Goal: Communication & Community: Connect with others

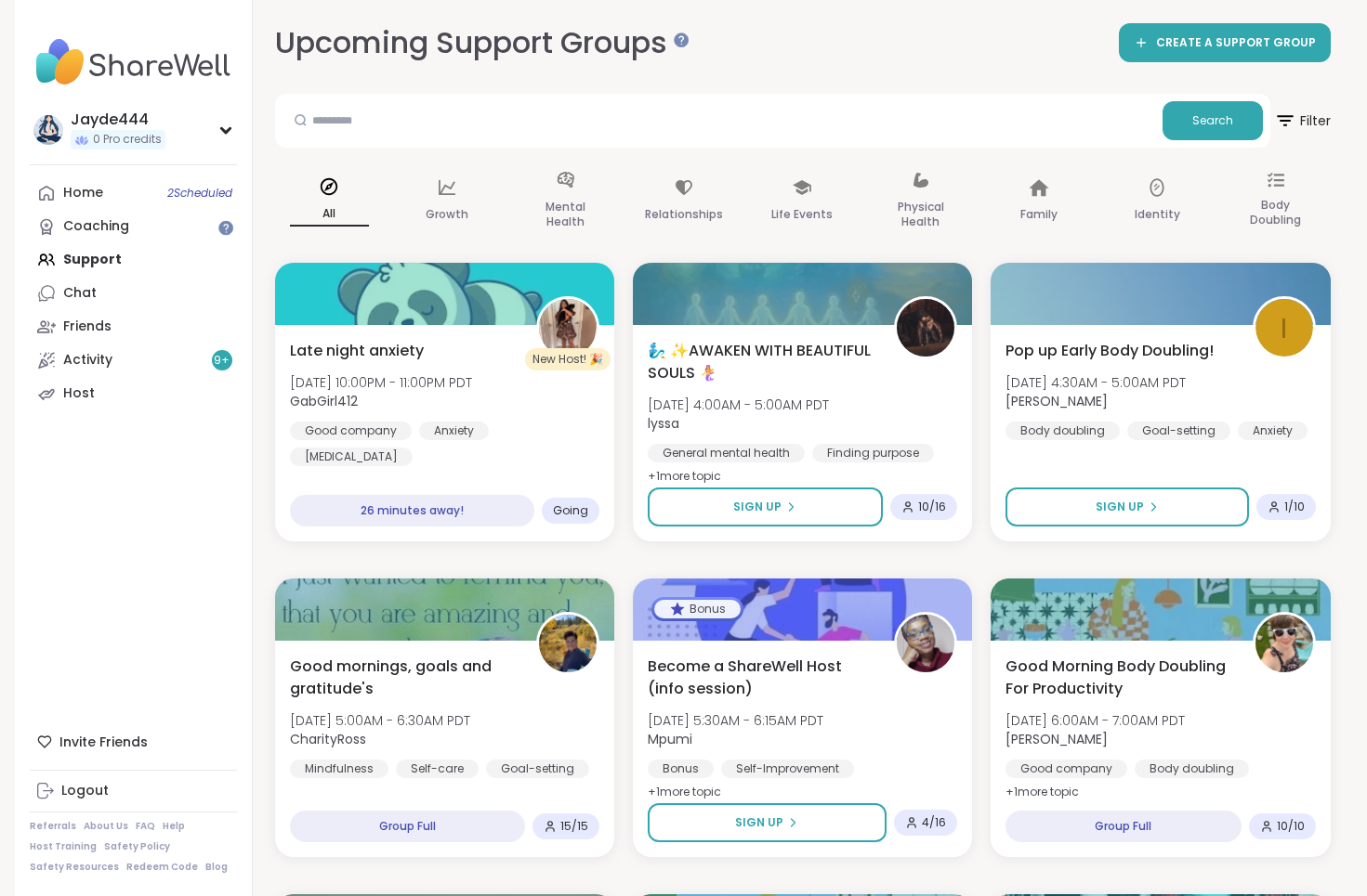
click at [194, 513] on div "Jayde444 0 Pro credits Profile Membership Settings Help Home 2 Scheduled Coachi…" at bounding box center [134, 448] width 237 height 896
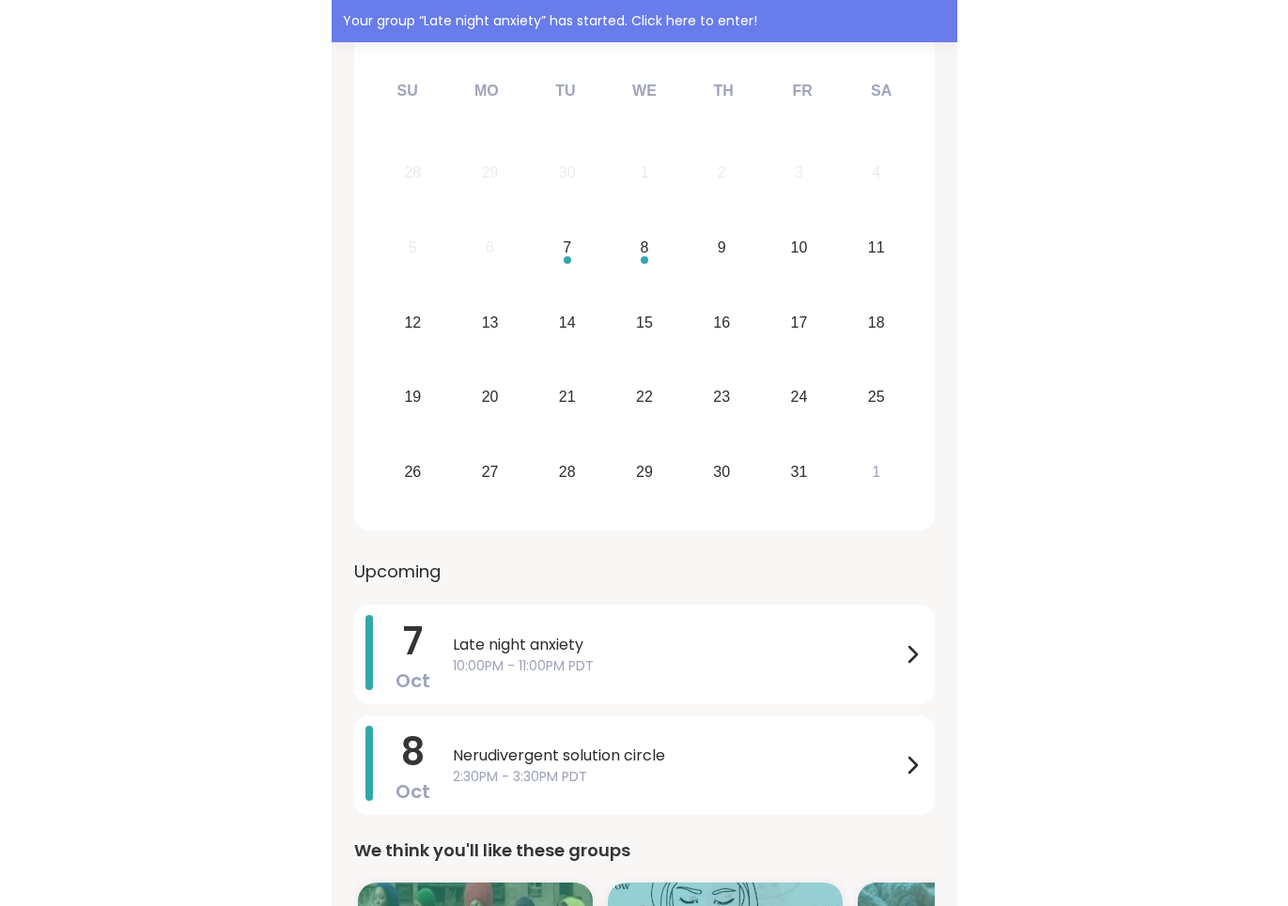
scroll to position [384, 0]
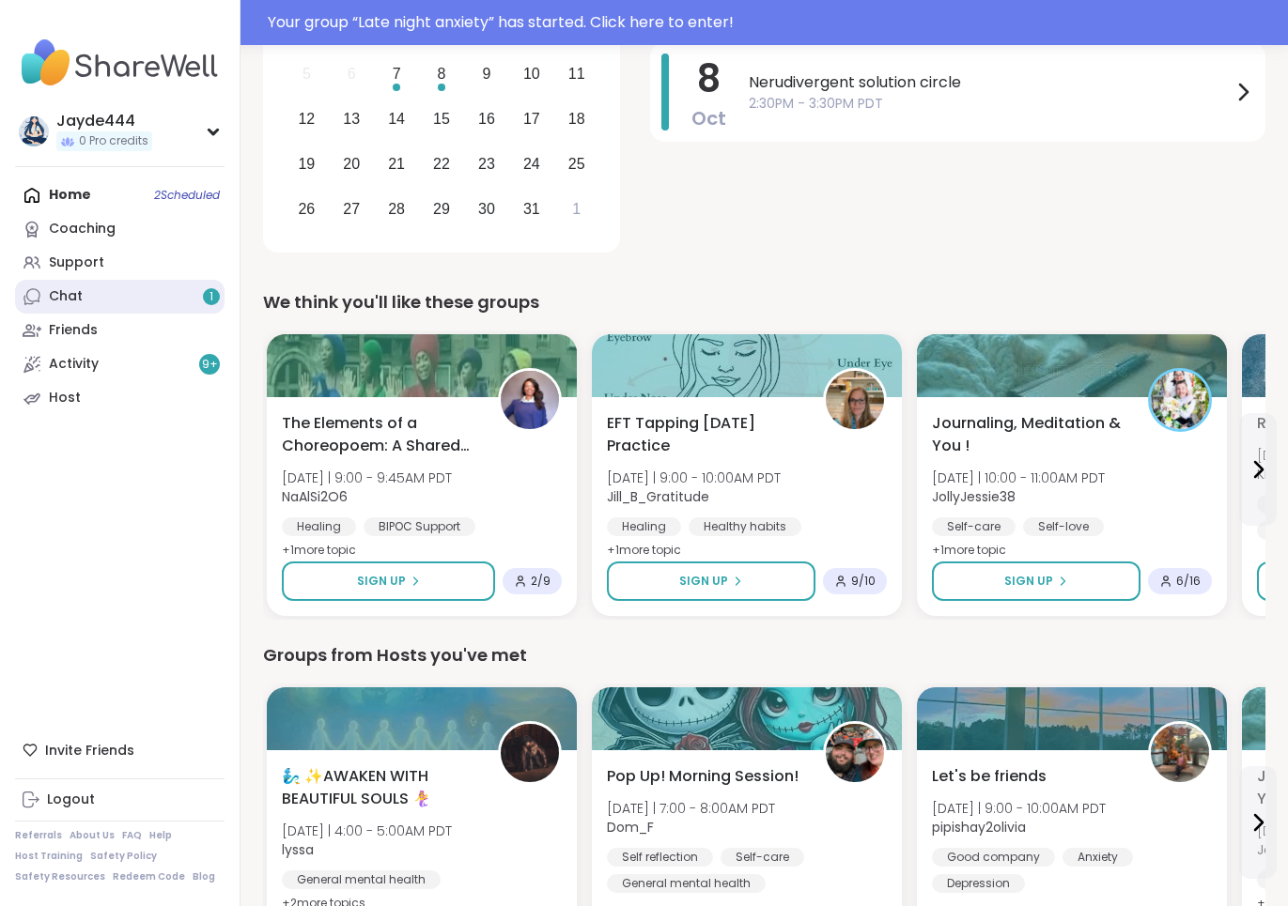
click at [139, 285] on link "Chat 1" at bounding box center [119, 297] width 209 height 34
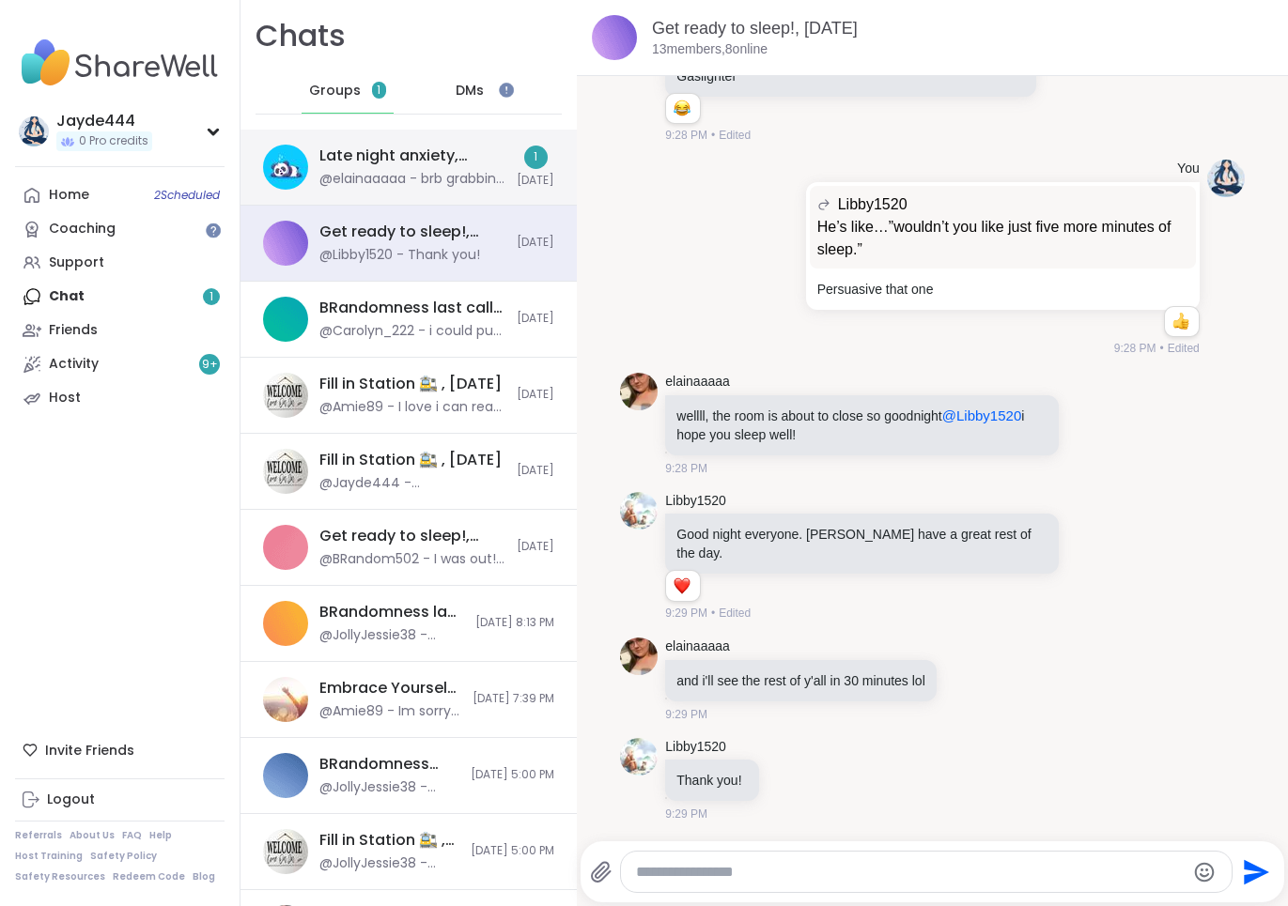
click at [448, 162] on div "Late night anxiety, Oct 08" at bounding box center [412, 156] width 186 height 21
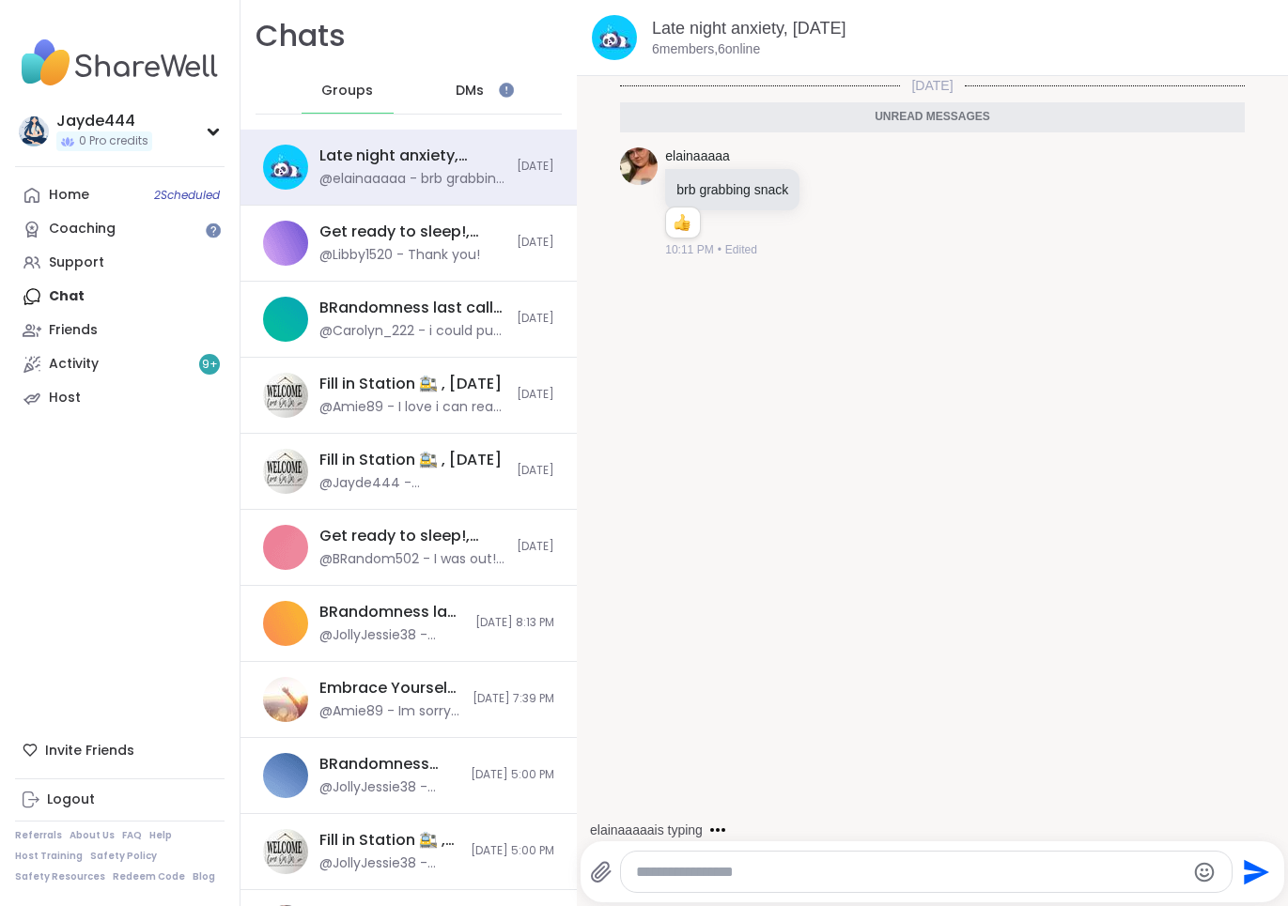
click at [480, 103] on div "DMs" at bounding box center [471, 91] width 92 height 45
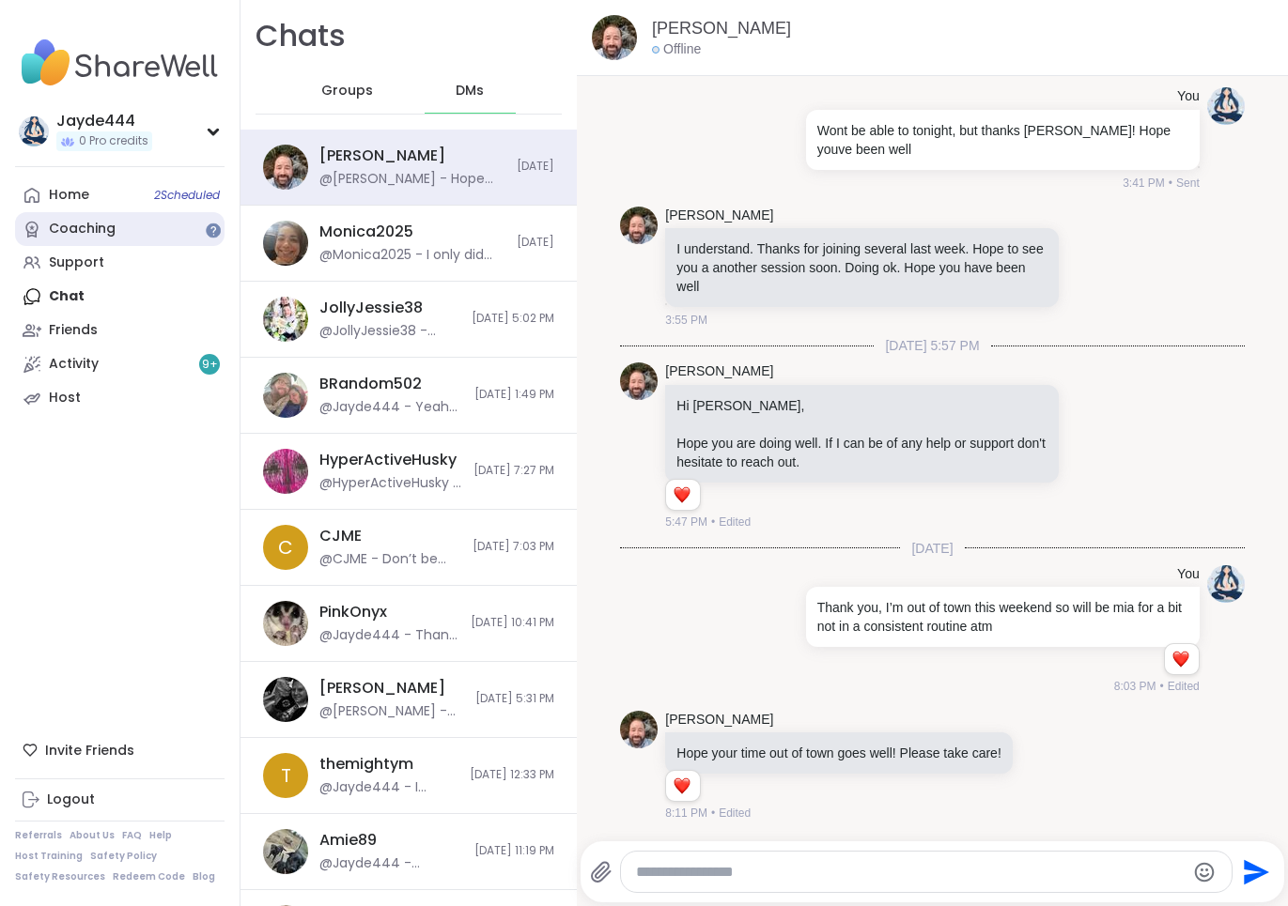
click at [162, 233] on link "Coaching" at bounding box center [119, 229] width 209 height 34
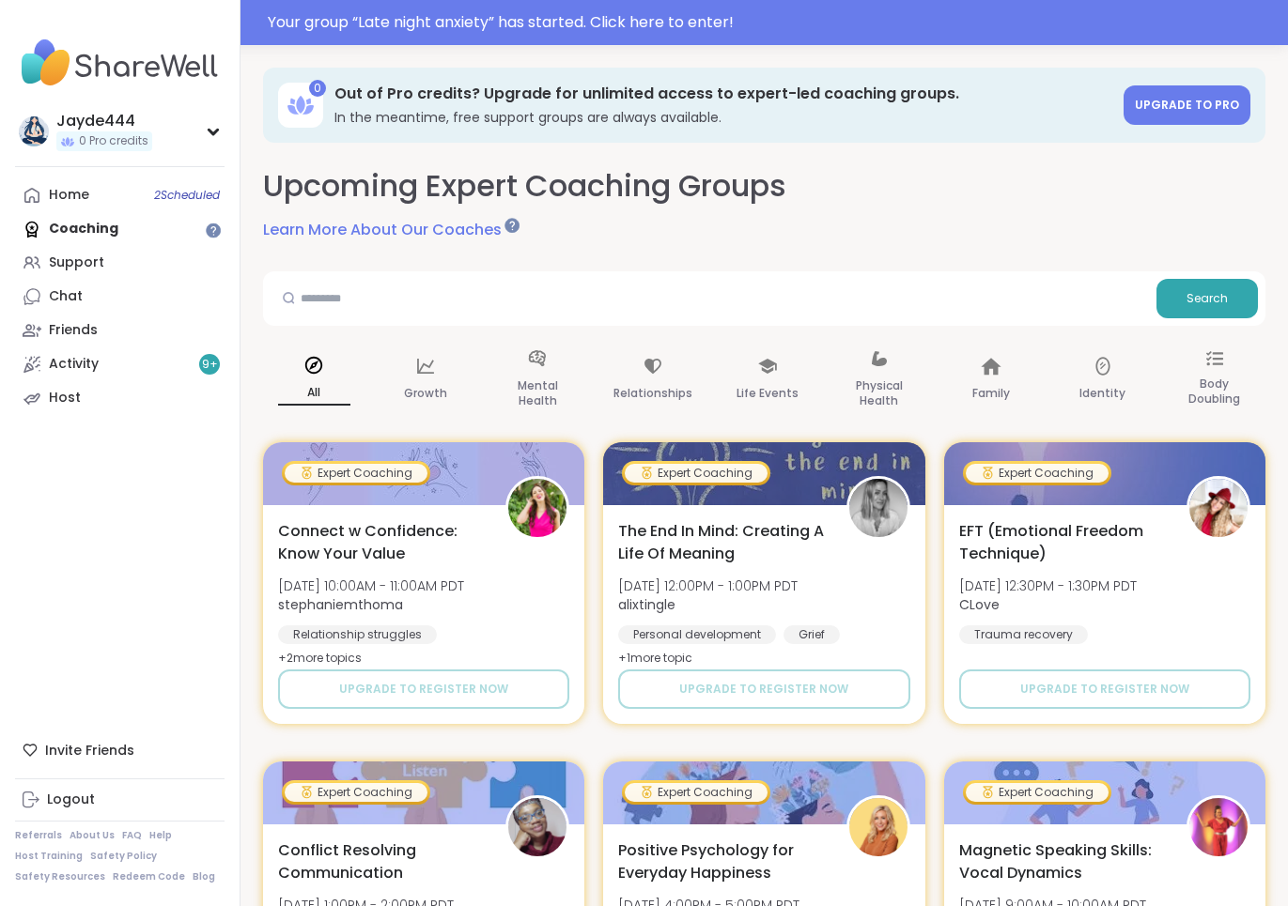
click at [607, 213] on div "Upcoming Expert Coaching Groups Learn More About Our Coaches" at bounding box center [764, 203] width 1002 height 76
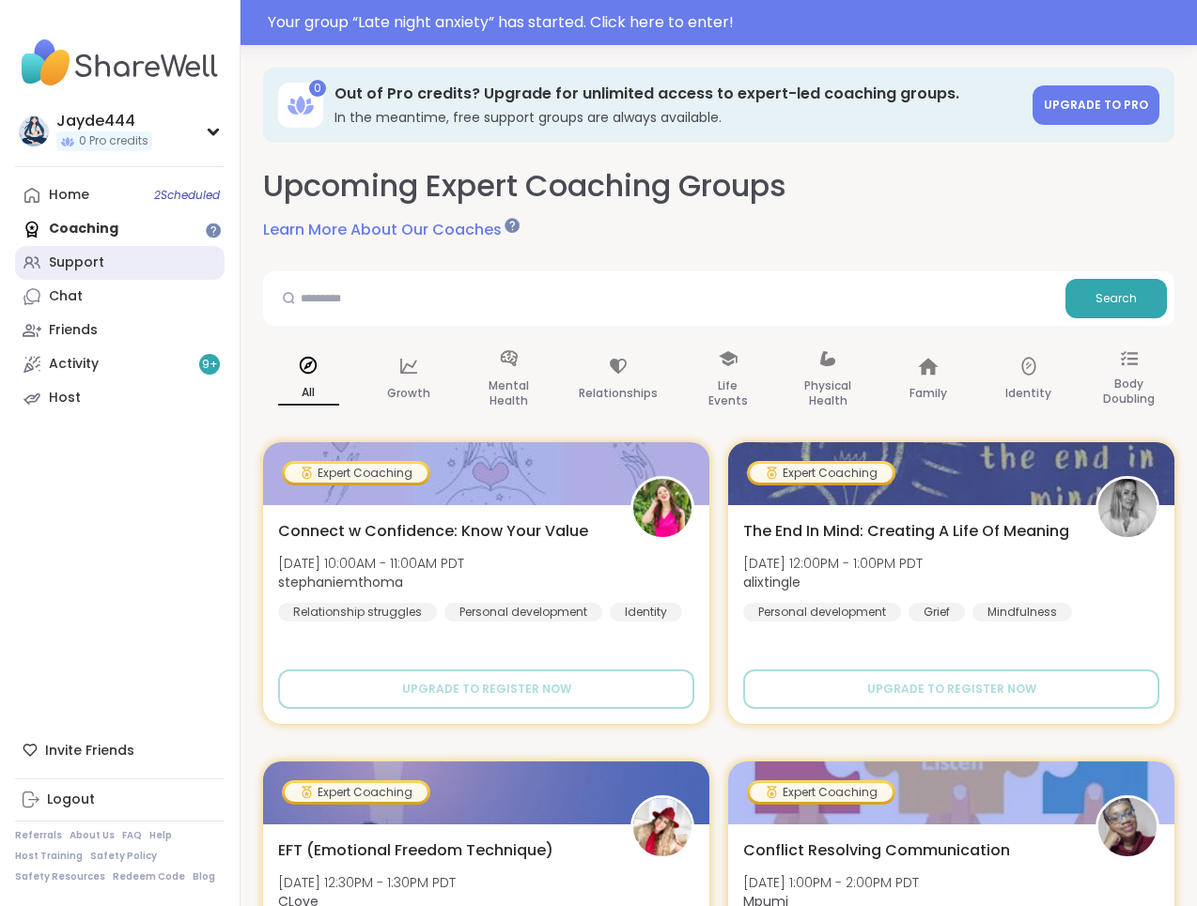
click at [95, 252] on link "Support" at bounding box center [119, 263] width 209 height 34
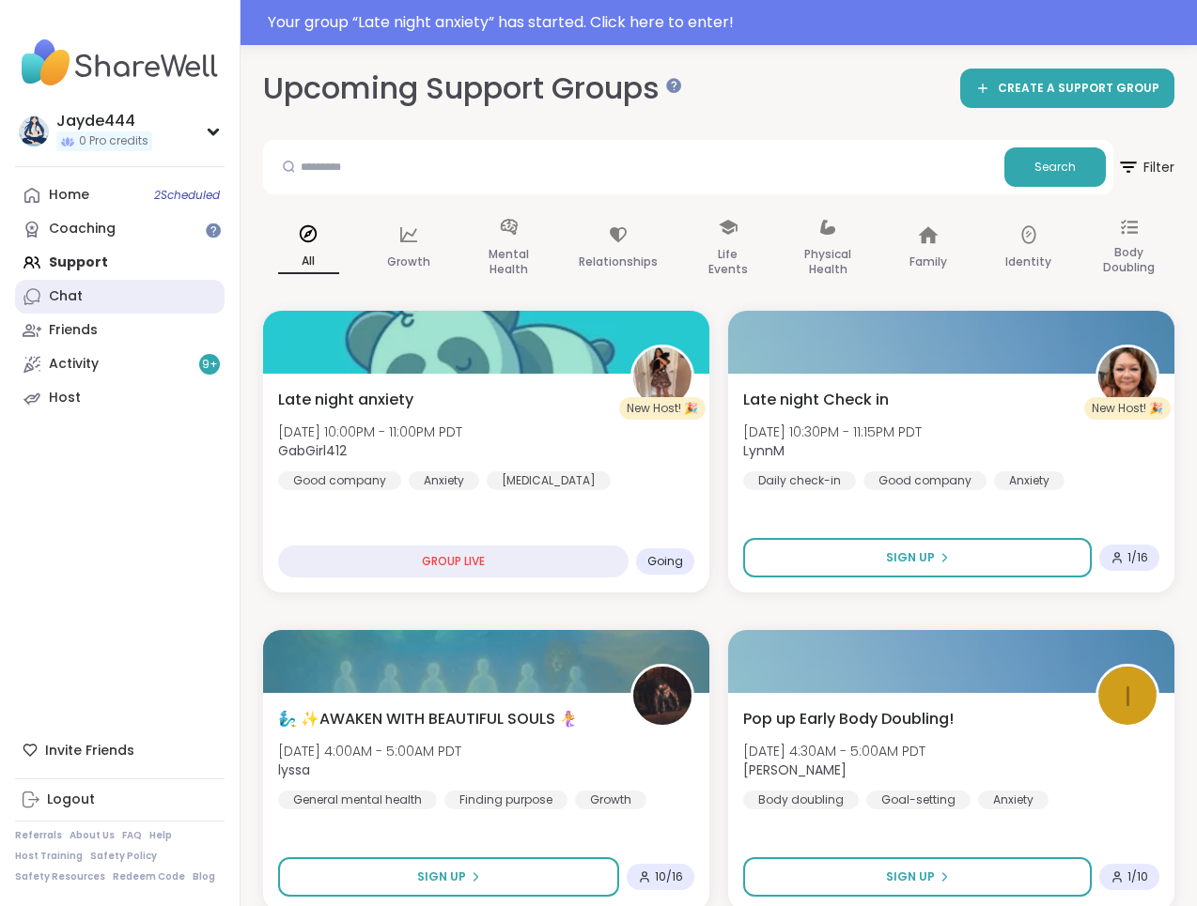
click at [122, 294] on link "Chat" at bounding box center [119, 297] width 209 height 34
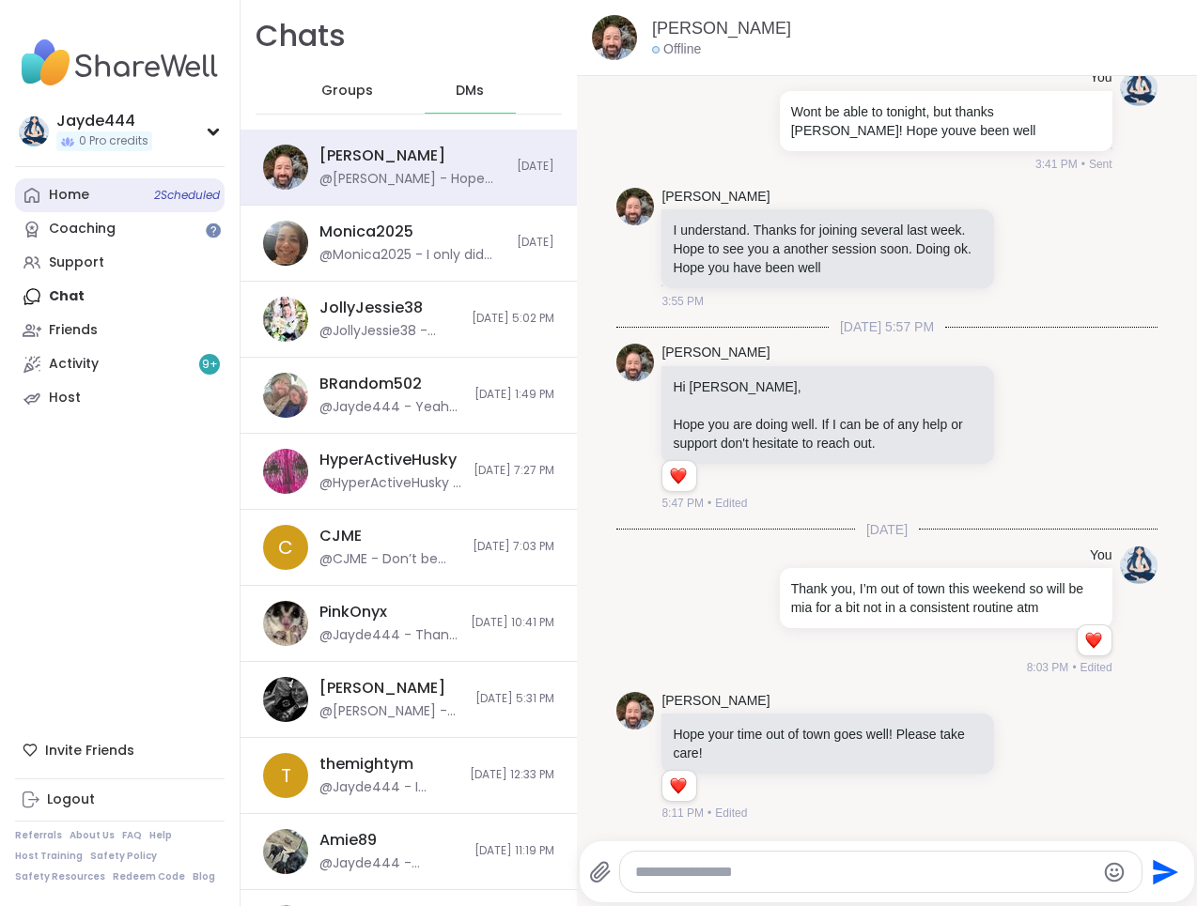
click at [83, 204] on div "Home 2 Scheduled" at bounding box center [69, 195] width 40 height 19
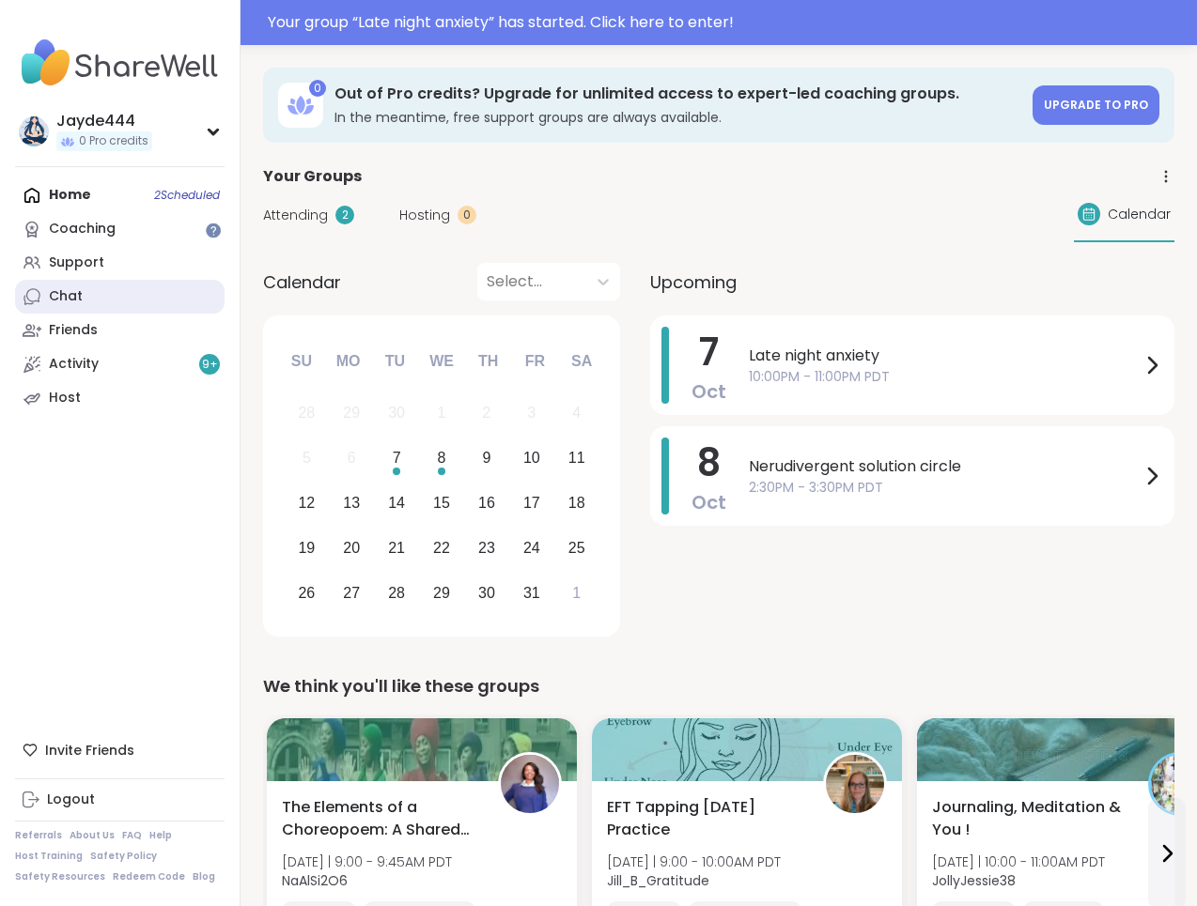
click at [90, 287] on link "Chat" at bounding box center [119, 297] width 209 height 34
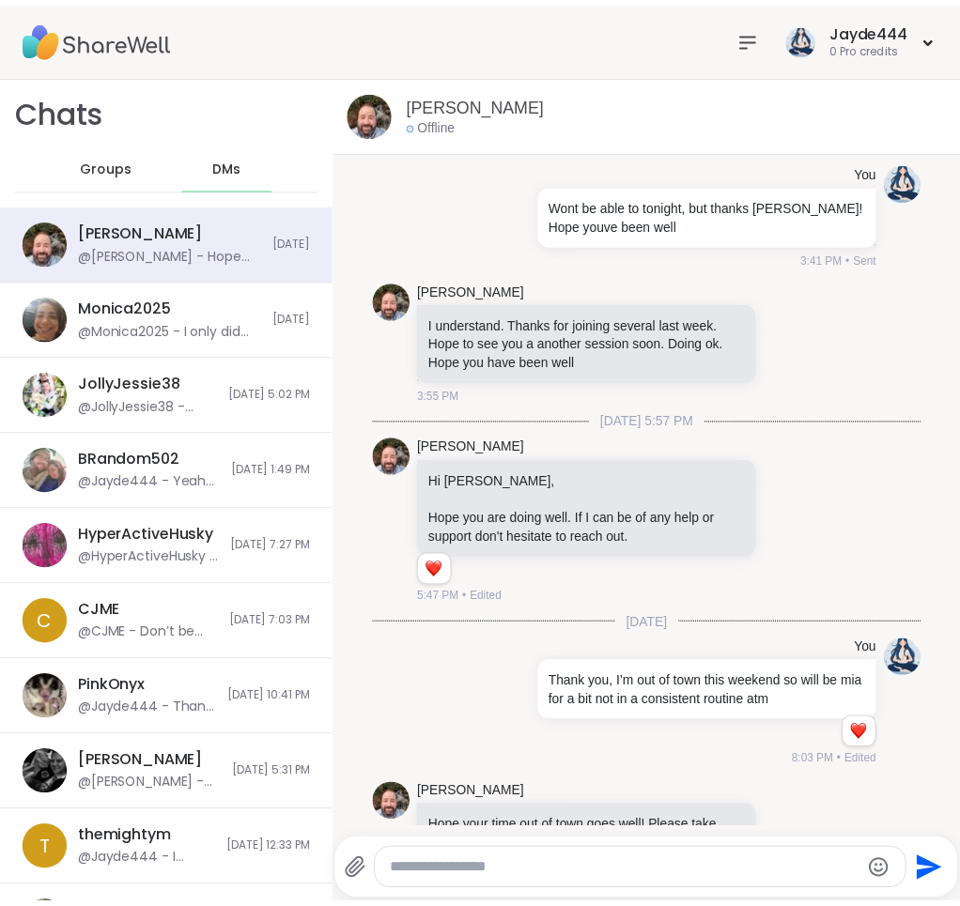
scroll to position [1076, 0]
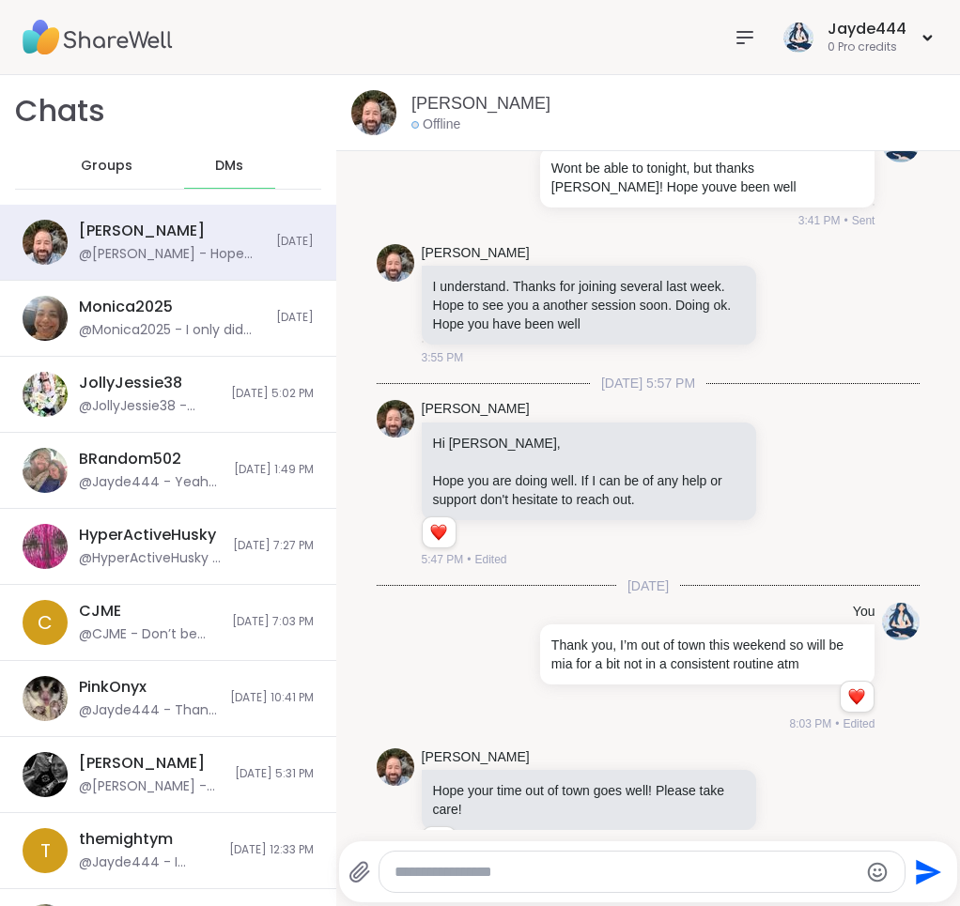
click at [87, 184] on div "Groups" at bounding box center [107, 166] width 92 height 45
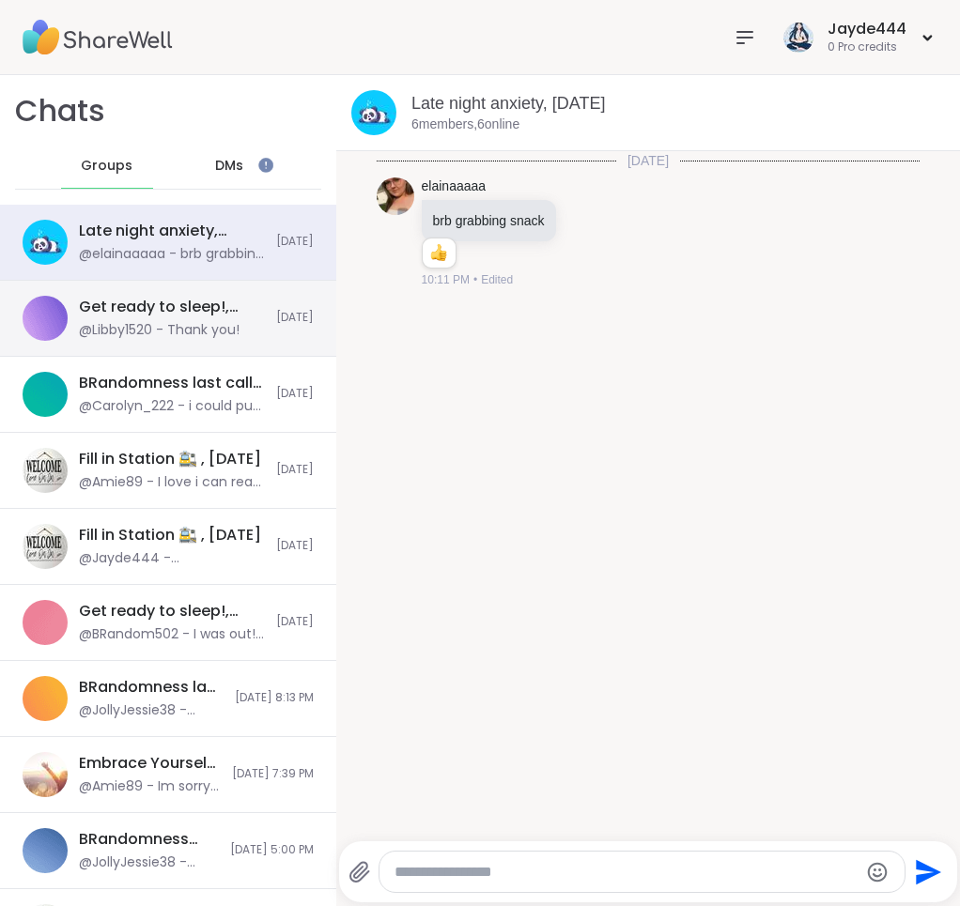
click at [89, 320] on div "Get ready to sleep!, Oct 07 @Libby1520 - Thank you!" at bounding box center [172, 318] width 186 height 43
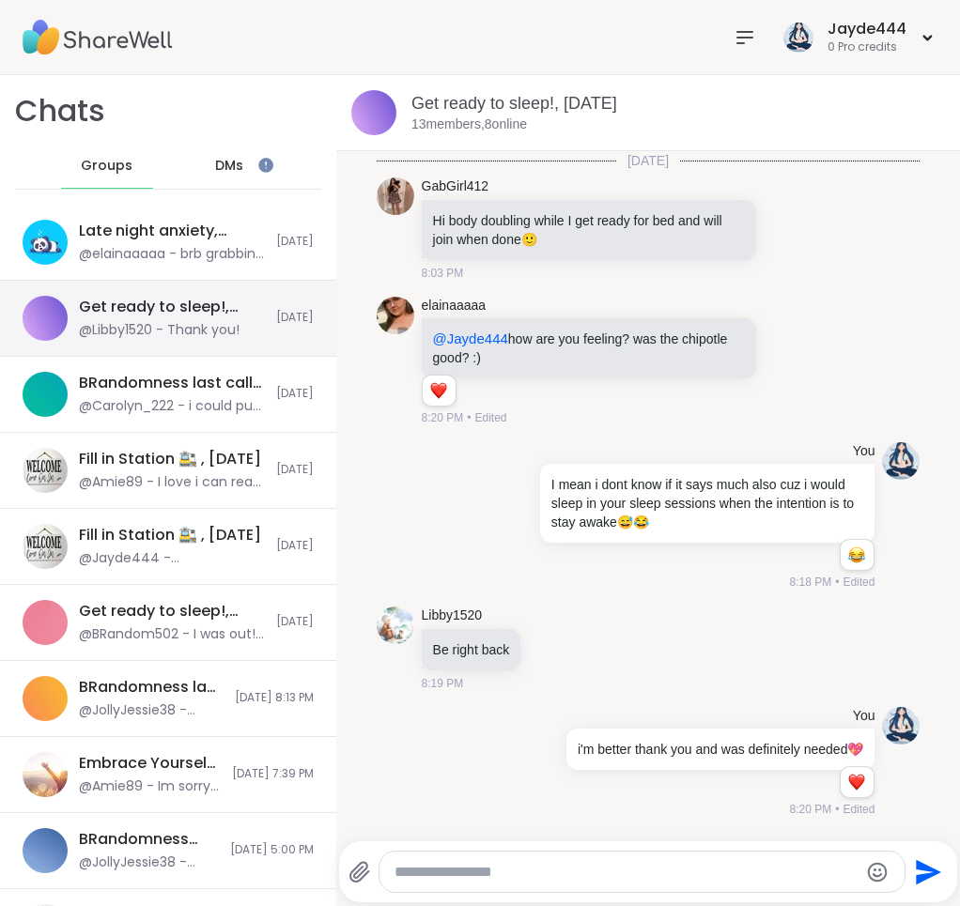
scroll to position [8225, 0]
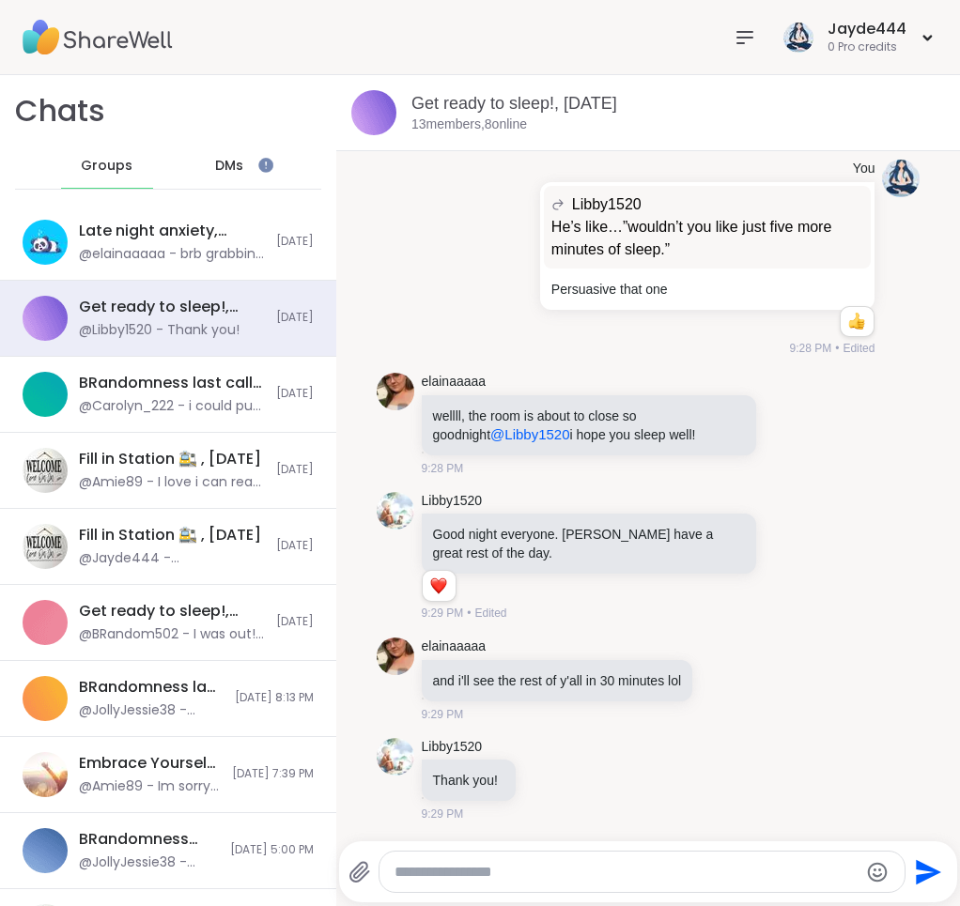
click at [125, 177] on div "Groups" at bounding box center [107, 166] width 92 height 45
click at [252, 175] on div "DMs" at bounding box center [230, 166] width 92 height 45
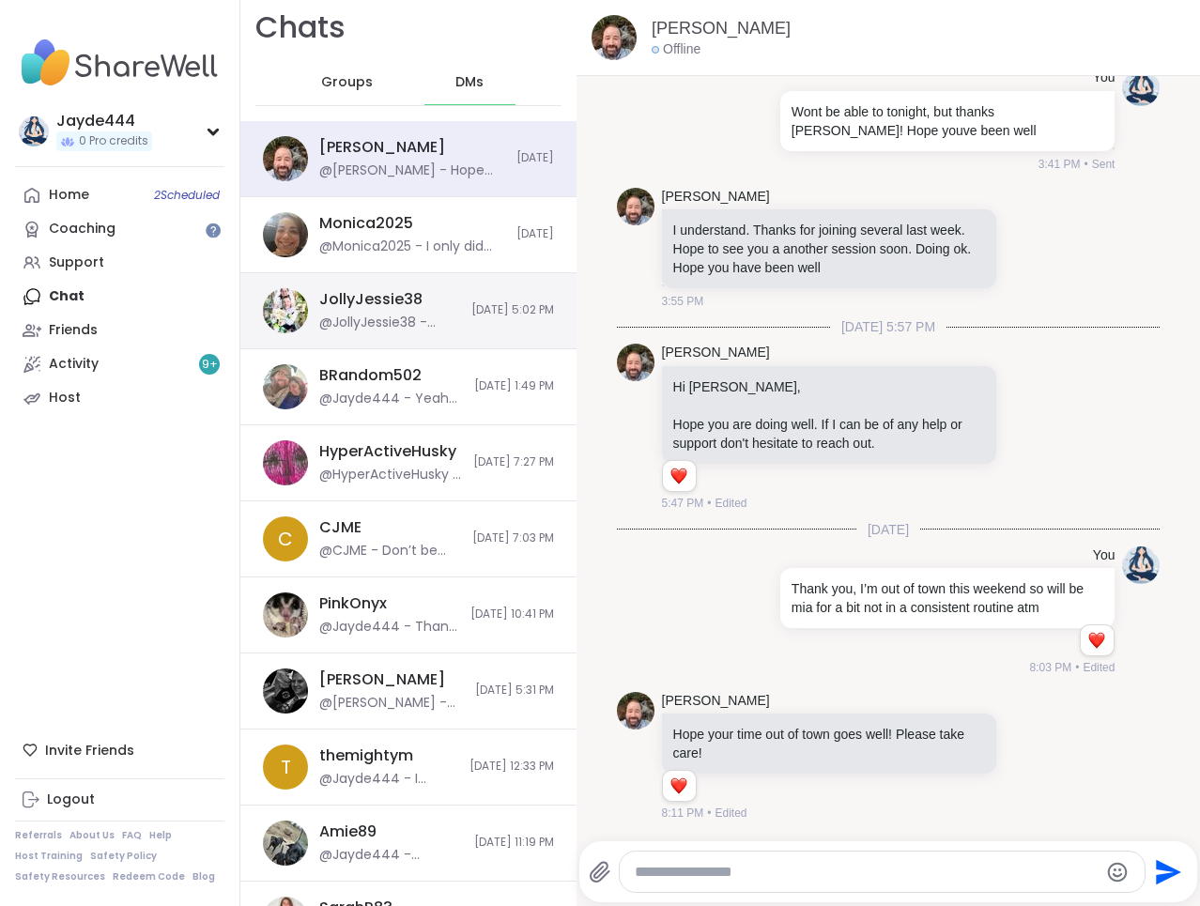
scroll to position [11, 0]
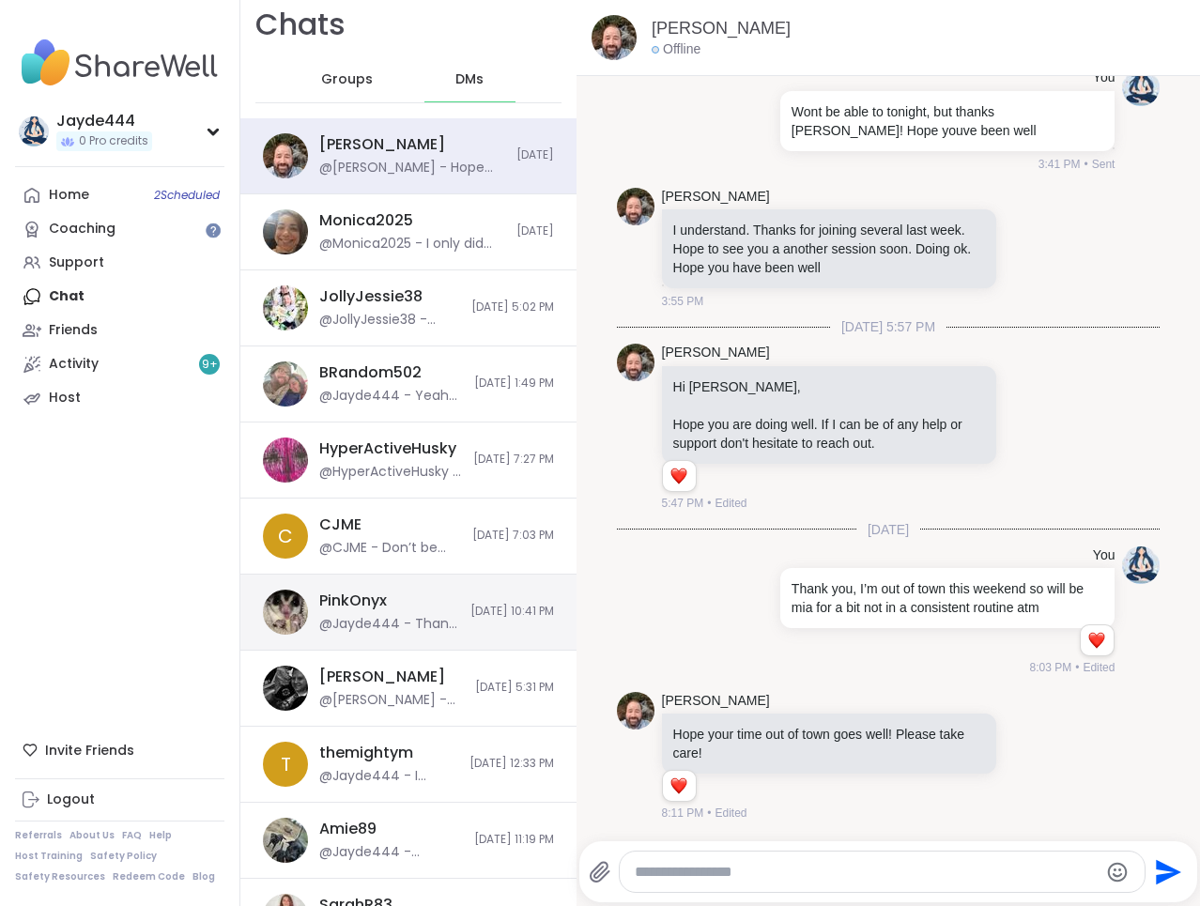
click at [431, 593] on div "PinkOnyx @Jayde444 - Thank you for sharing! I definitely do and something I’m s…" at bounding box center [389, 612] width 140 height 43
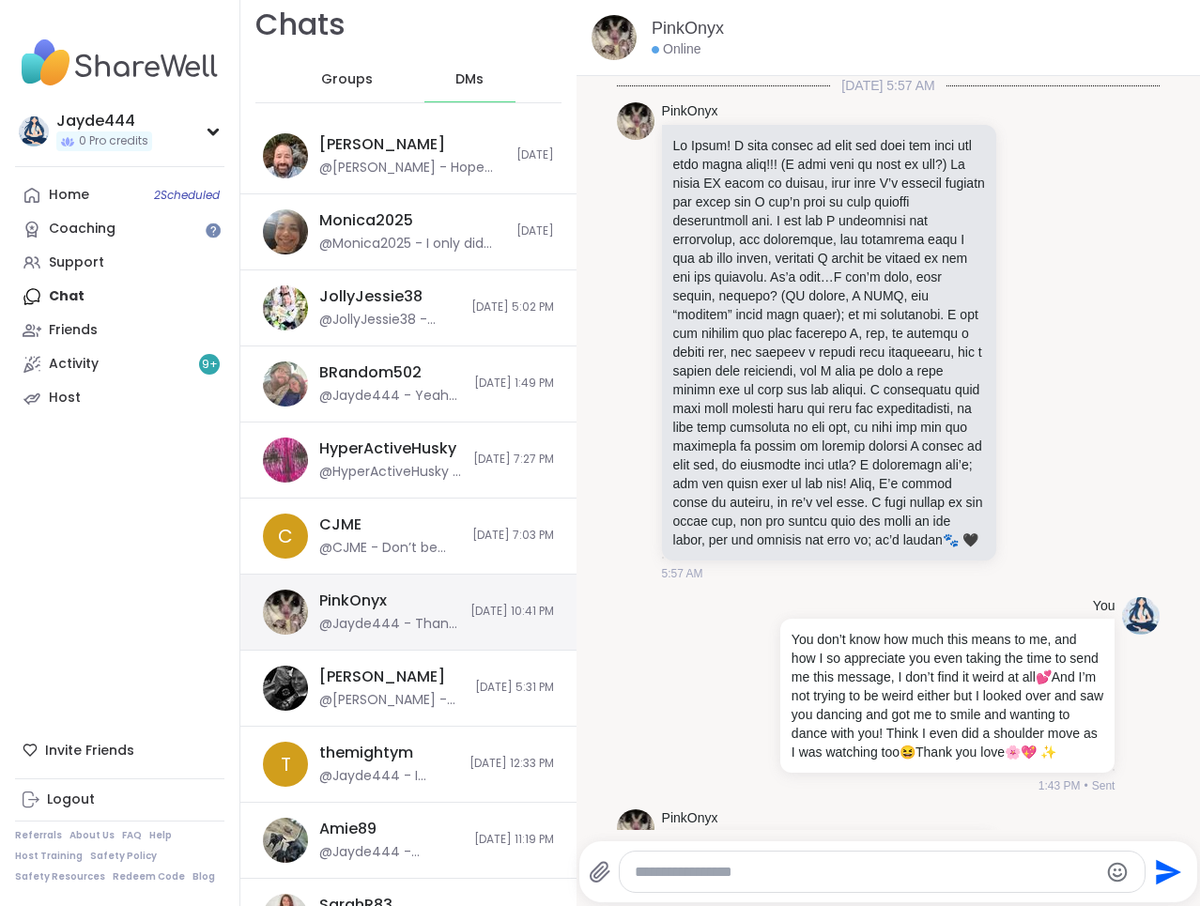
scroll to position [2705, 0]
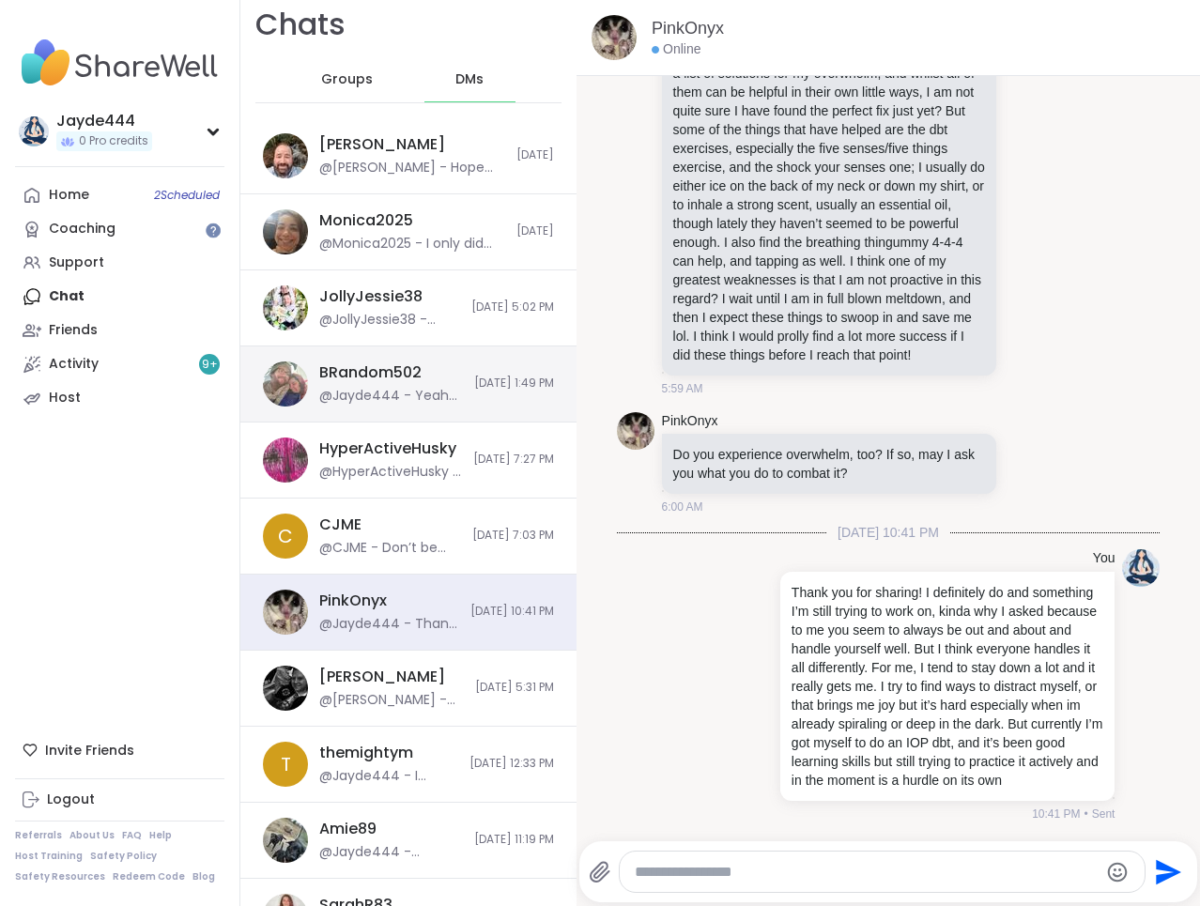
click at [375, 391] on div "@Jayde444 - Yeah it’s emotionally heavy, had trouble sleeping. I appreciate the…" at bounding box center [391, 396] width 144 height 19
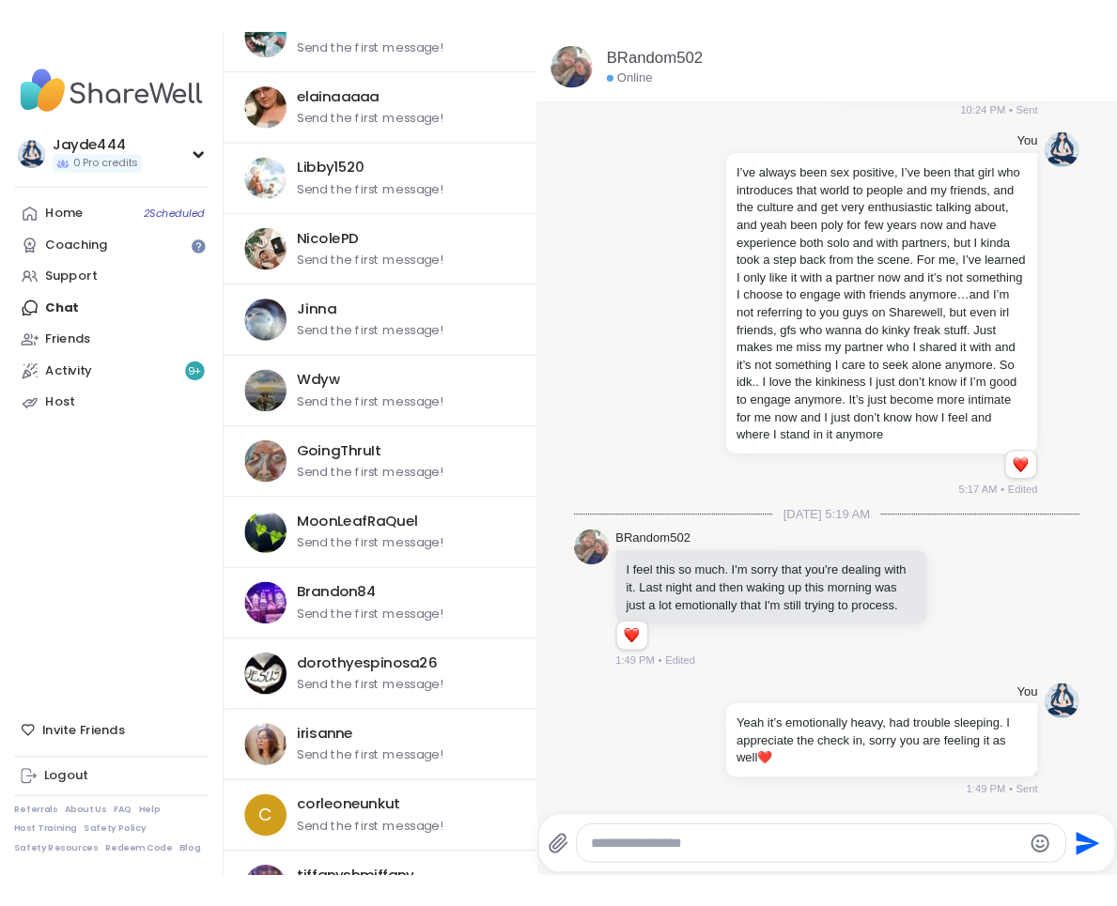
scroll to position [2419, 0]
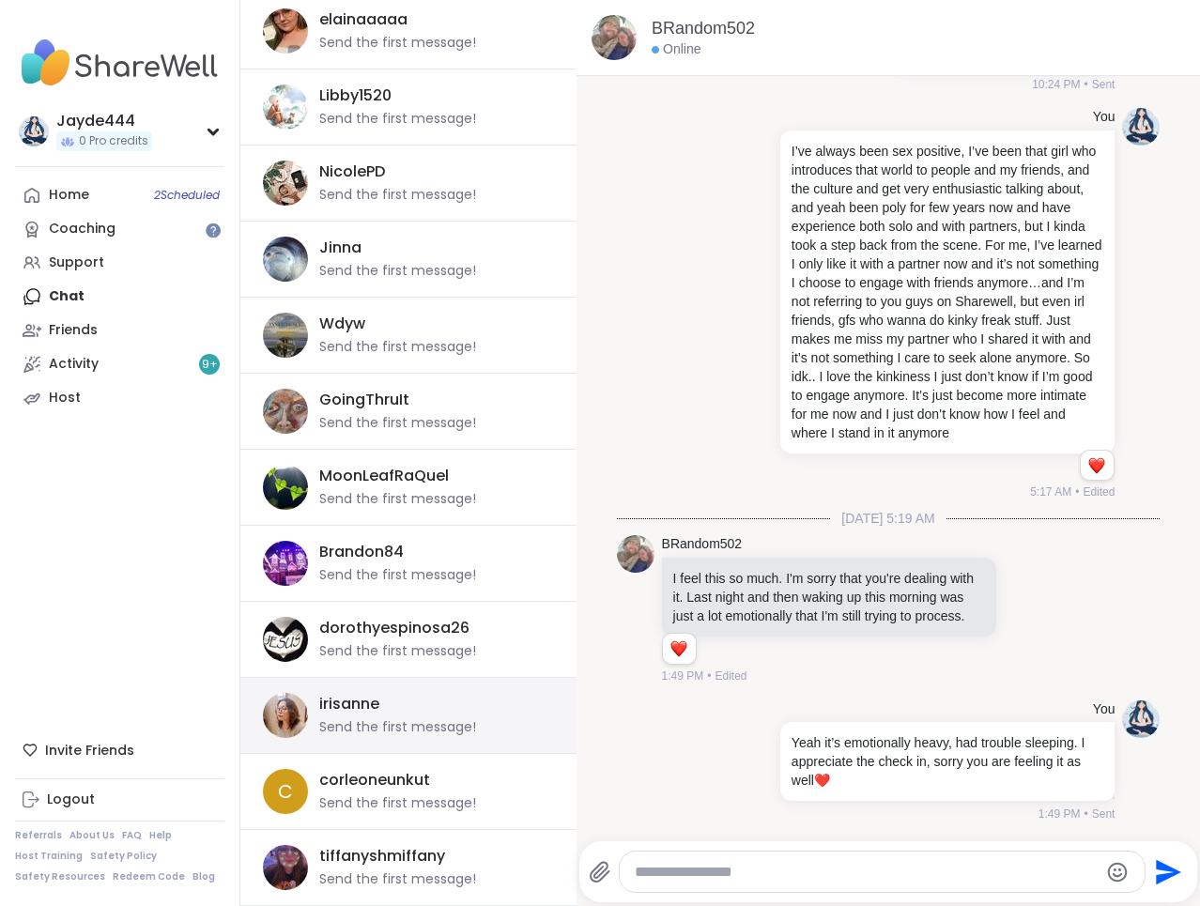
click at [405, 698] on div "irisanne Send the first message!" at bounding box center [431, 715] width 224 height 43
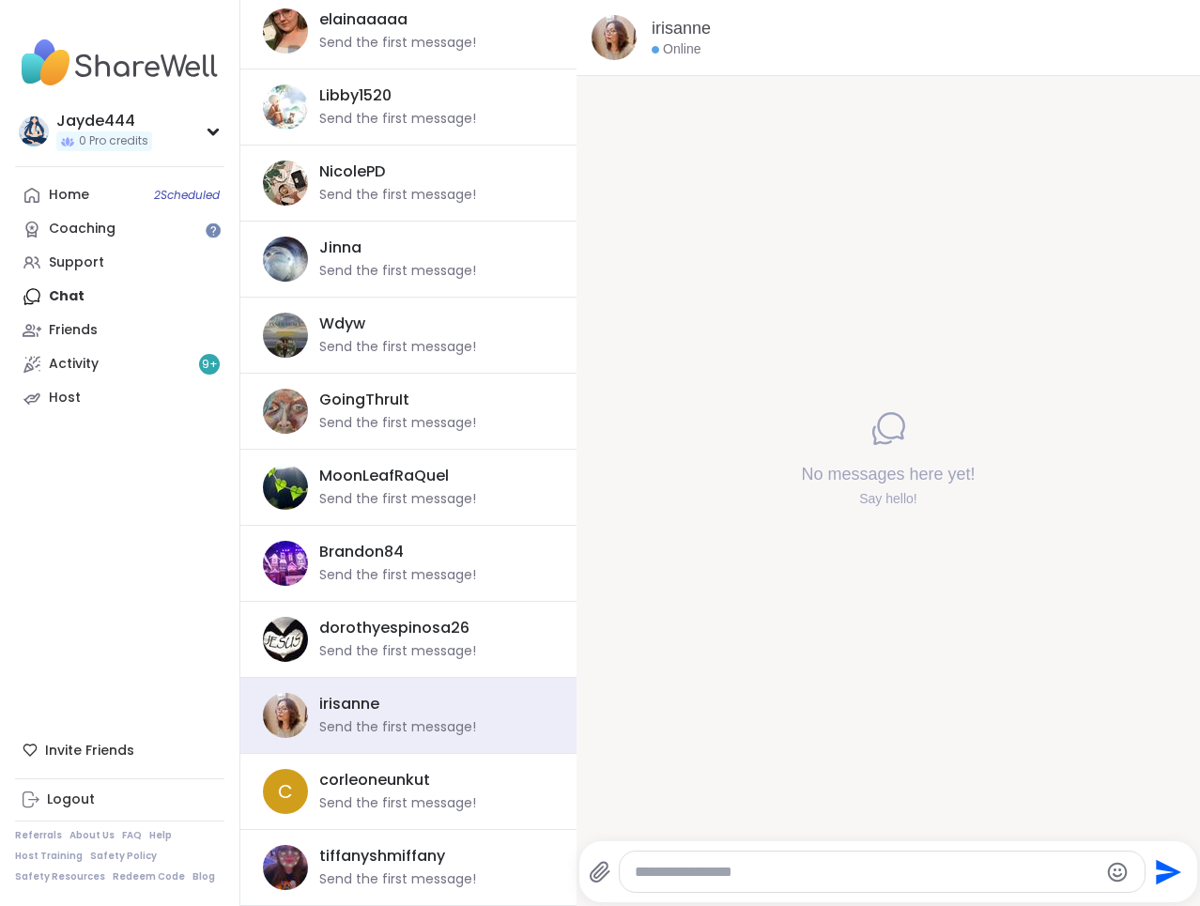
click at [762, 871] on textarea "Type your message" at bounding box center [866, 872] width 463 height 19
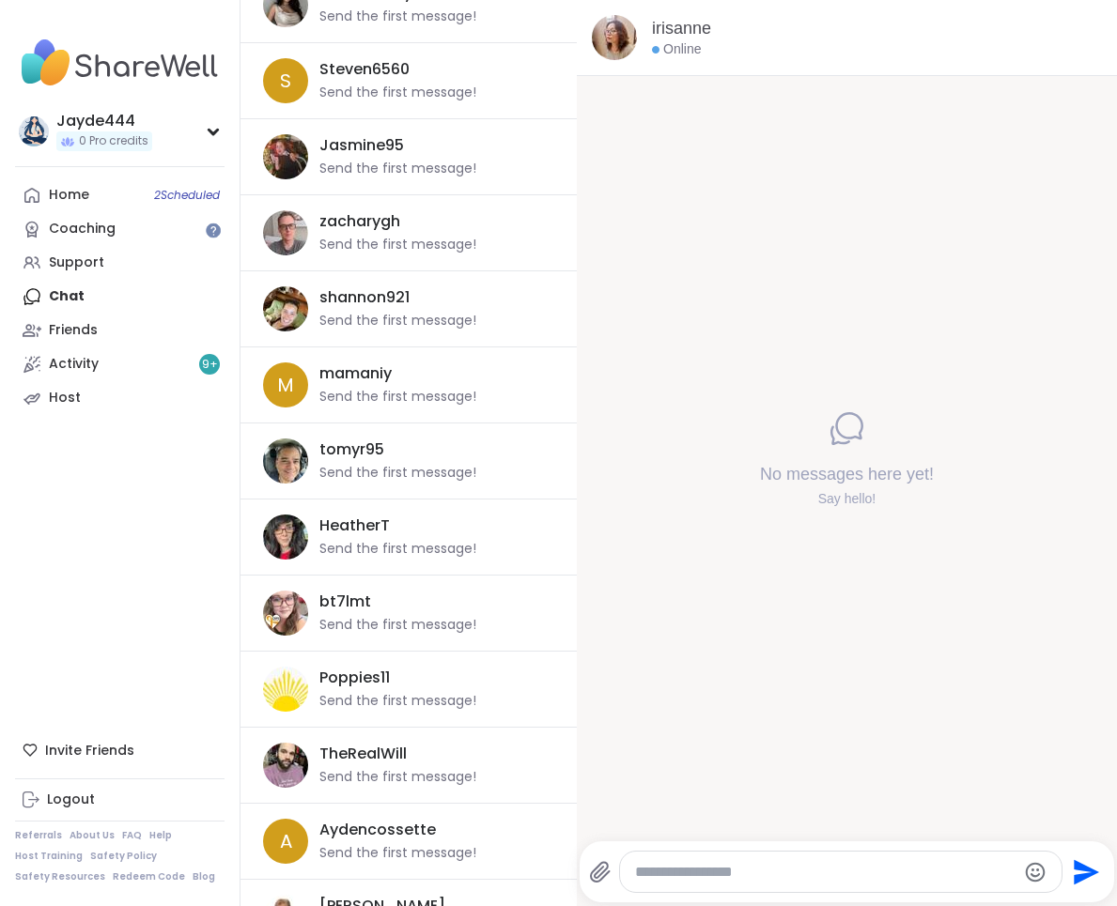
scroll to position [0, 0]
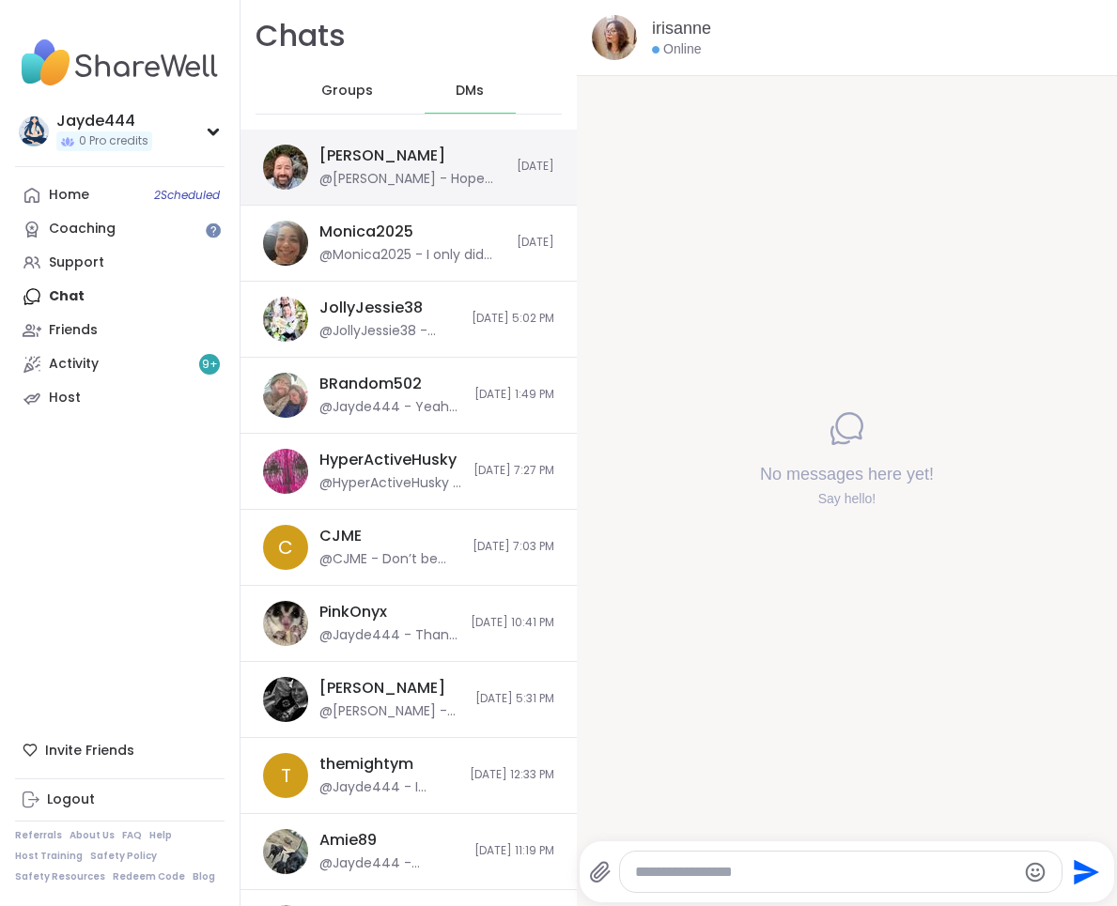
click at [484, 175] on div "@[PERSON_NAME] - Hope your time out of town goes well! Please take care!" at bounding box center [412, 179] width 186 height 19
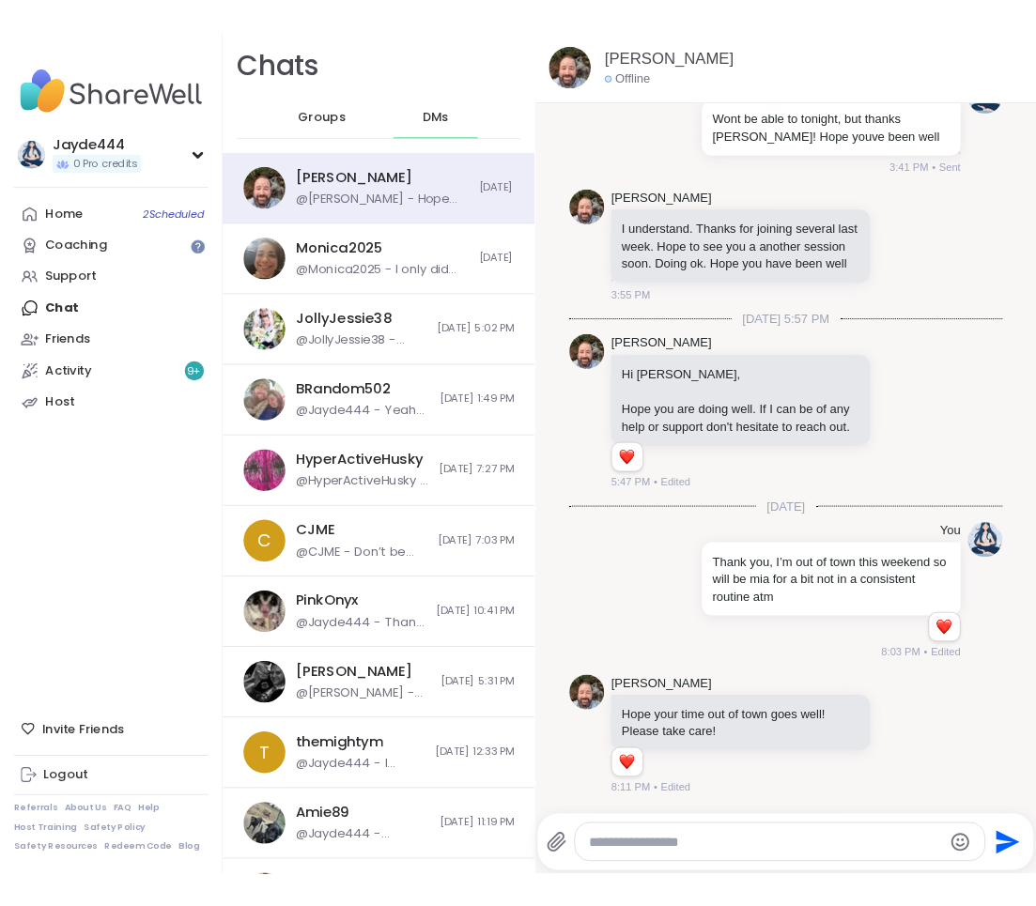
scroll to position [1095, 0]
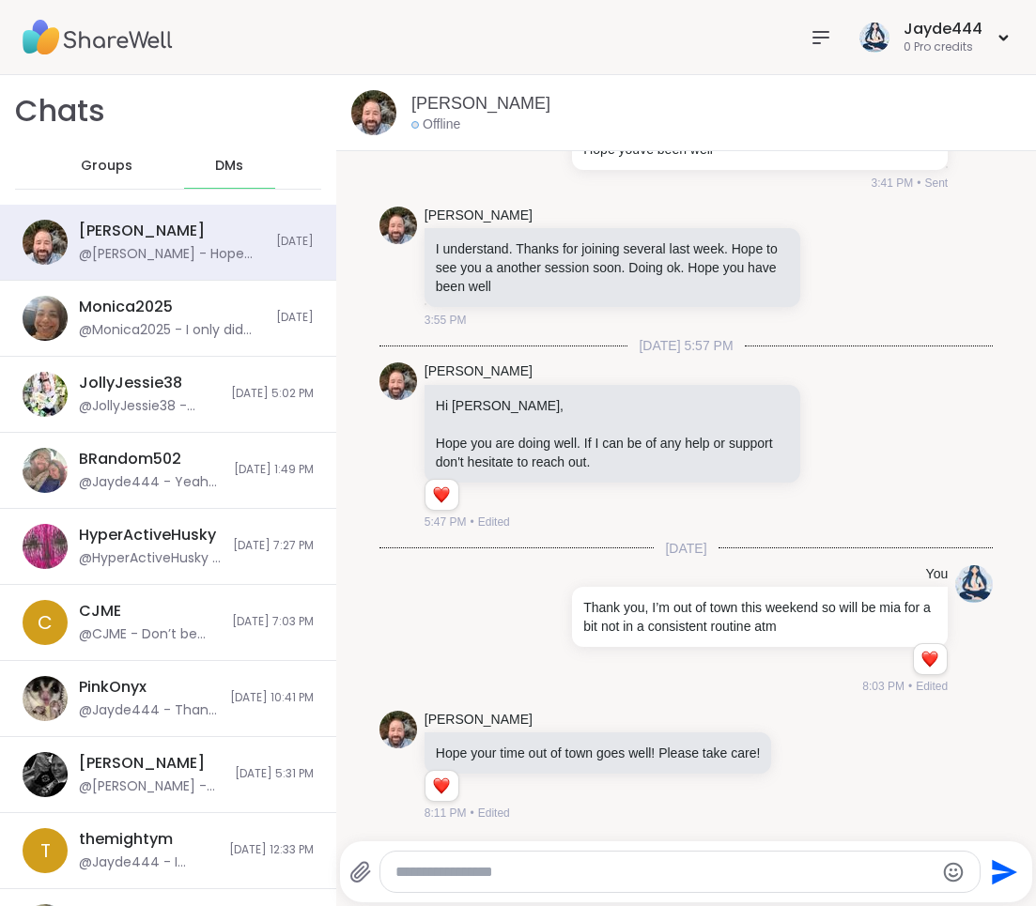
click at [113, 177] on div "Groups" at bounding box center [107, 166] width 92 height 45
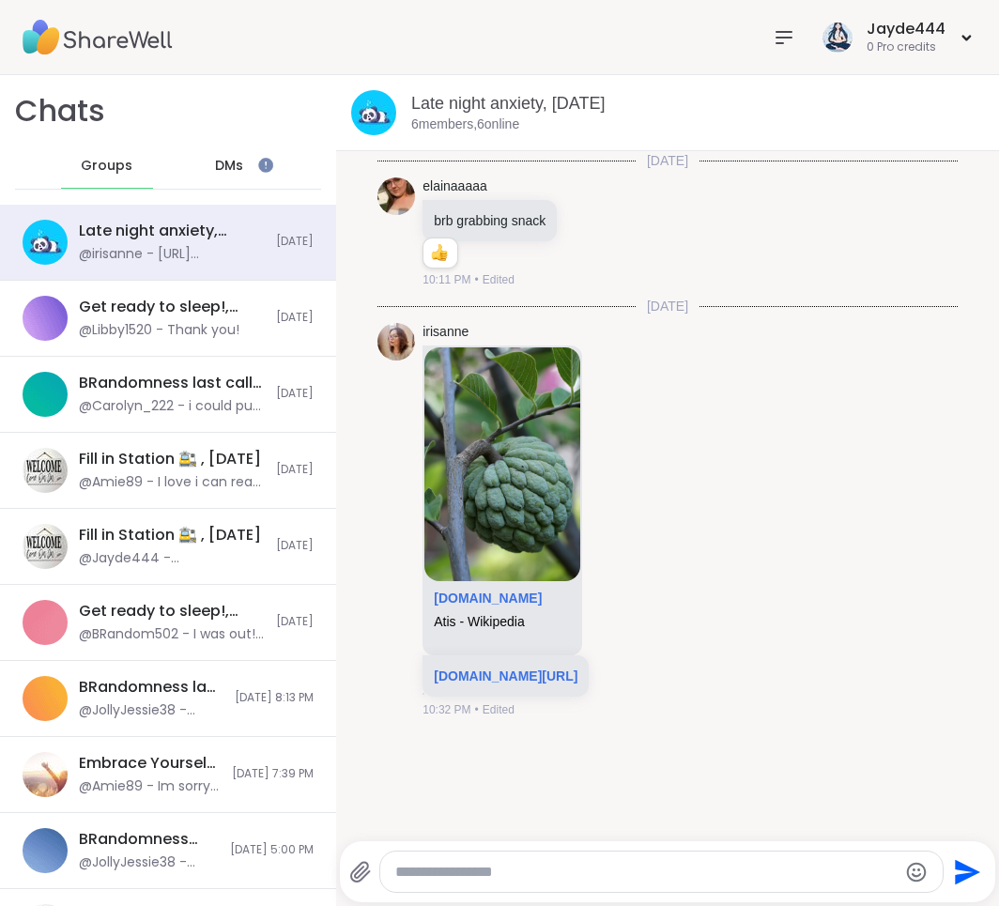
click at [255, 177] on div "DMs" at bounding box center [230, 166] width 92 height 45
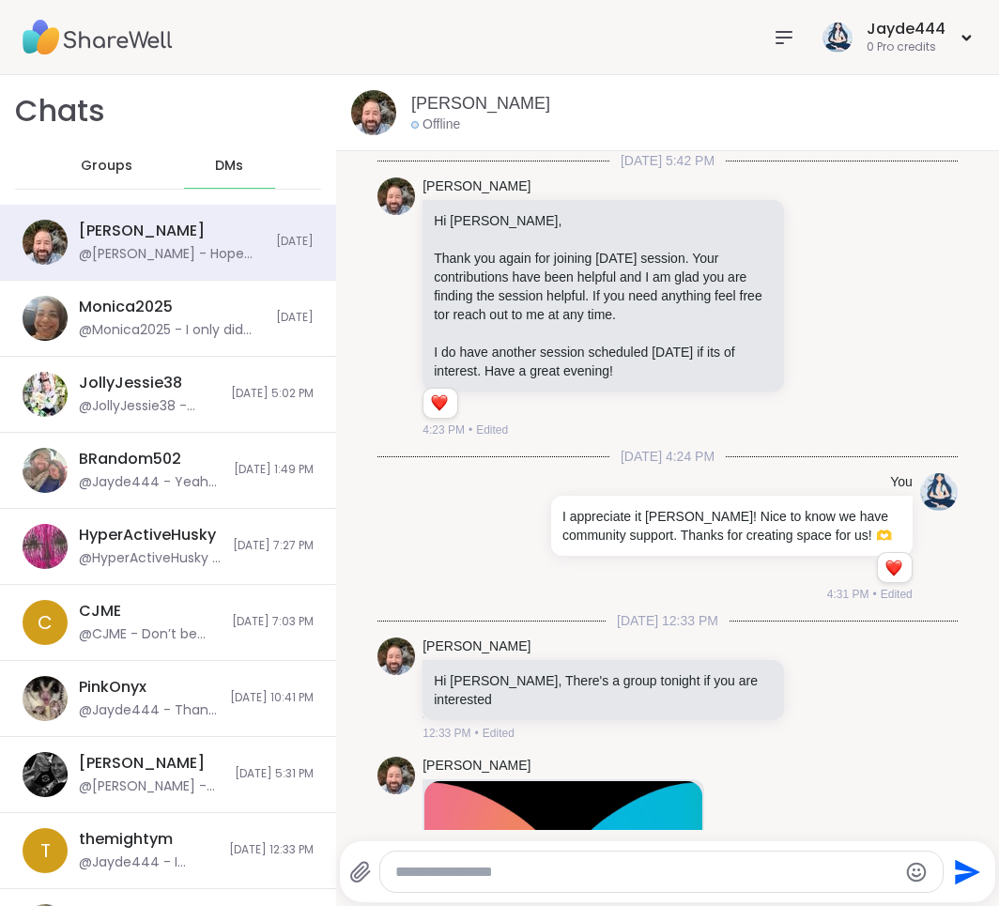
scroll to position [1095, 0]
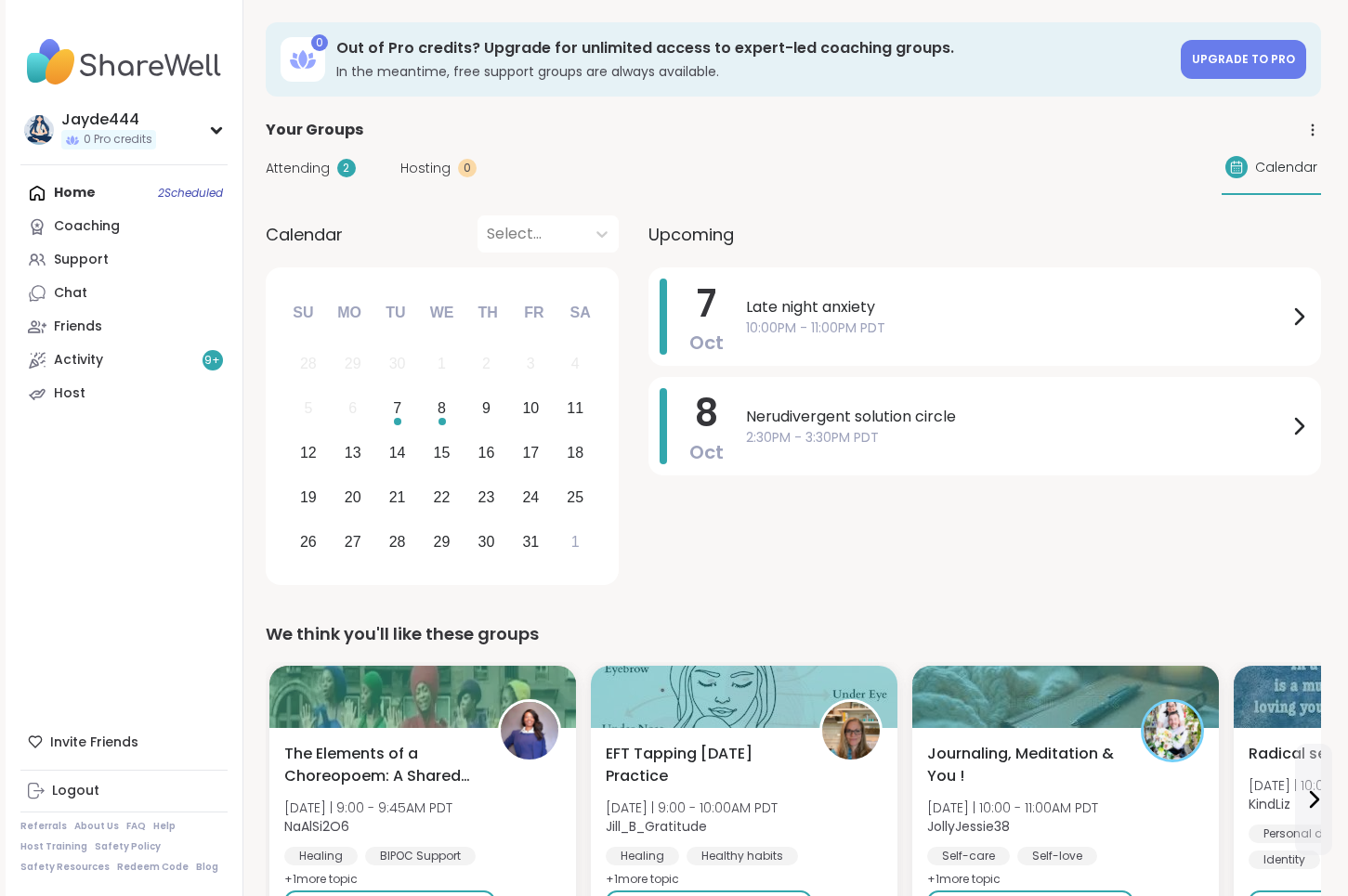
click at [935, 588] on div "7 Oct Late night anxiety 10:00PM - 11:00PM PDT 8 Oct Nerudivergent solution cir…" at bounding box center [985, 430] width 673 height 324
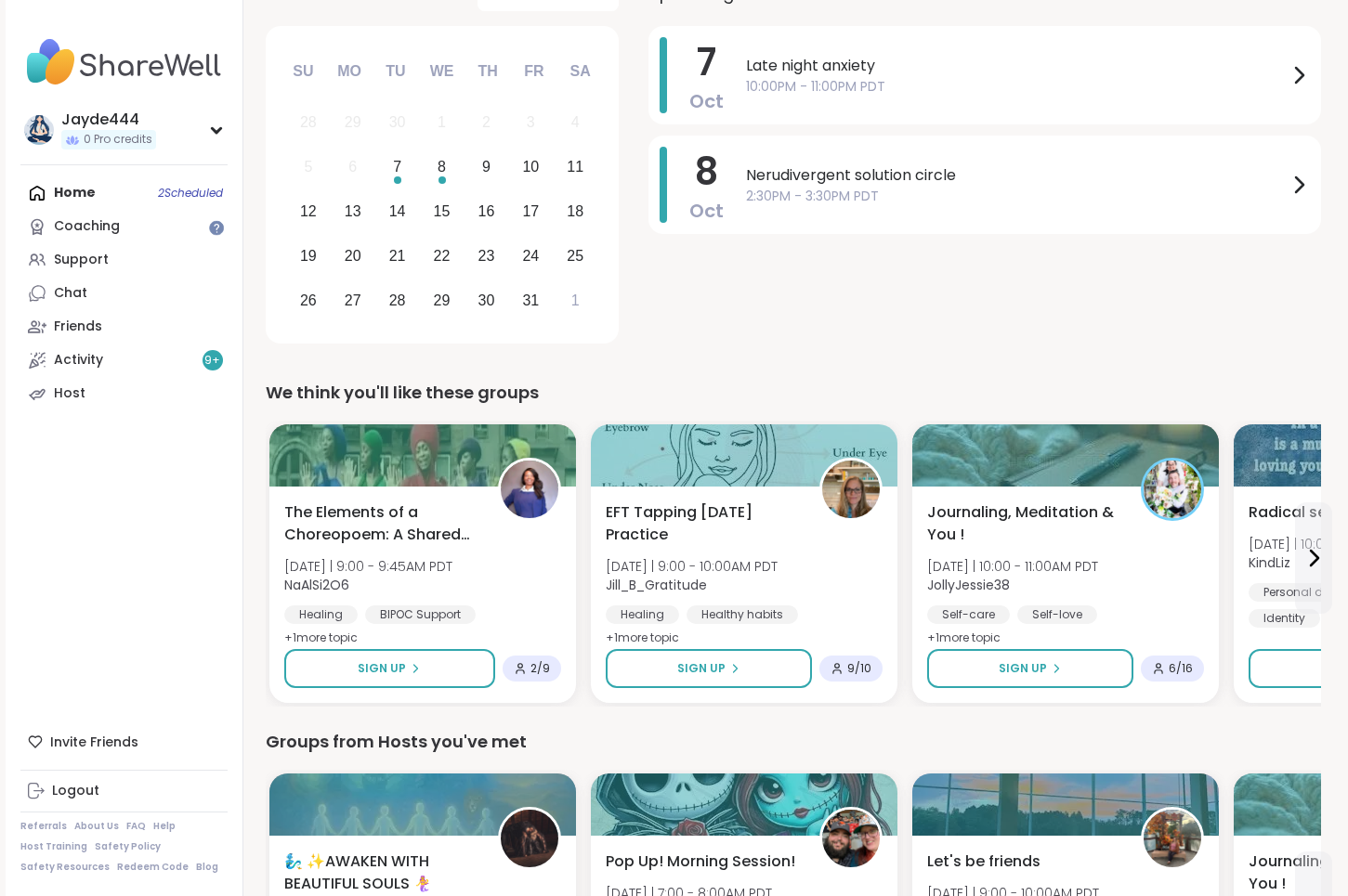
scroll to position [233, 0]
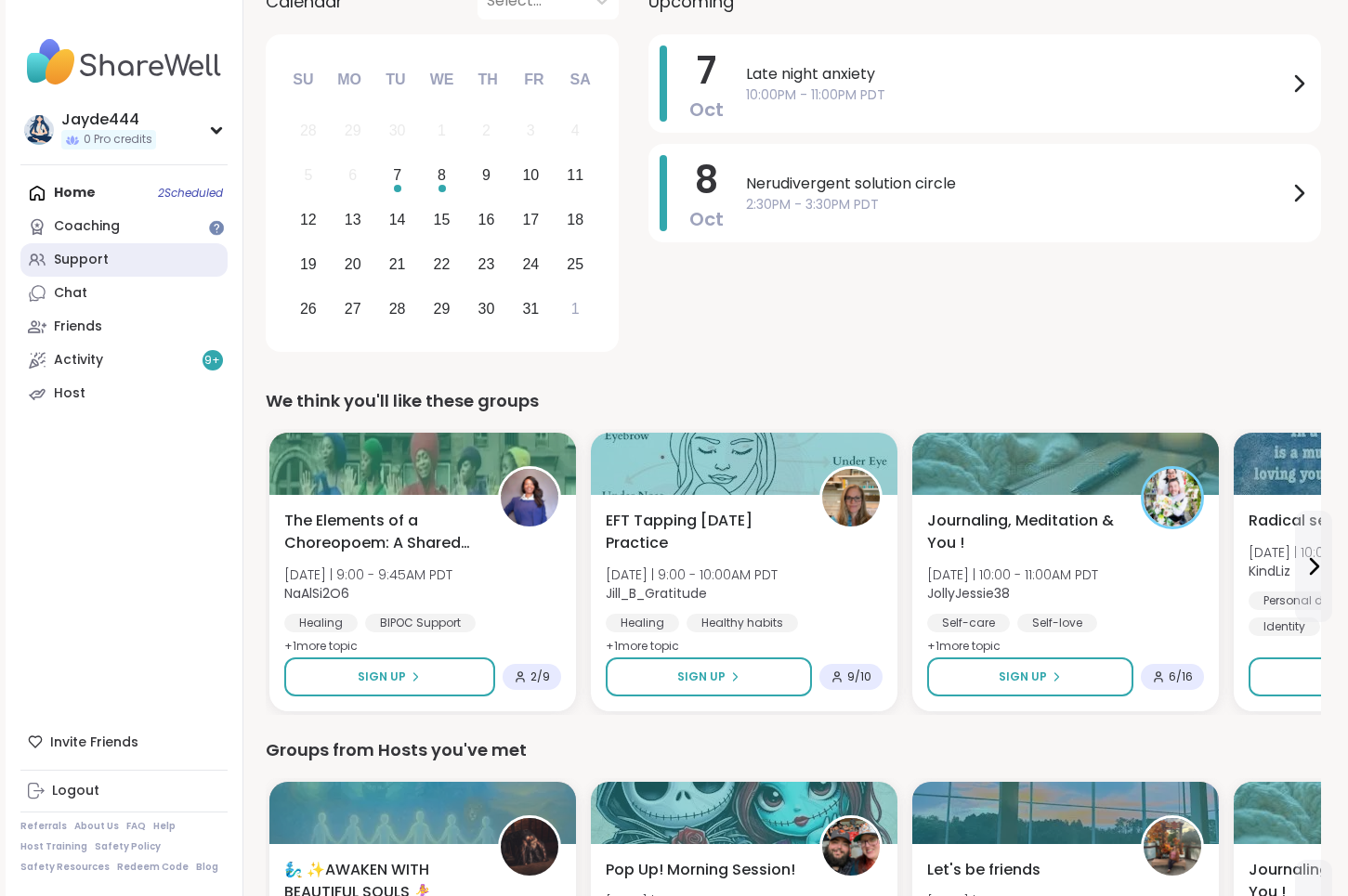
click at [66, 266] on div "Support" at bounding box center [80, 260] width 54 height 19
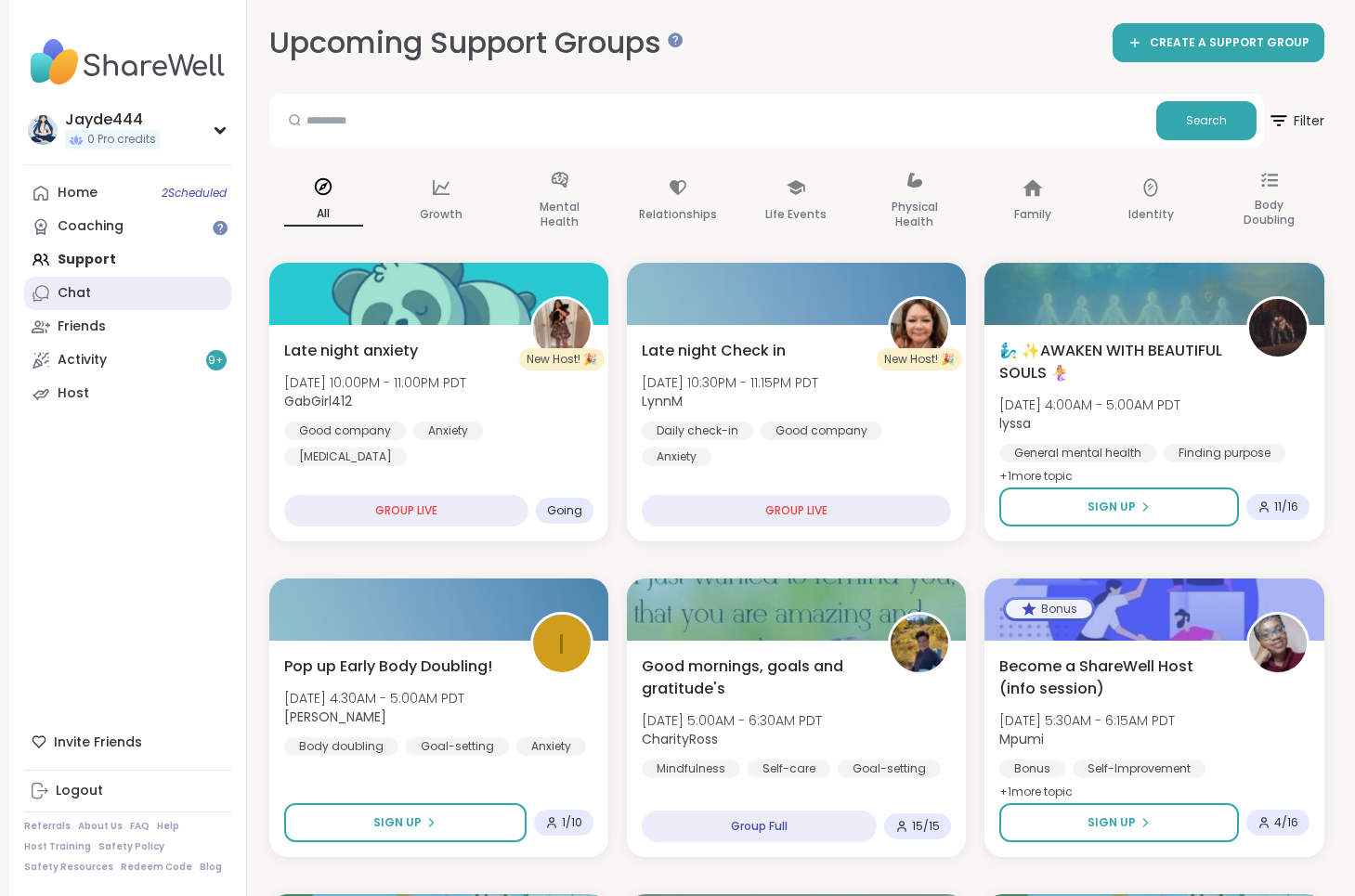
click at [76, 298] on div "Chat" at bounding box center [74, 293] width 34 height 19
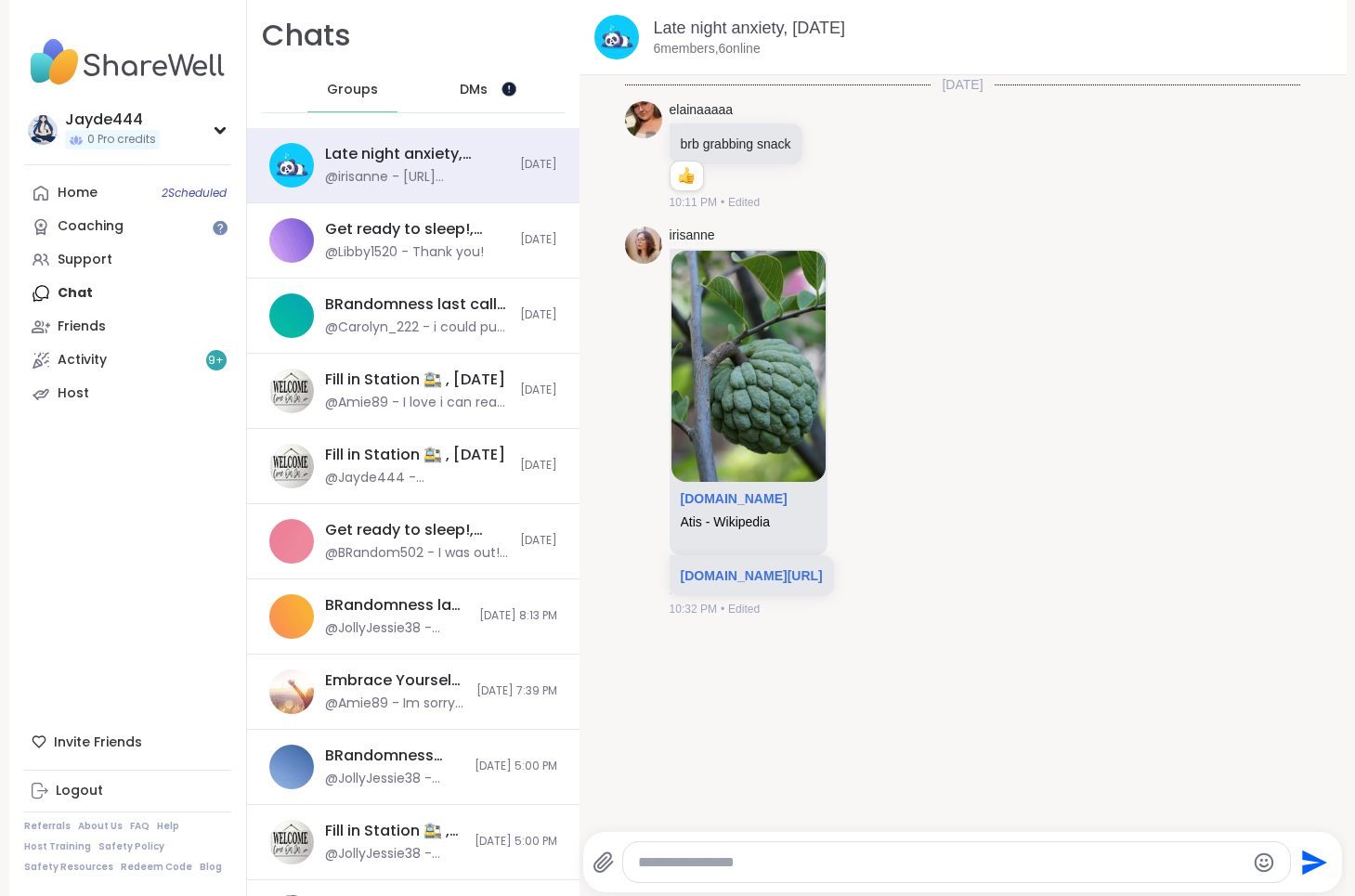
click at [512, 93] on div at bounding box center [508, 88] width 15 height 15
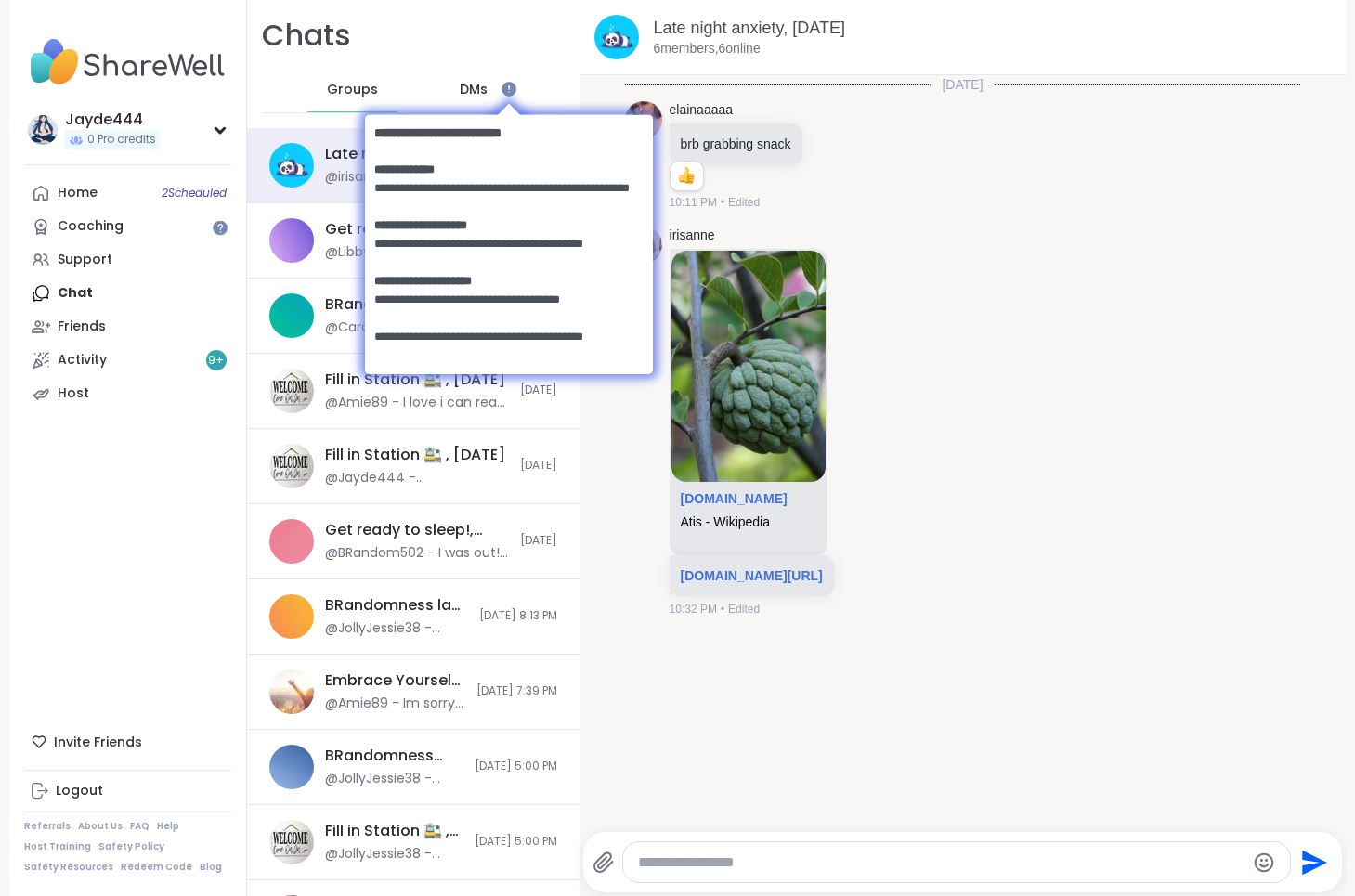
click at [473, 86] on body at bounding box center [508, 242] width 325 height 323
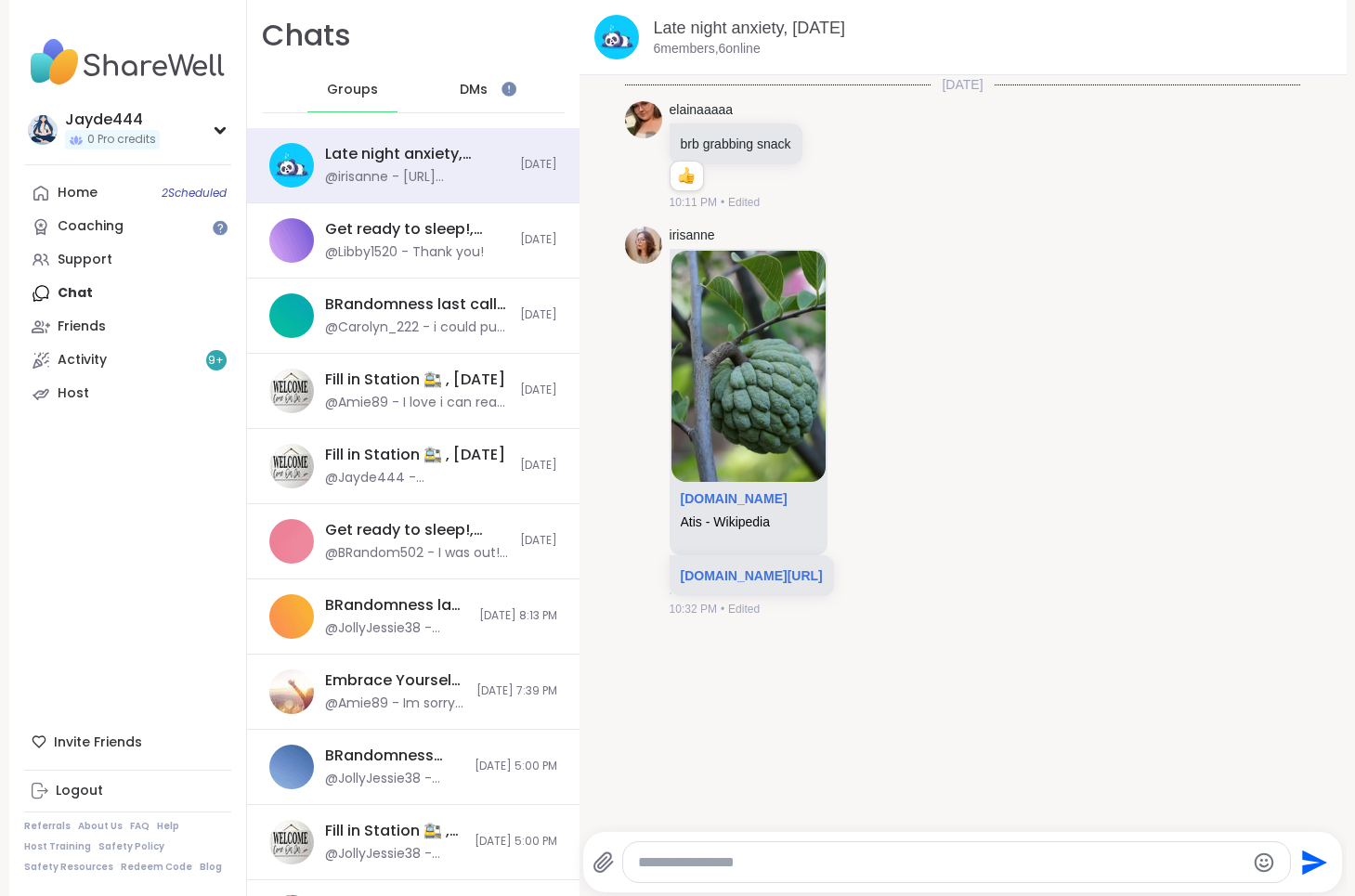
click at [476, 89] on span "DMs" at bounding box center [474, 90] width 28 height 19
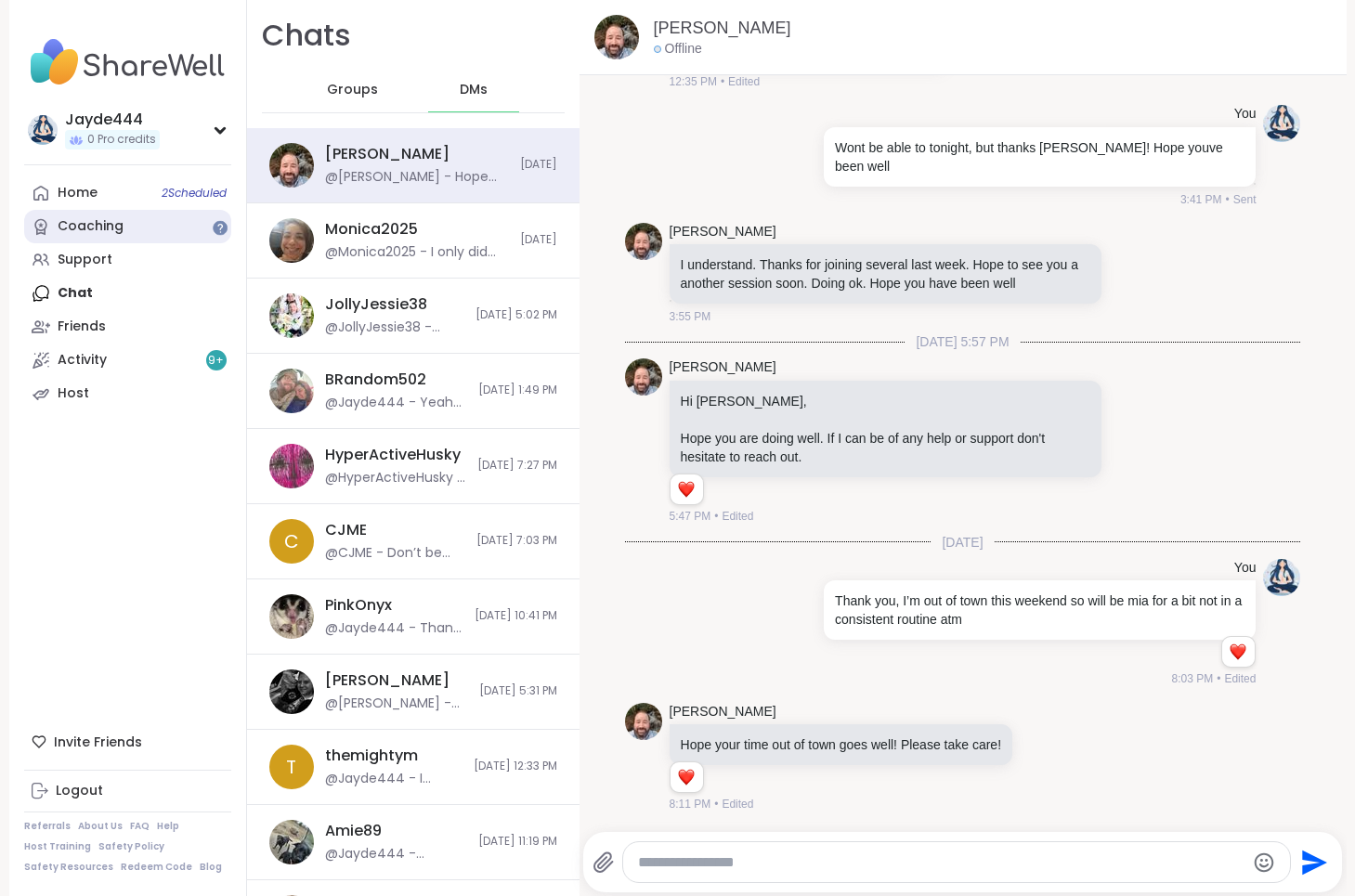
click at [113, 225] on div "Coaching" at bounding box center [90, 226] width 66 height 19
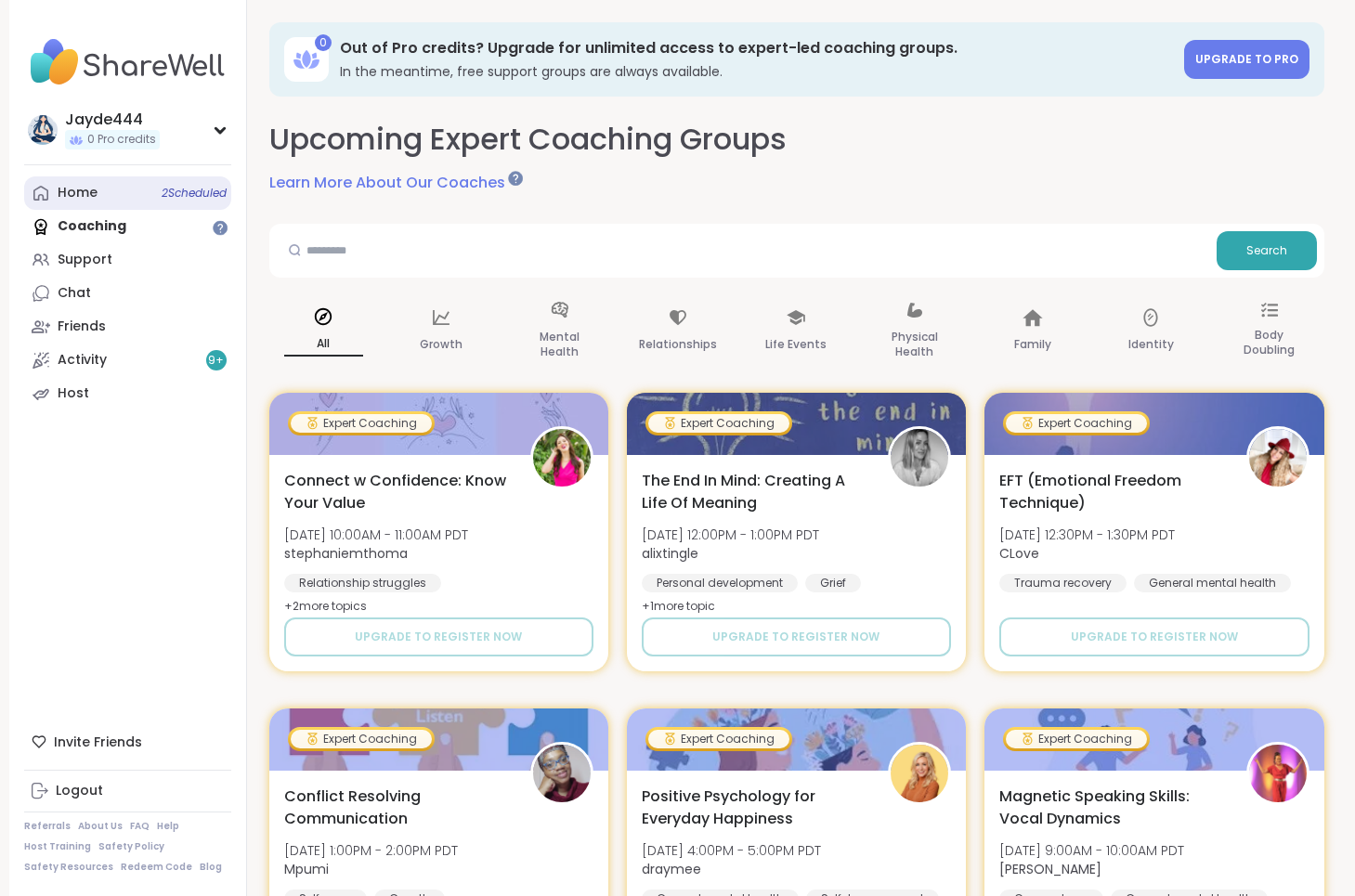
click at [88, 200] on div "Home 2 Scheduled" at bounding box center [77, 193] width 40 height 19
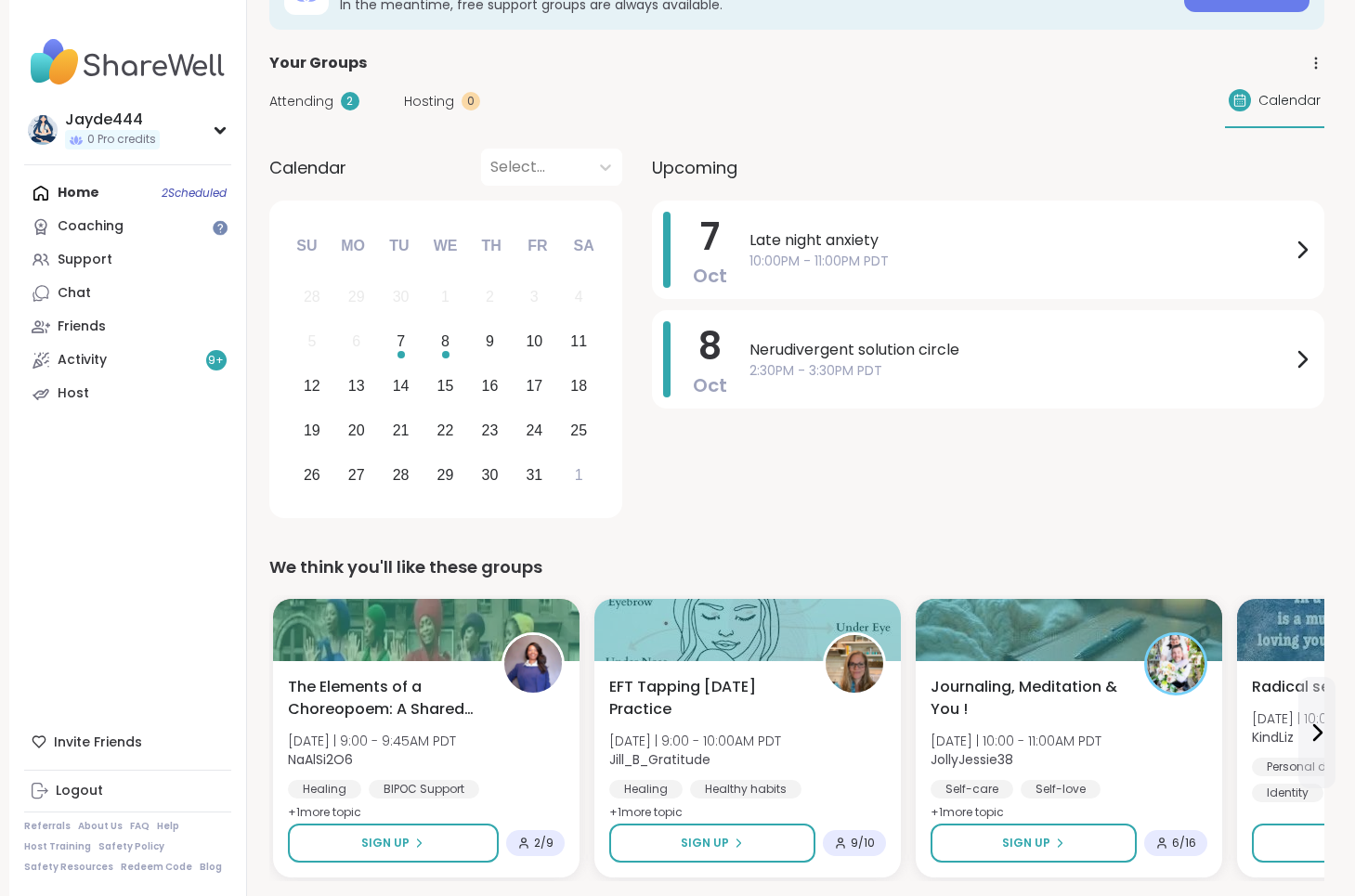
scroll to position [86, 0]
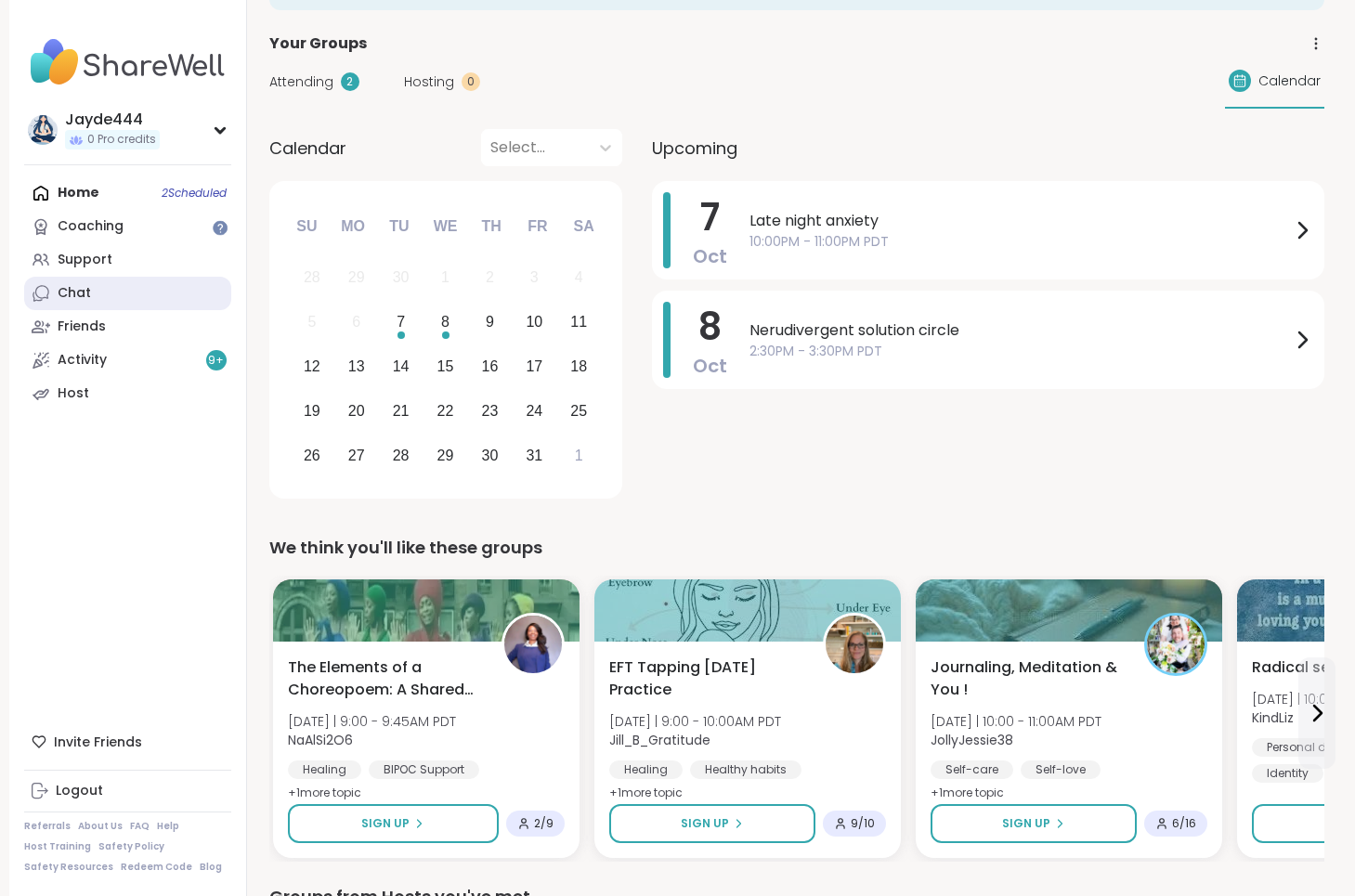
click at [127, 283] on link "Chat" at bounding box center [127, 294] width 207 height 34
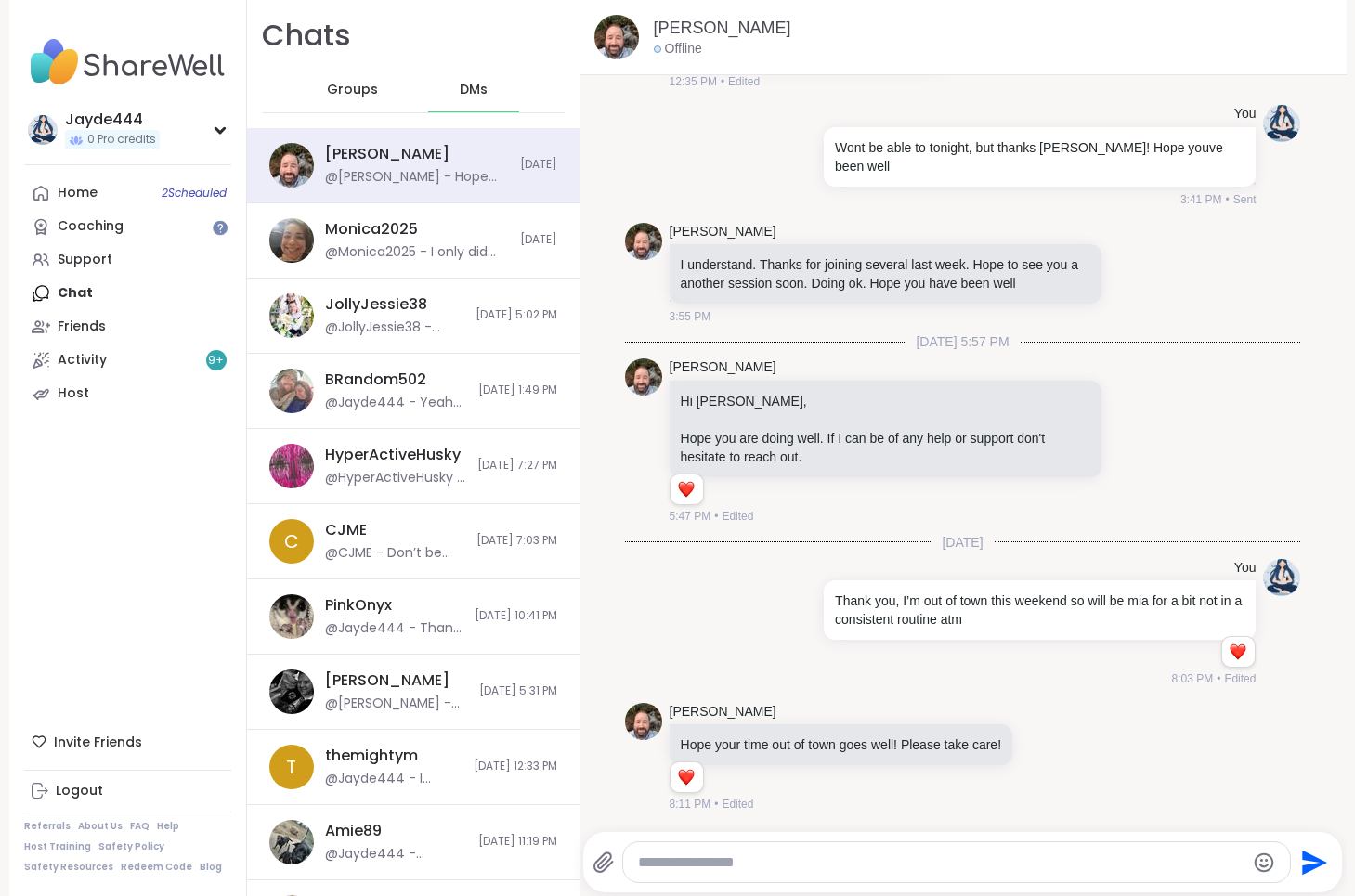
click at [391, 74] on div "Groups" at bounding box center [353, 90] width 91 height 45
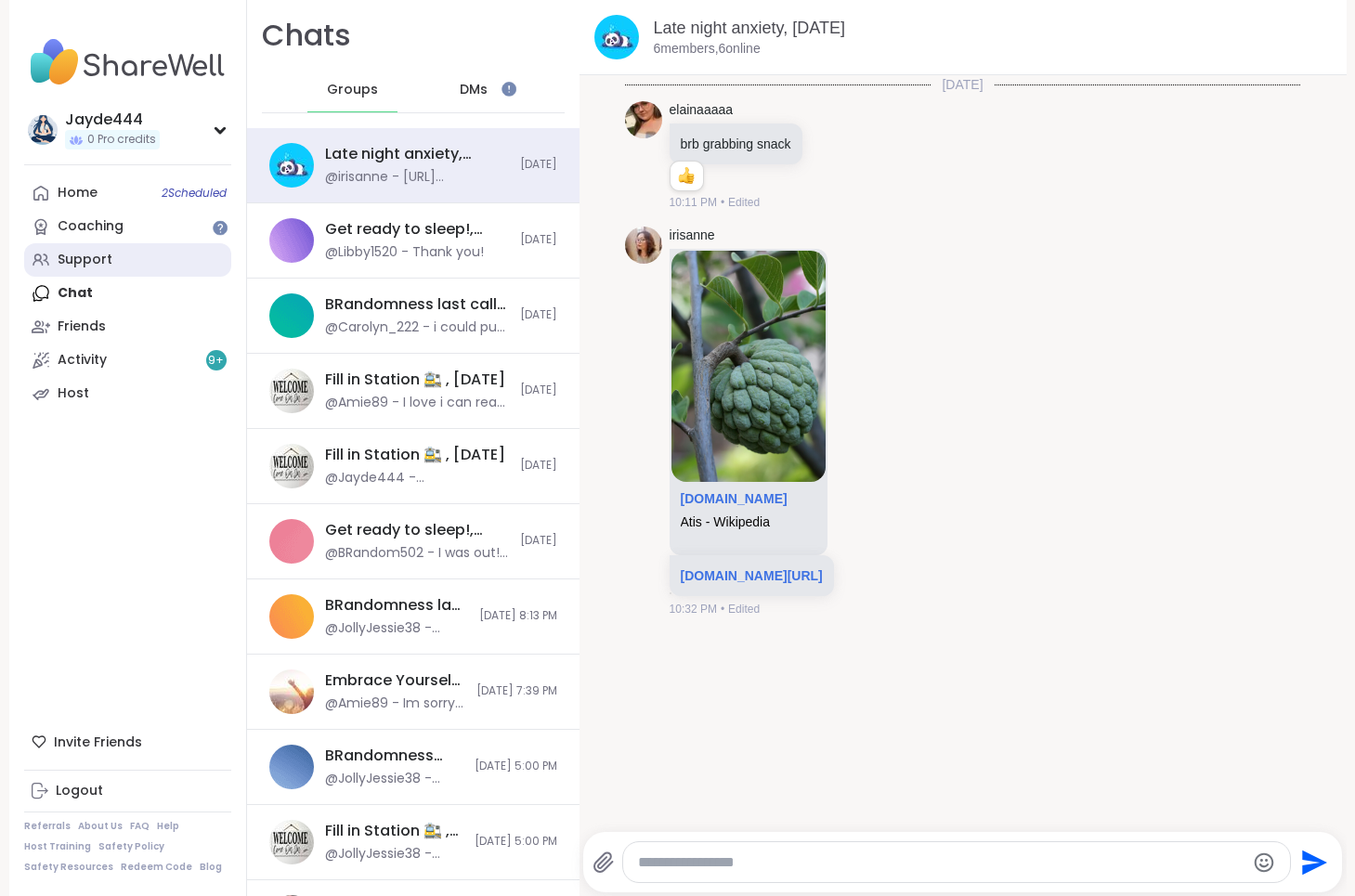
click at [108, 270] on link "Support" at bounding box center [127, 260] width 207 height 34
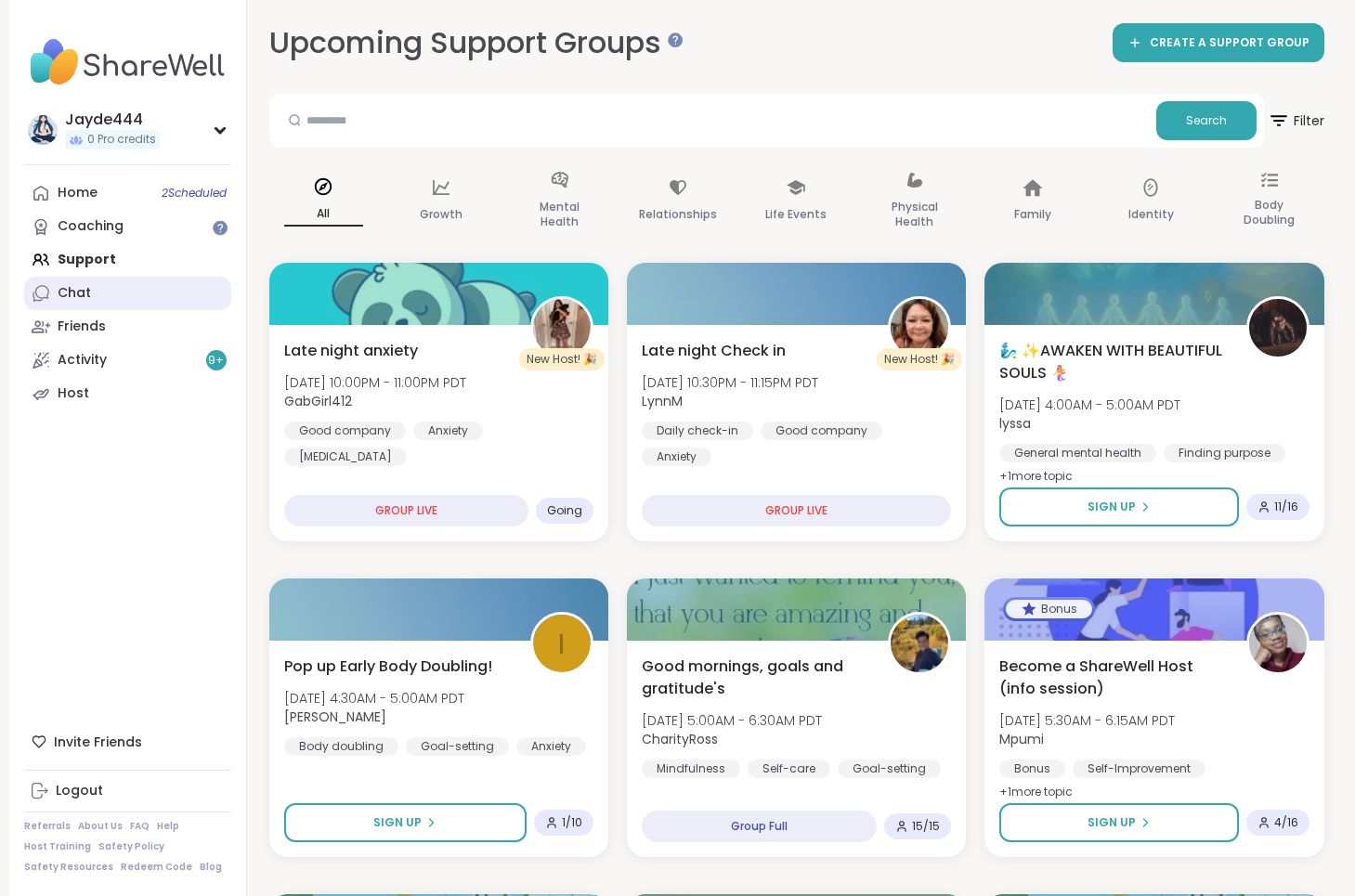
click at [103, 288] on link "Chat" at bounding box center [127, 294] width 207 height 34
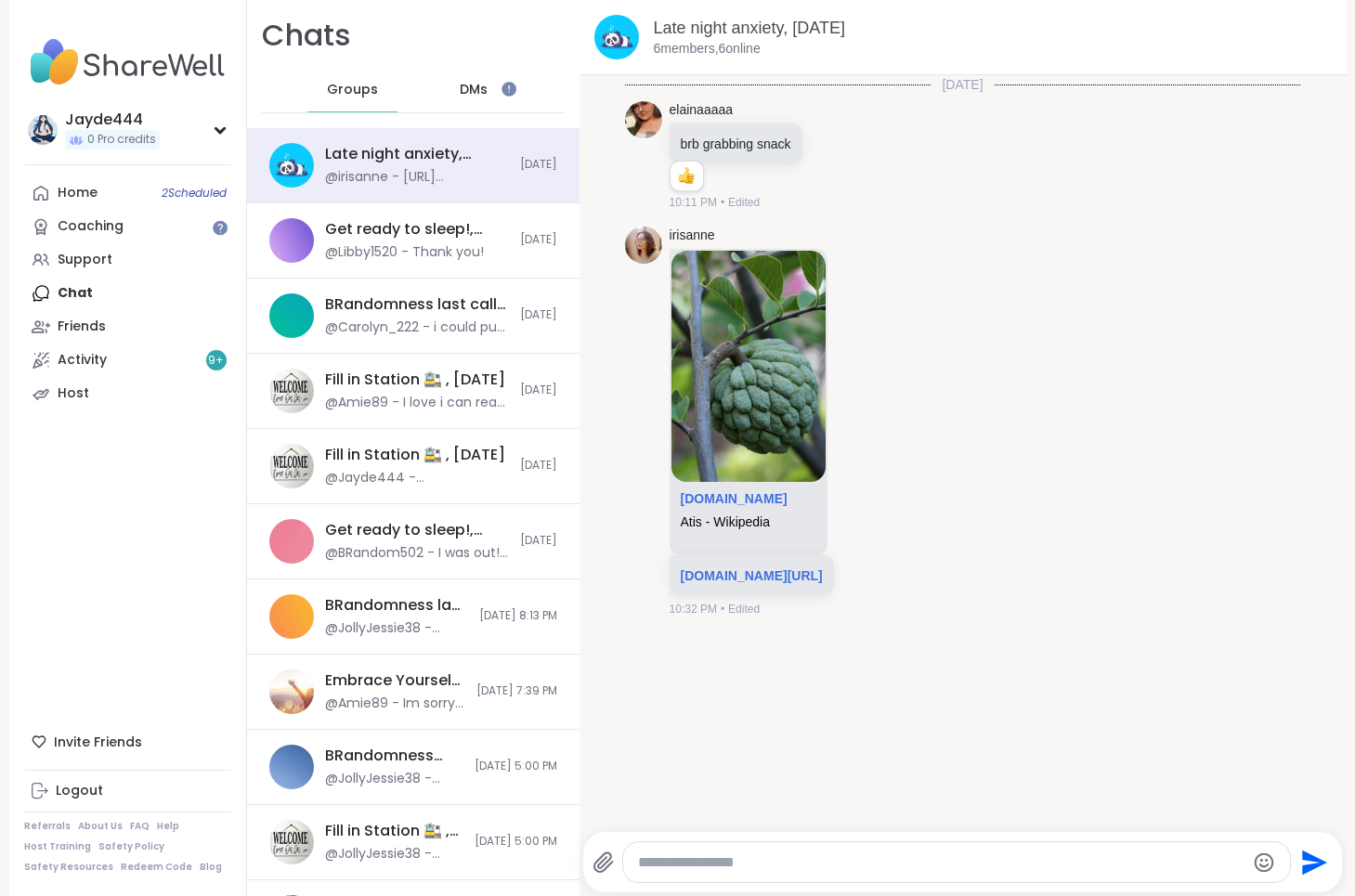
click at [492, 69] on div "DMs" at bounding box center [474, 90] width 91 height 45
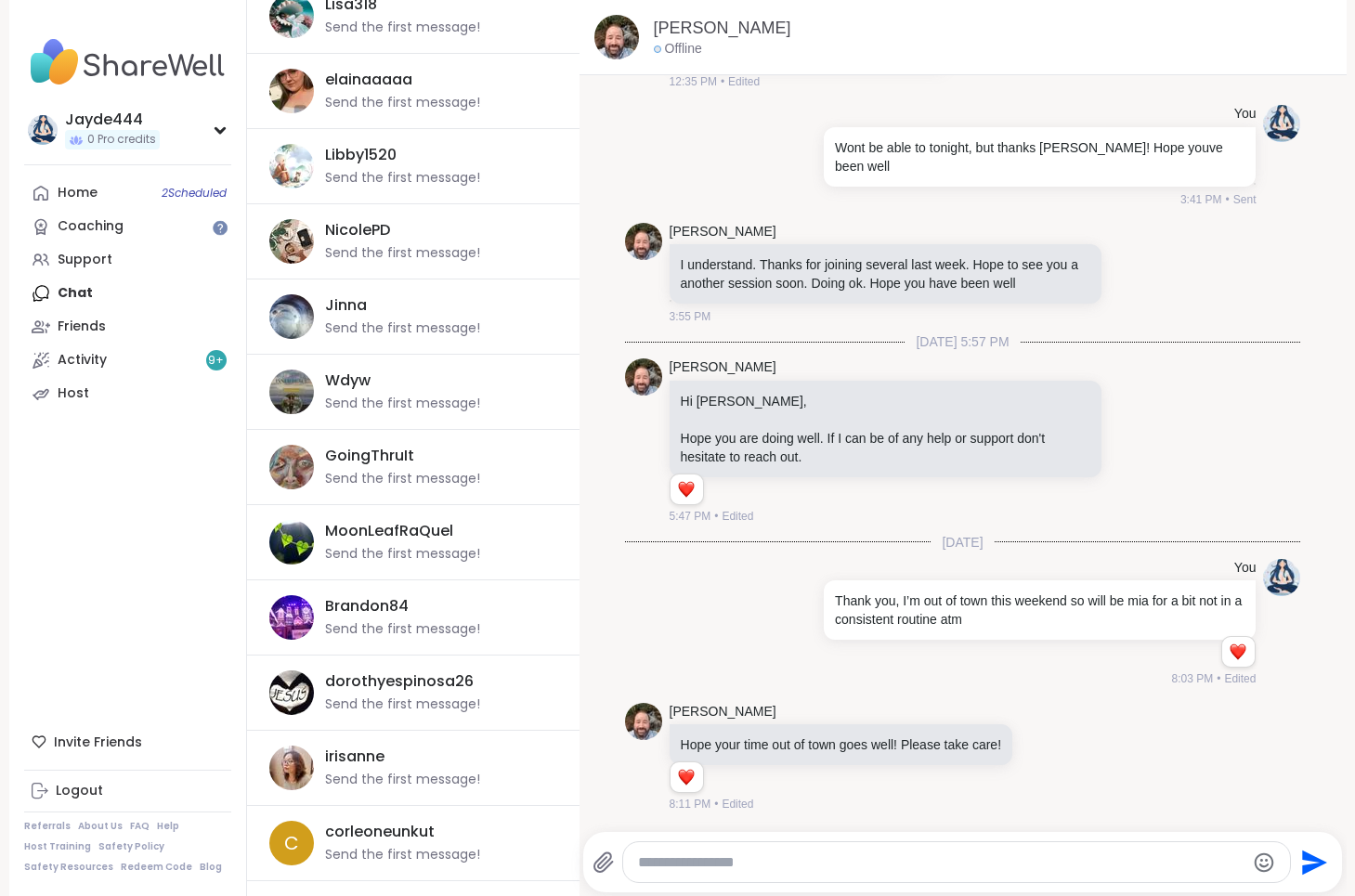
scroll to position [2436, 0]
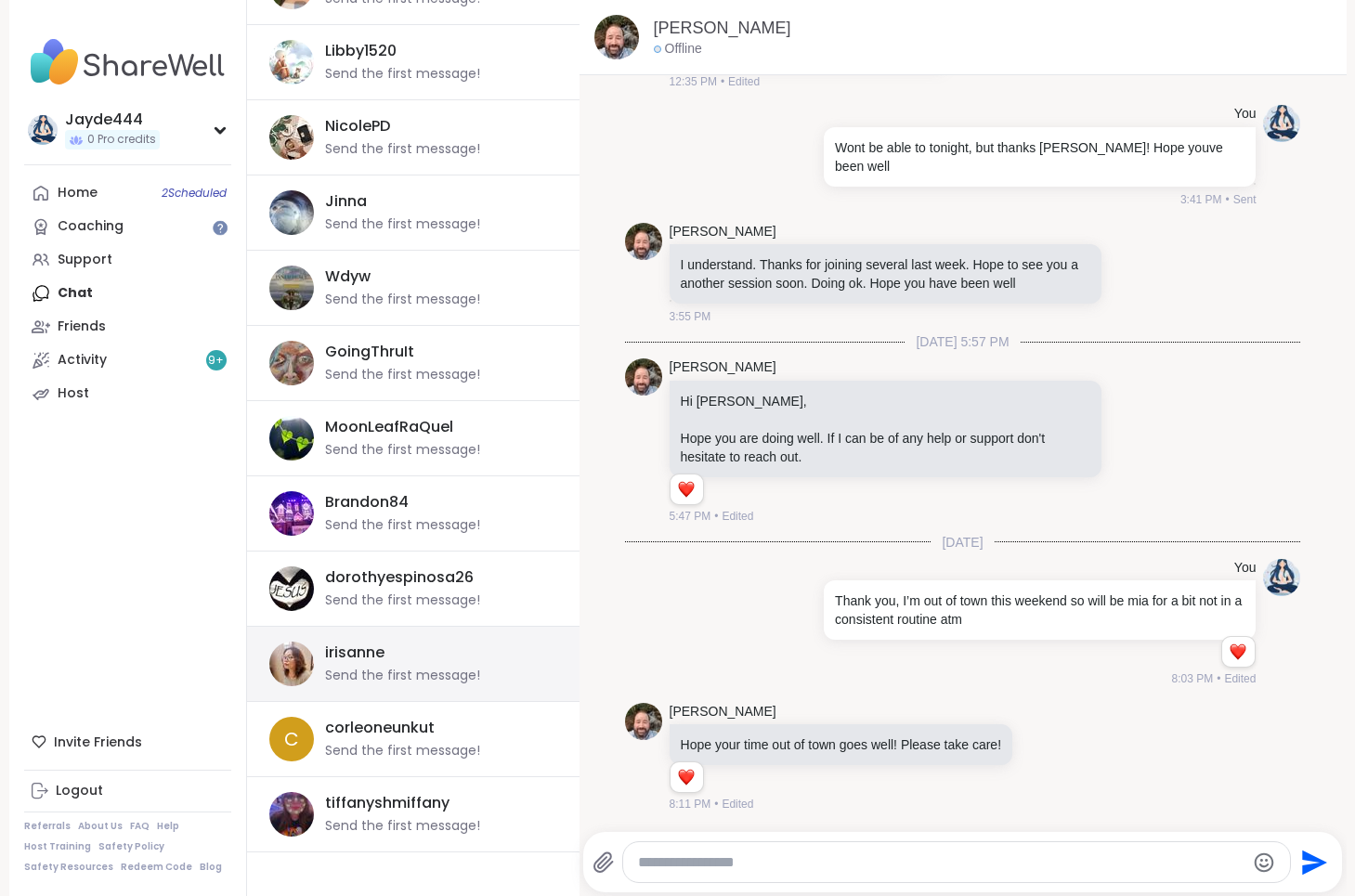
click at [477, 656] on div "irisanne Send the first message!" at bounding box center [436, 664] width 222 height 43
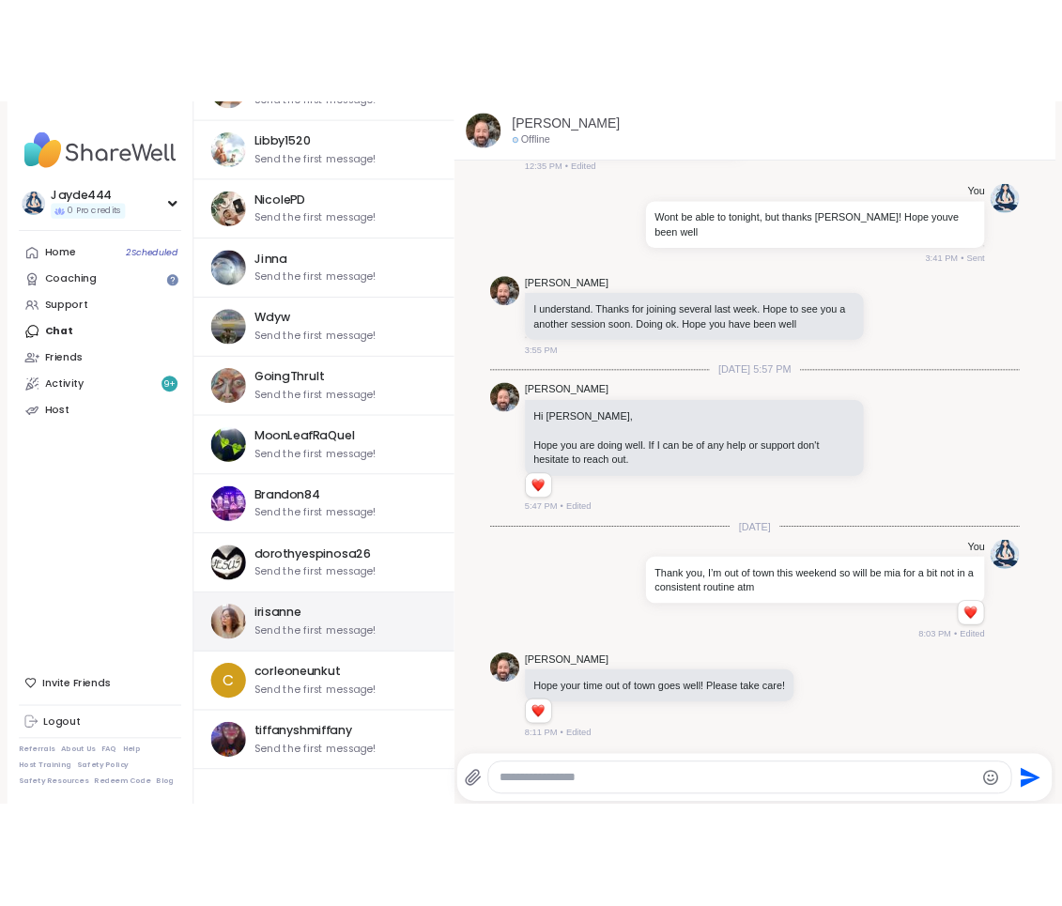
scroll to position [2419, 0]
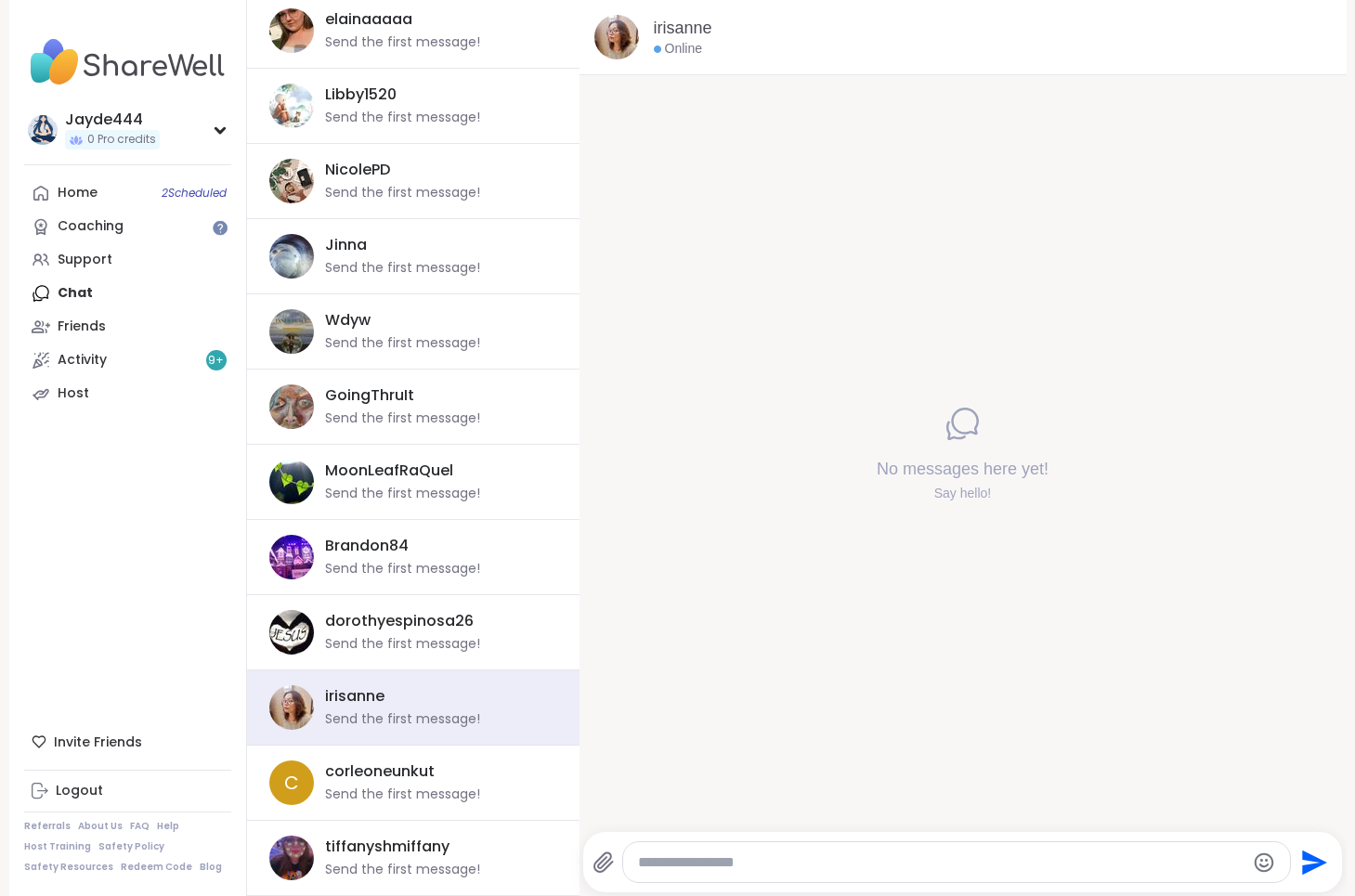
click at [821, 854] on textarea "Type your message" at bounding box center [941, 862] width 606 height 19
type textarea "**********"
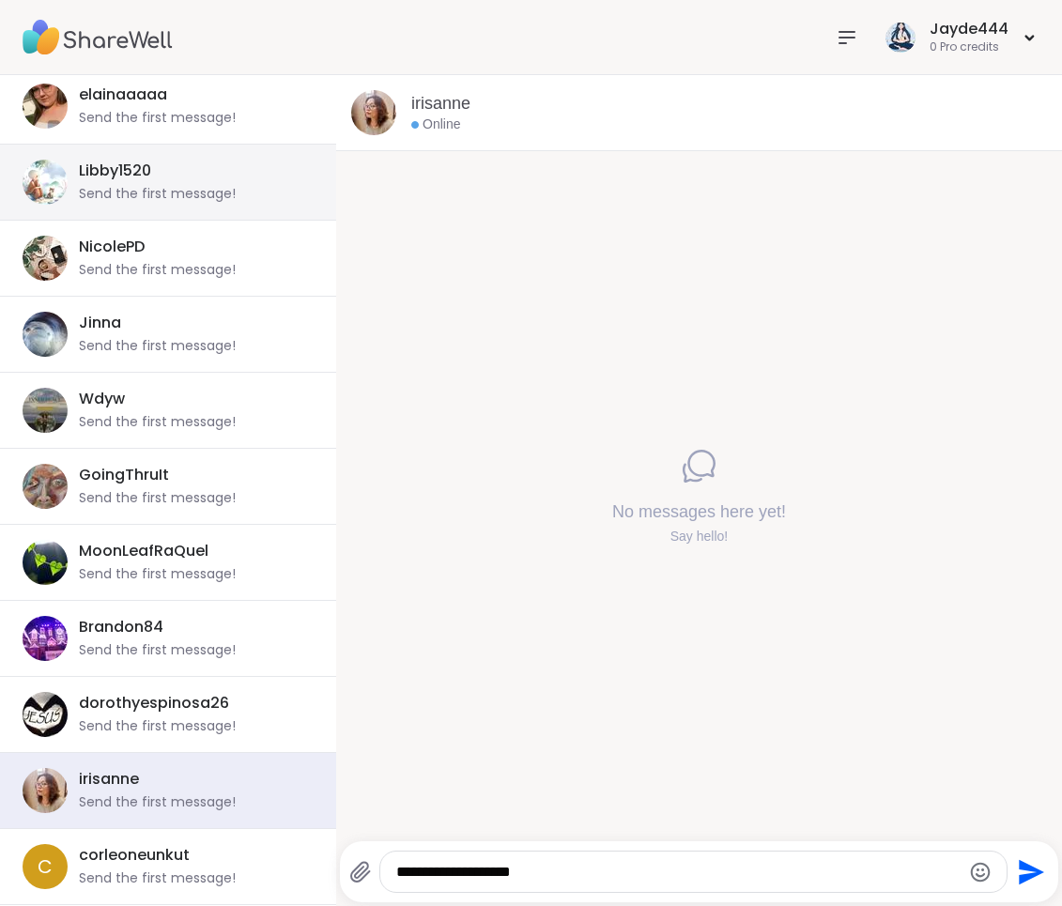
click at [229, 199] on div "Send the first message!" at bounding box center [157, 194] width 157 height 19
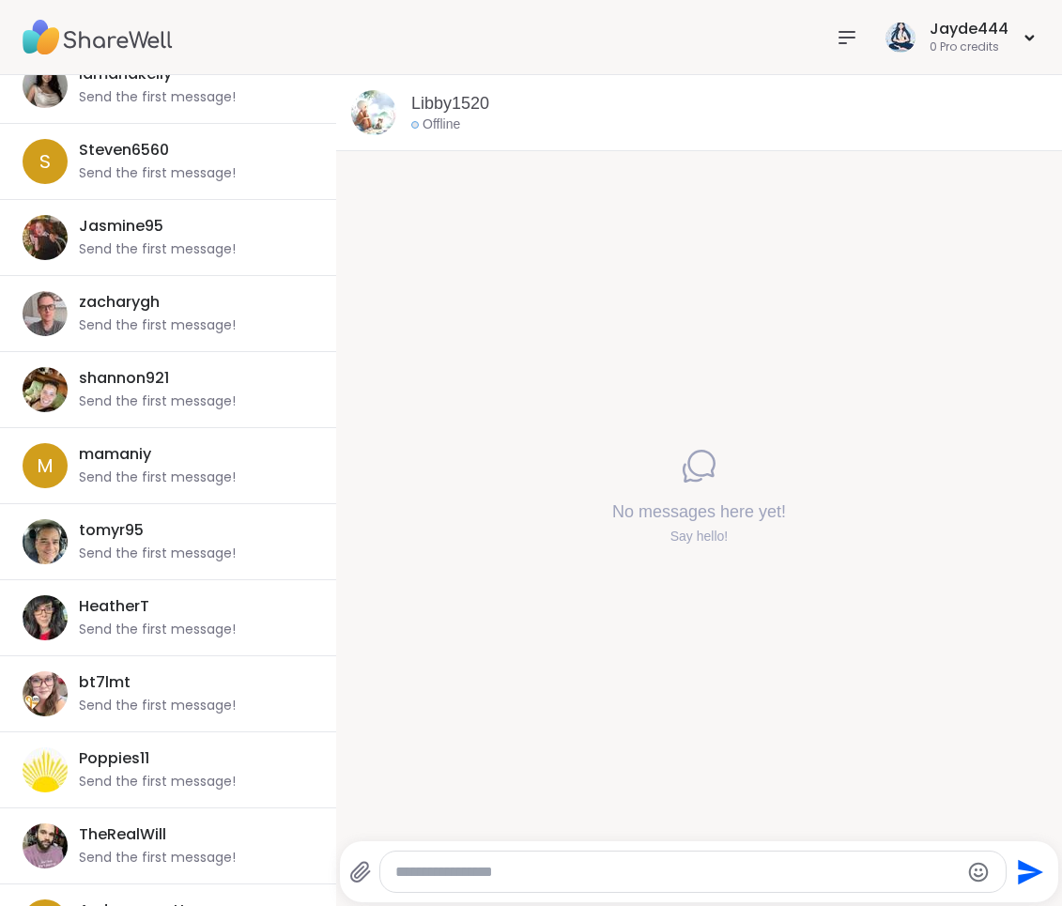
scroll to position [0, 0]
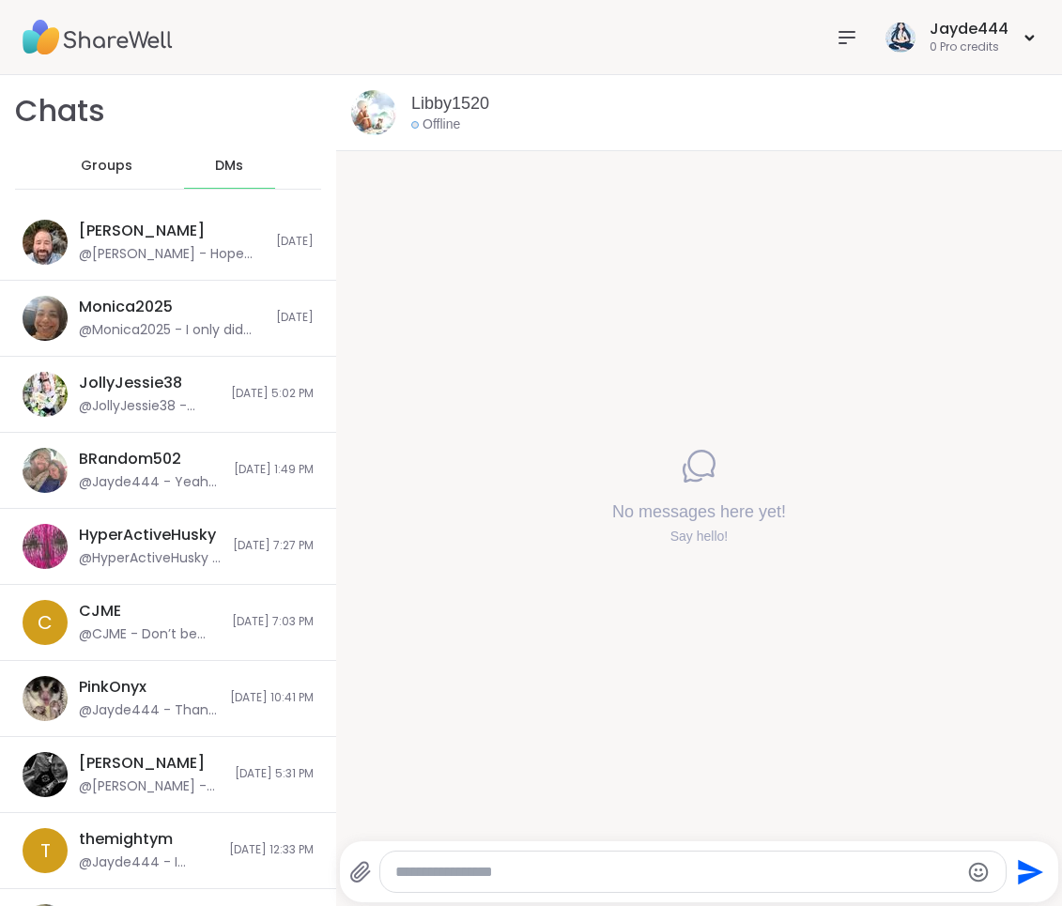
click at [368, 47] on div "Jayde444 0 Pro credits" at bounding box center [531, 37] width 1062 height 75
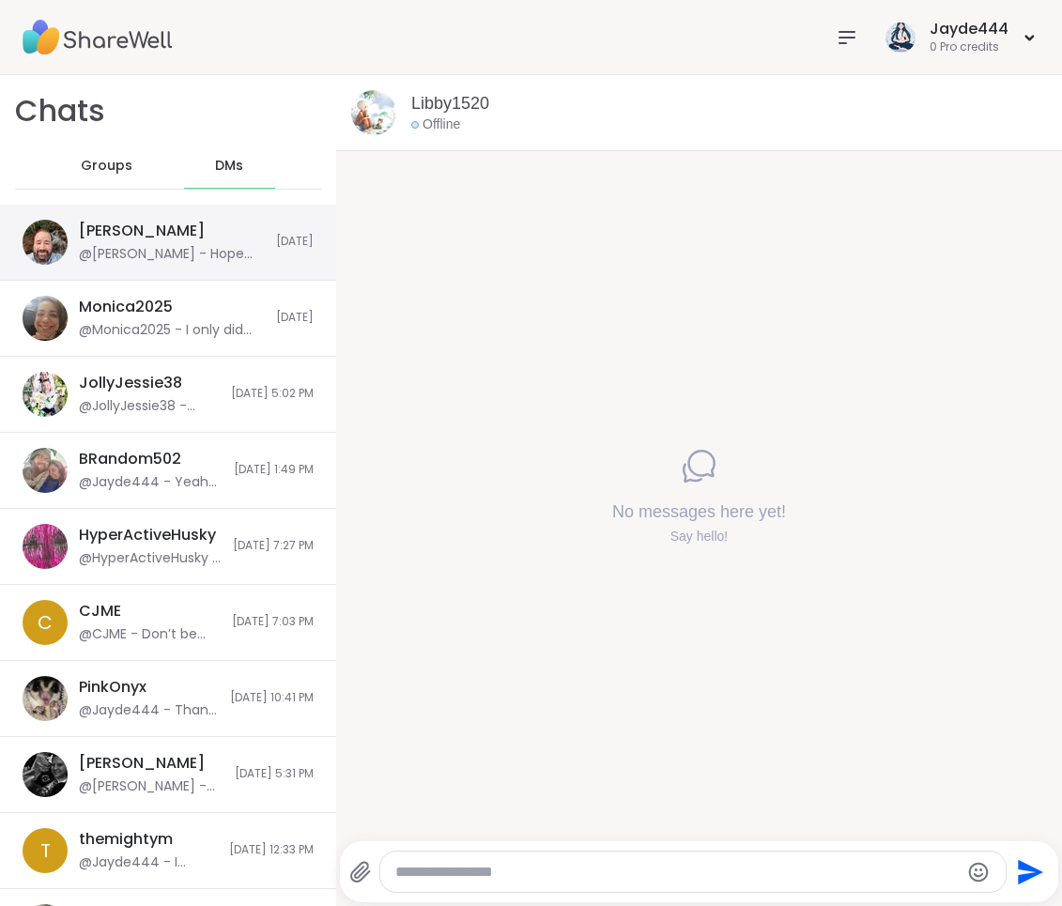
click at [173, 240] on div "Brian_L @Brian_L - Hope your time out of town goes well! Please take care!" at bounding box center [172, 242] width 186 height 43
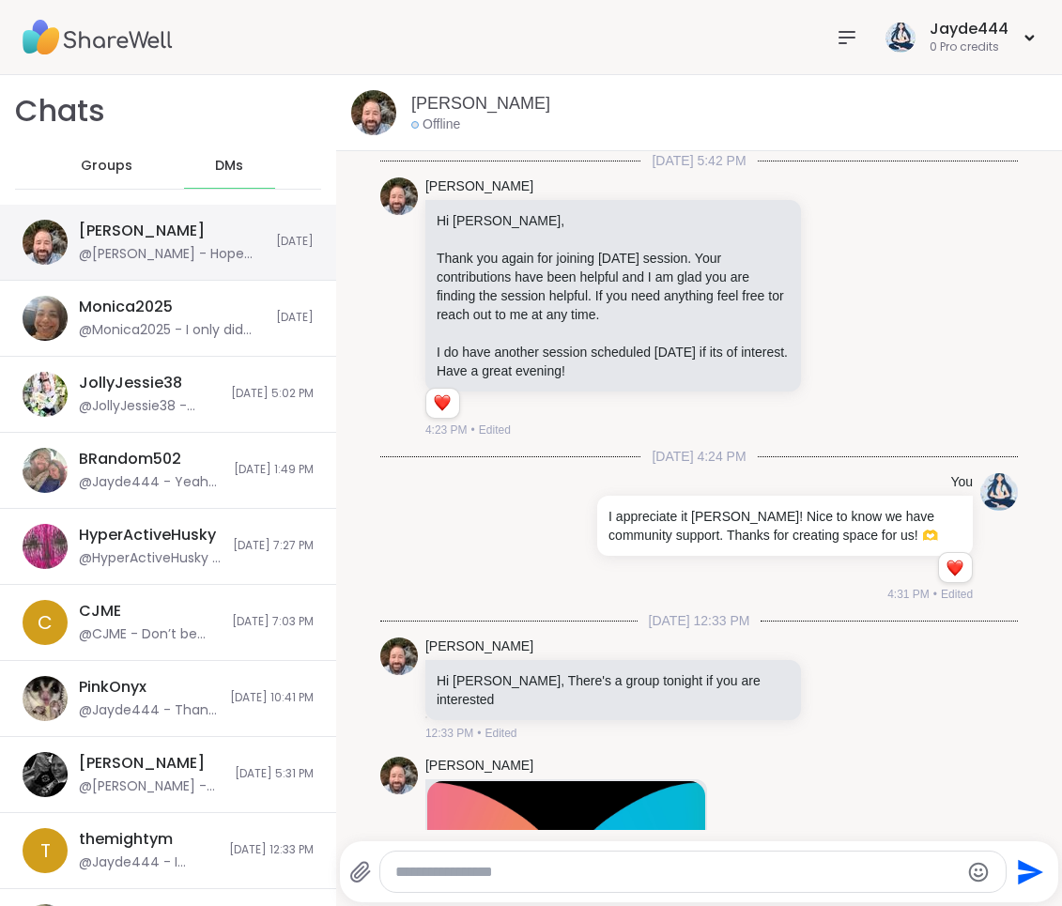
scroll to position [1095, 0]
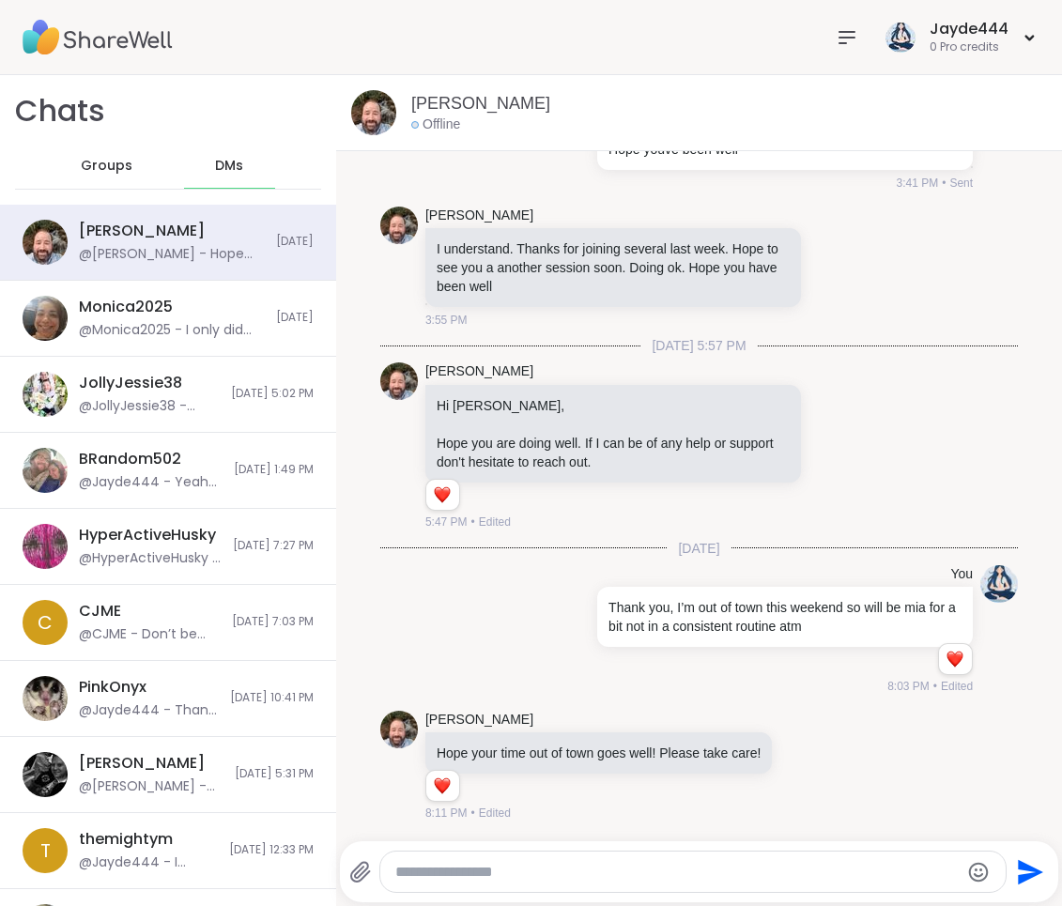
click at [116, 158] on span "Groups" at bounding box center [107, 166] width 52 height 19
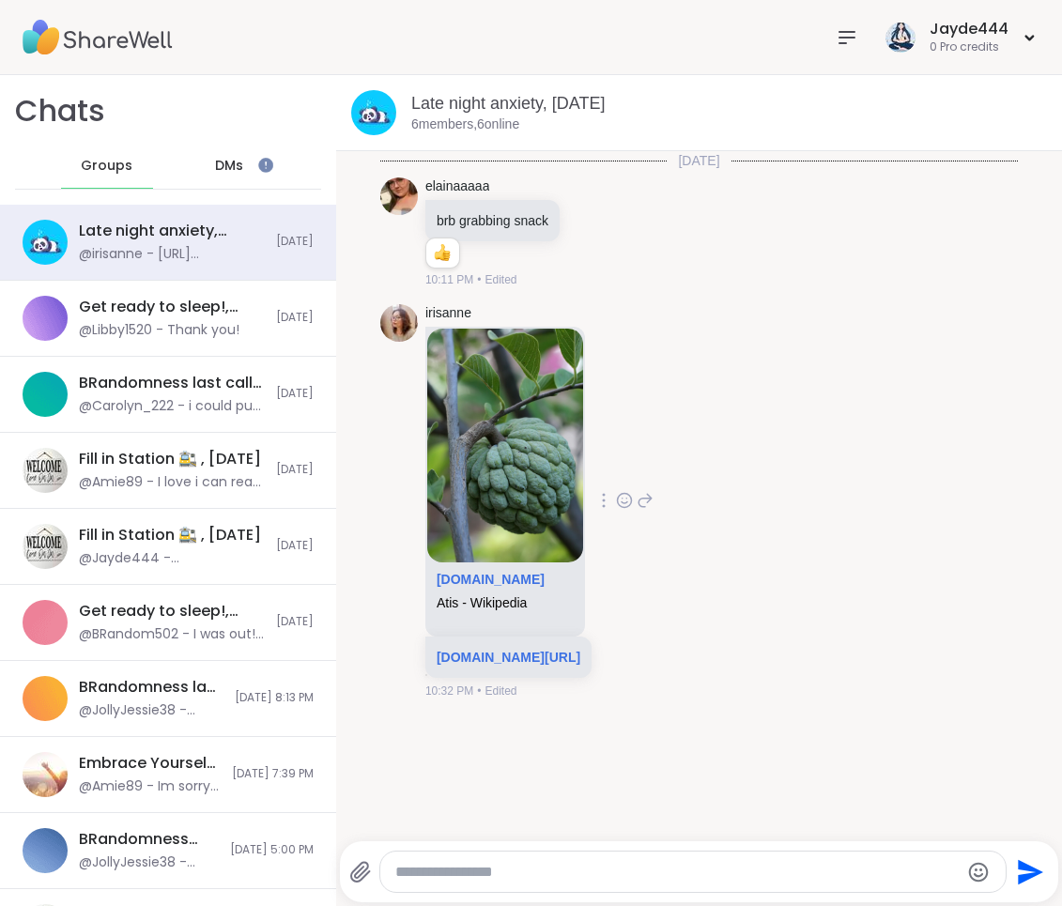
click at [633, 509] on icon at bounding box center [624, 500] width 17 height 19
click at [735, 542] on div "irisanne bcl.wikipedia.org Atis - Wikipedia bcl.wikipedia.org/wiki/Atis 10:32 P…" at bounding box center [699, 502] width 638 height 410
click at [243, 160] on div "DMs" at bounding box center [230, 166] width 92 height 45
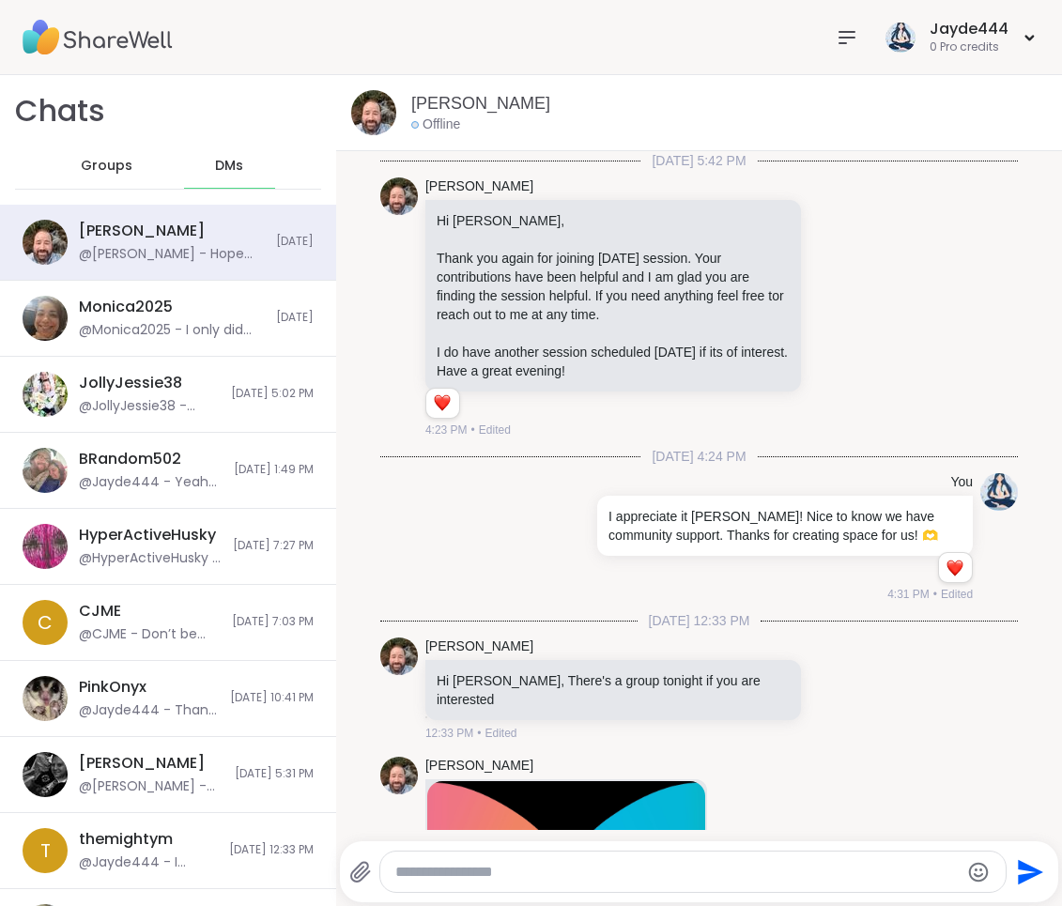
scroll to position [1095, 0]
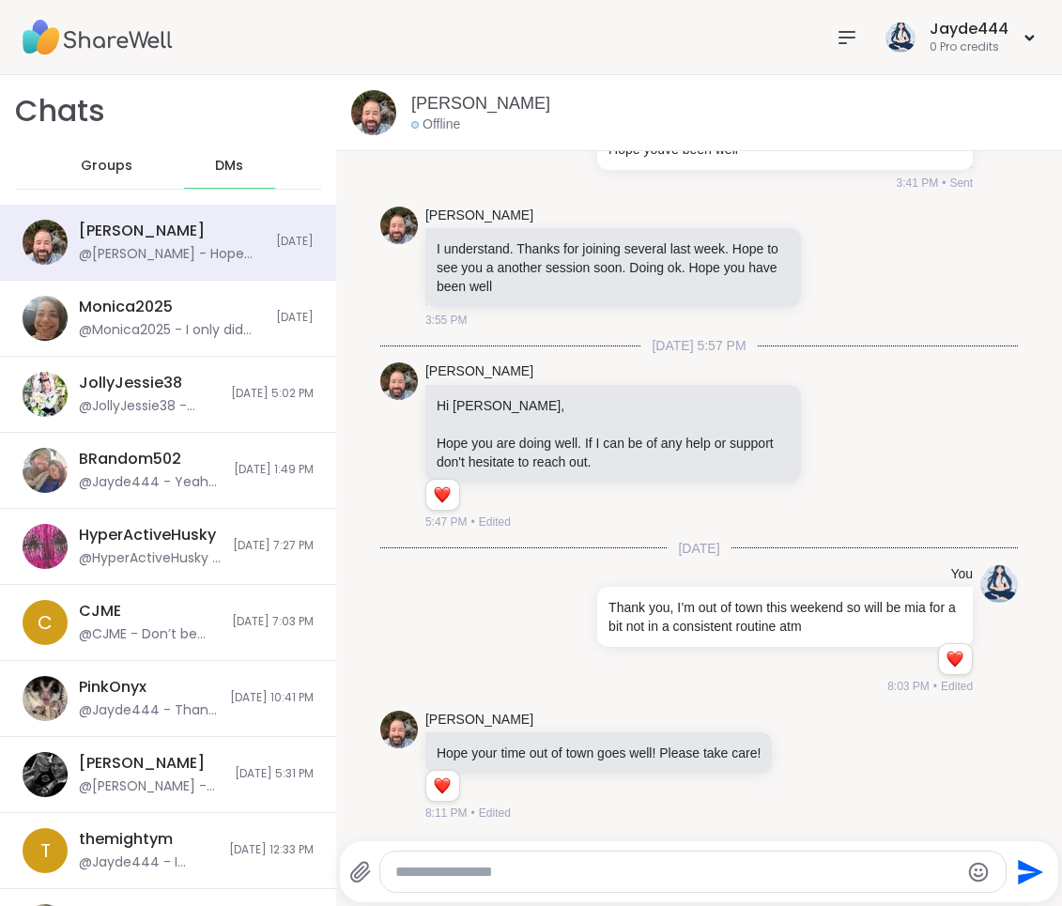
click at [121, 159] on span "Groups" at bounding box center [107, 166] width 52 height 19
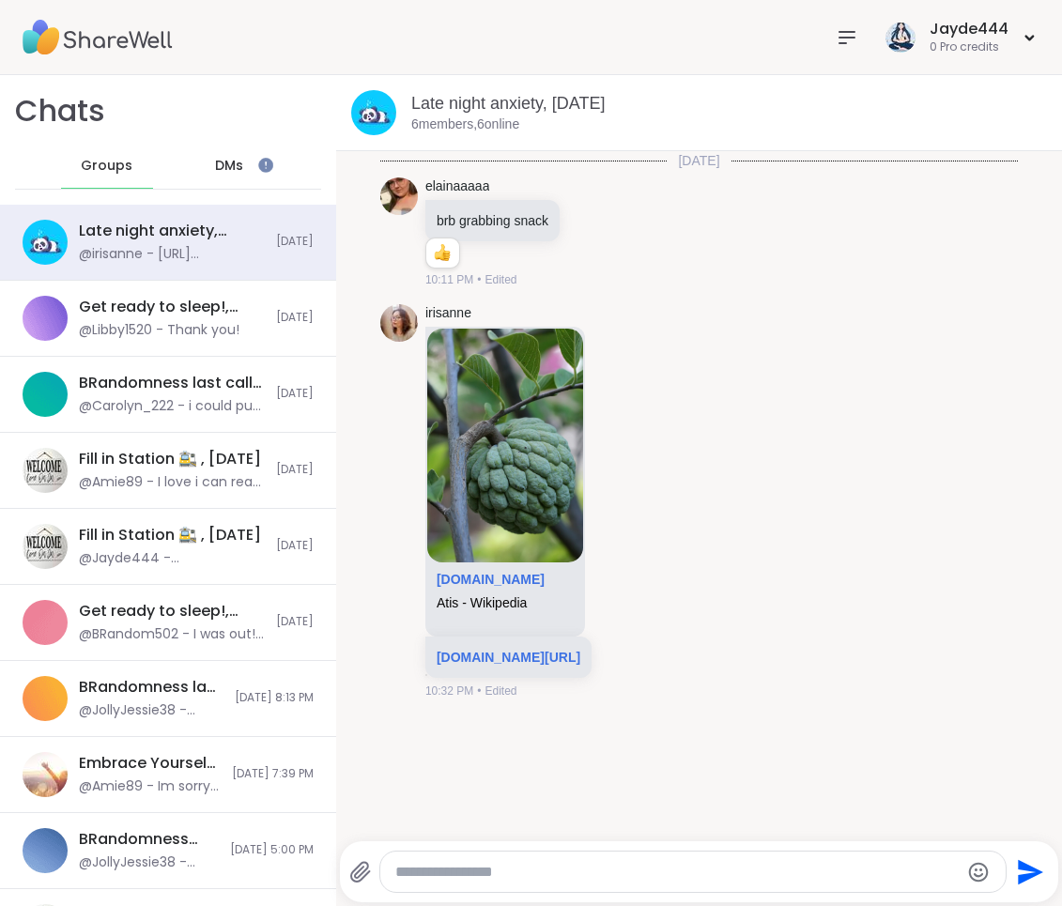
click at [242, 162] on span "DMs" at bounding box center [229, 166] width 28 height 19
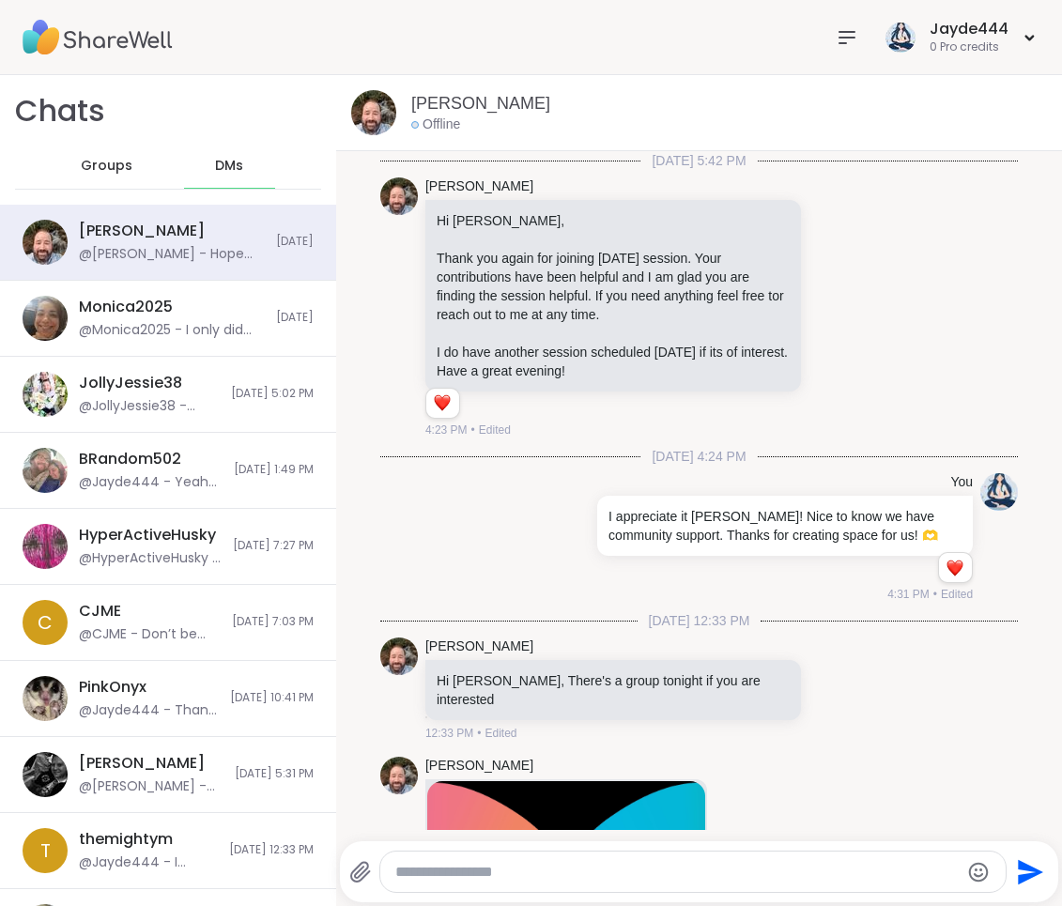
scroll to position [1095, 0]
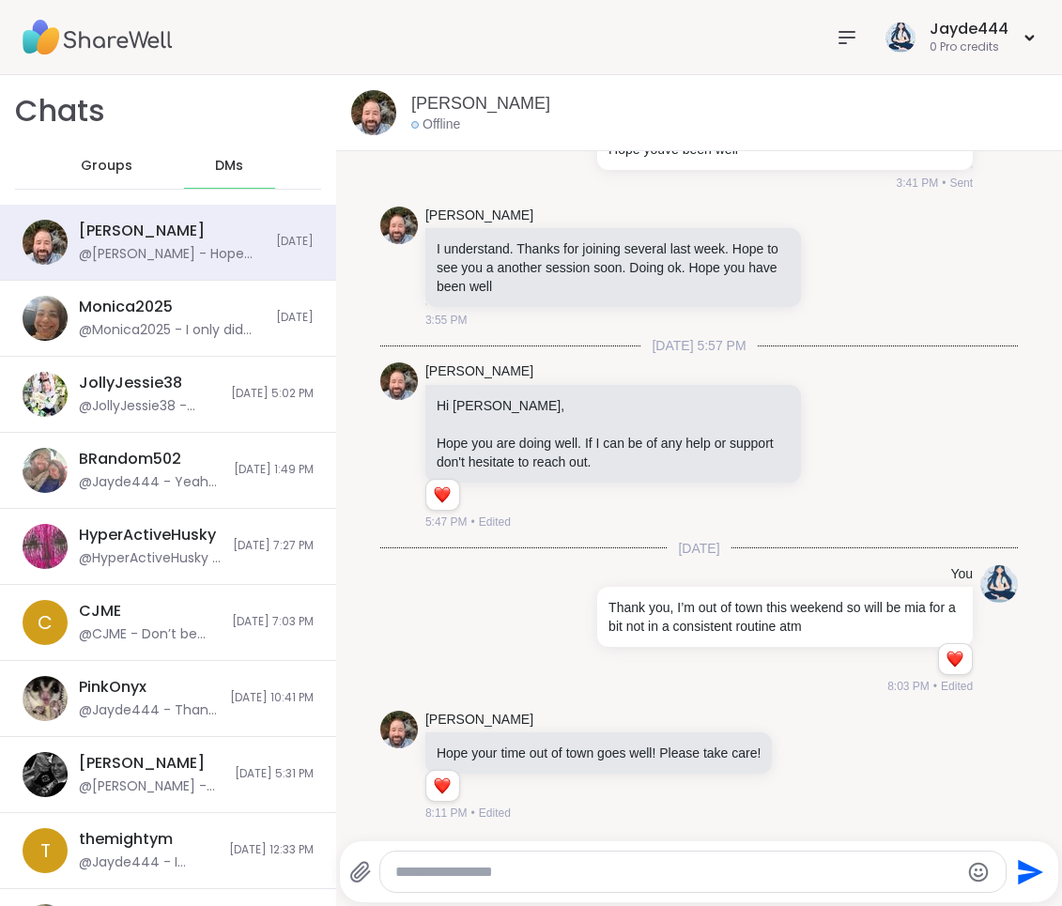
click at [124, 162] on span "Groups" at bounding box center [107, 166] width 52 height 19
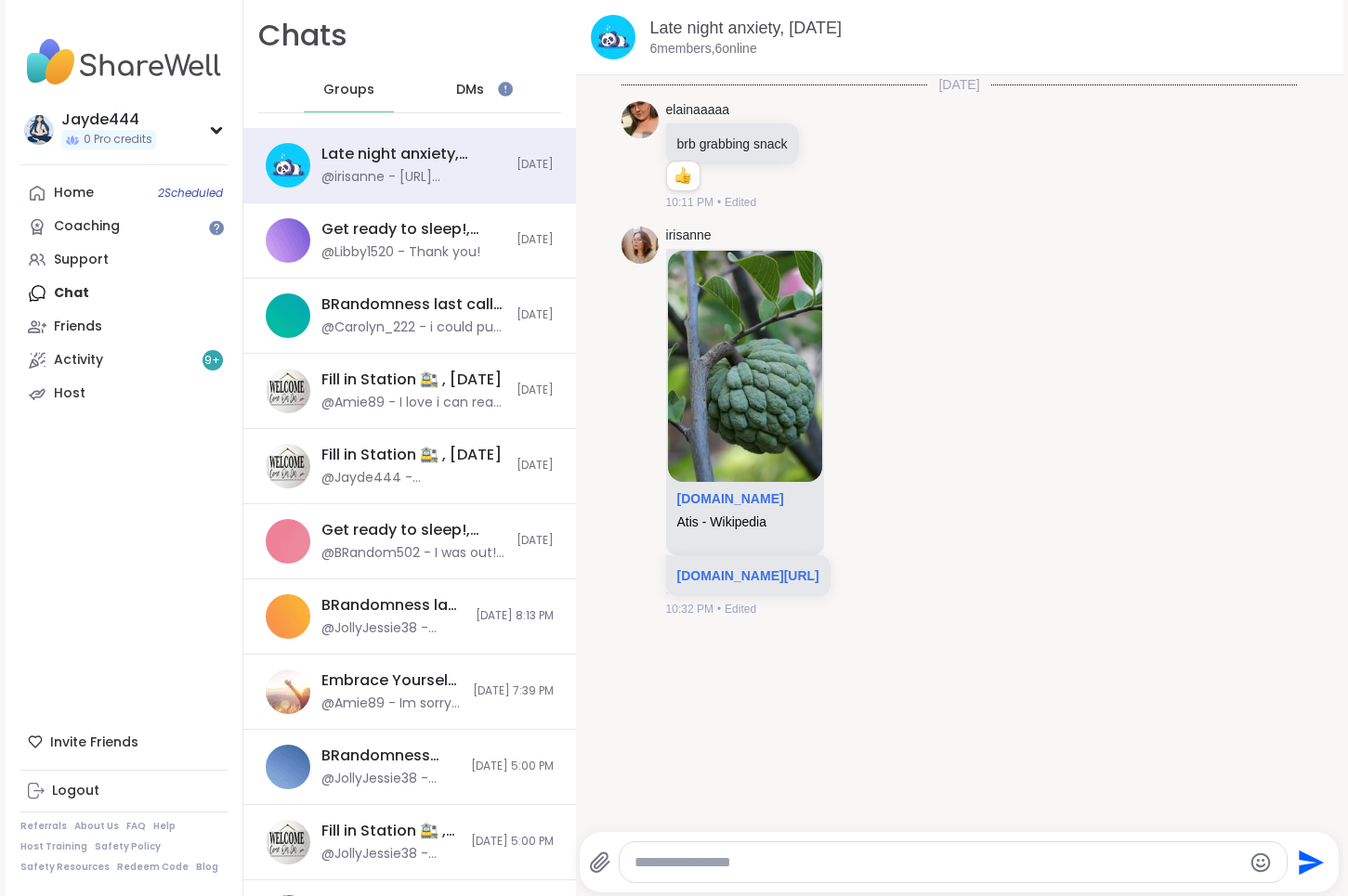
click at [479, 87] on span "DMs" at bounding box center [470, 90] width 28 height 19
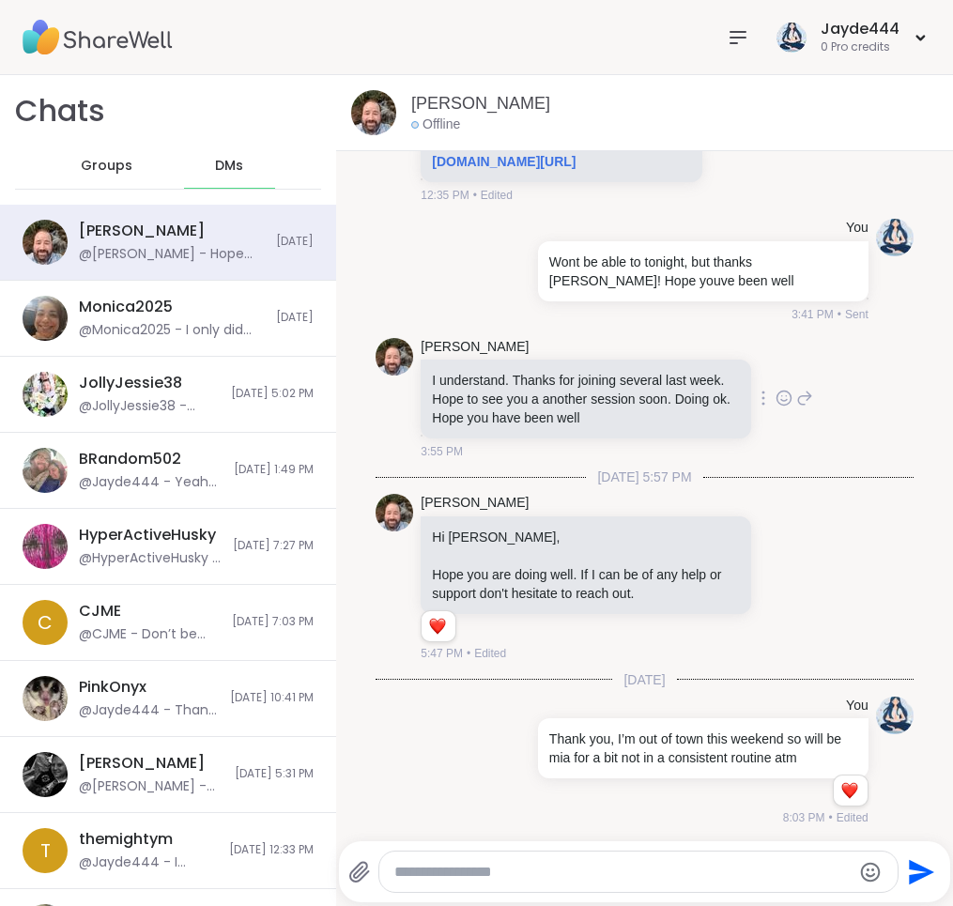
scroll to position [1152, 0]
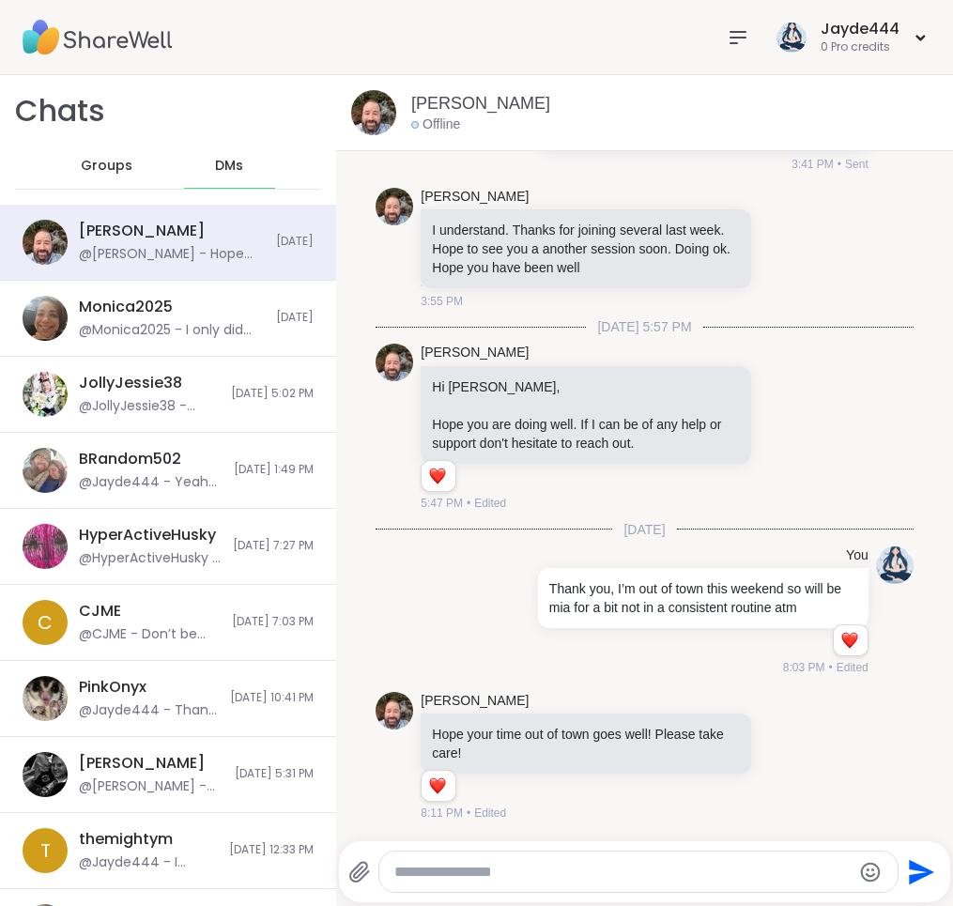
click at [102, 151] on div "Groups" at bounding box center [107, 166] width 92 height 45
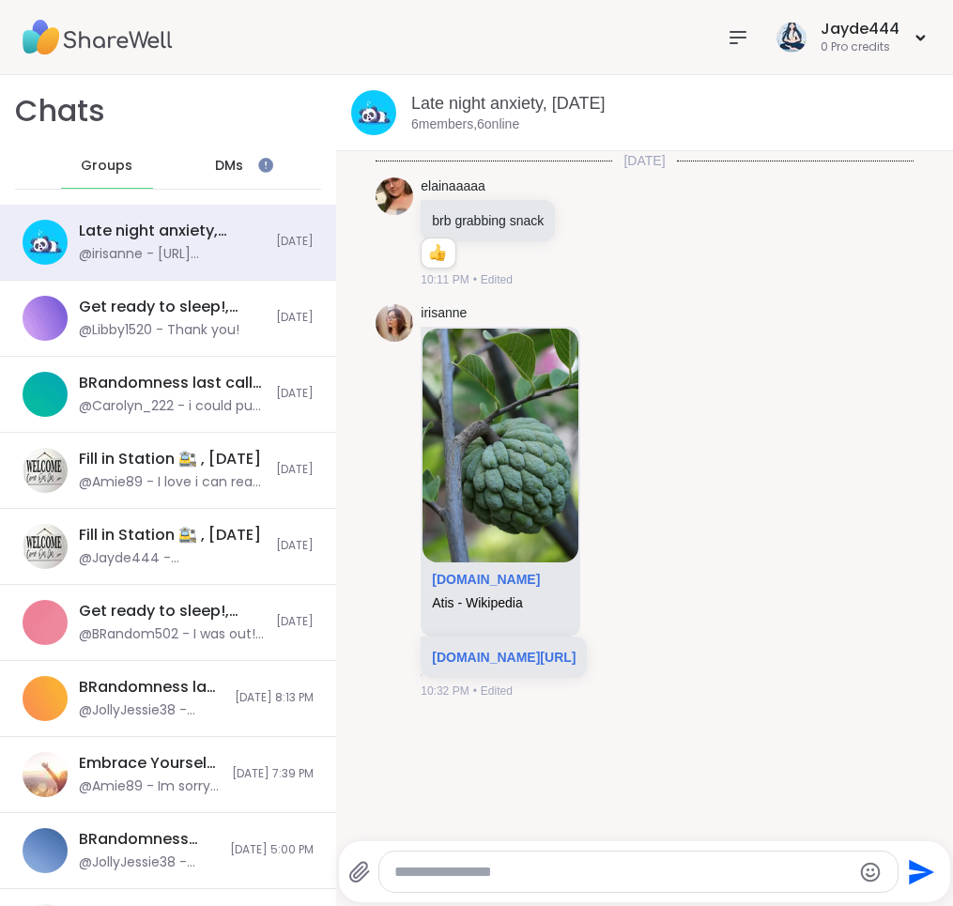
click at [252, 169] on div "DMs" at bounding box center [230, 166] width 92 height 45
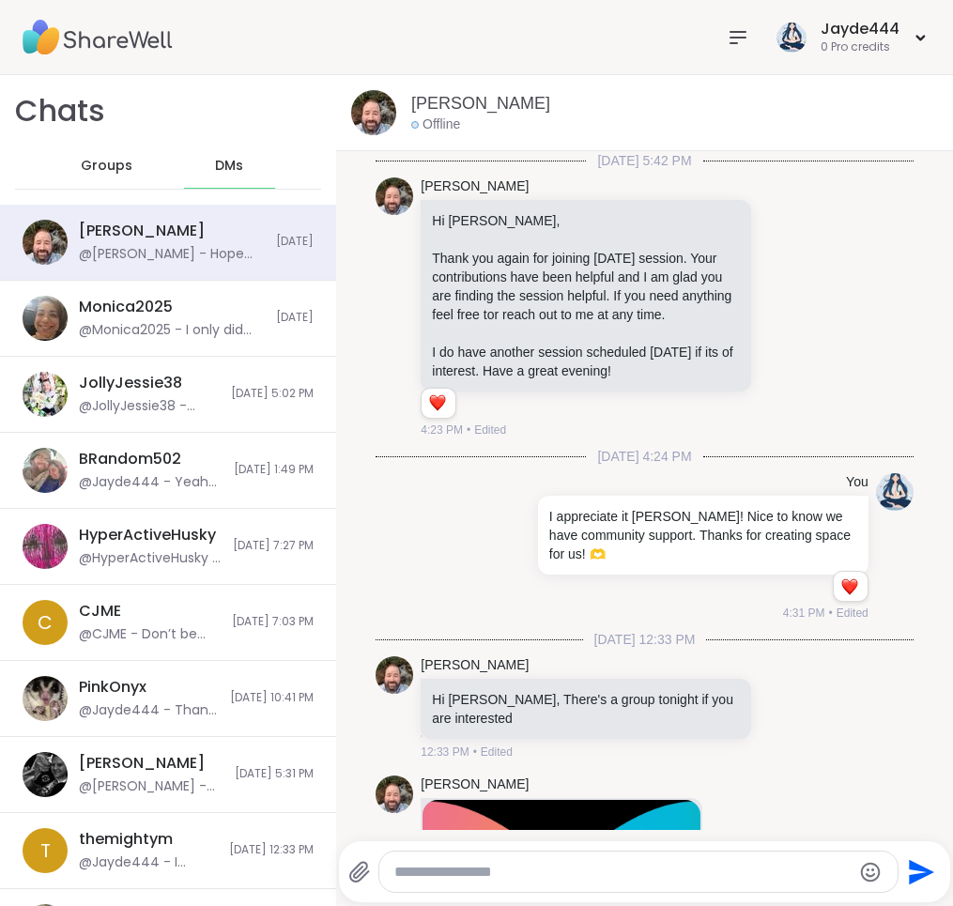
scroll to position [1152, 0]
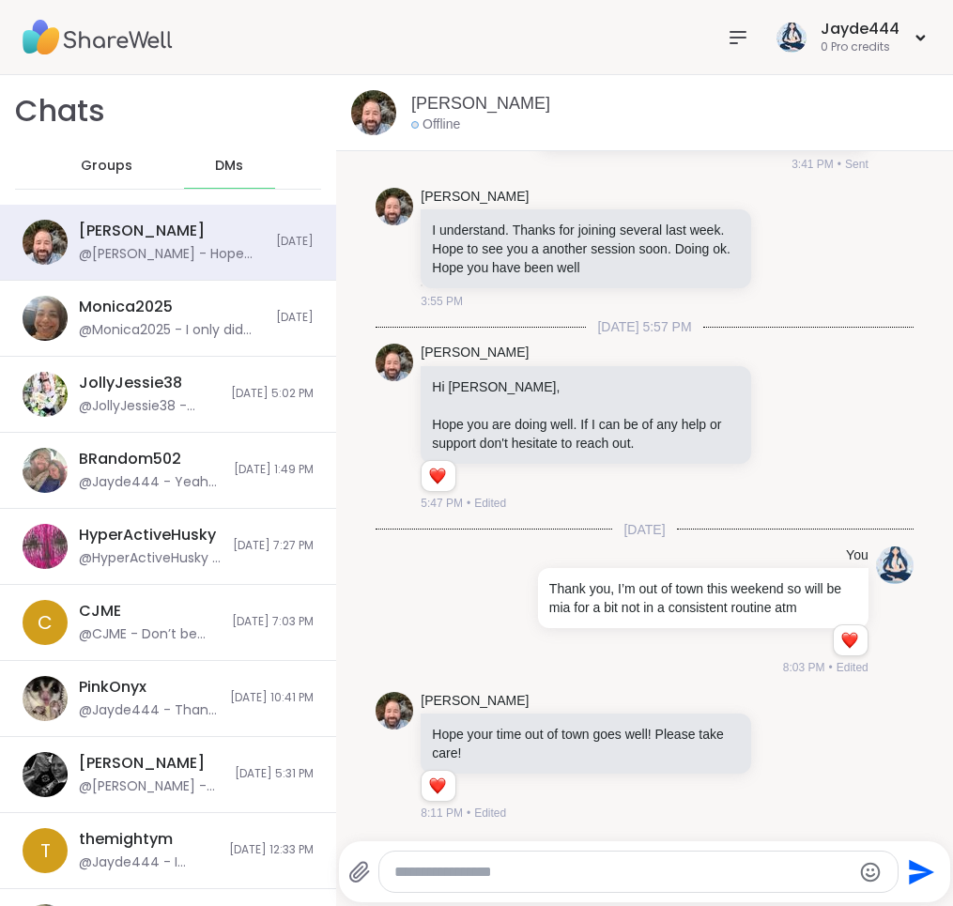
click at [106, 177] on div "Groups" at bounding box center [107, 166] width 92 height 45
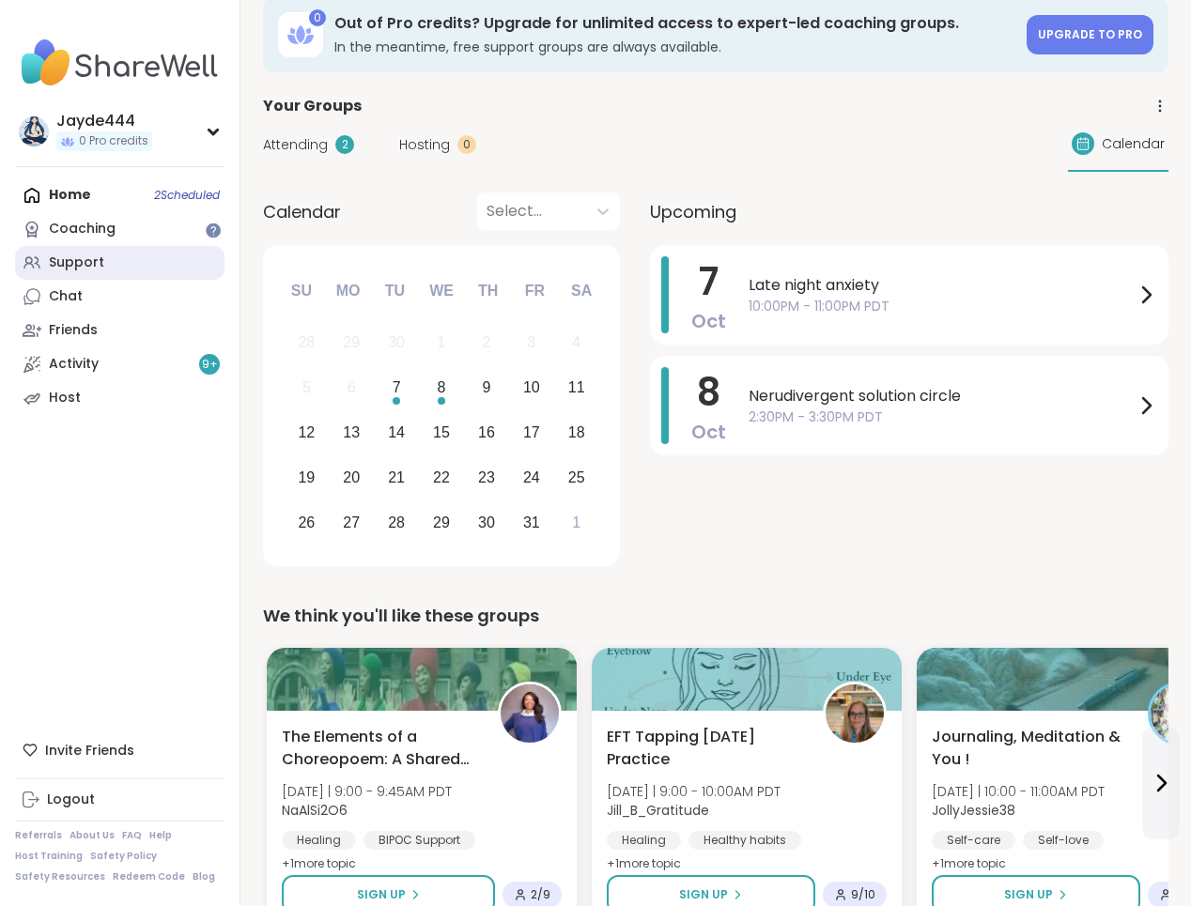
click at [140, 274] on link "Support" at bounding box center [119, 263] width 209 height 34
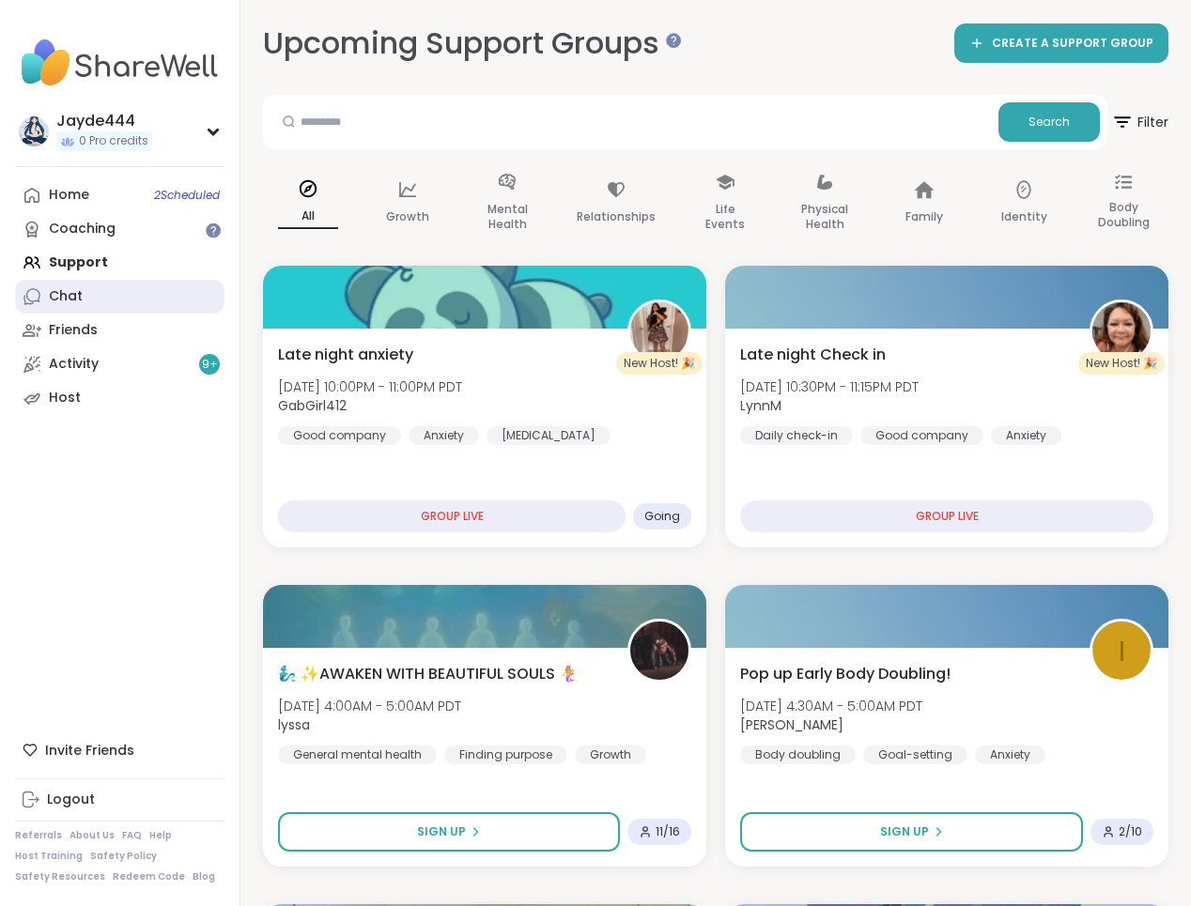
click at [66, 300] on div "Chat" at bounding box center [66, 296] width 34 height 19
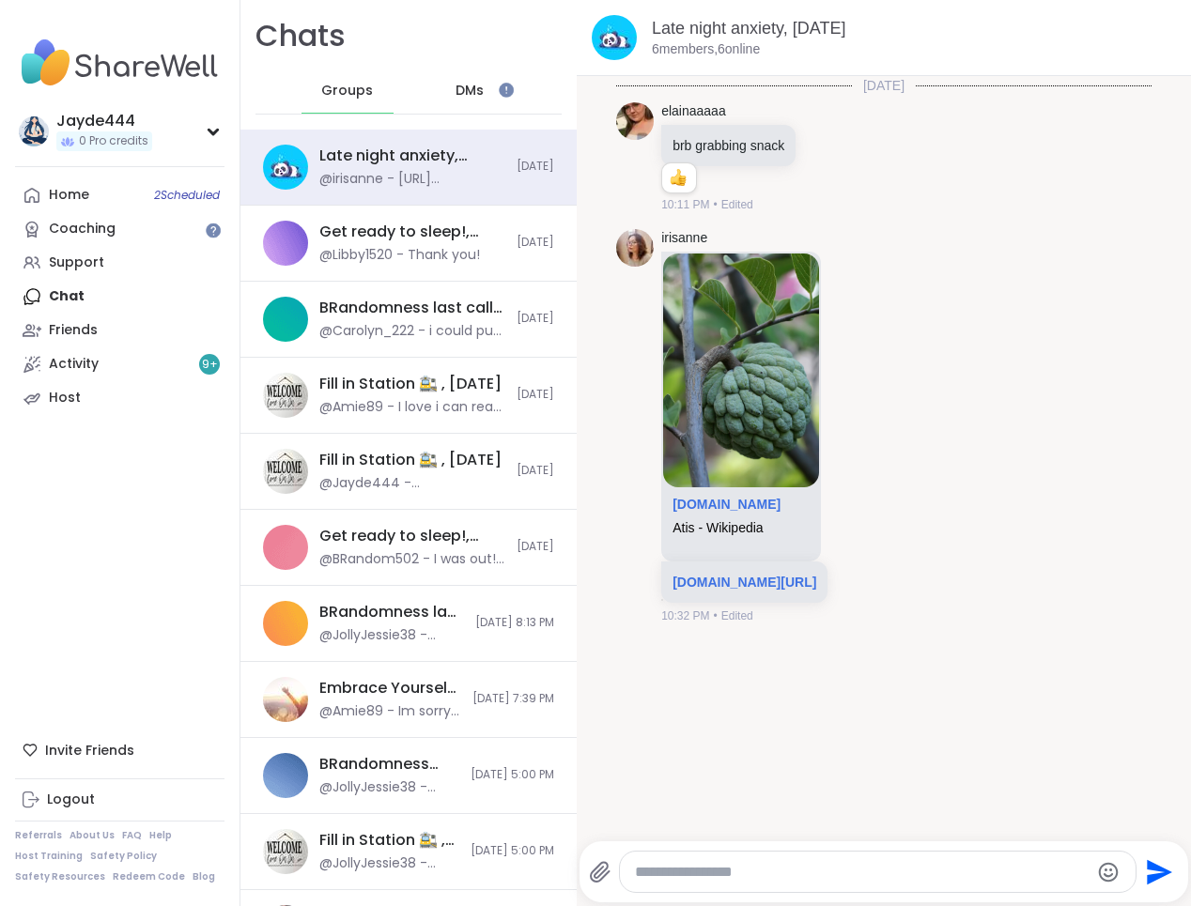
click at [484, 80] on div "DMs" at bounding box center [471, 91] width 92 height 45
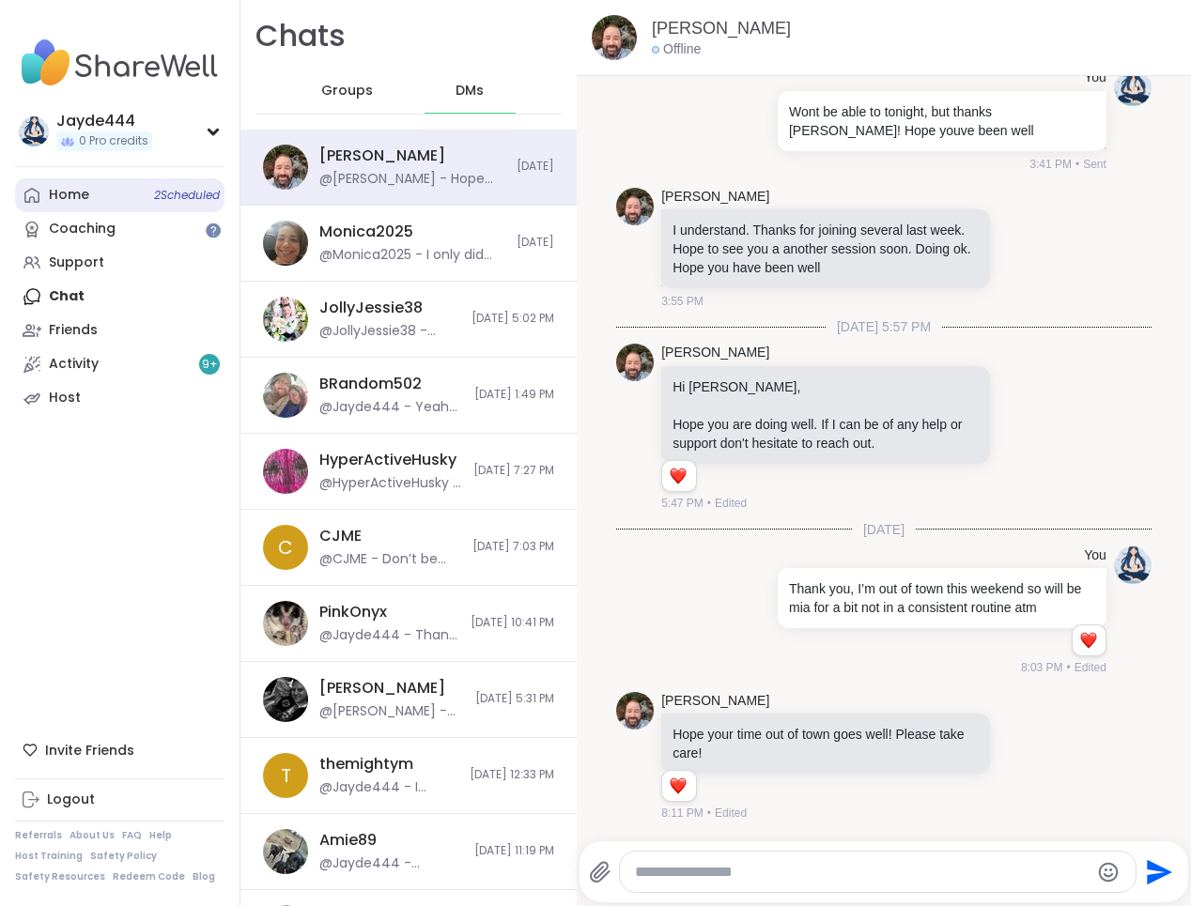
click at [92, 204] on link "Home 2 Scheduled" at bounding box center [119, 195] width 209 height 34
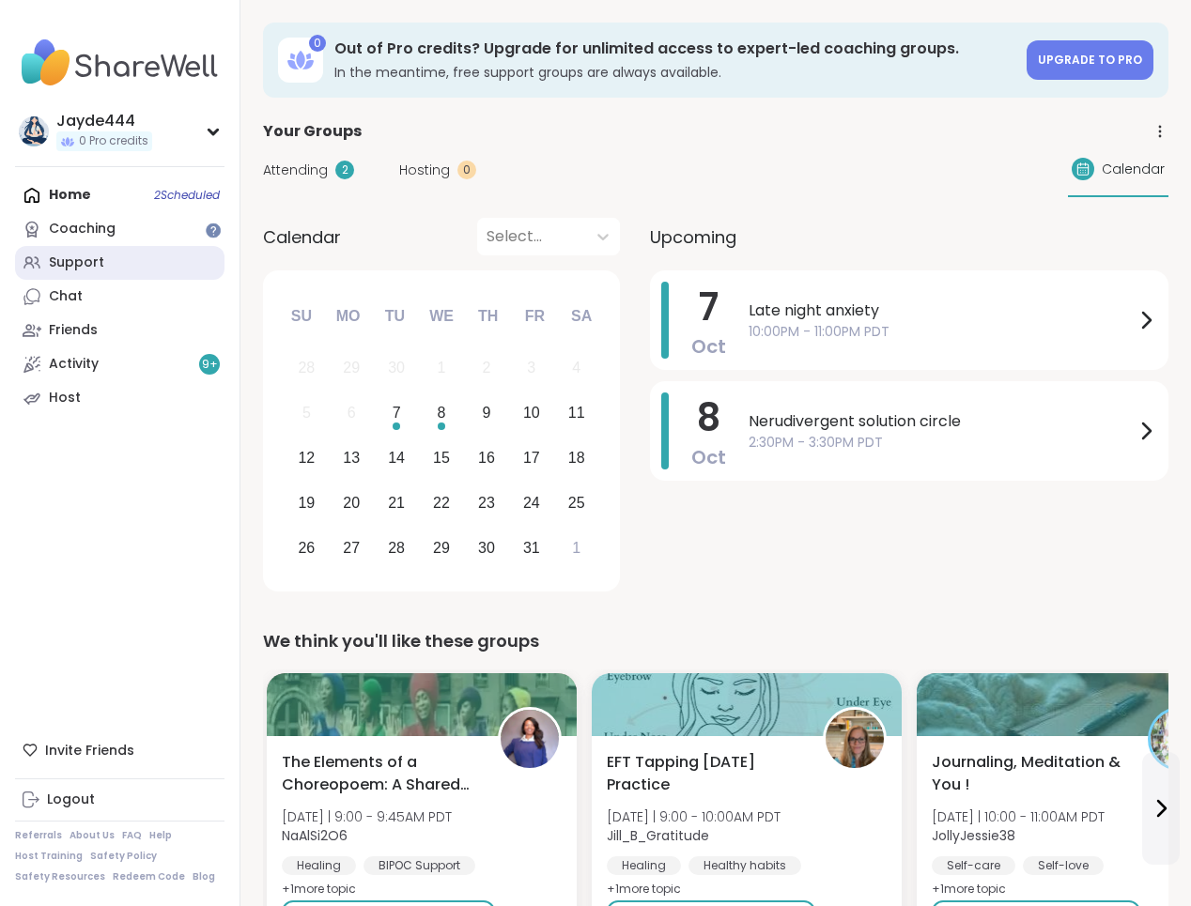
click at [170, 262] on link "Support" at bounding box center [119, 263] width 209 height 34
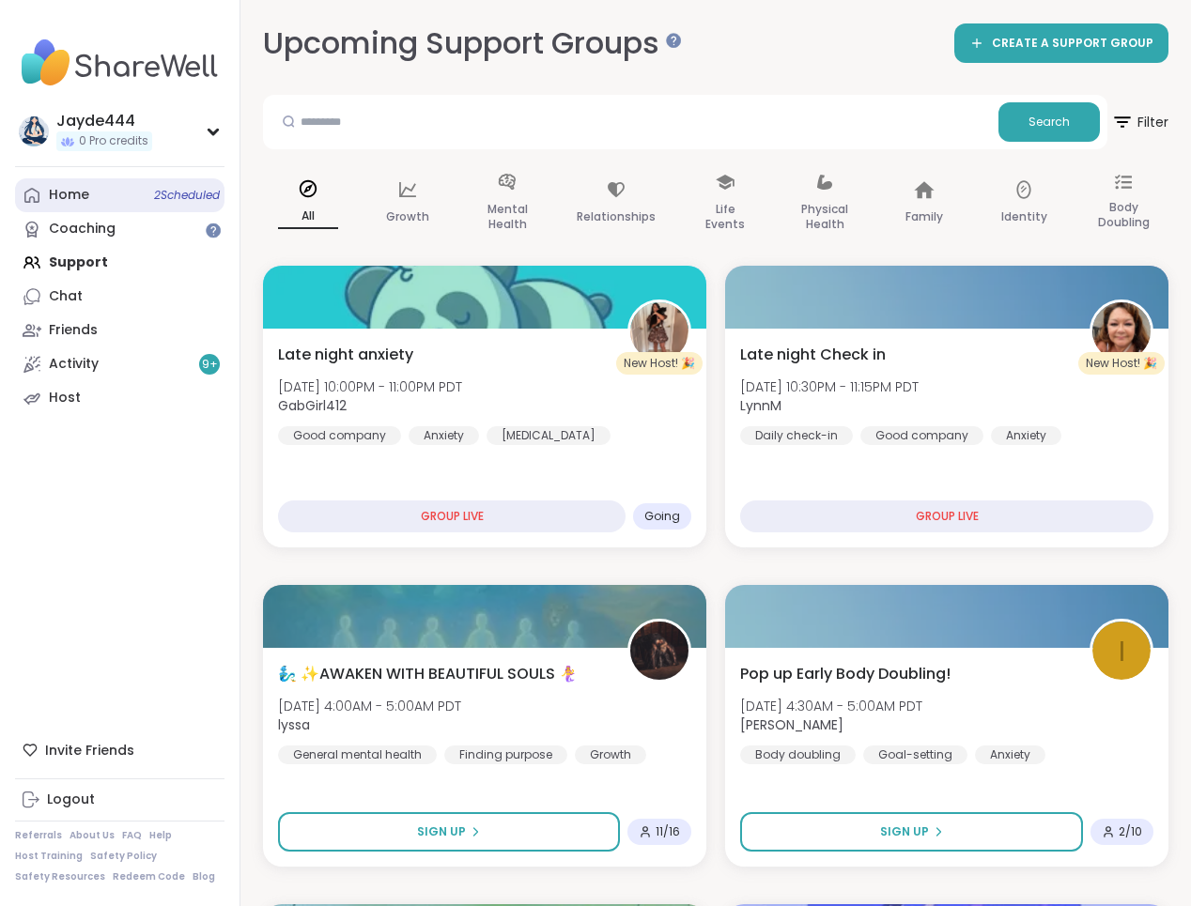
click at [111, 199] on link "Home 2 Scheduled" at bounding box center [119, 195] width 209 height 34
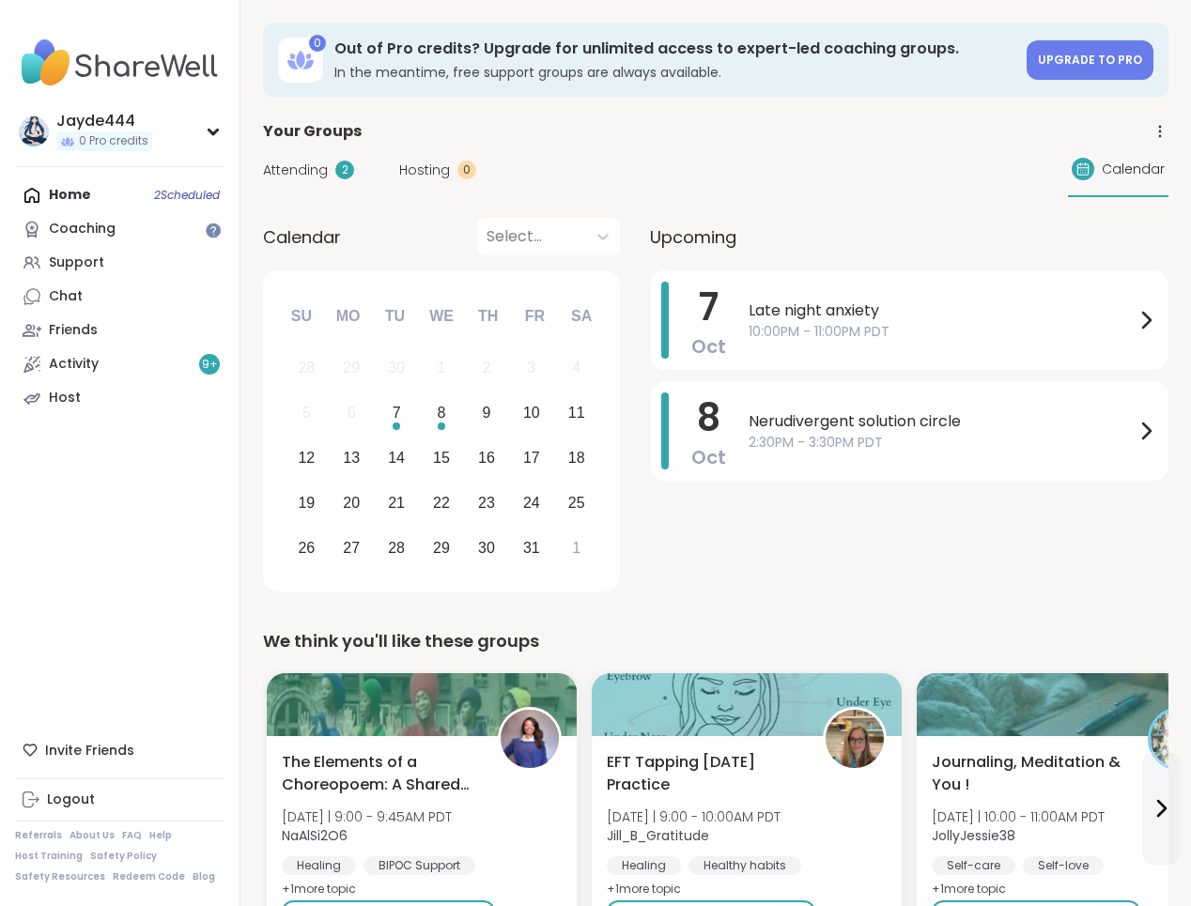
click at [781, 590] on div "7 Oct Late night anxiety 10:00PM - 11:00PM PDT 8 Oct Nerudivergent solution cir…" at bounding box center [909, 435] width 518 height 328
click at [116, 287] on link "Chat" at bounding box center [119, 297] width 209 height 34
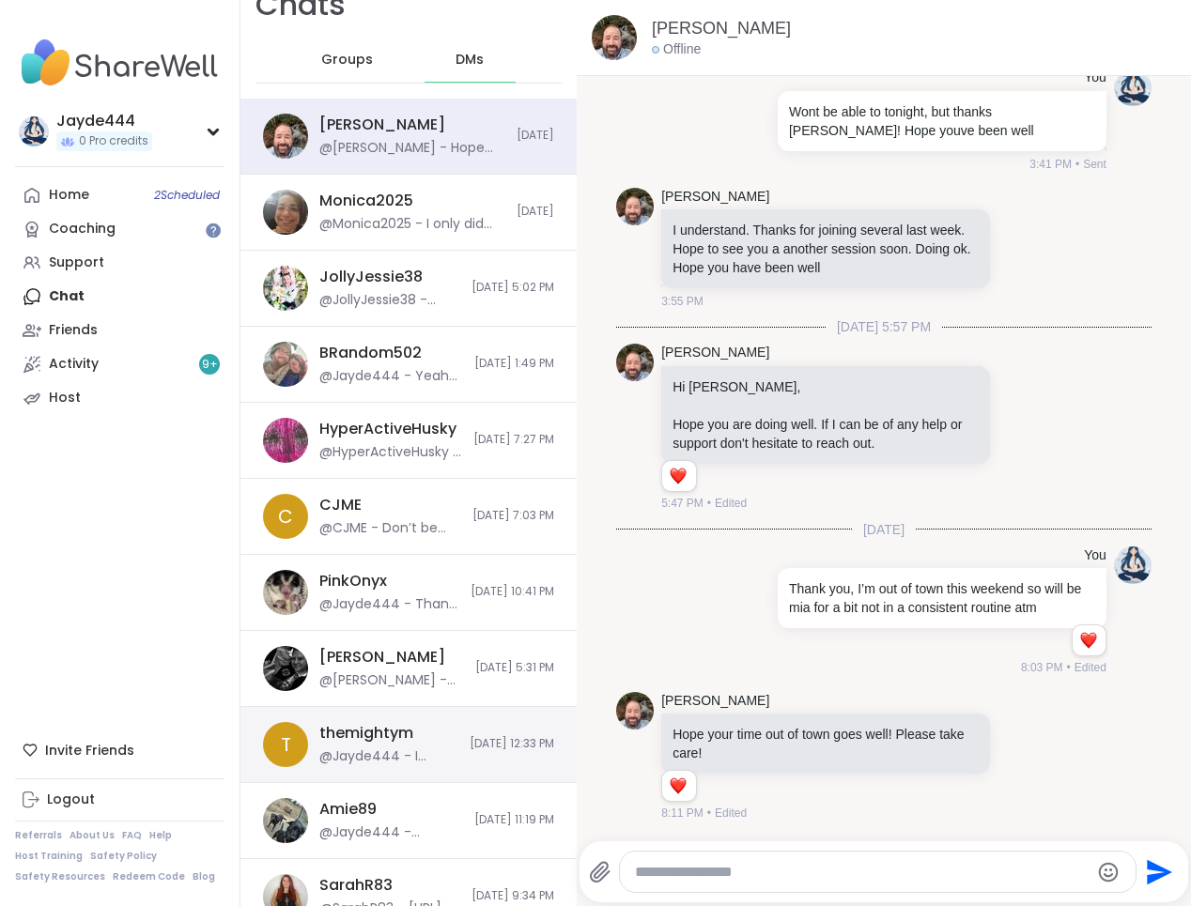
scroll to position [26, 0]
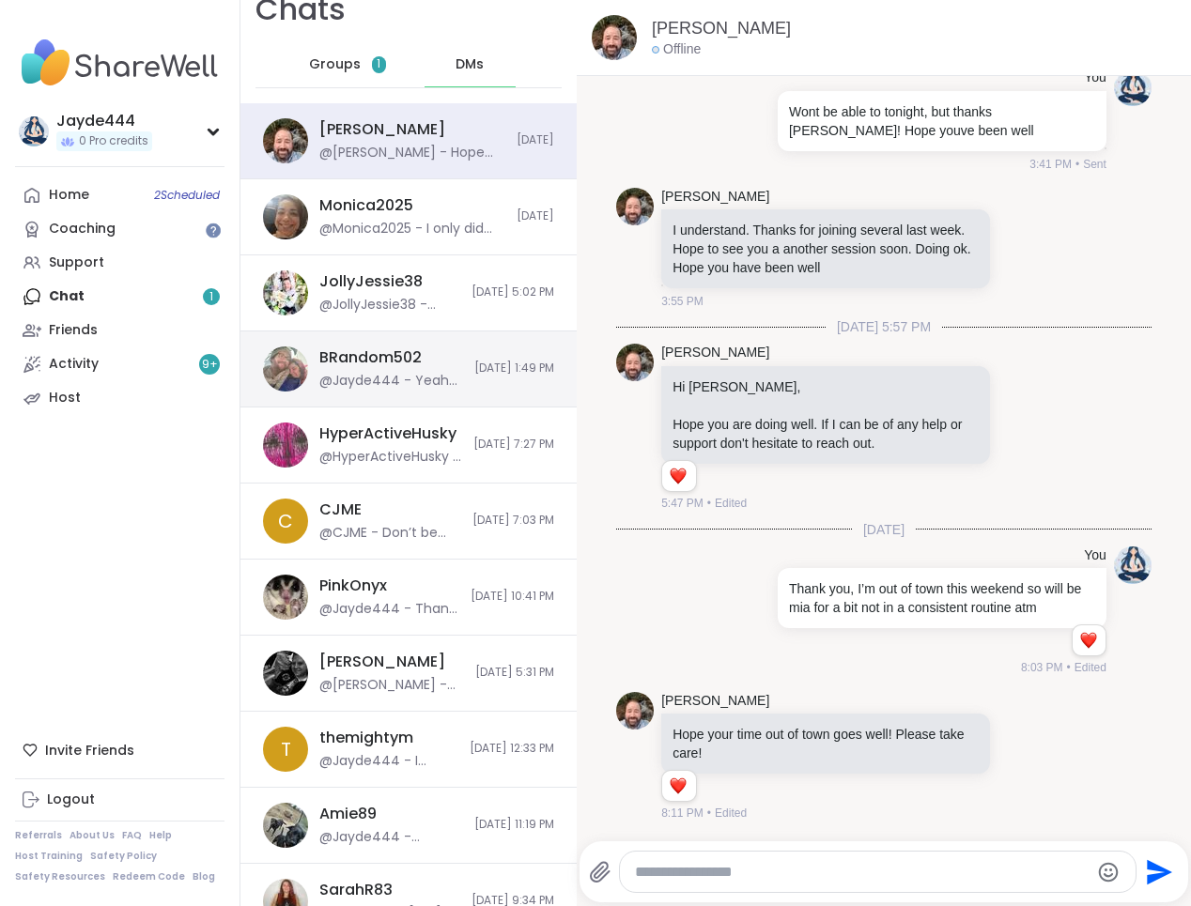
click at [474, 373] on span "10/6/2025, 1:49 PM" at bounding box center [514, 369] width 80 height 16
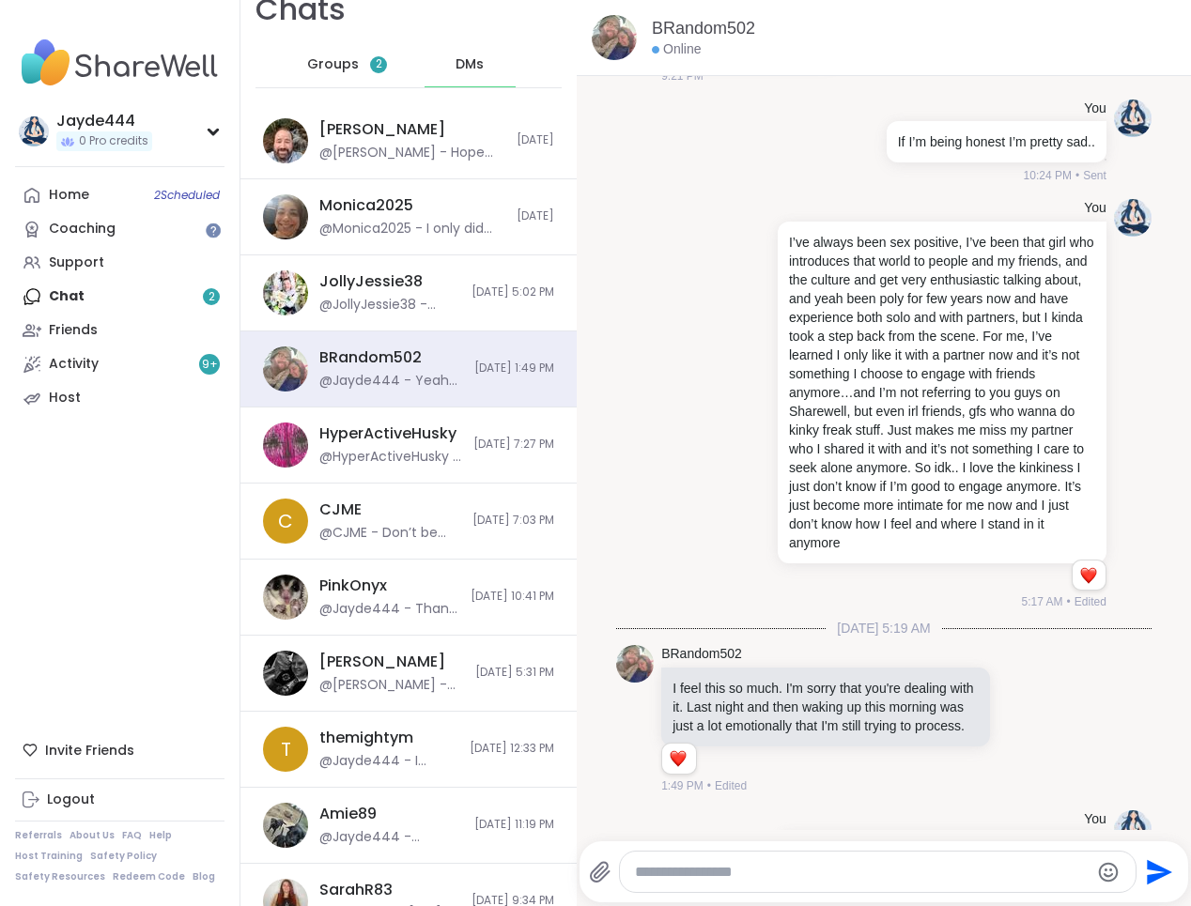
scroll to position [4966, 0]
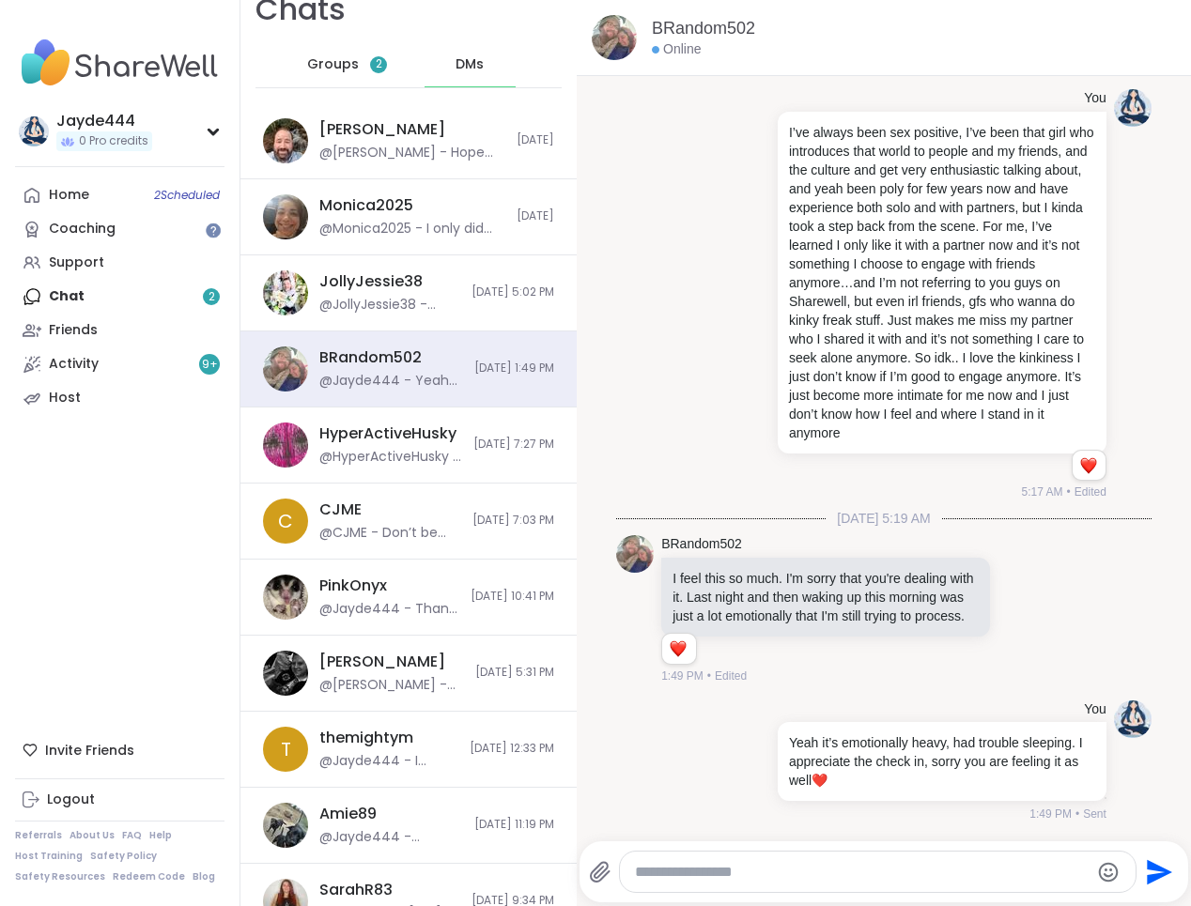
click at [135, 312] on div "Home 2 Scheduled Coaching Support Chat 2 Friends Activity 9 + Host" at bounding box center [119, 296] width 209 height 237
click at [121, 307] on div "Home 2 Scheduled Coaching Support Chat 2 Friends Activity 9 + Host" at bounding box center [119, 296] width 209 height 237
click at [95, 295] on div "Home 2 Scheduled Coaching Support Chat 2 Friends Activity 9 + Host" at bounding box center [119, 296] width 209 height 237
click at [135, 197] on link "Home 2 Scheduled" at bounding box center [119, 195] width 209 height 34
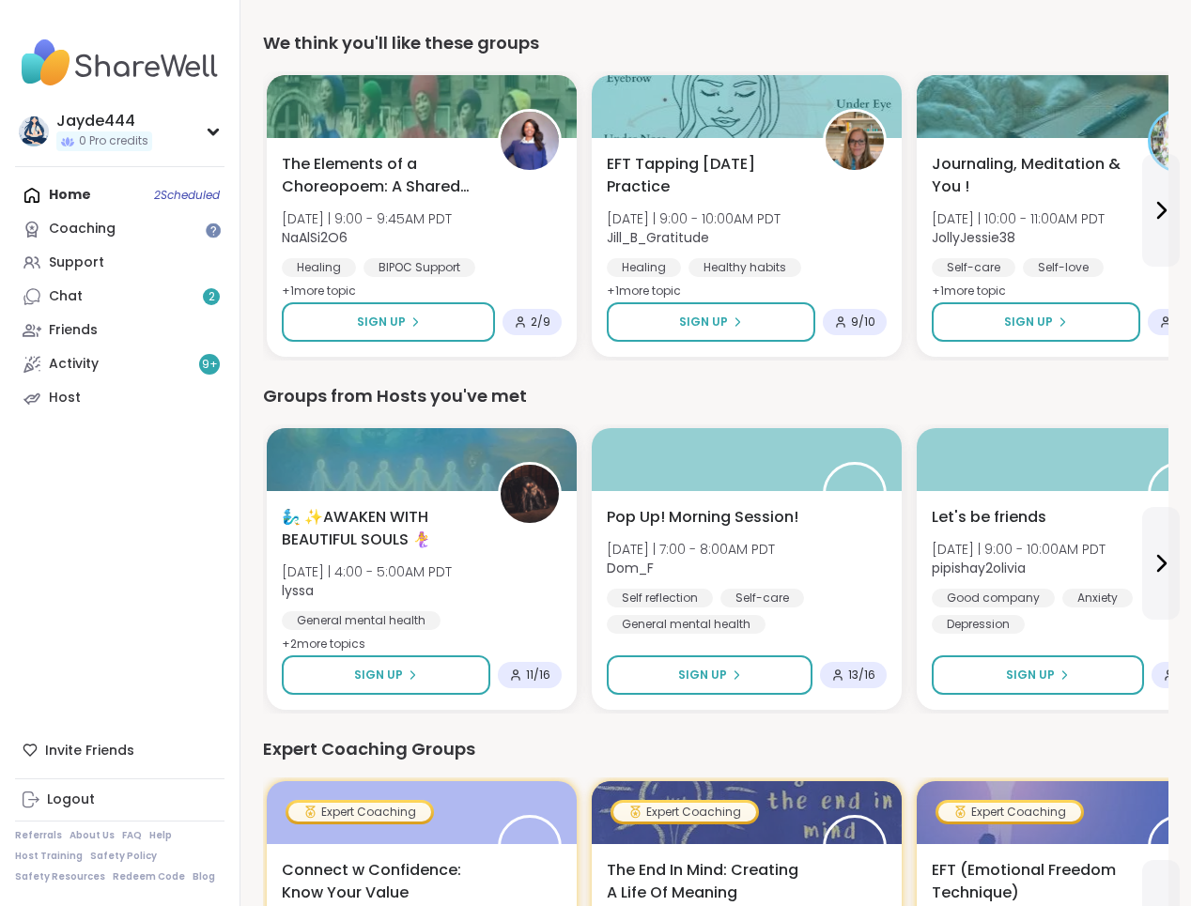
scroll to position [667, 0]
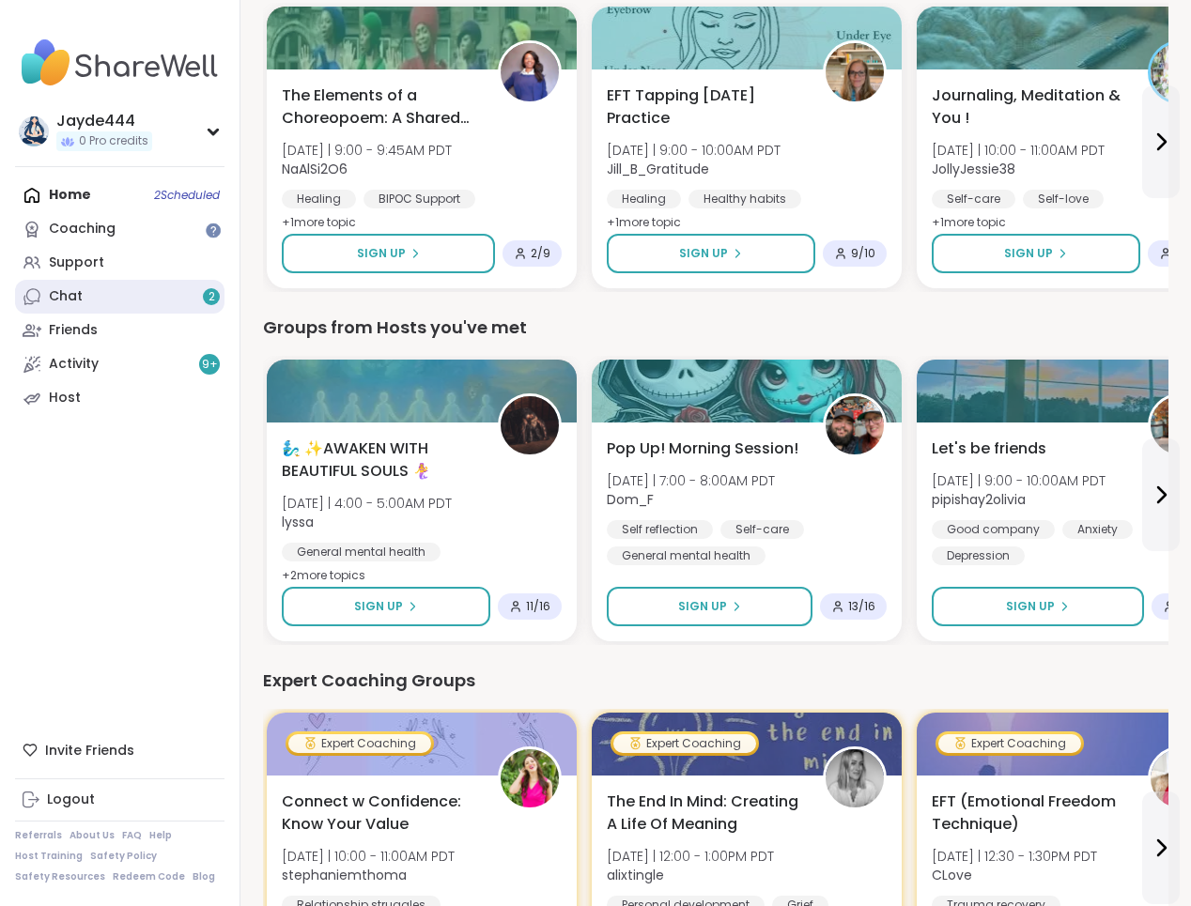
click at [138, 303] on link "Chat 2" at bounding box center [119, 297] width 209 height 34
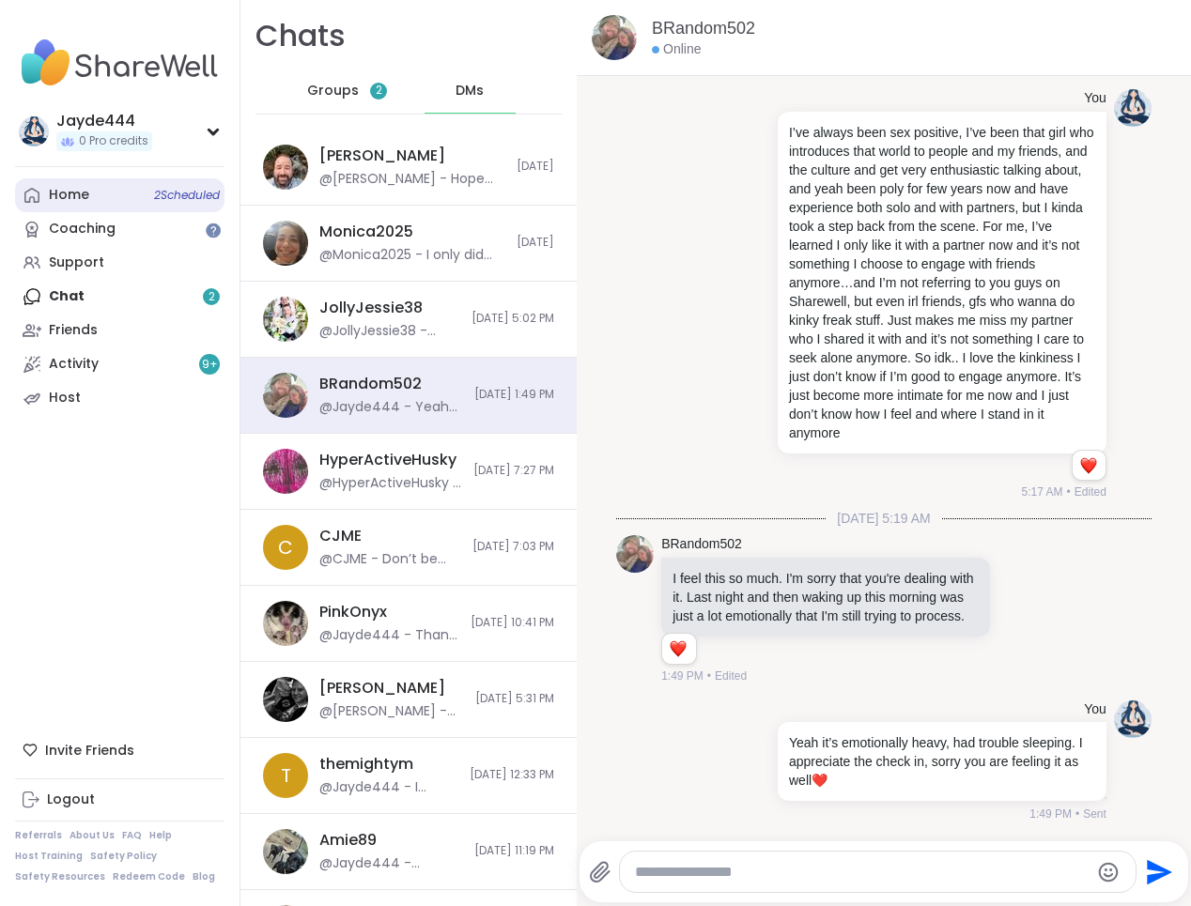
click at [95, 191] on link "Home 2 Scheduled" at bounding box center [119, 195] width 209 height 34
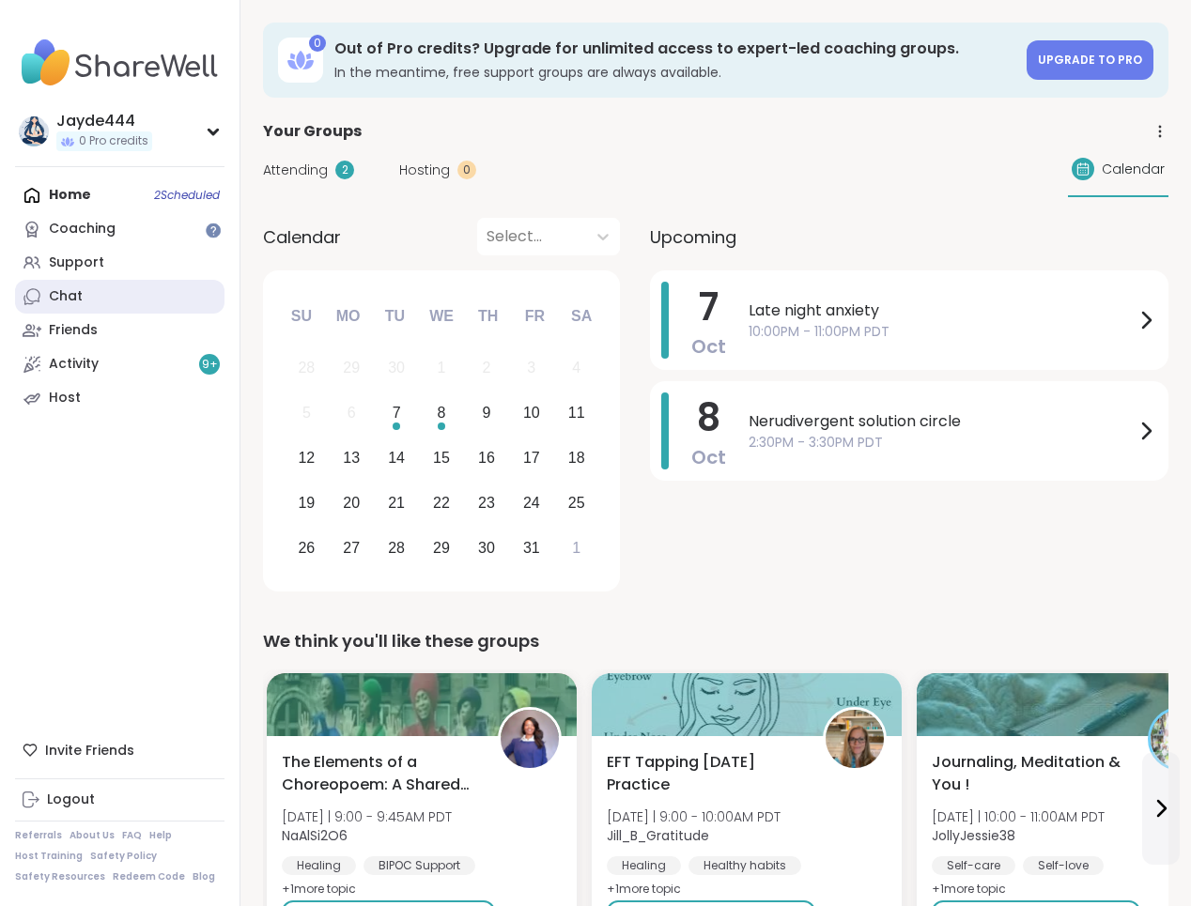
click at [121, 285] on link "Chat" at bounding box center [119, 297] width 209 height 34
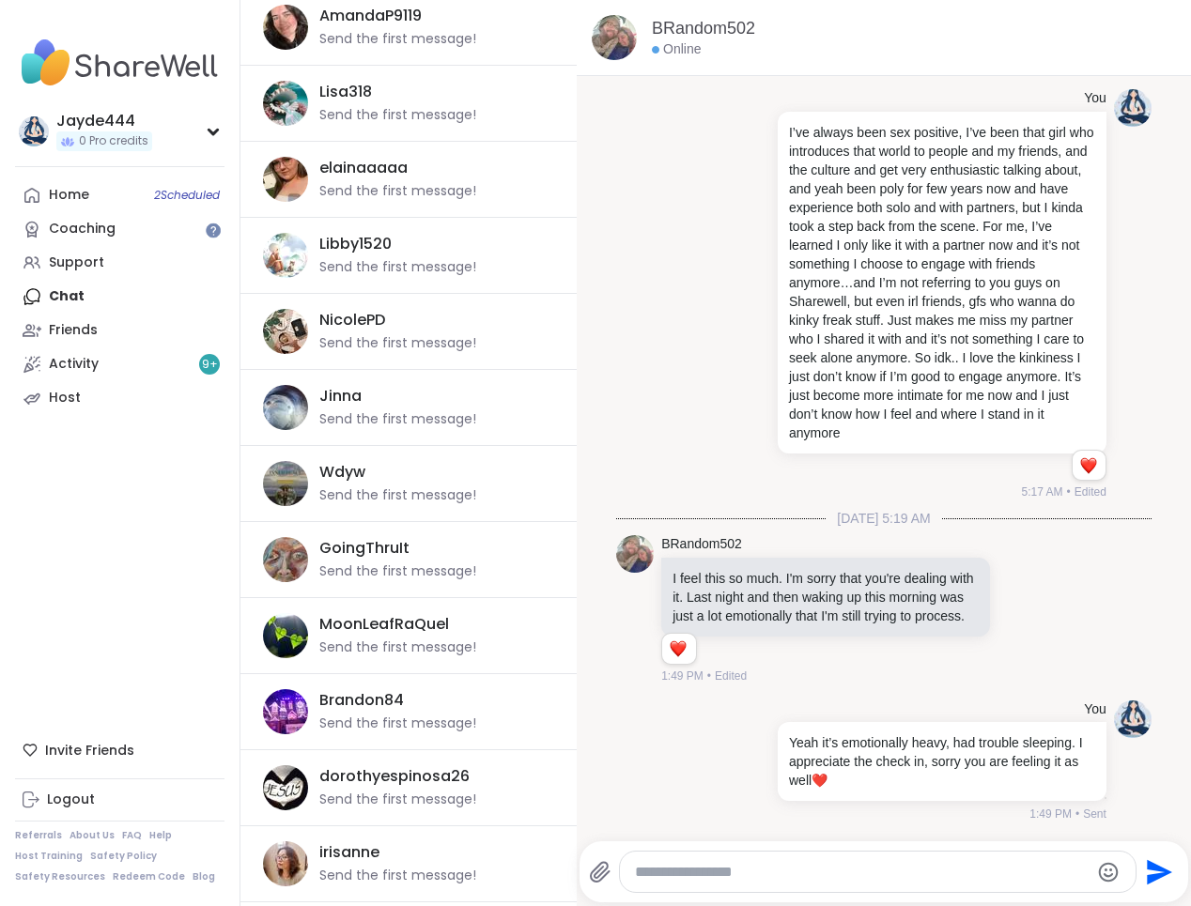
scroll to position [2466, 0]
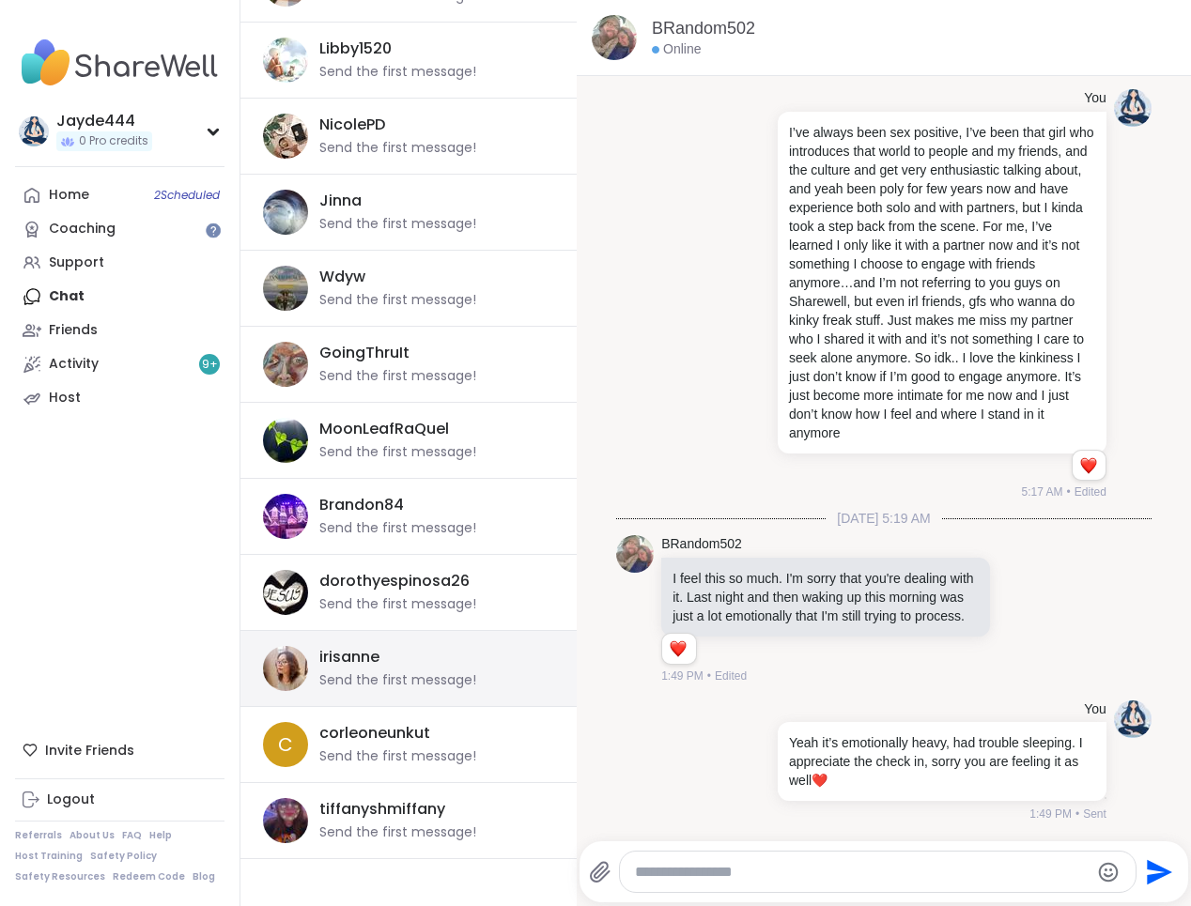
click at [434, 680] on div "Send the first message!" at bounding box center [397, 681] width 157 height 19
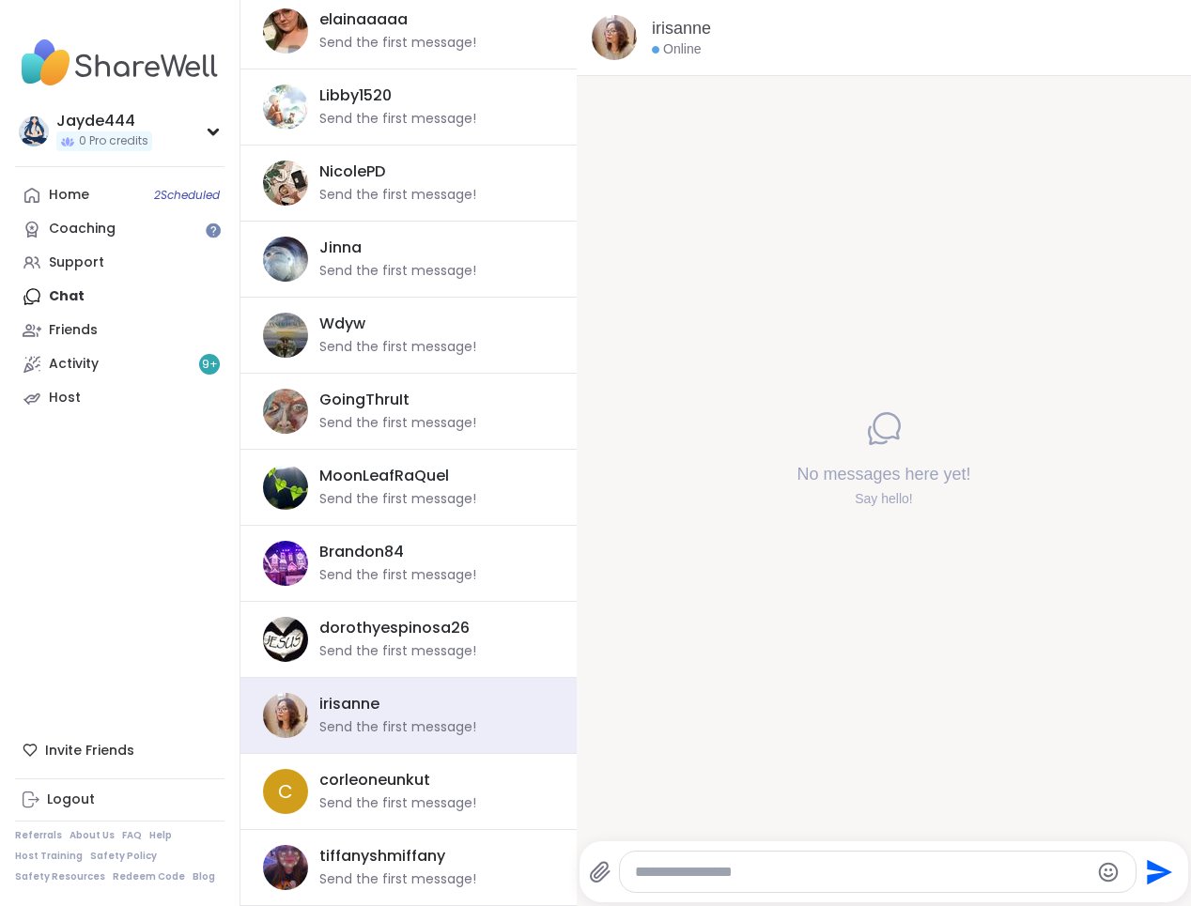
click at [767, 865] on textarea "Type your message" at bounding box center [862, 872] width 454 height 19
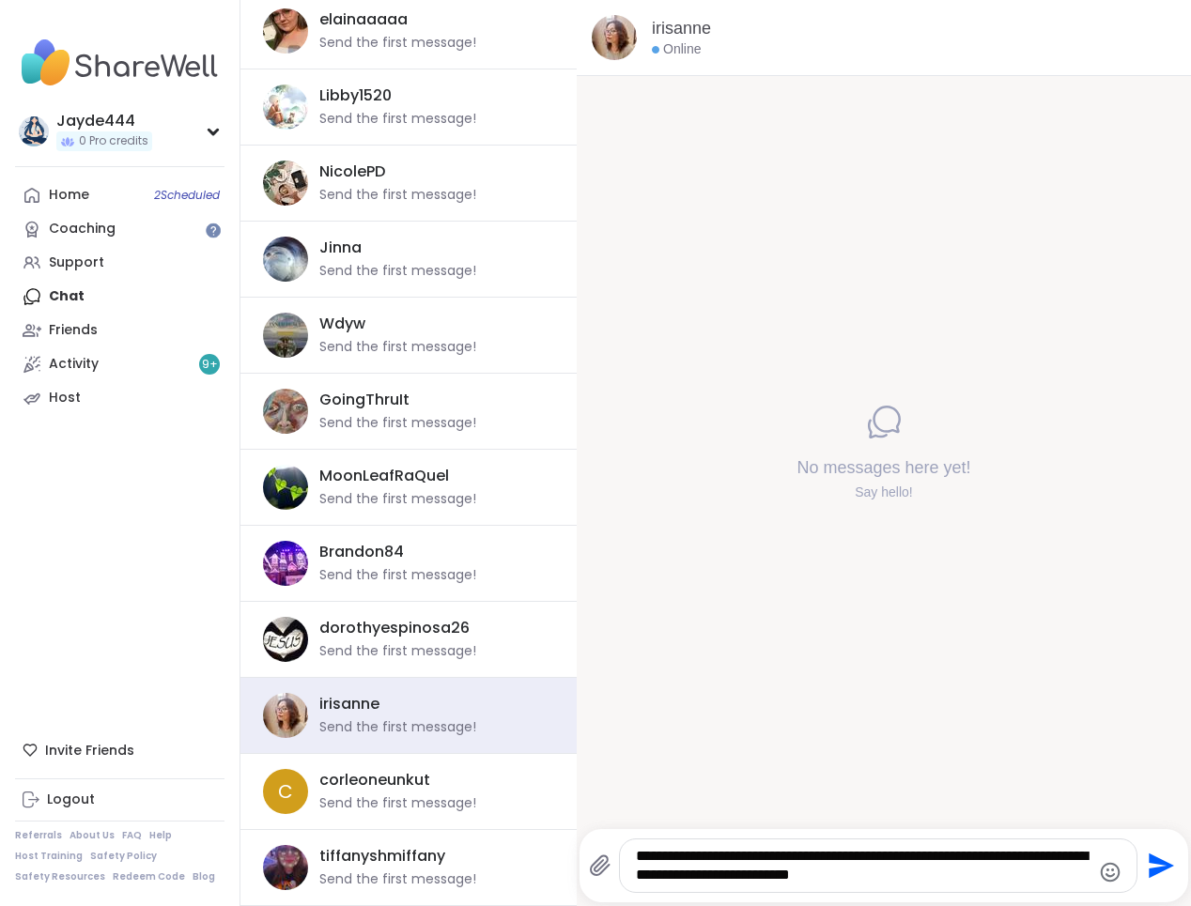
click at [933, 861] on textarea "**********" at bounding box center [863, 866] width 454 height 38
click at [952, 858] on textarea "**********" at bounding box center [863, 866] width 454 height 38
drag, startPoint x: 696, startPoint y: 874, endPoint x: 627, endPoint y: 872, distance: 69.6
click at [626, 873] on div "**********" at bounding box center [878, 866] width 517 height 53
click at [816, 871] on textarea "**********" at bounding box center [863, 866] width 454 height 38
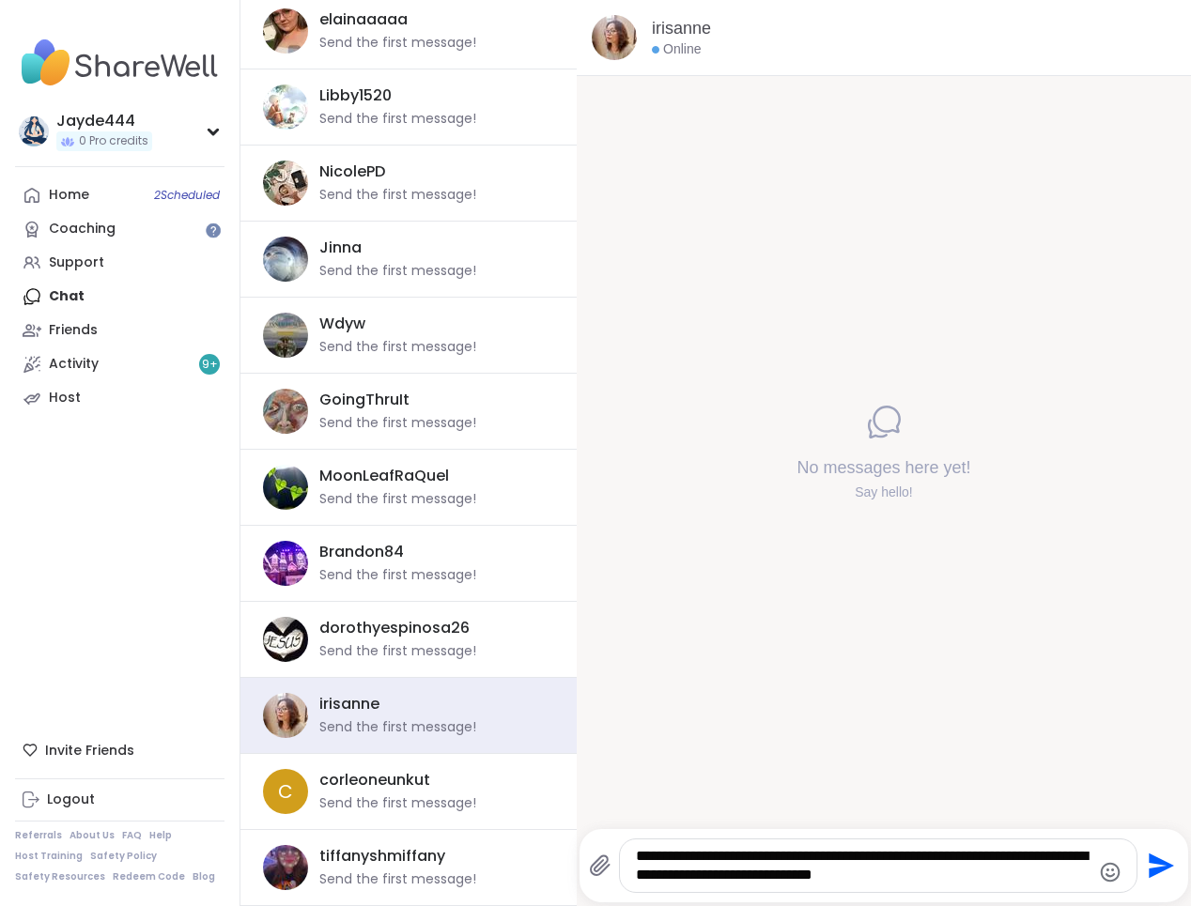
drag, startPoint x: 880, startPoint y: 876, endPoint x: 799, endPoint y: 876, distance: 80.8
click at [799, 876] on textarea "**********" at bounding box center [863, 866] width 454 height 38
click at [952, 871] on textarea "**********" at bounding box center [863, 866] width 454 height 38
click at [741, 876] on textarea "**********" at bounding box center [863, 866] width 454 height 38
drag, startPoint x: 1043, startPoint y: 878, endPoint x: 853, endPoint y: 855, distance: 191.2
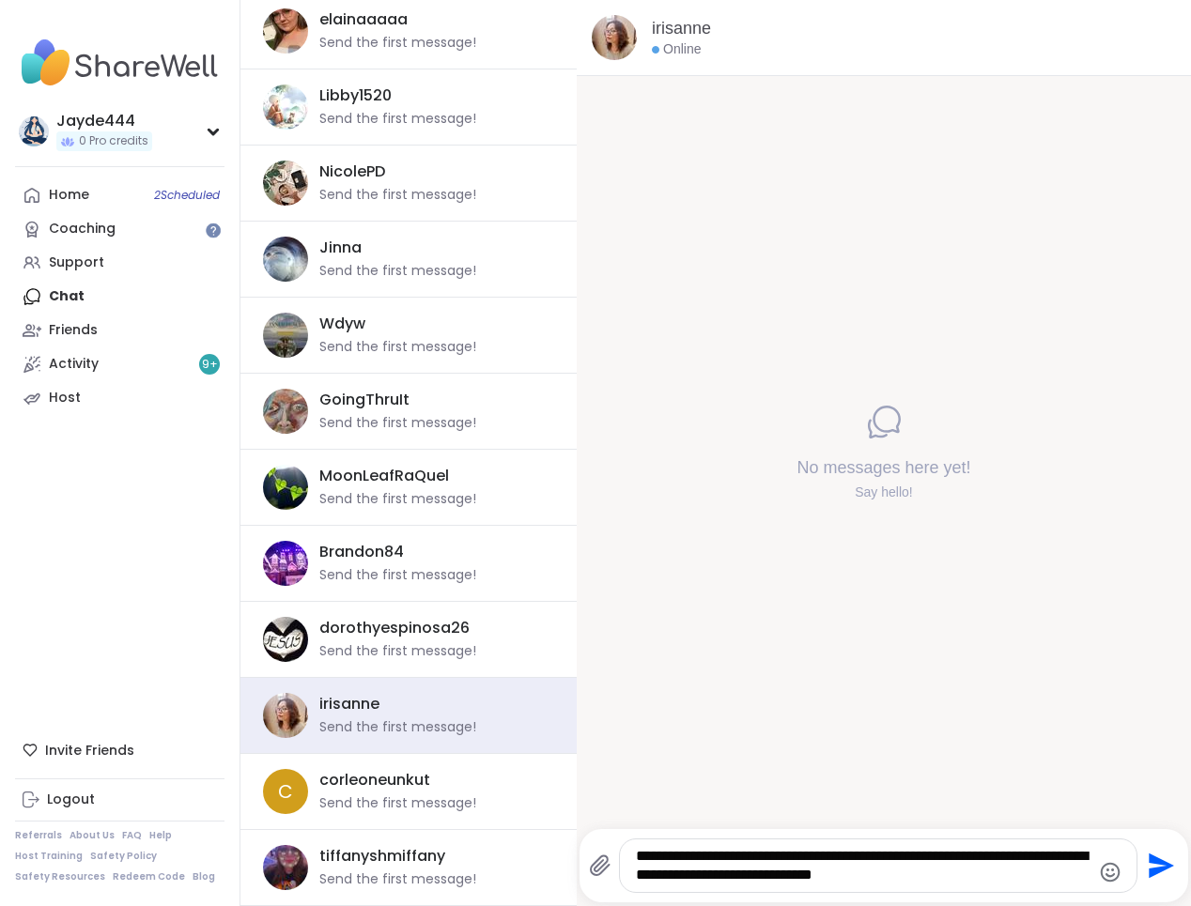
click at [853, 855] on textarea "**********" at bounding box center [863, 866] width 454 height 38
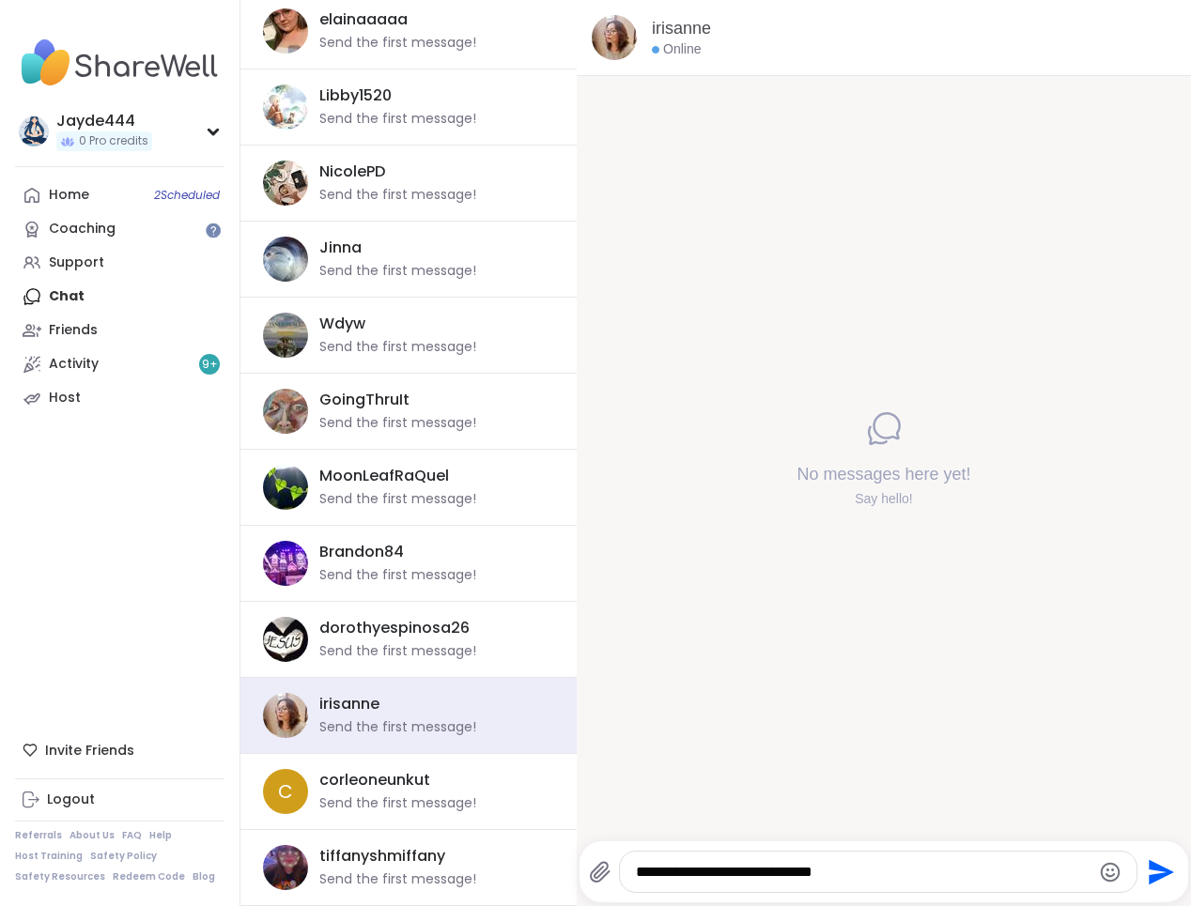
type textarea "**********"
click at [952, 877] on icon "Send" at bounding box center [1161, 871] width 25 height 25
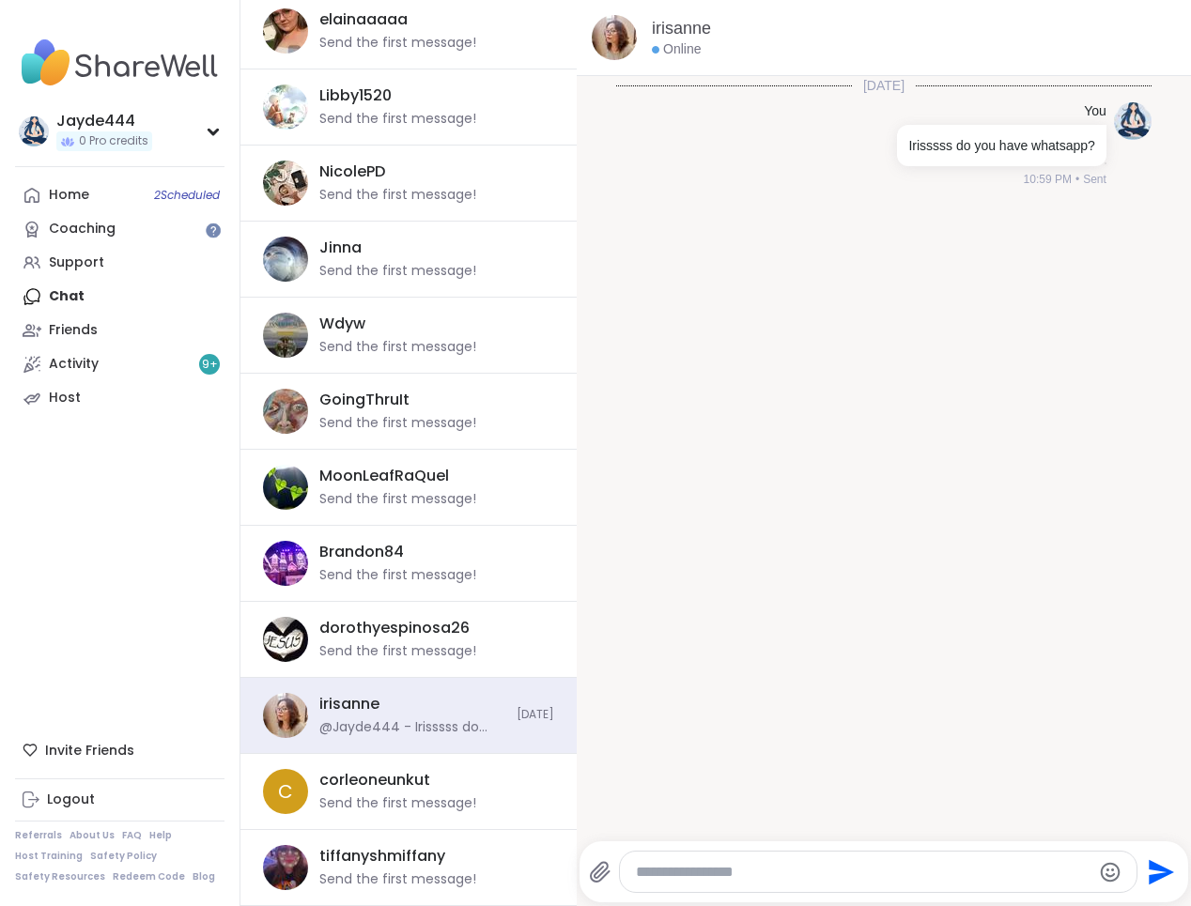
click at [922, 865] on textarea "Type your message" at bounding box center [863, 872] width 454 height 19
paste textarea "**********"
type textarea "**********"
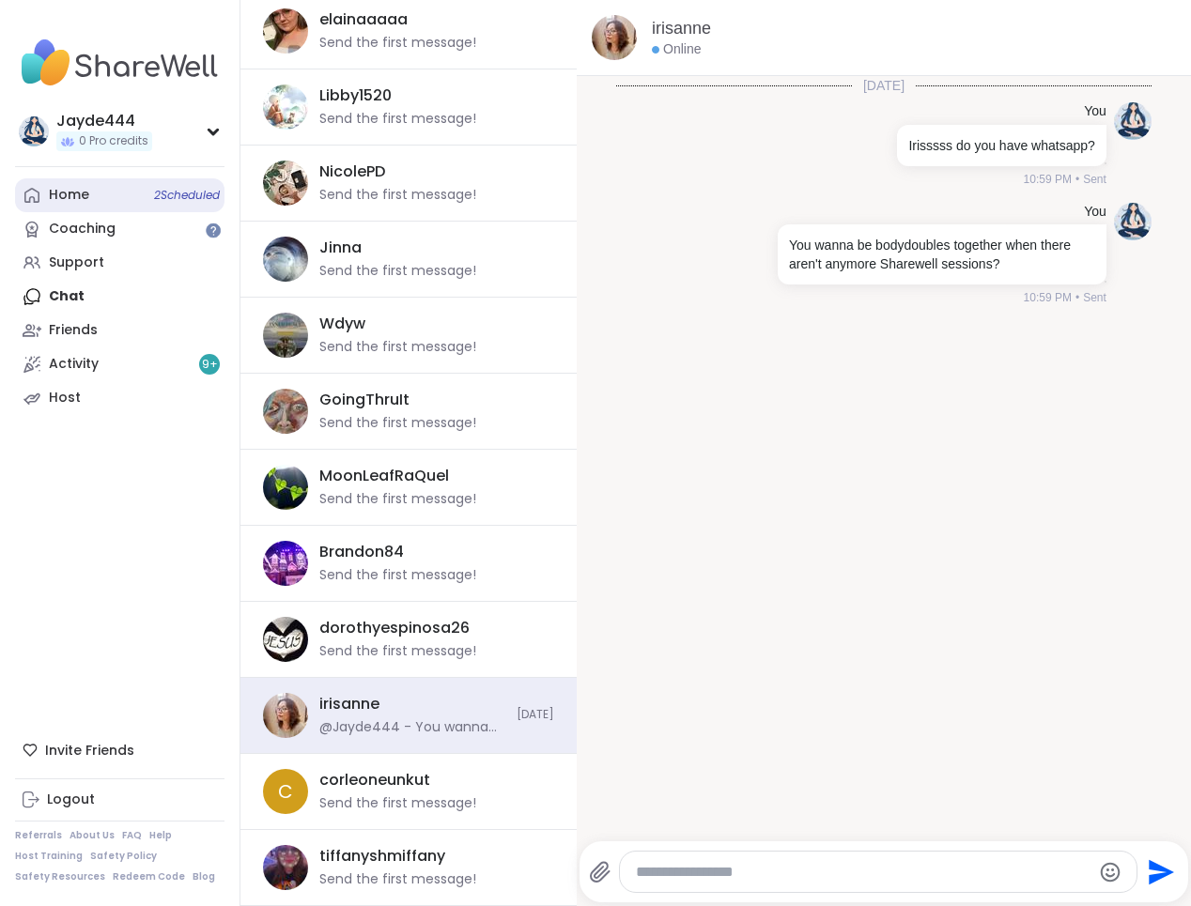
click at [70, 197] on div "Home 2 Scheduled" at bounding box center [69, 195] width 40 height 19
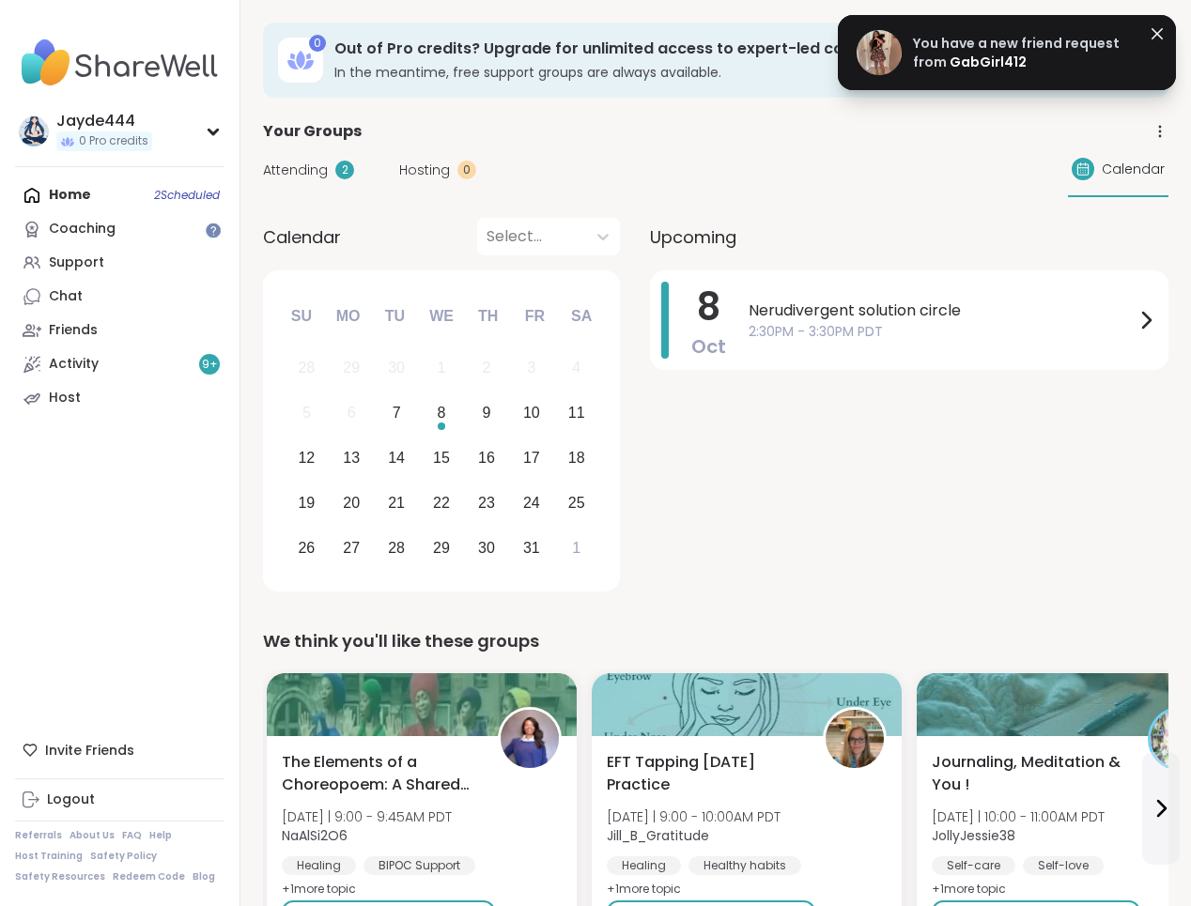
click at [952, 52] on span "You have a new friend request from" at bounding box center [1016, 53] width 207 height 38
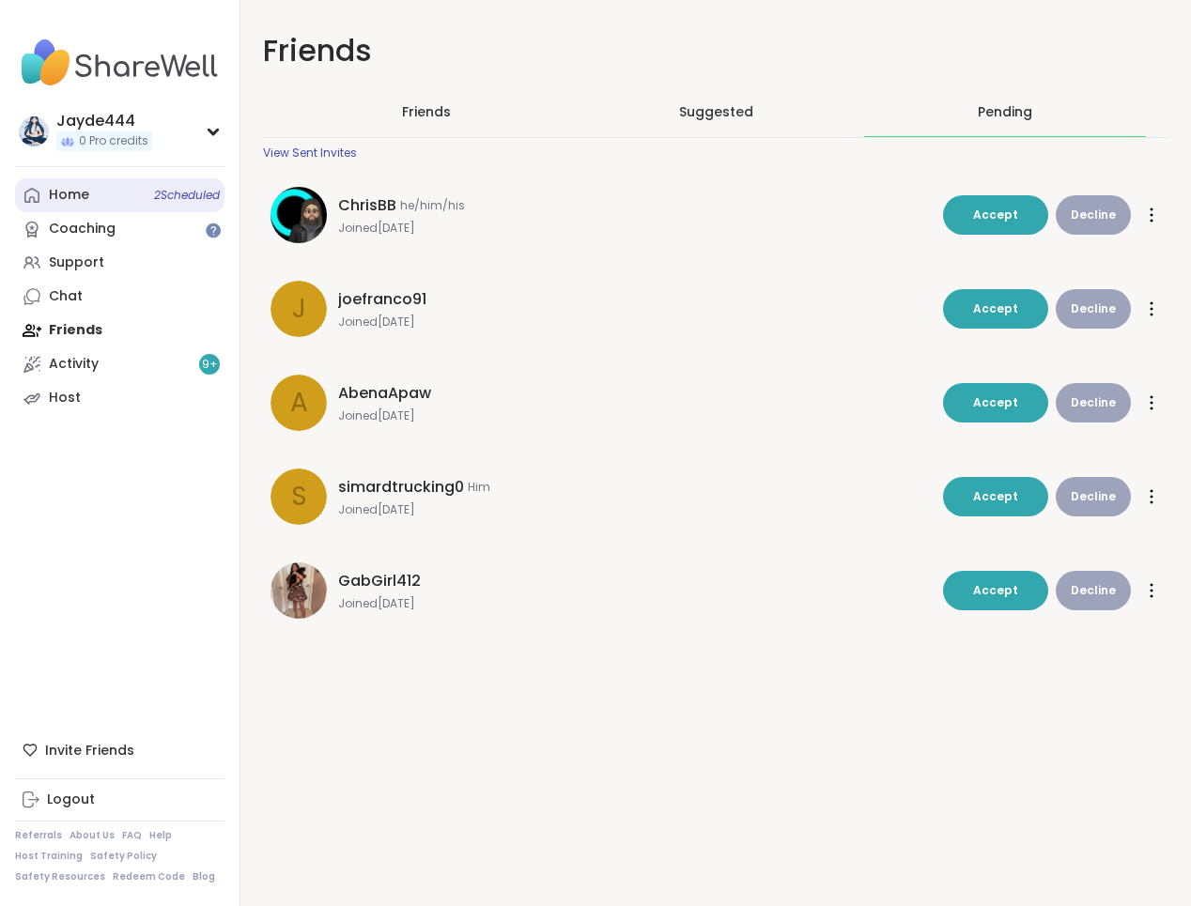
click at [88, 186] on link "Home 2 Scheduled" at bounding box center [119, 195] width 209 height 34
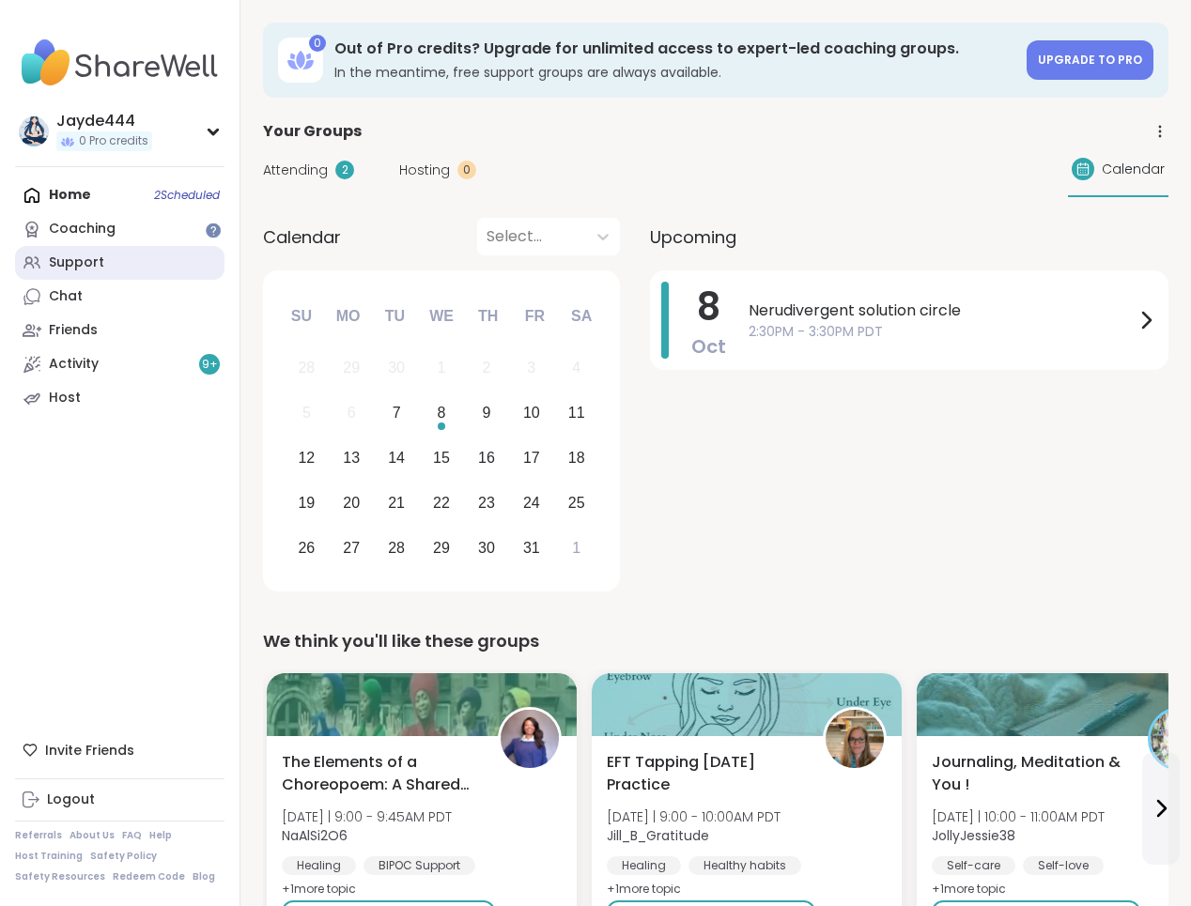
click at [149, 255] on link "Support" at bounding box center [119, 263] width 209 height 34
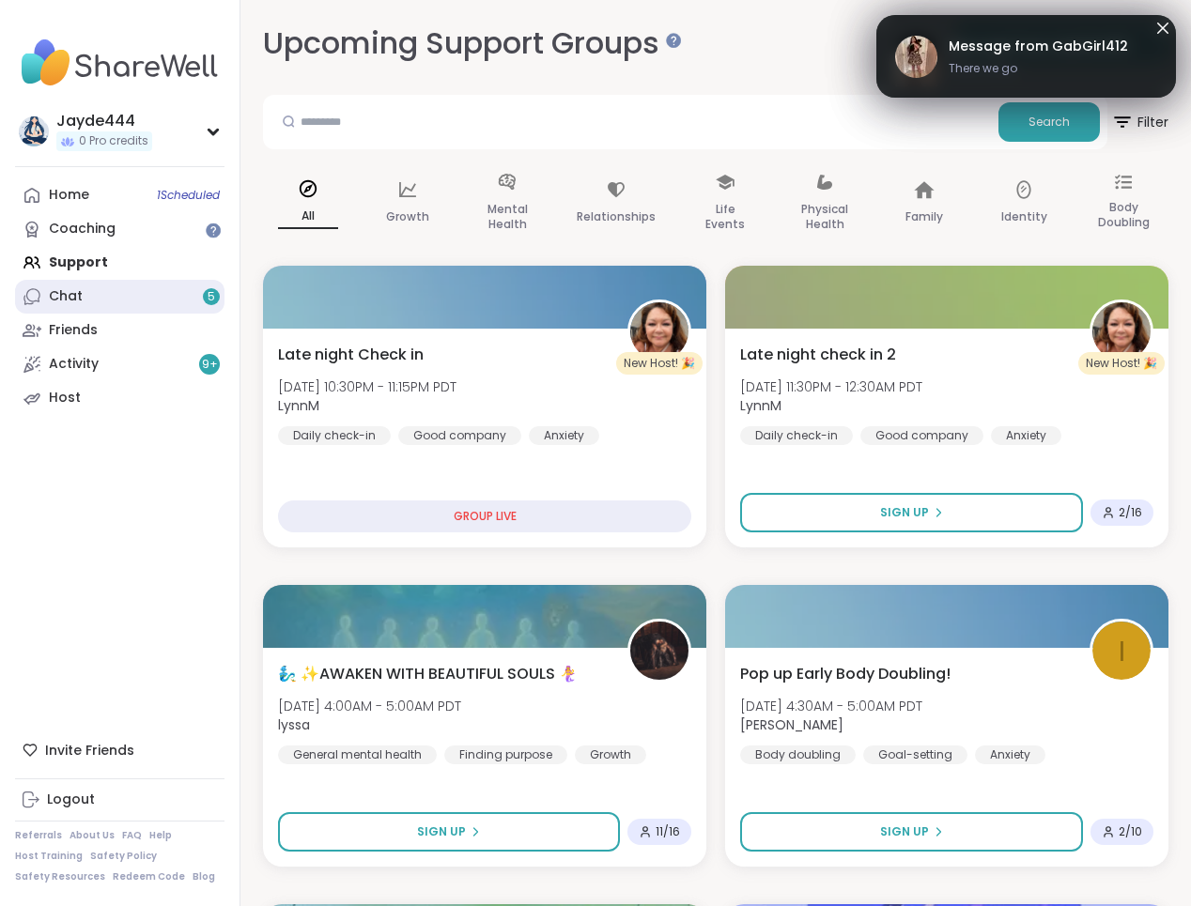
click at [86, 295] on link "Chat 5" at bounding box center [119, 297] width 209 height 34
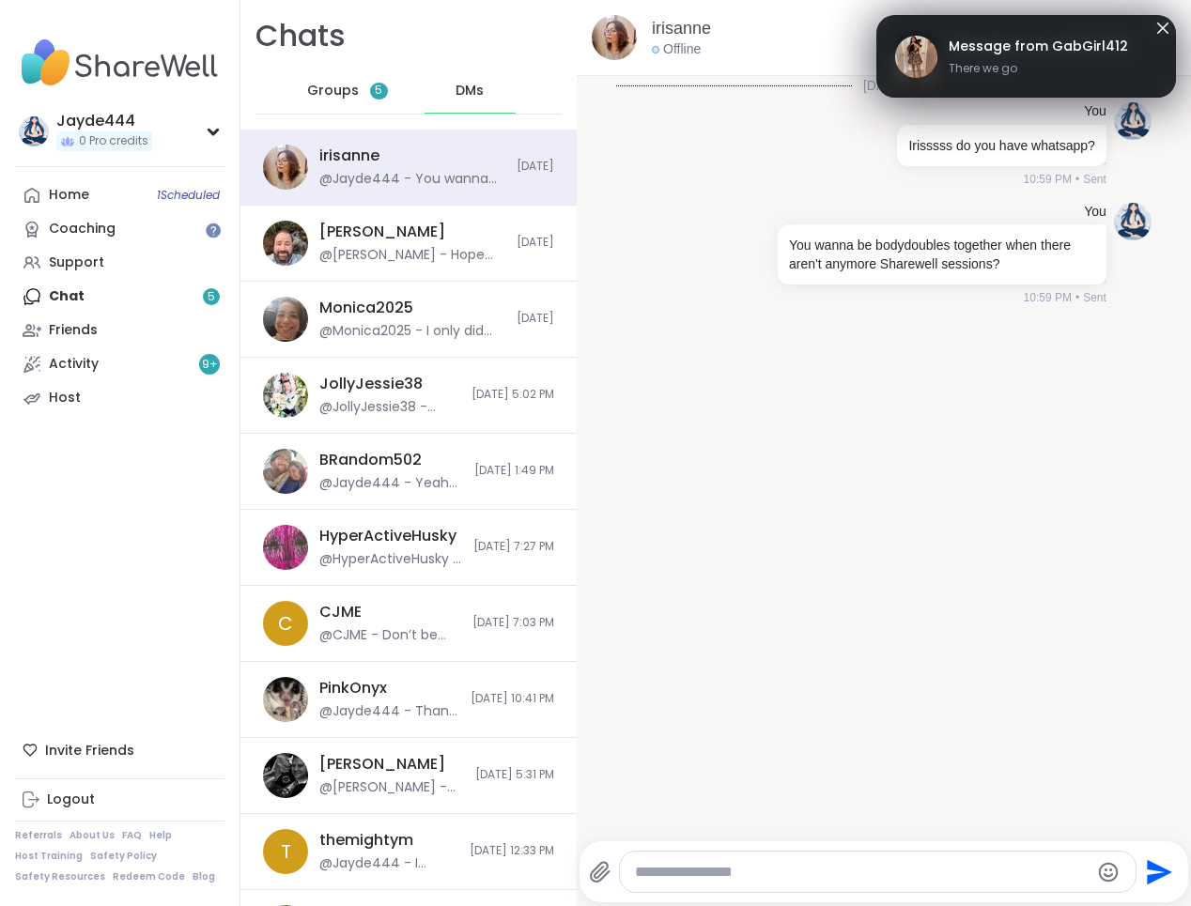
click at [486, 96] on div "DMs" at bounding box center [471, 91] width 92 height 45
click at [408, 165] on div "irisanne @Jayde444 - You wanna be bodydoubles together when there aren't anymor…" at bounding box center [412, 167] width 186 height 43
click at [339, 94] on span "Groups" at bounding box center [333, 91] width 52 height 19
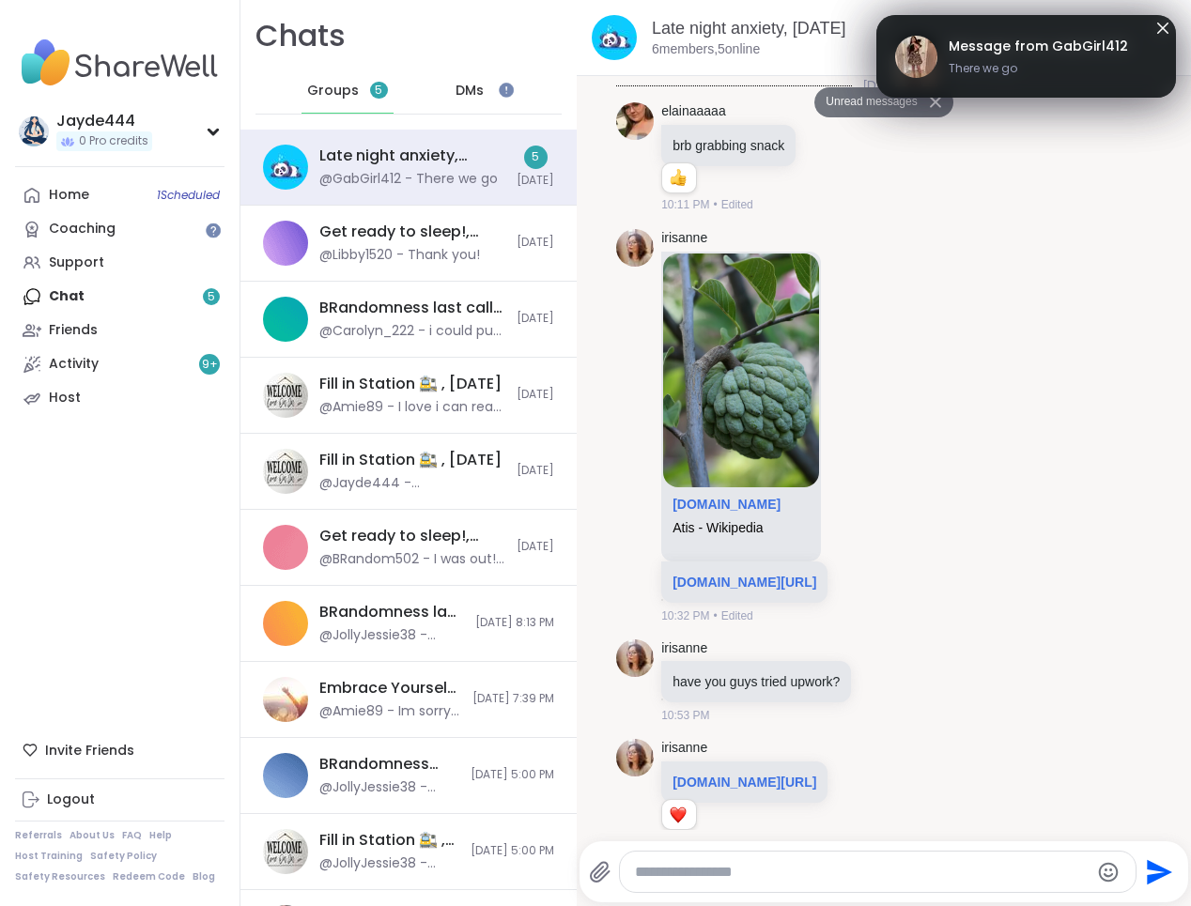
click at [489, 99] on div "DMs" at bounding box center [471, 91] width 92 height 45
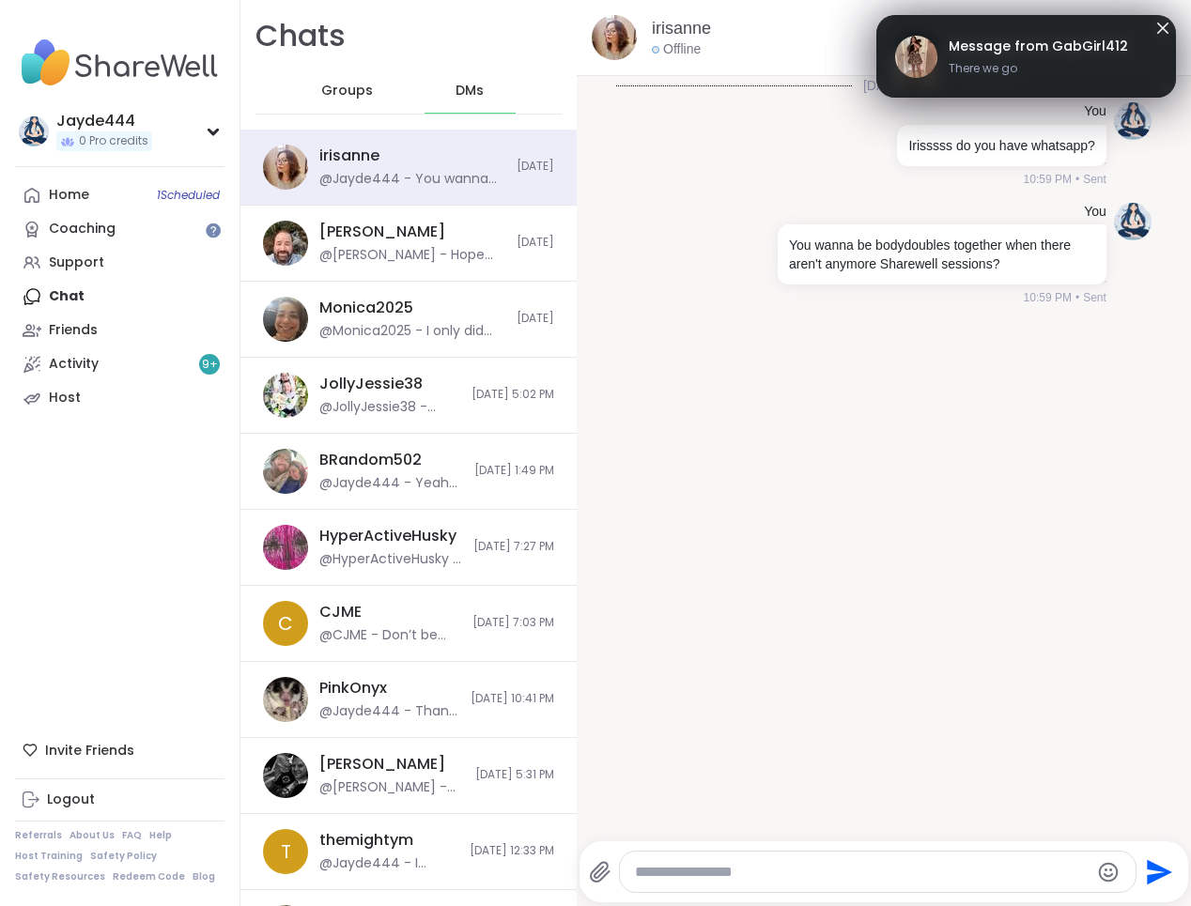
click at [359, 88] on span "Groups" at bounding box center [347, 91] width 52 height 19
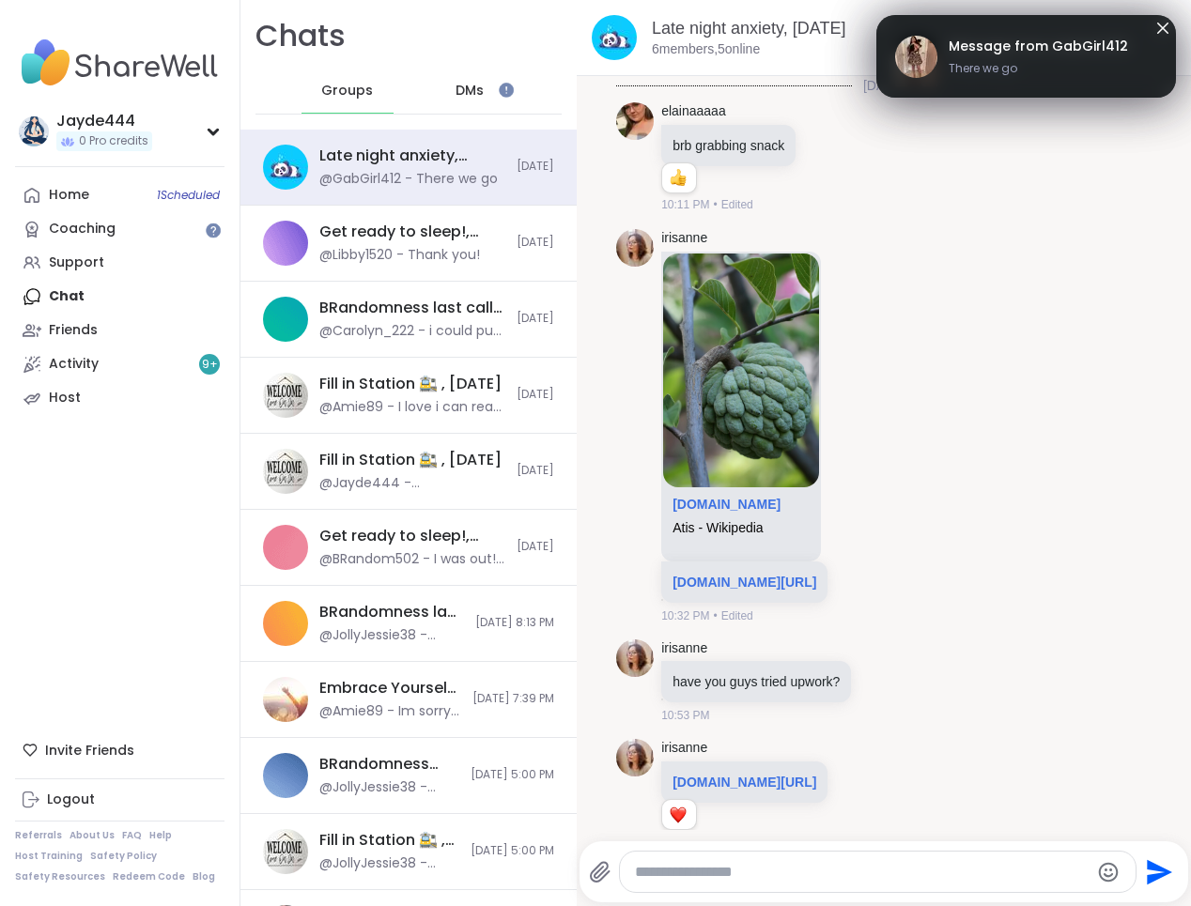
scroll to position [1064, 0]
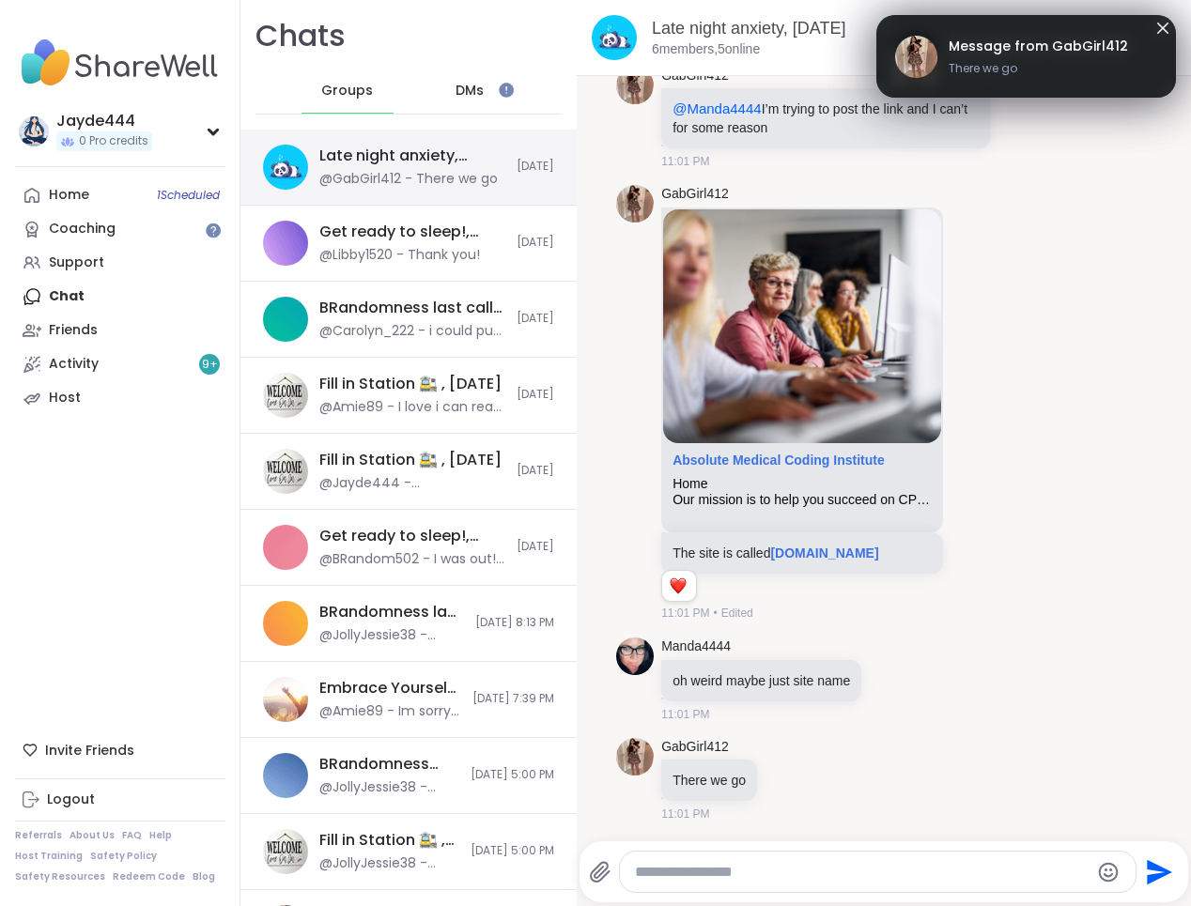
click at [402, 163] on div "Late night anxiety, [DATE]" at bounding box center [412, 156] width 186 height 21
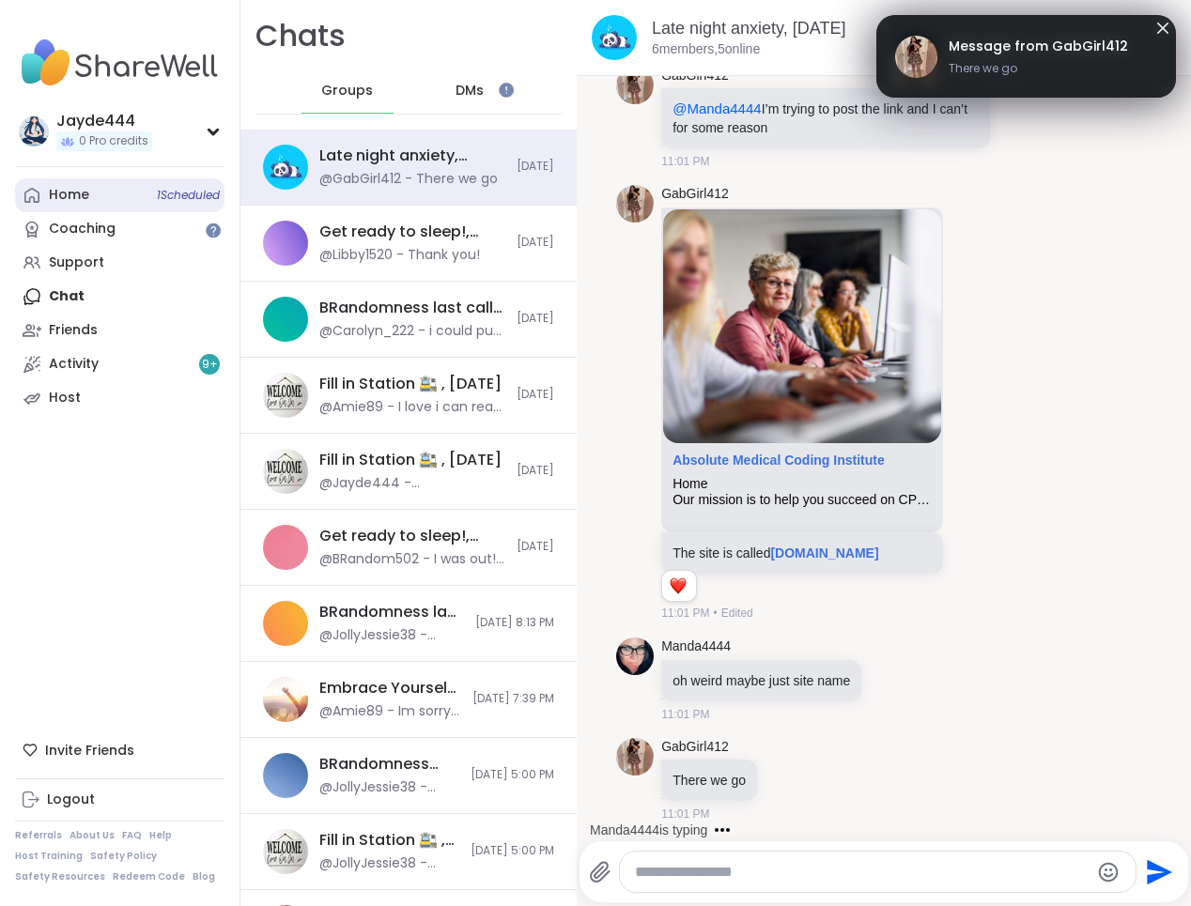
click at [139, 192] on link "Home 1 Scheduled" at bounding box center [119, 195] width 209 height 34
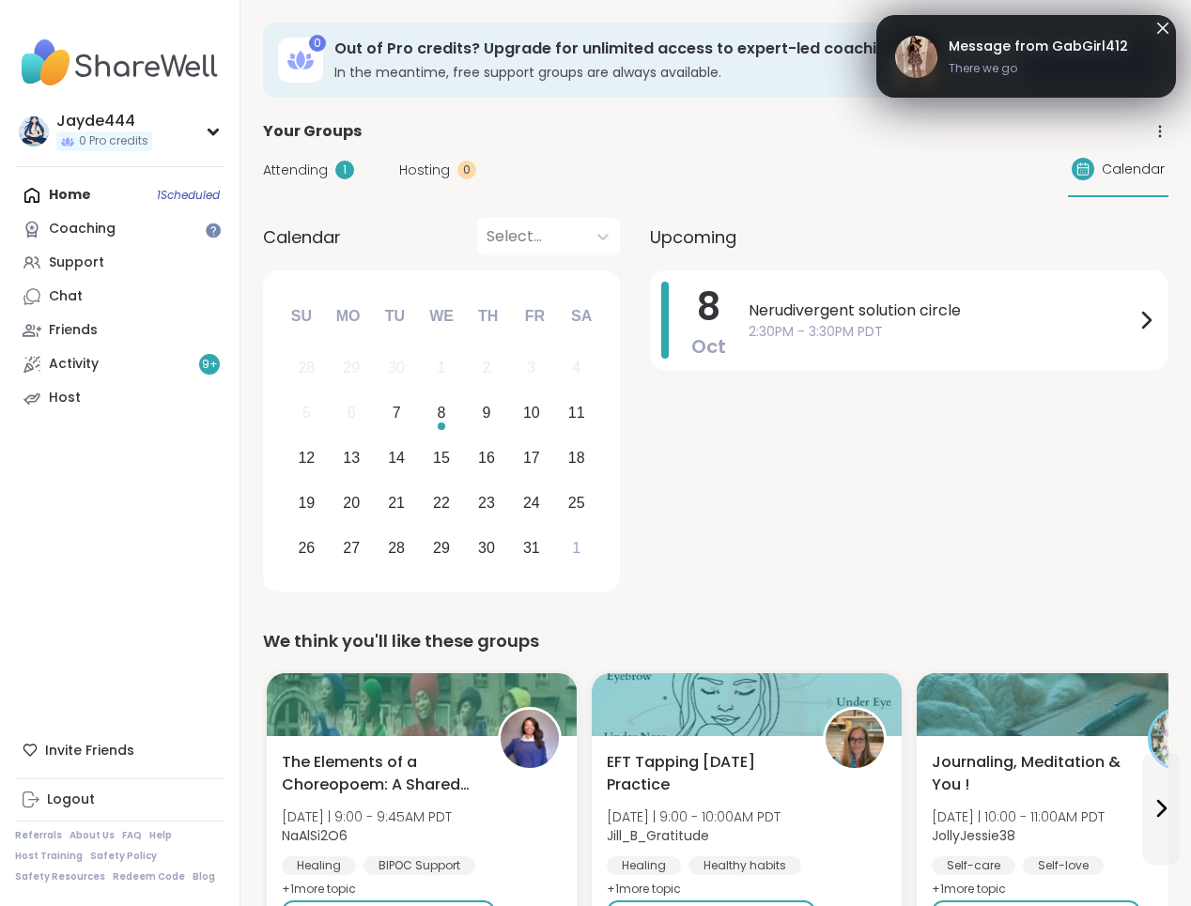
click at [952, 35] on icon at bounding box center [1163, 28] width 23 height 23
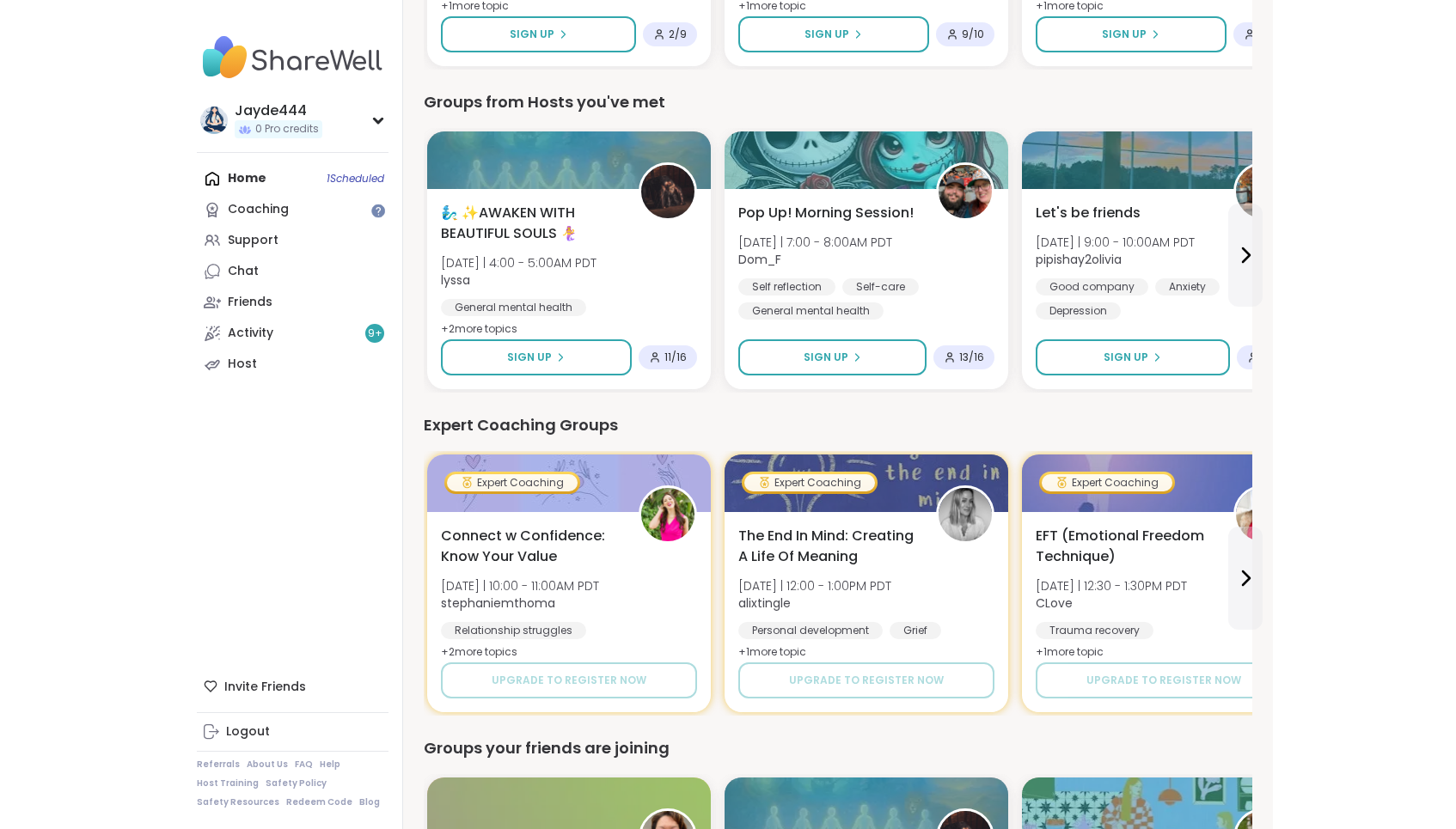
scroll to position [953, 0]
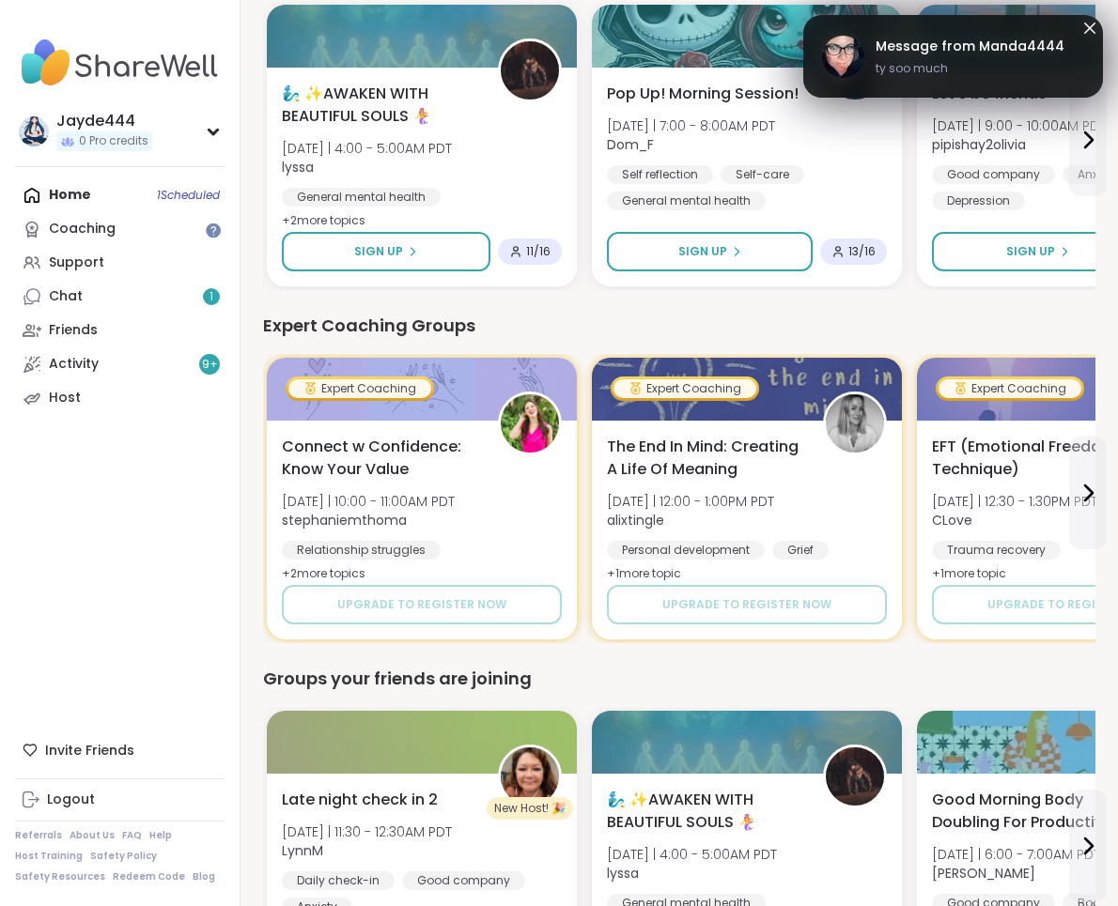
click at [952, 22] on icon at bounding box center [1089, 28] width 23 height 23
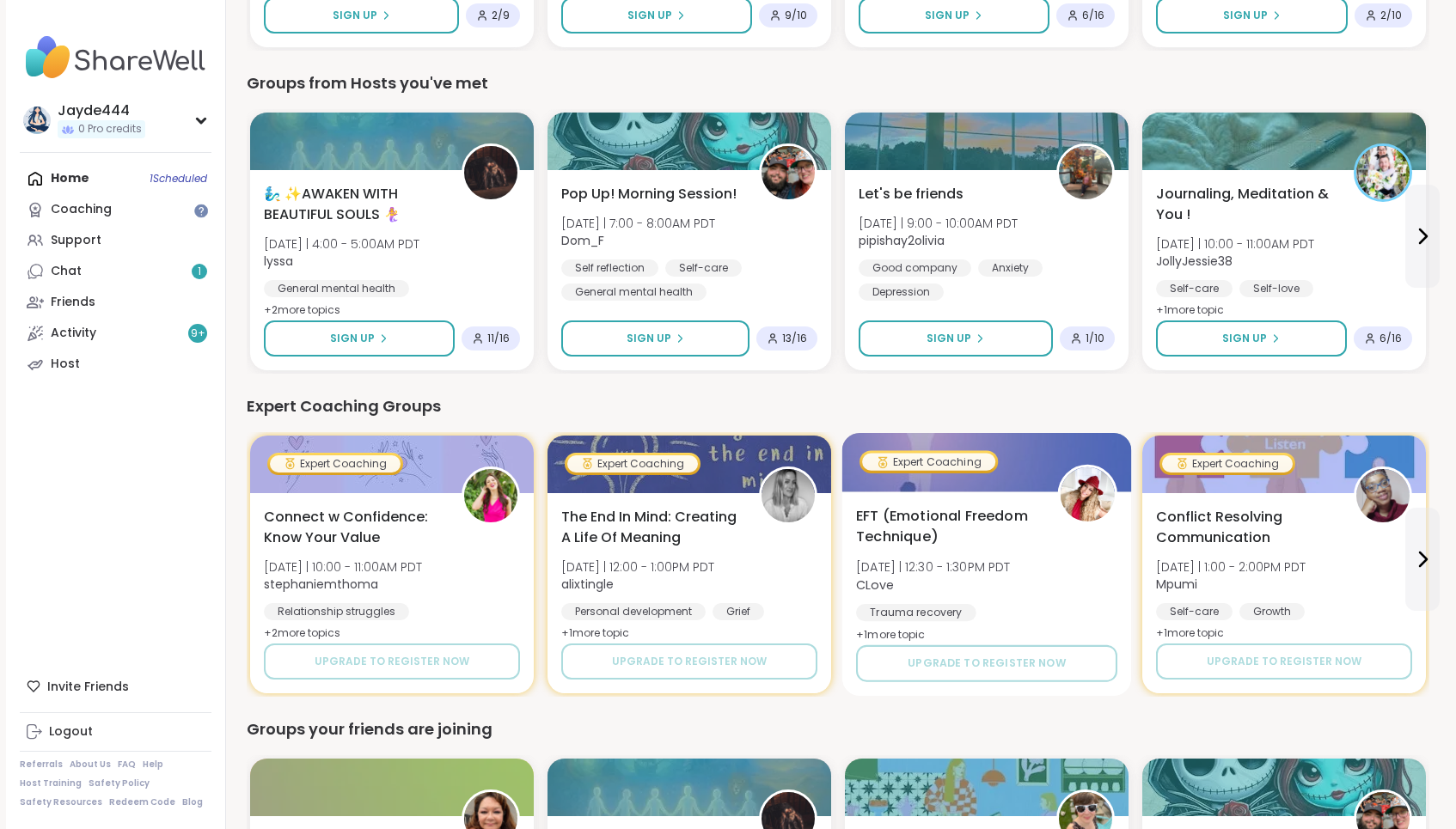
scroll to position [813, 0]
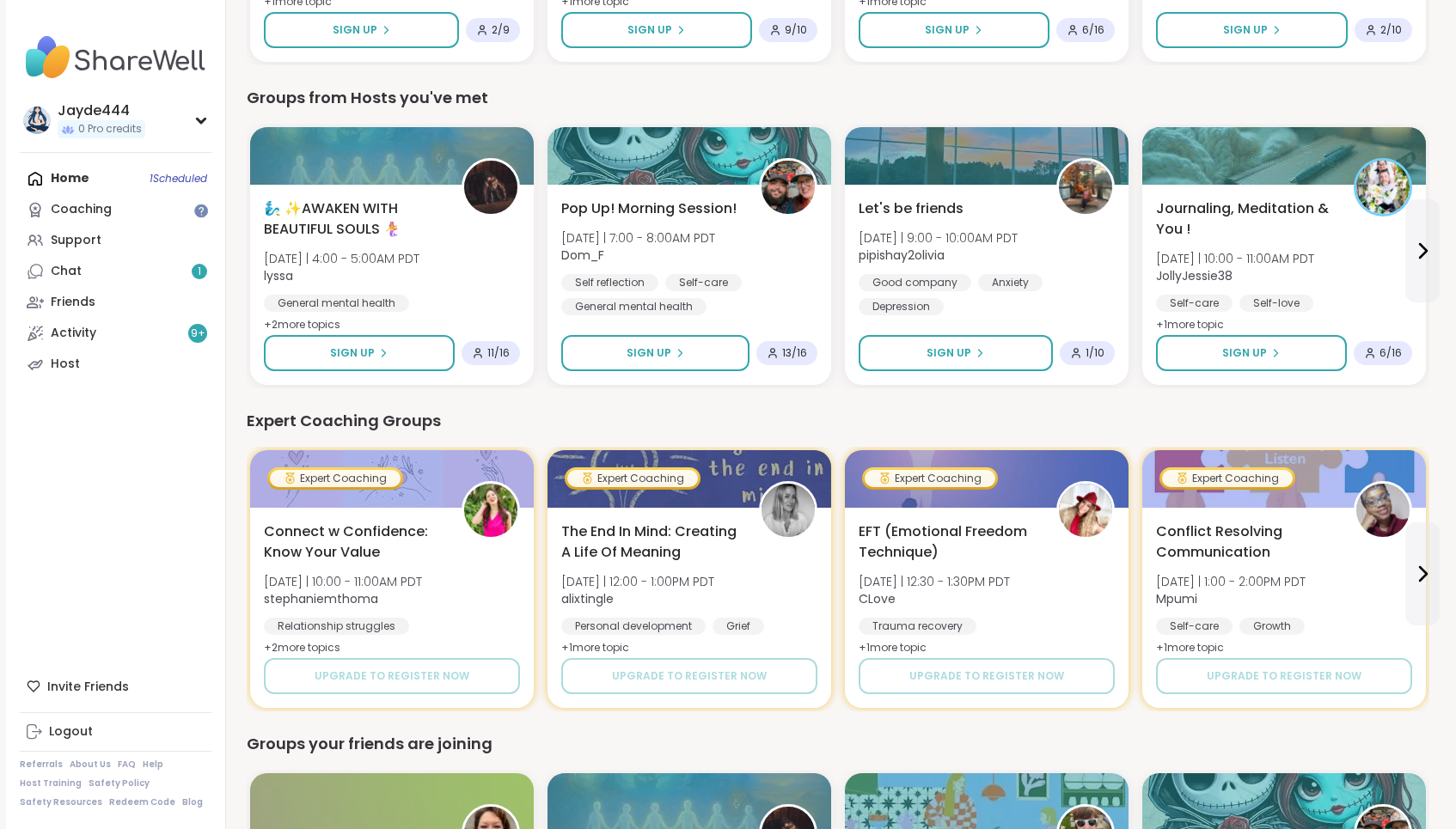
click at [871, 427] on div "Expert Coaching Groups" at bounding box center [838, 421] width 1182 height 24
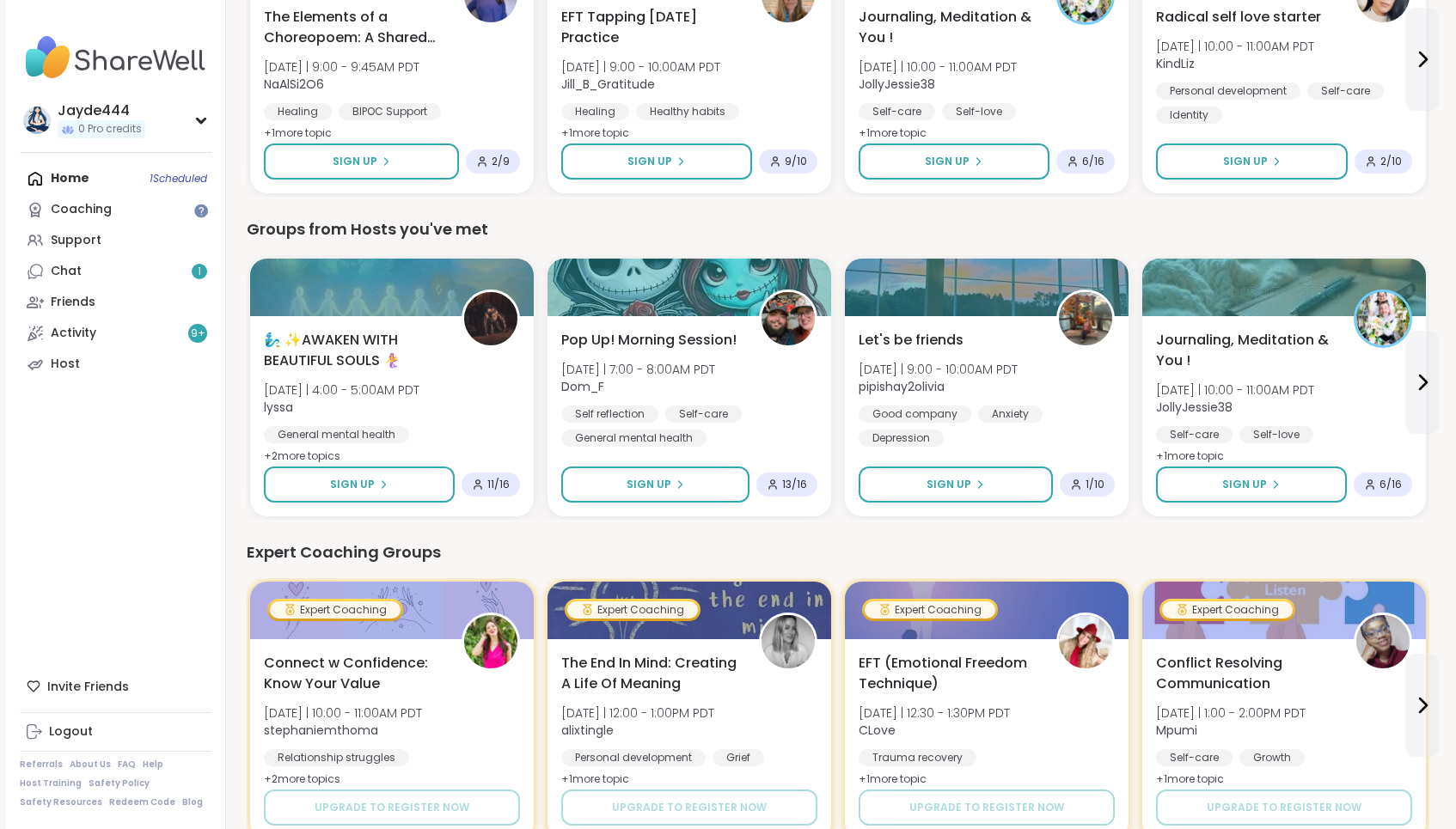
scroll to position [296, 0]
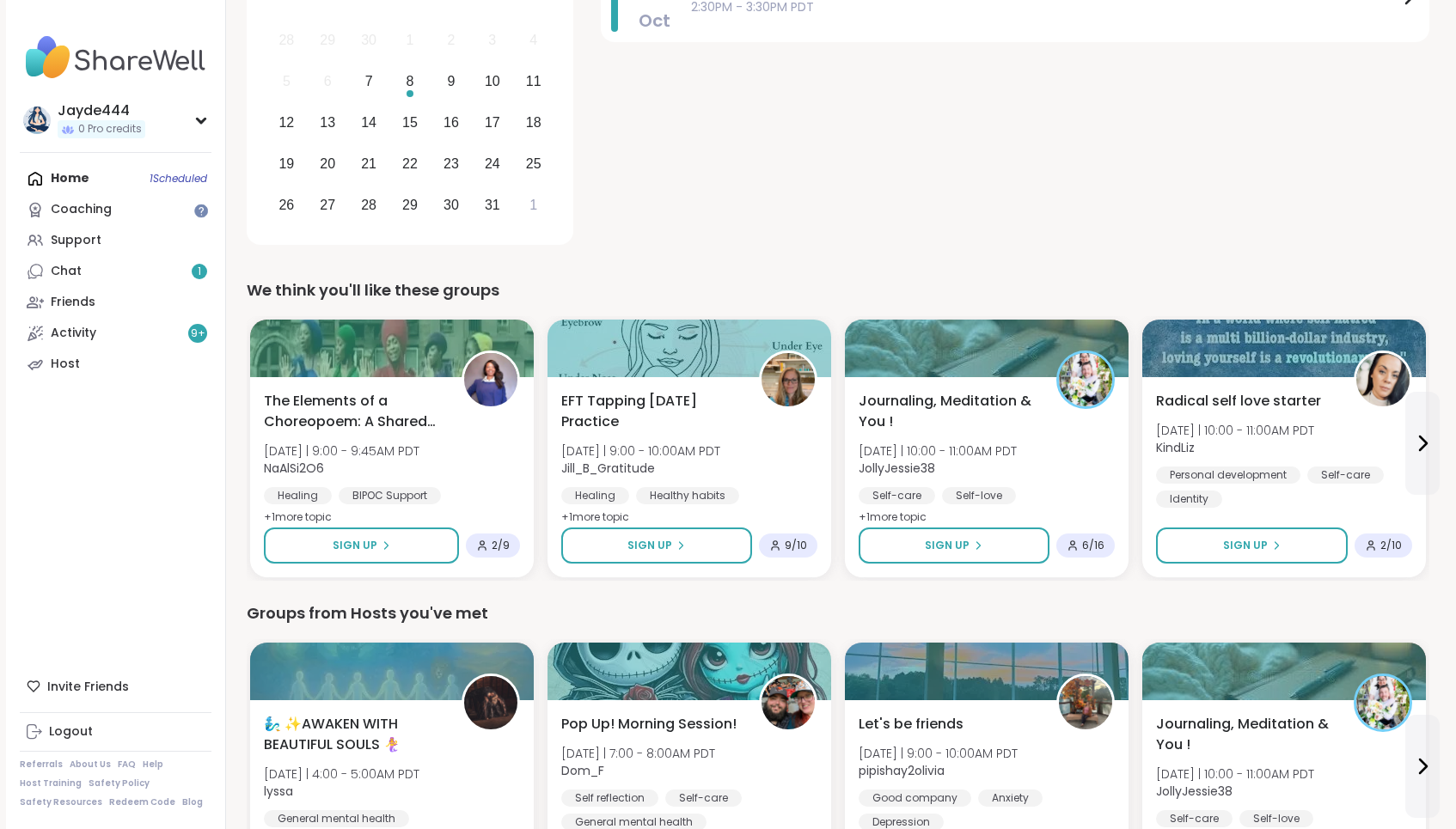
click at [871, 245] on div "[DATE] Nerudivergent solution circle 2:30PM - 3:30PM PDT" at bounding box center [1015, 101] width 828 height 300
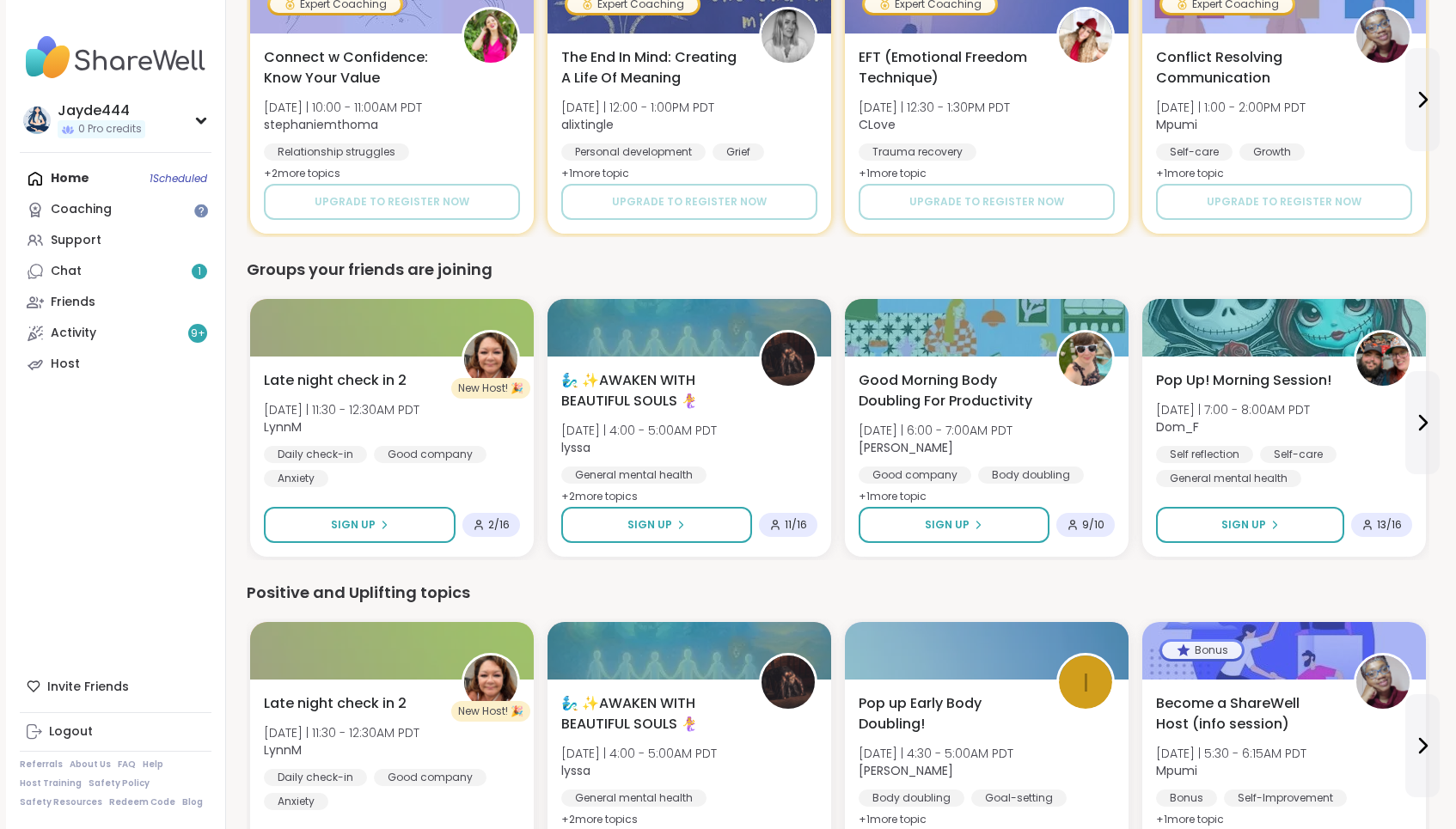
scroll to position [1327, 0]
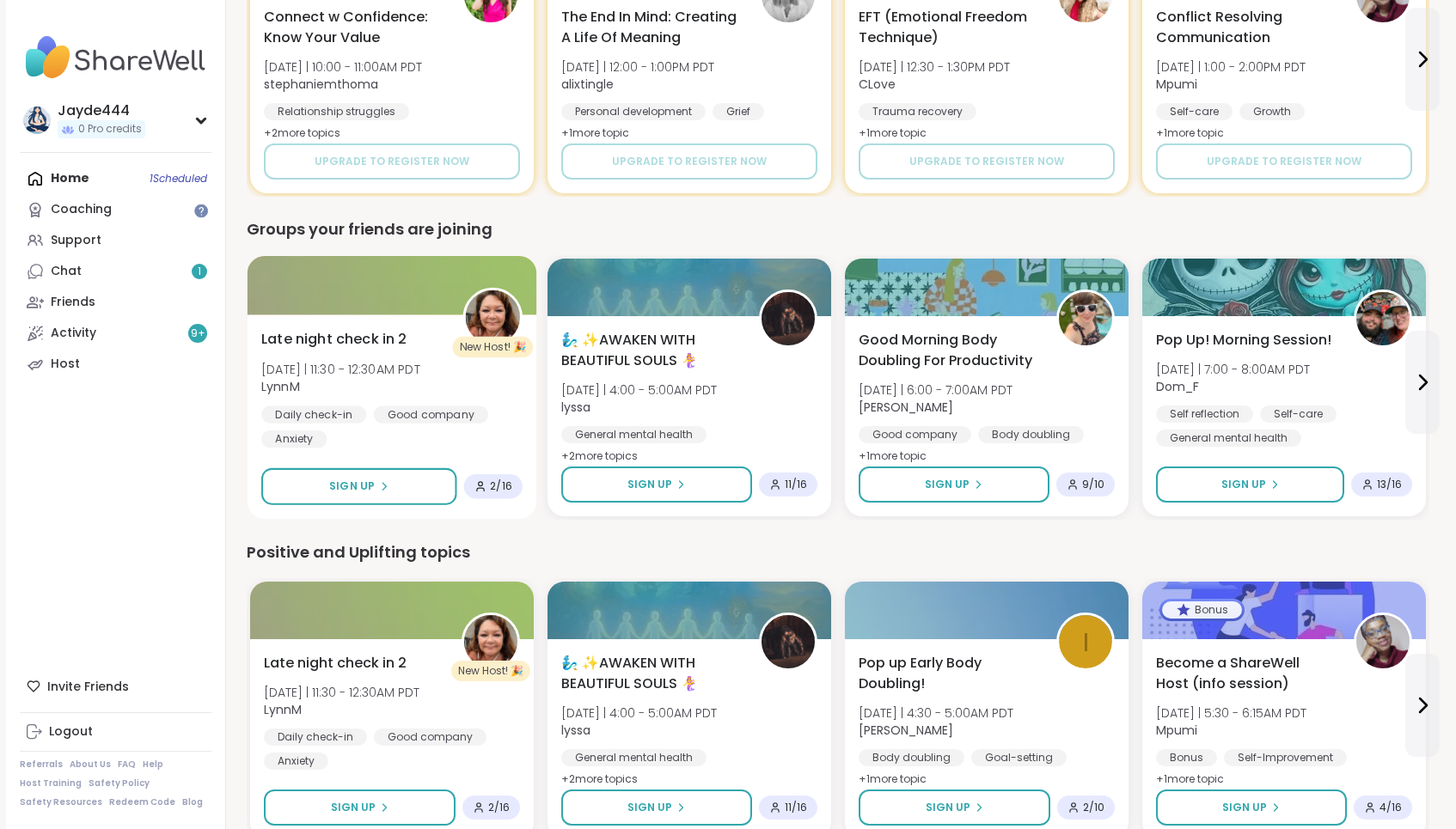
click at [443, 433] on div "Daily check-in Good company Anxiety" at bounding box center [393, 426] width 262 height 42
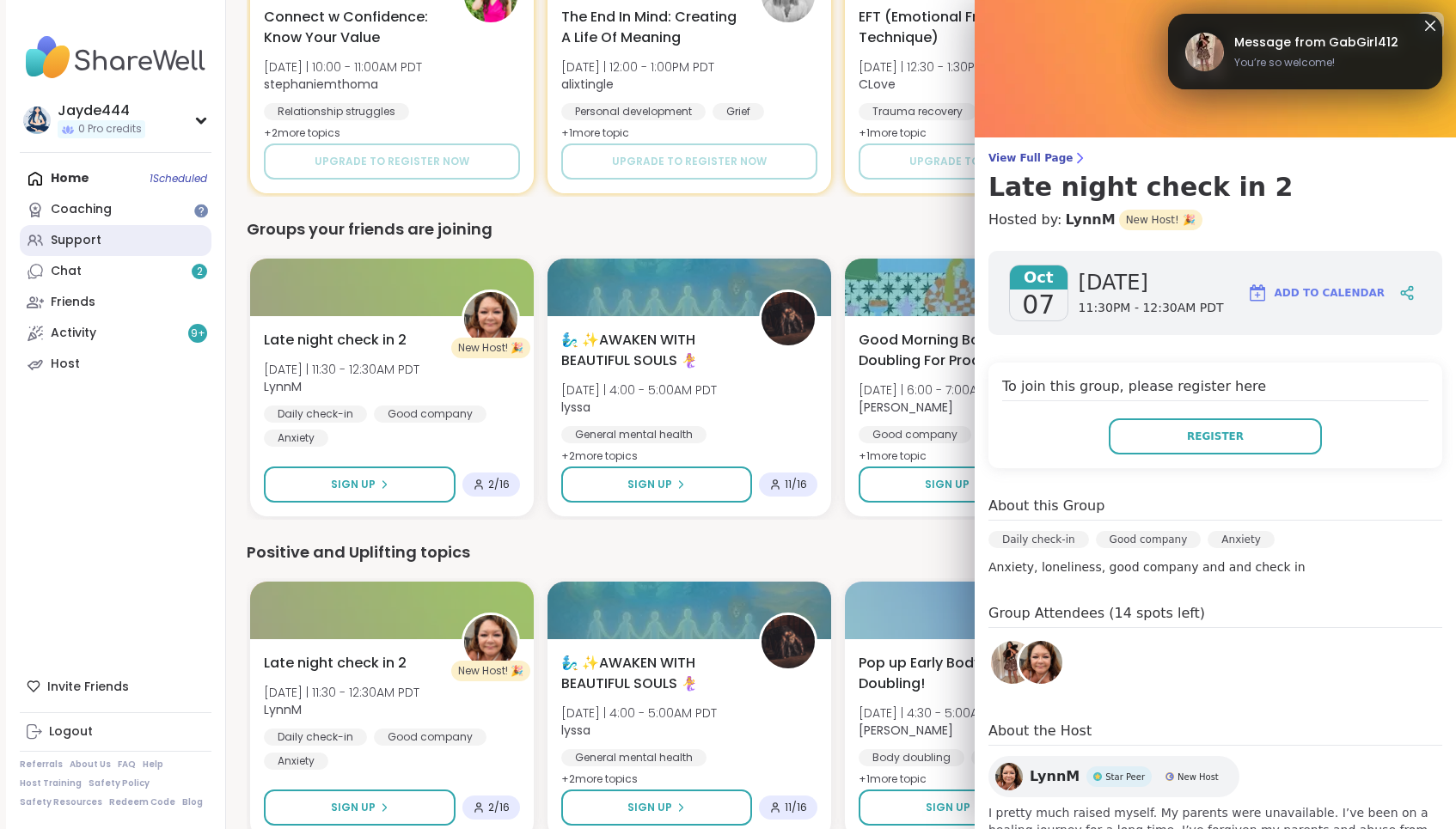
click at [95, 247] on div "Support" at bounding box center [75, 241] width 50 height 17
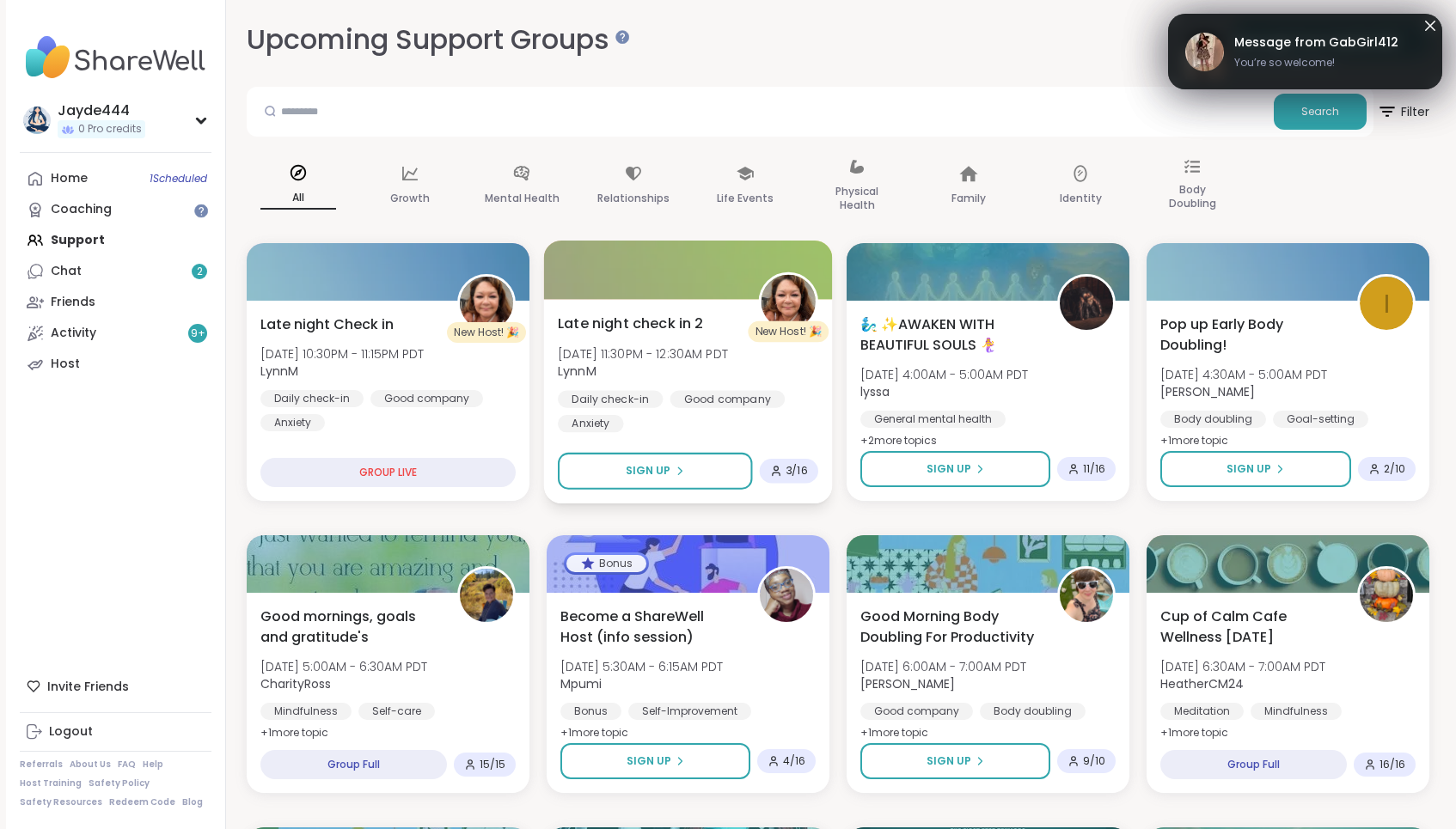
click at [728, 363] on span "LynnM" at bounding box center [643, 371] width 170 height 17
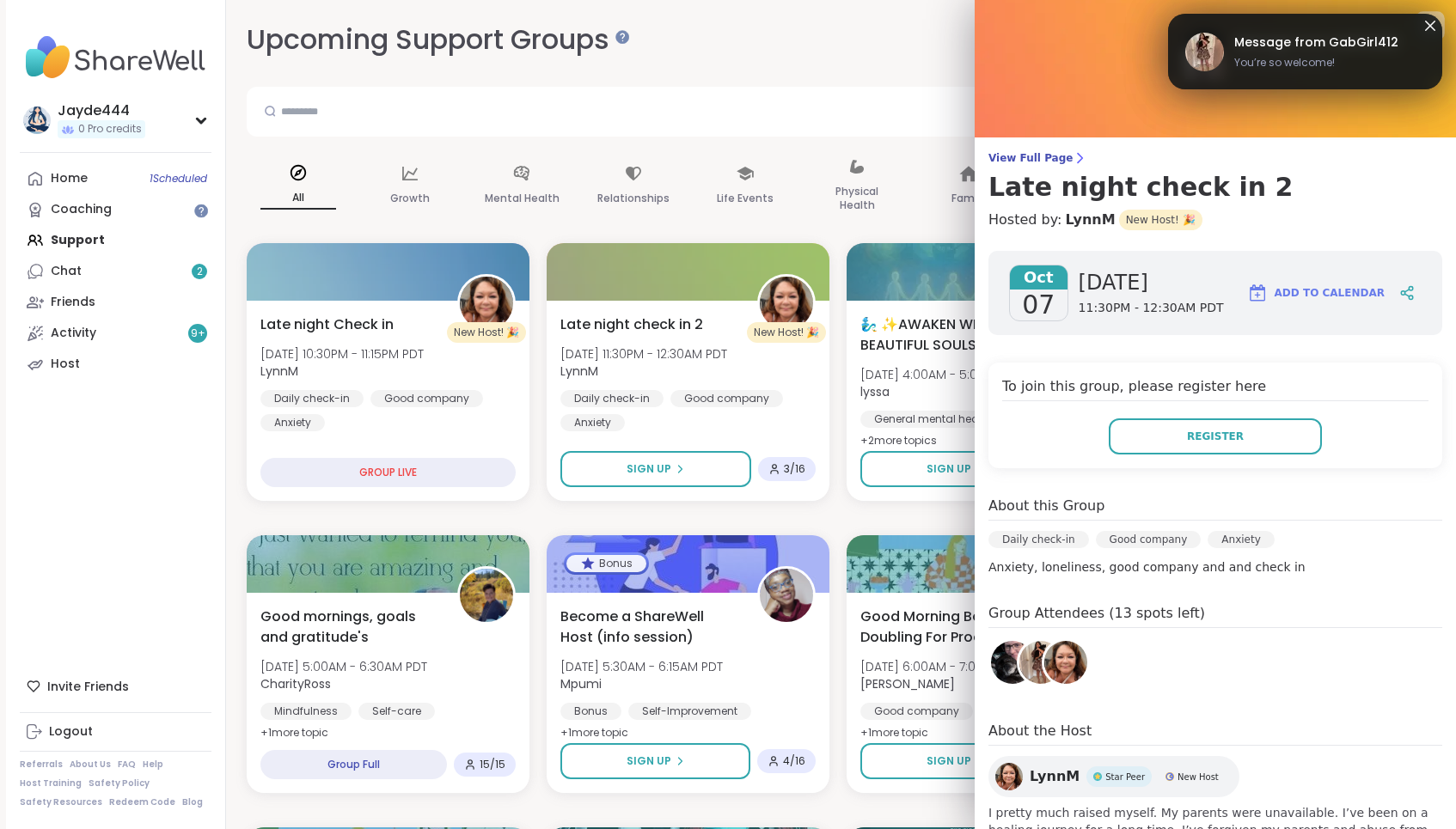
click at [871, 26] on icon at bounding box center [1430, 27] width 11 height 11
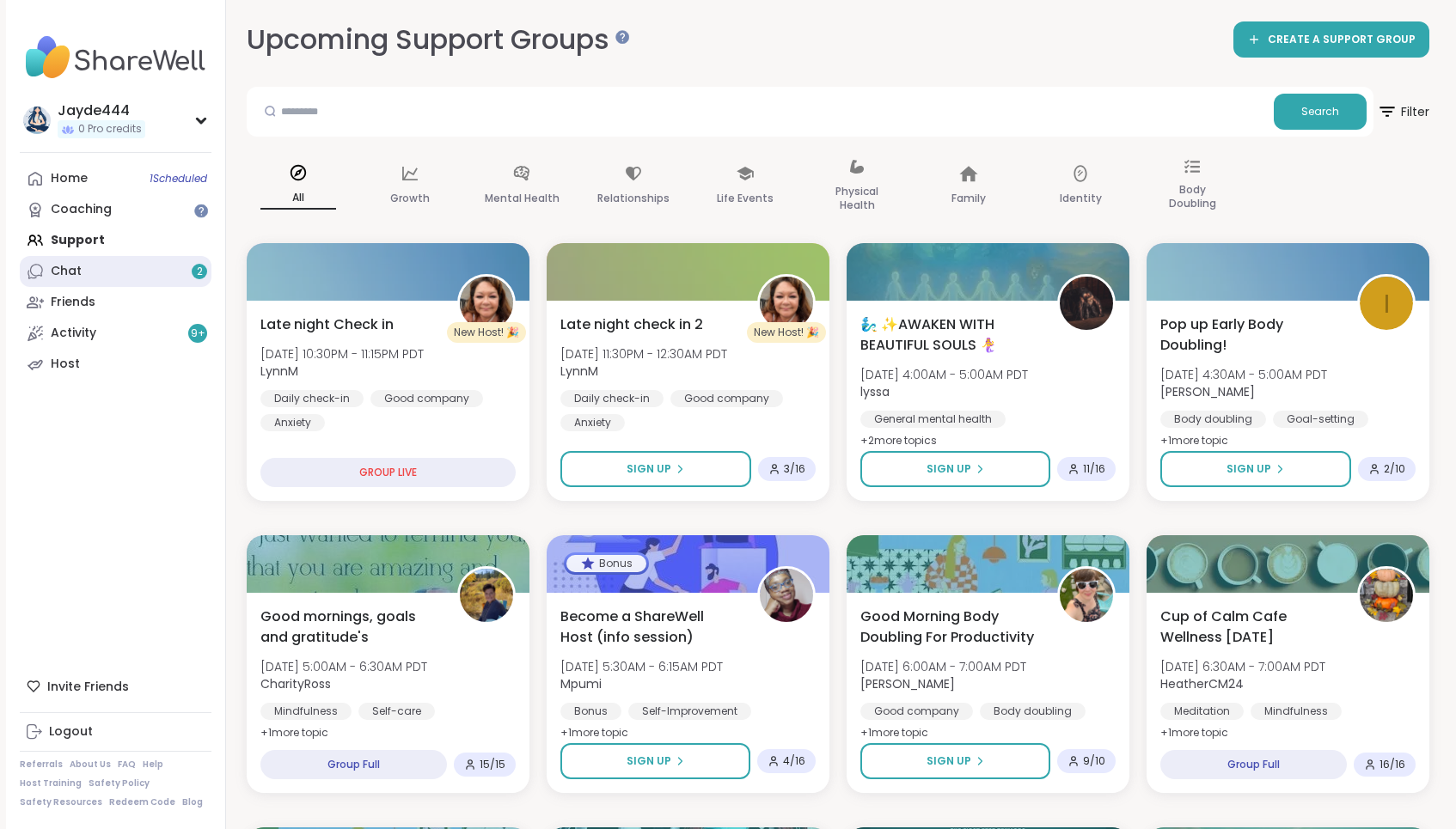
click at [56, 265] on div "Chat 2" at bounding box center [66, 271] width 31 height 17
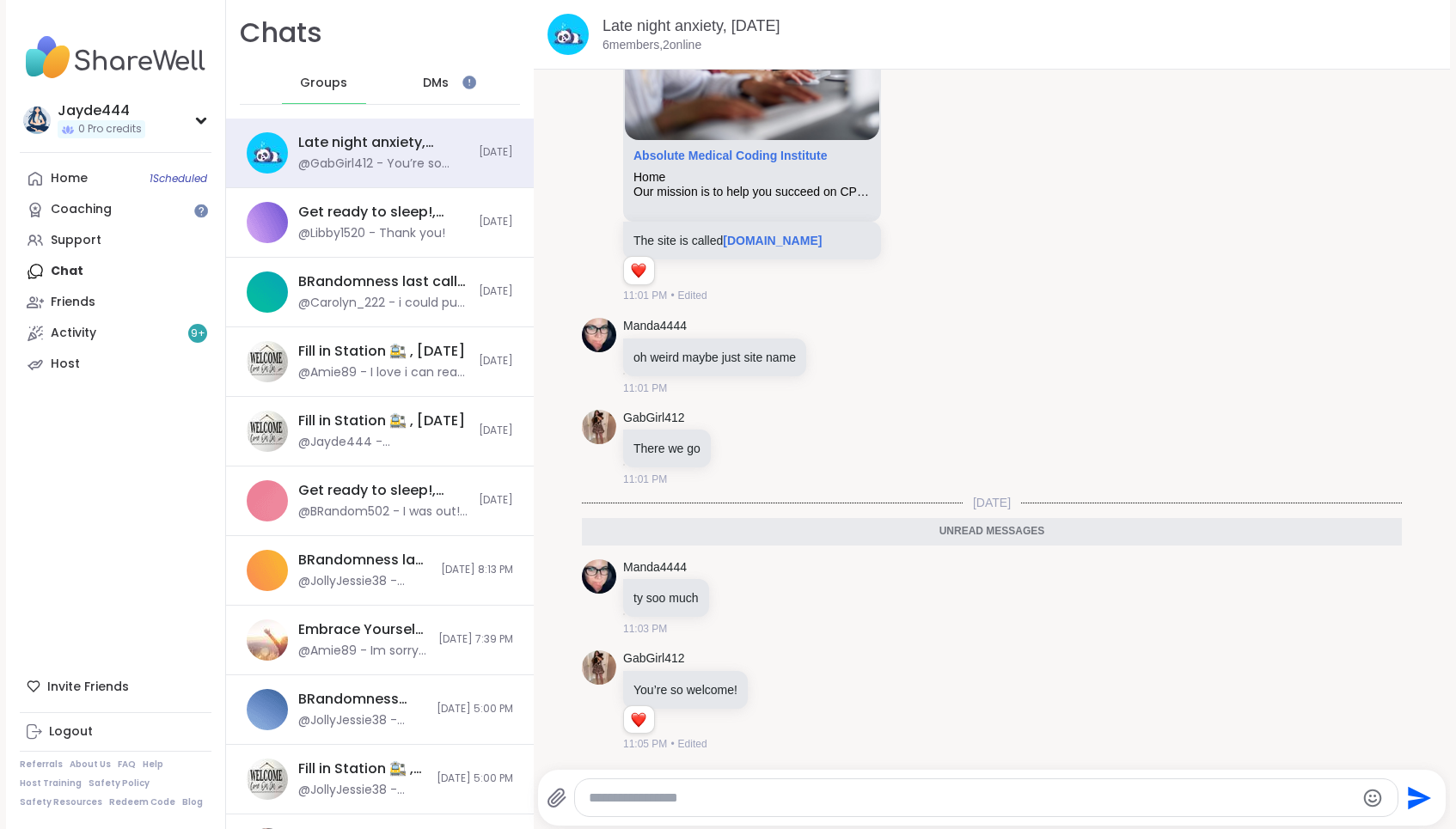
click at [438, 78] on span "DMs" at bounding box center [436, 83] width 26 height 17
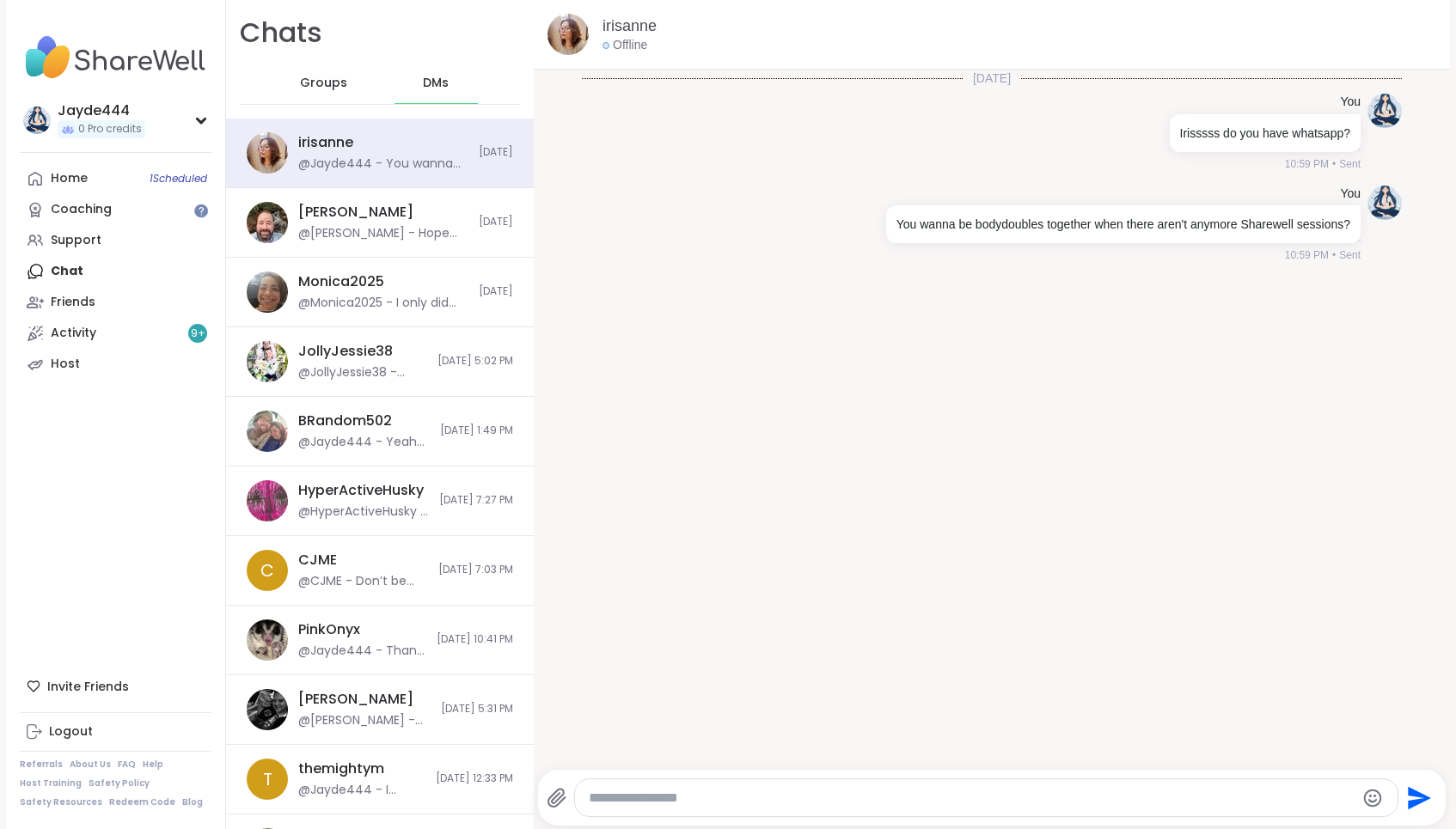
click at [303, 98] on div "Groups" at bounding box center [324, 83] width 84 height 41
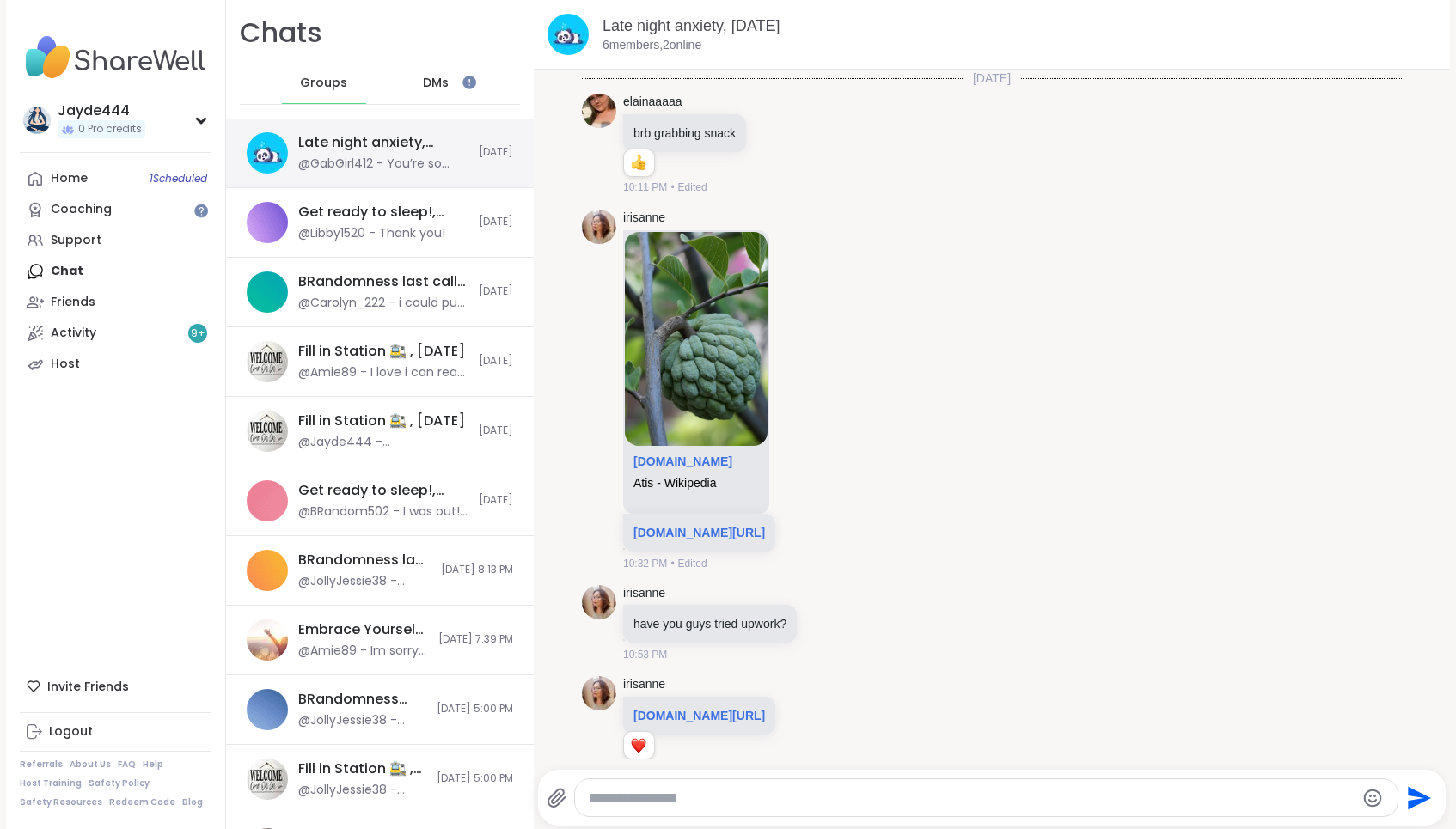
scroll to position [1165, 0]
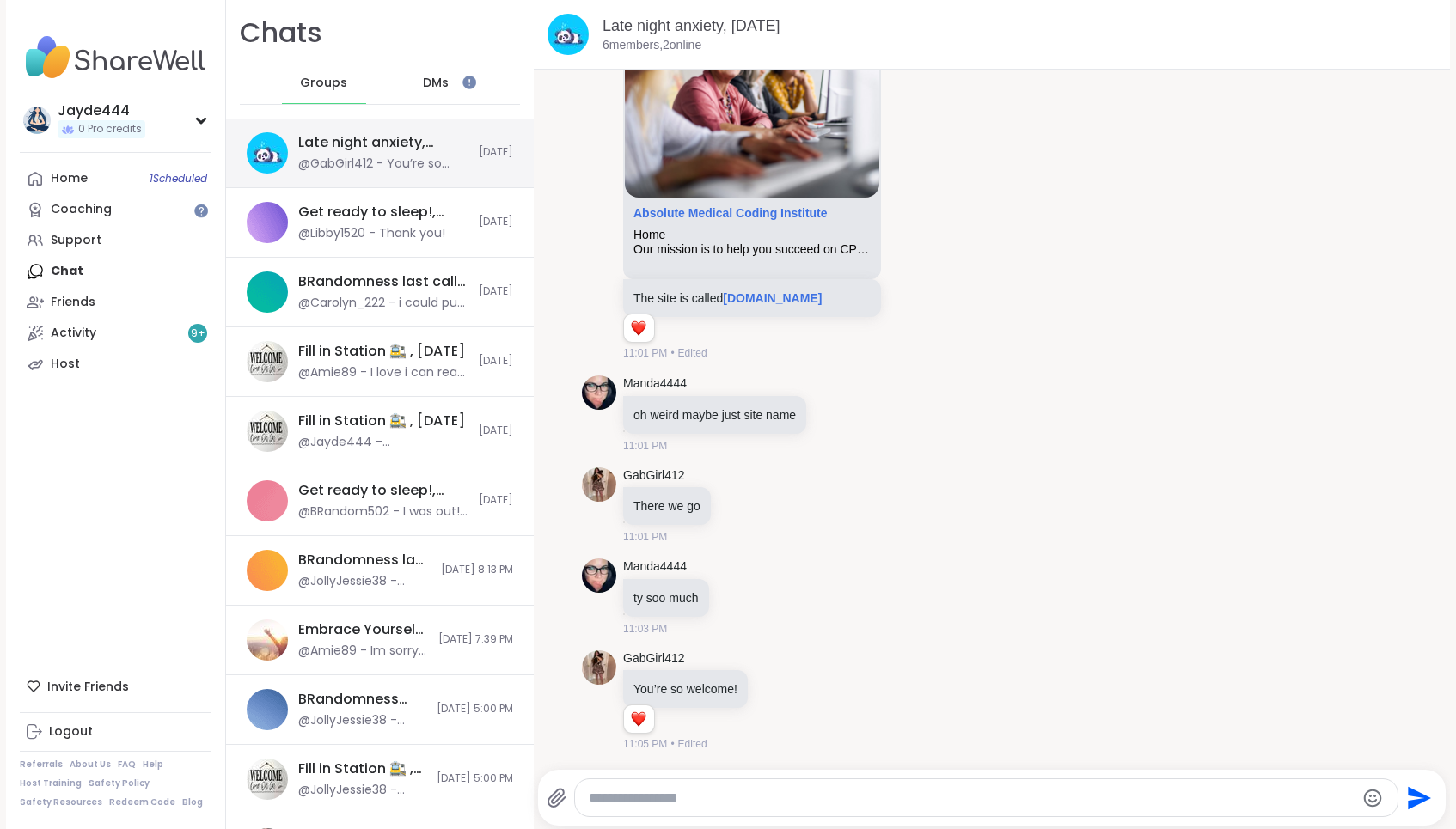
click at [408, 149] on div "Late night anxiety, [DATE]" at bounding box center [383, 143] width 170 height 19
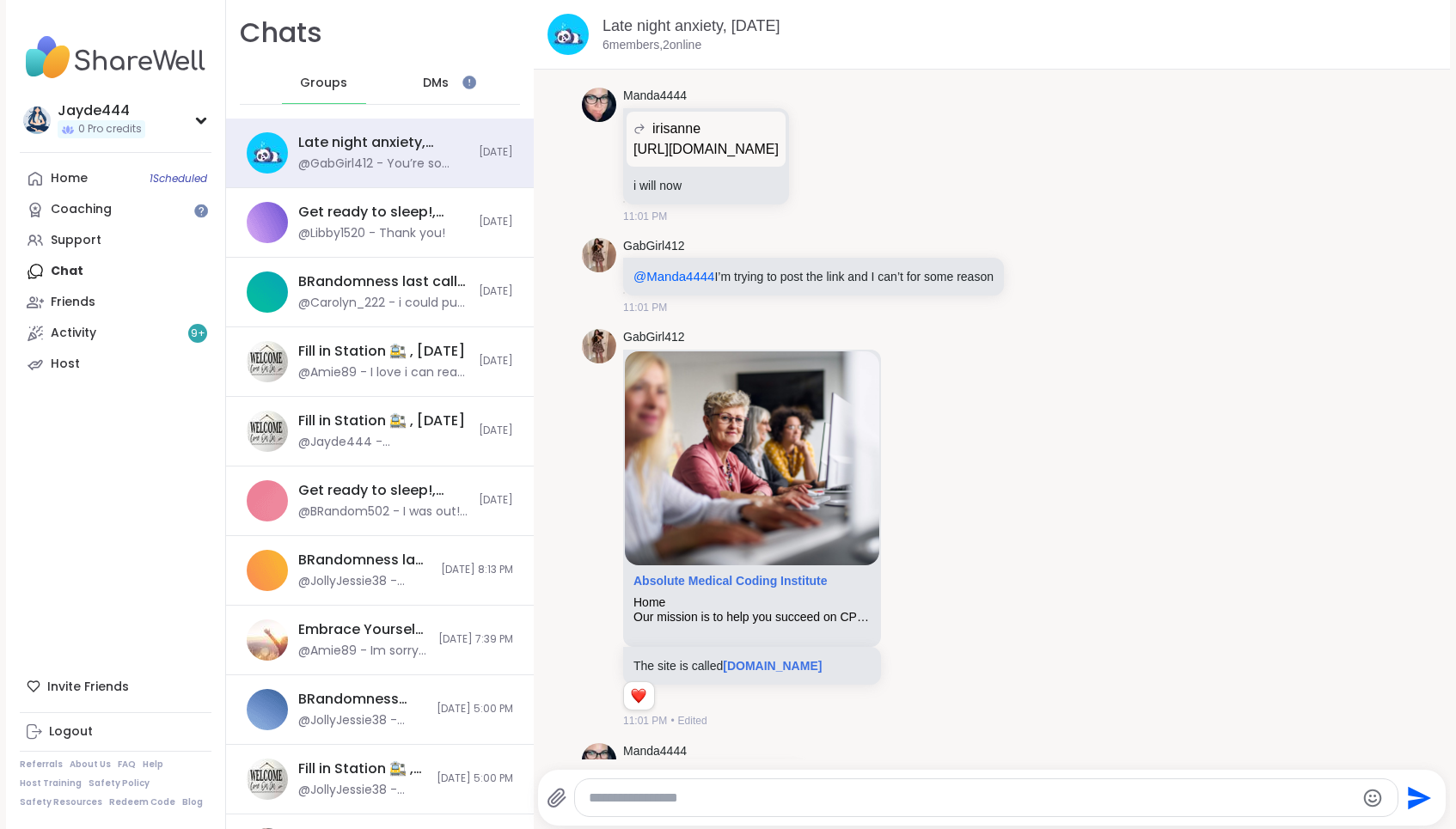
scroll to position [702, 0]
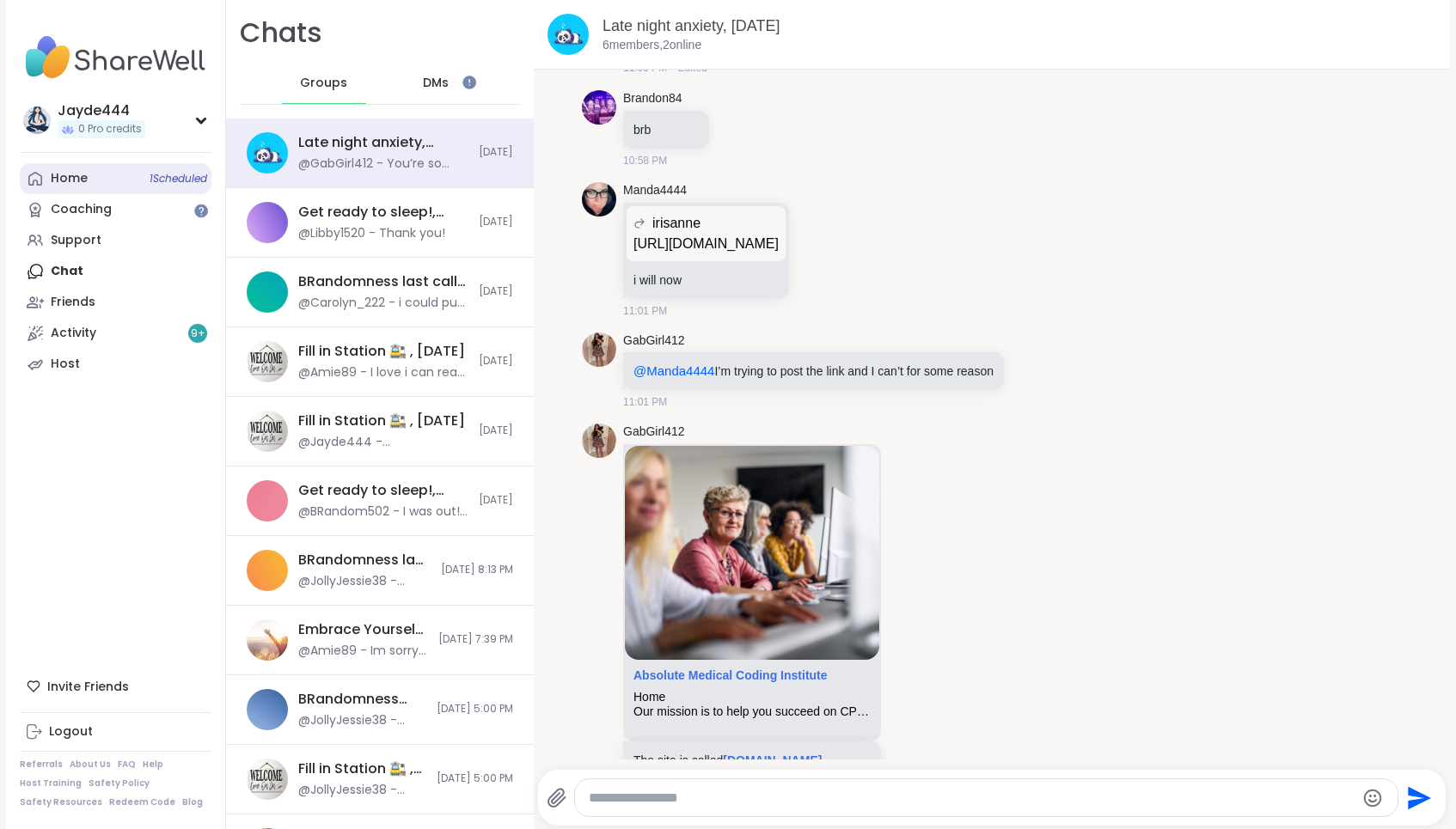
click at [116, 189] on link "Home 1 Scheduled" at bounding box center [115, 178] width 191 height 31
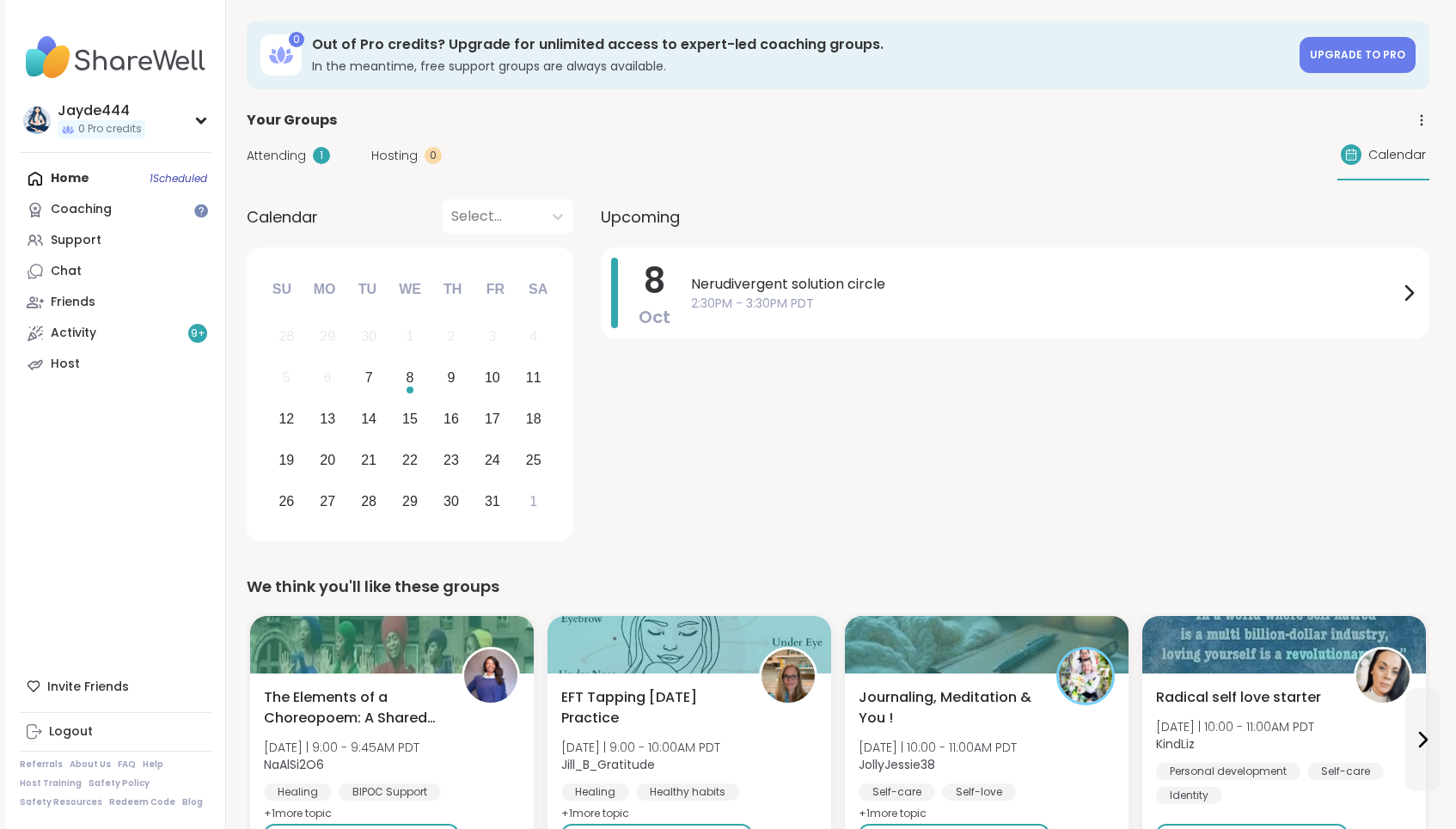
click at [706, 455] on div "[DATE] Nerudivergent solution circle 2:30PM - 3:30PM PDT" at bounding box center [1015, 398] width 828 height 300
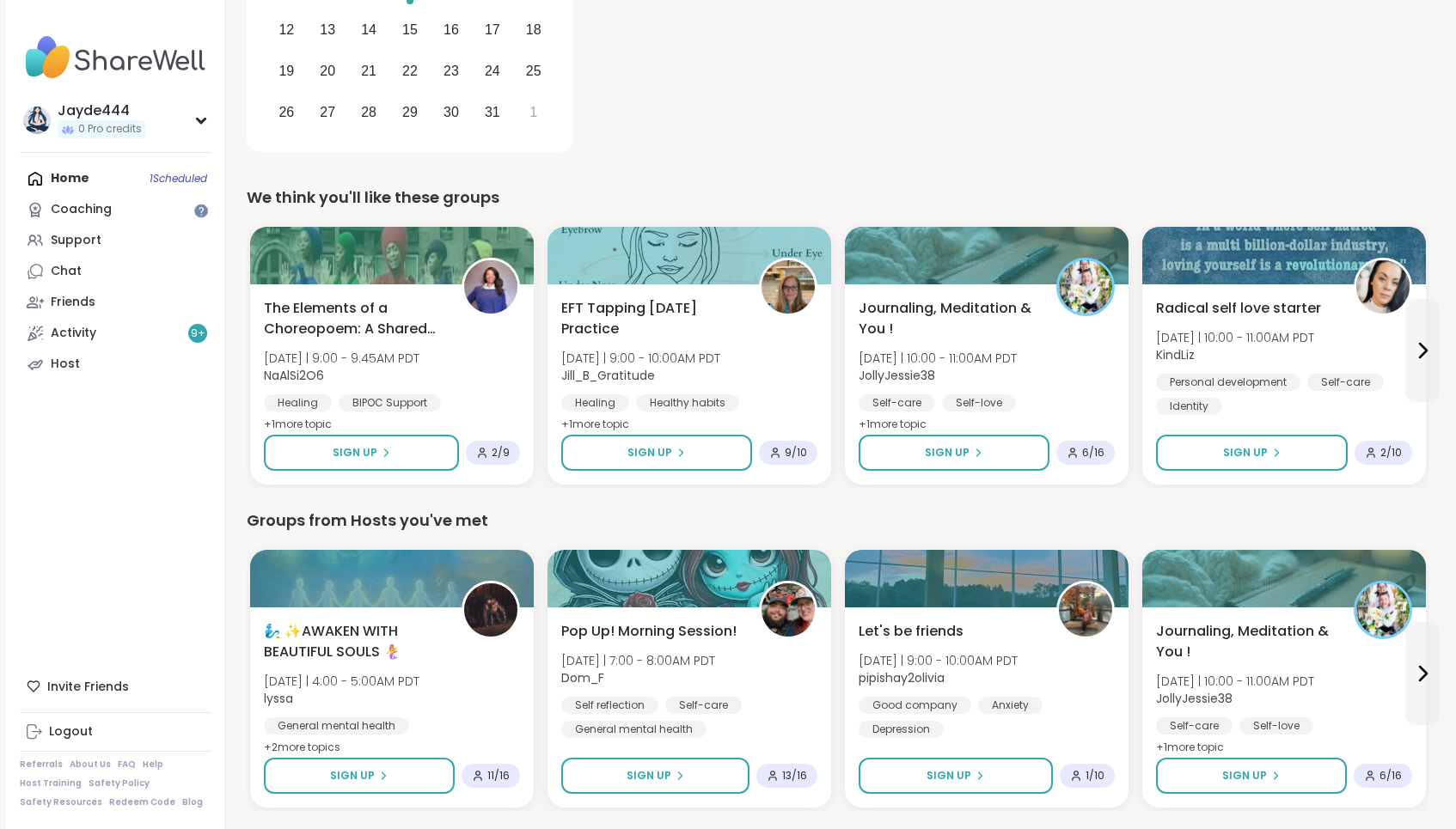
scroll to position [432, 0]
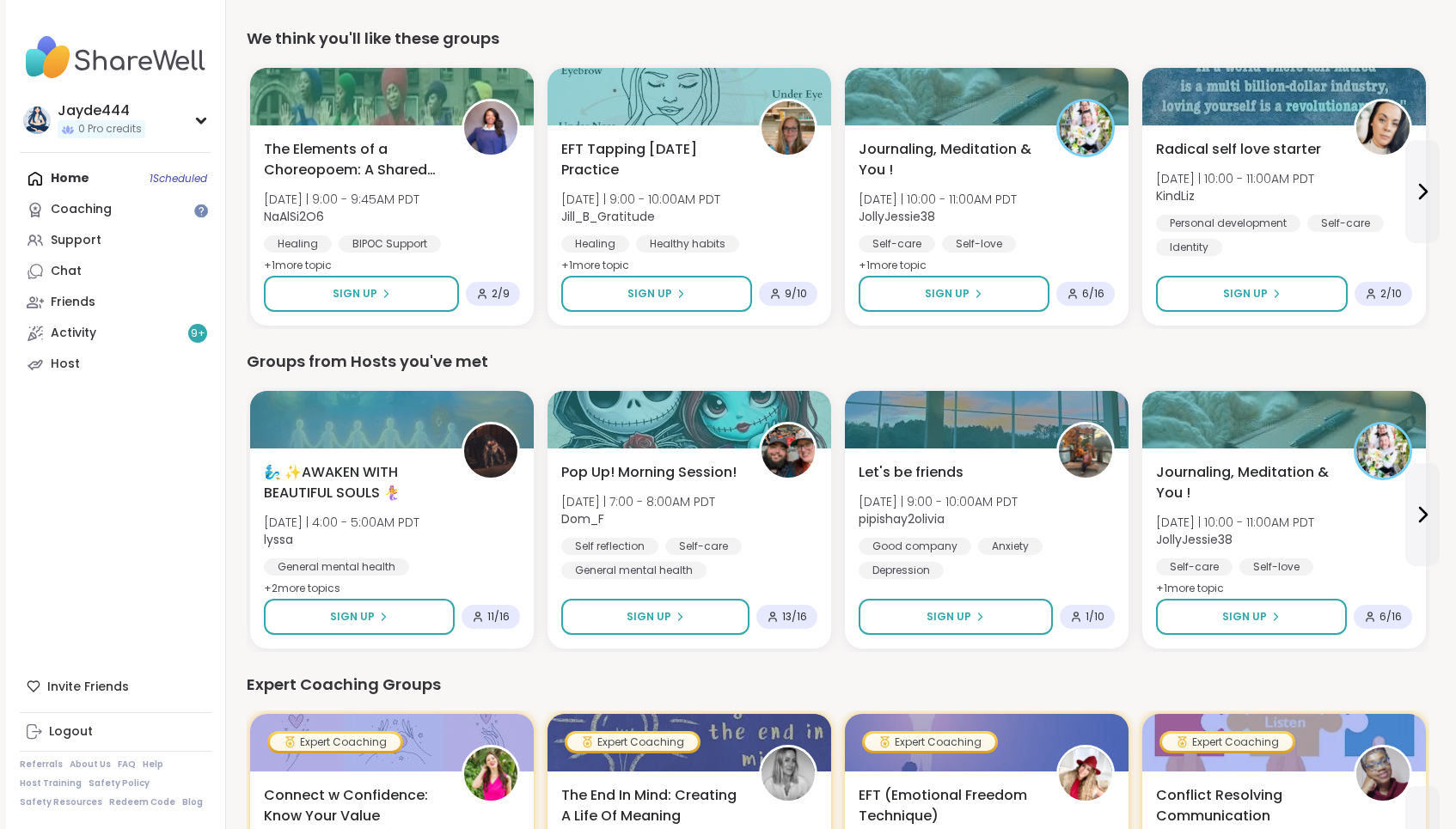
scroll to position [592, 0]
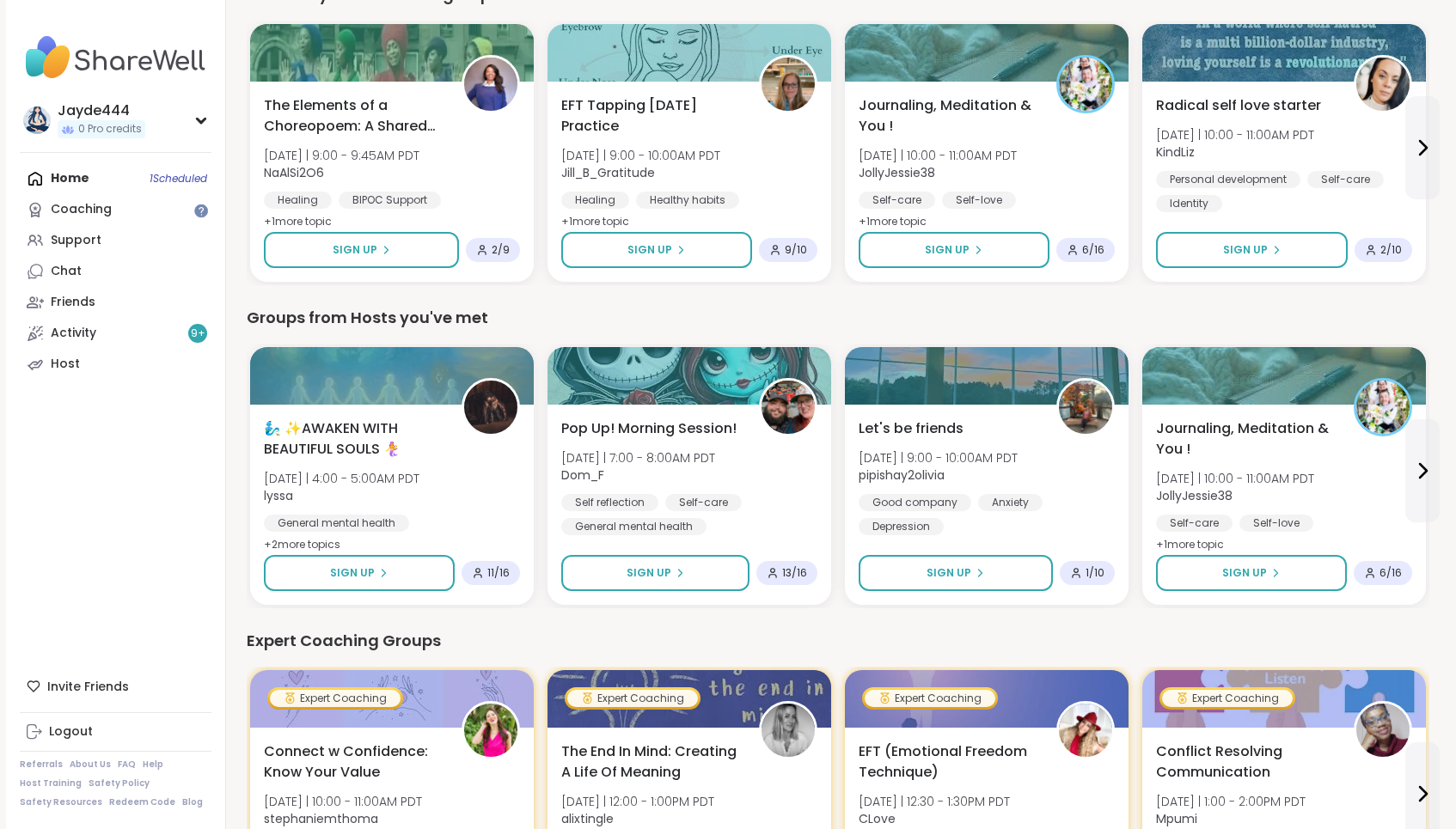
click at [835, 654] on div "Expert Coaching Groups Expert Coaching Connect w Confidence: Know Your Value [D…" at bounding box center [838, 781] width 1182 height 303
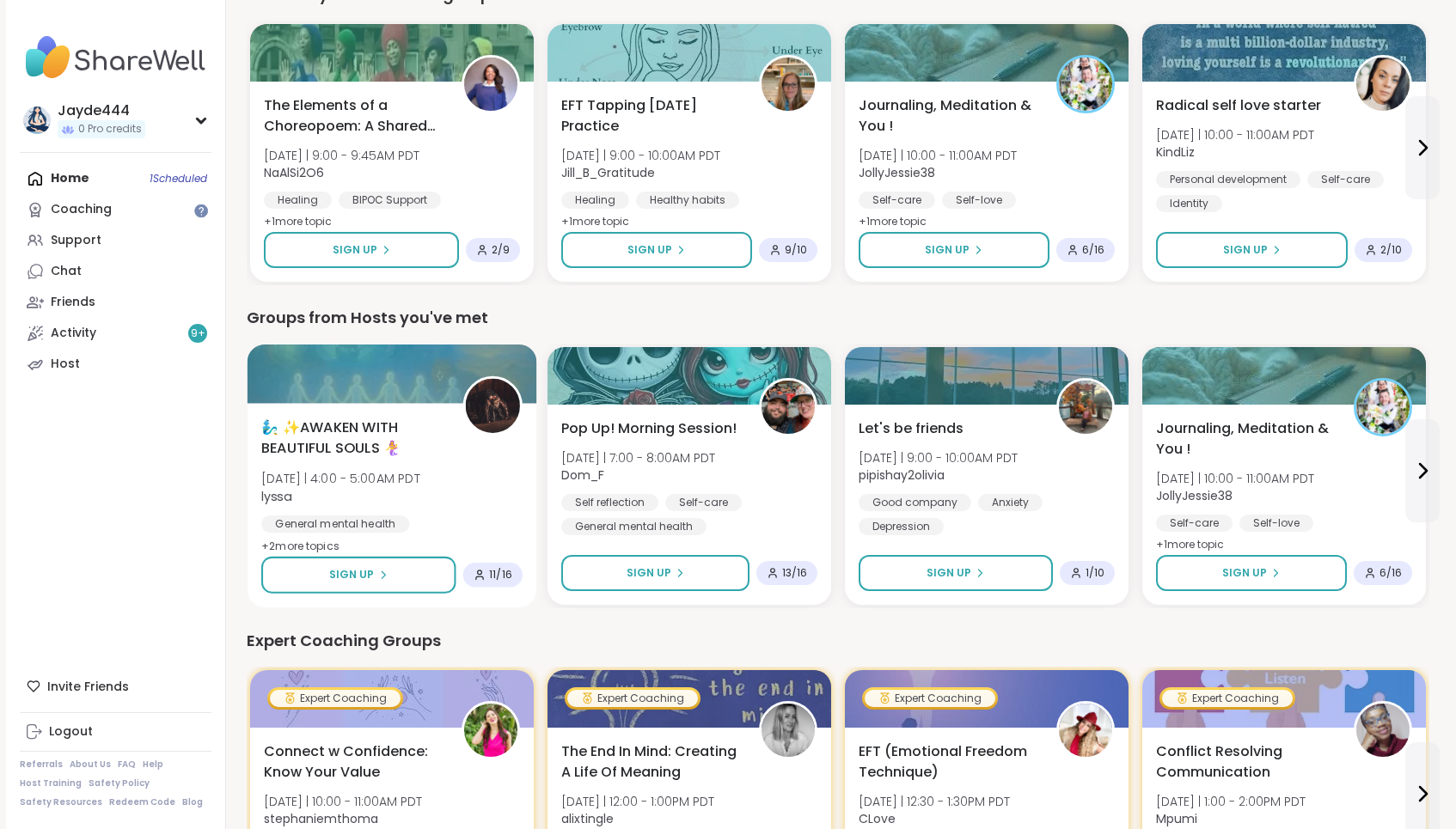
click at [418, 529] on div "General mental health Finding purpose Growth" at bounding box center [393, 537] width 262 height 42
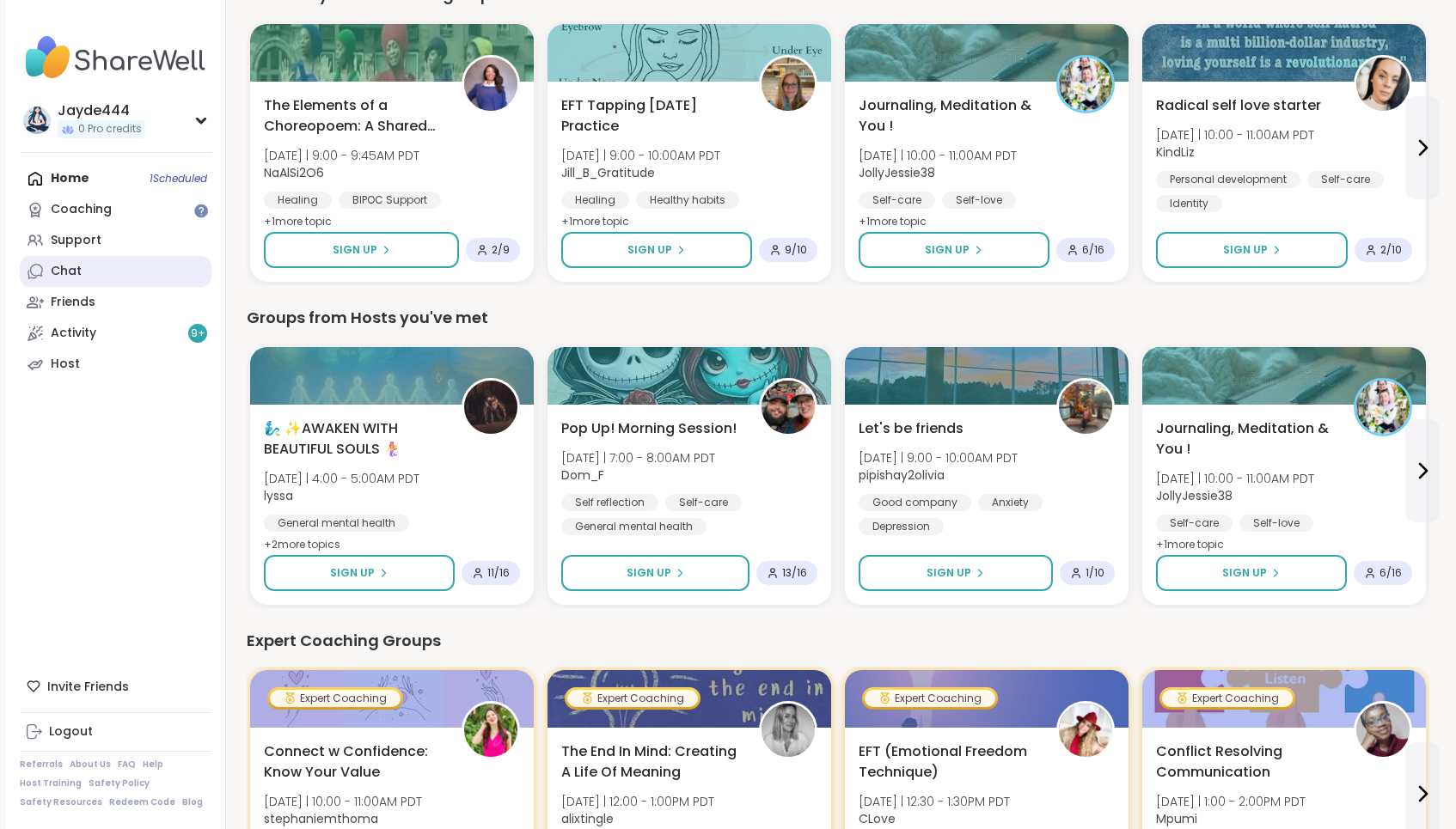
click at [80, 259] on link "Chat" at bounding box center [115, 272] width 191 height 31
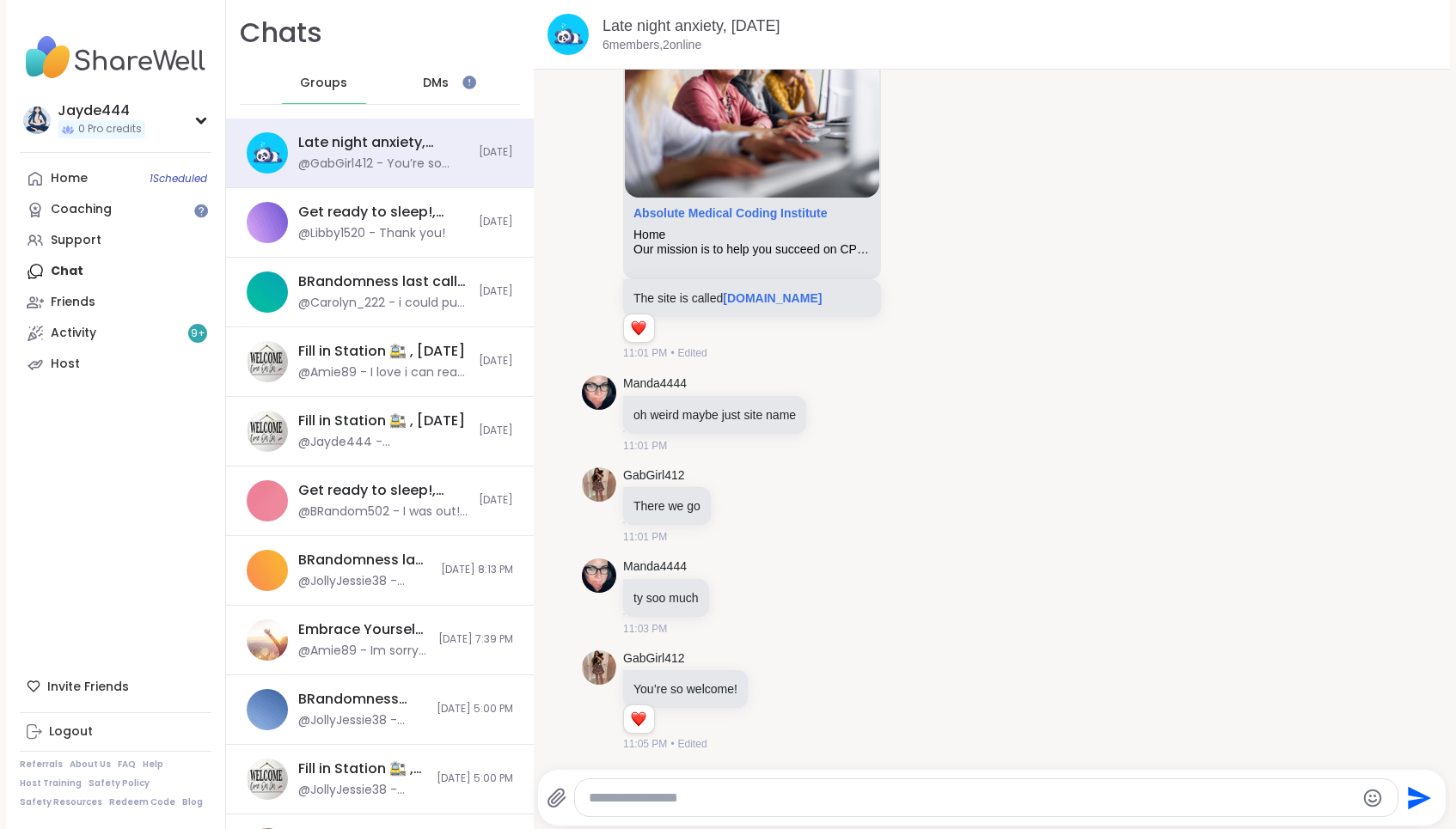
click at [479, 88] on div "Groups DMs" at bounding box center [380, 84] width 280 height 42
click at [439, 78] on span "DMs" at bounding box center [436, 83] width 26 height 17
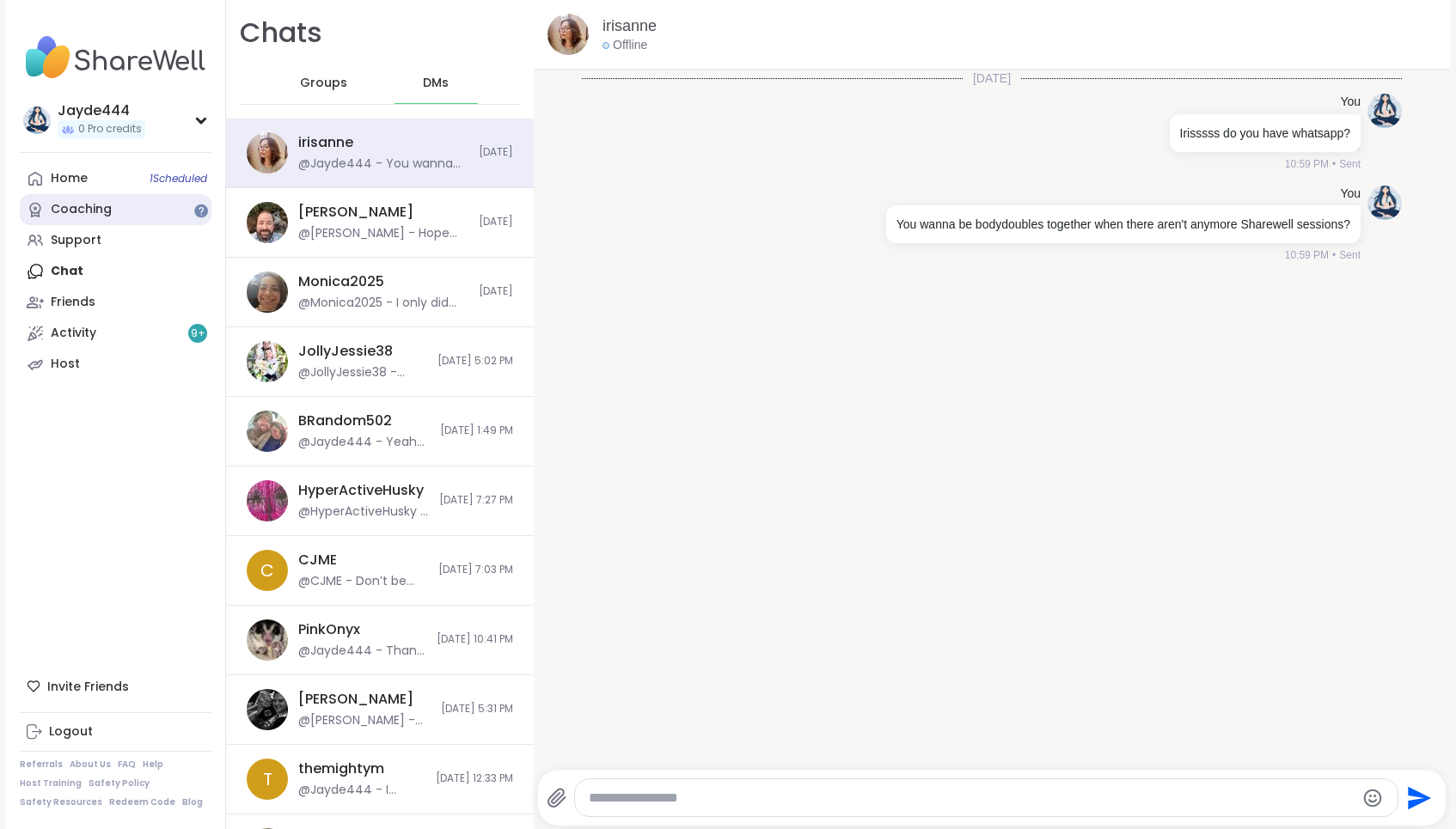
click at [119, 210] on link "Coaching" at bounding box center [115, 210] width 191 height 31
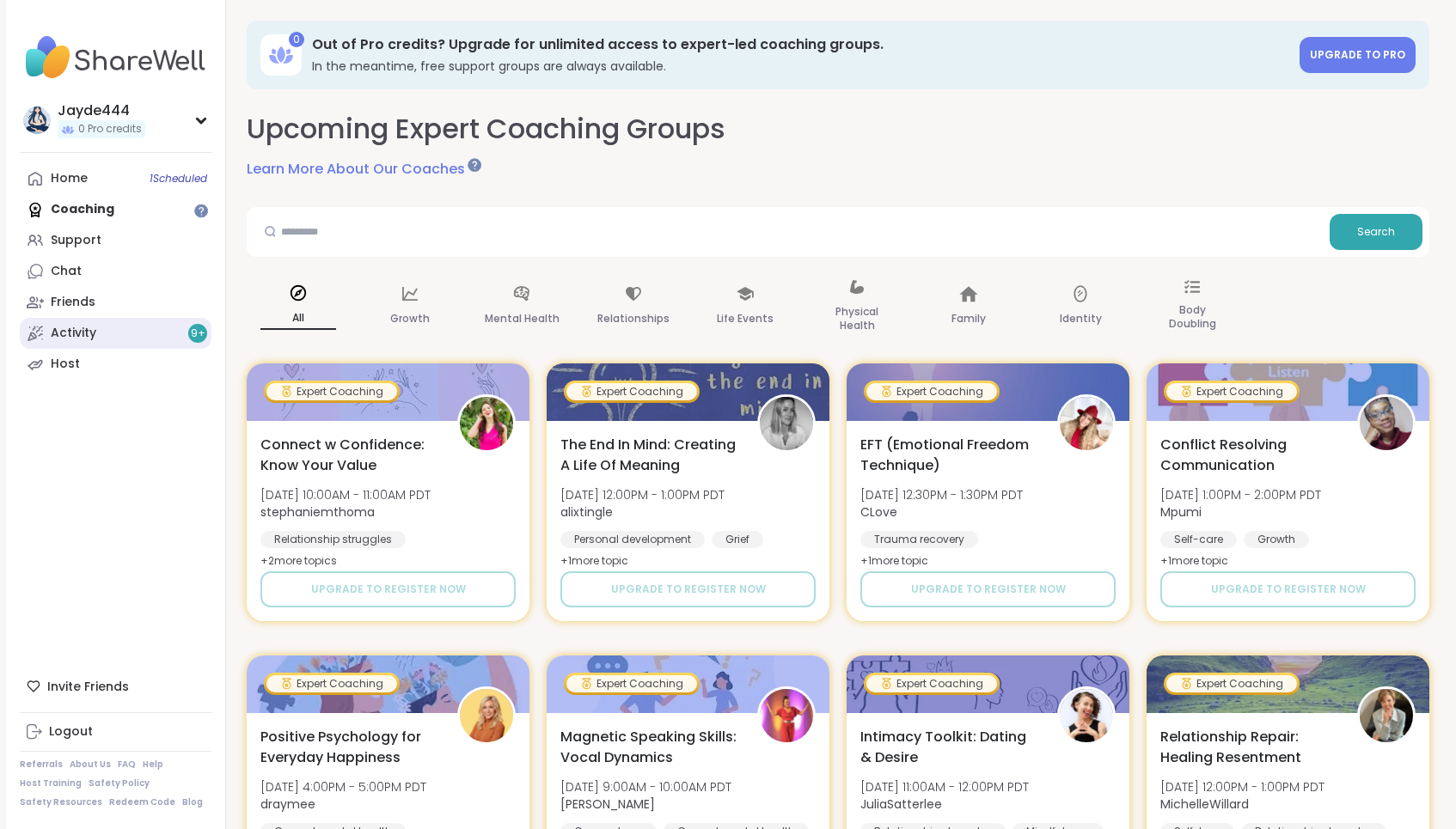
click at [145, 336] on link "Activity 9 +" at bounding box center [115, 334] width 191 height 31
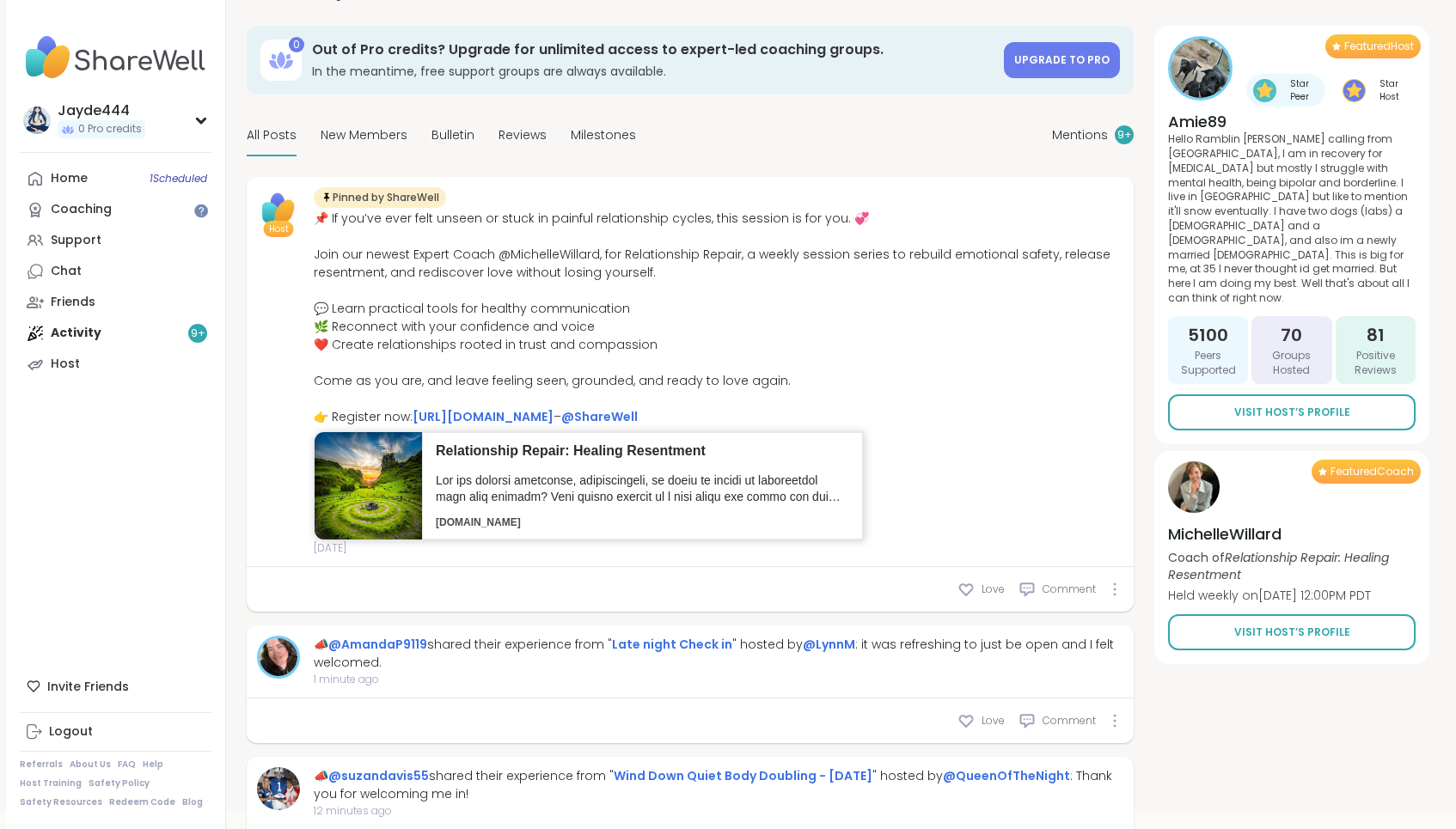
scroll to position [64, 0]
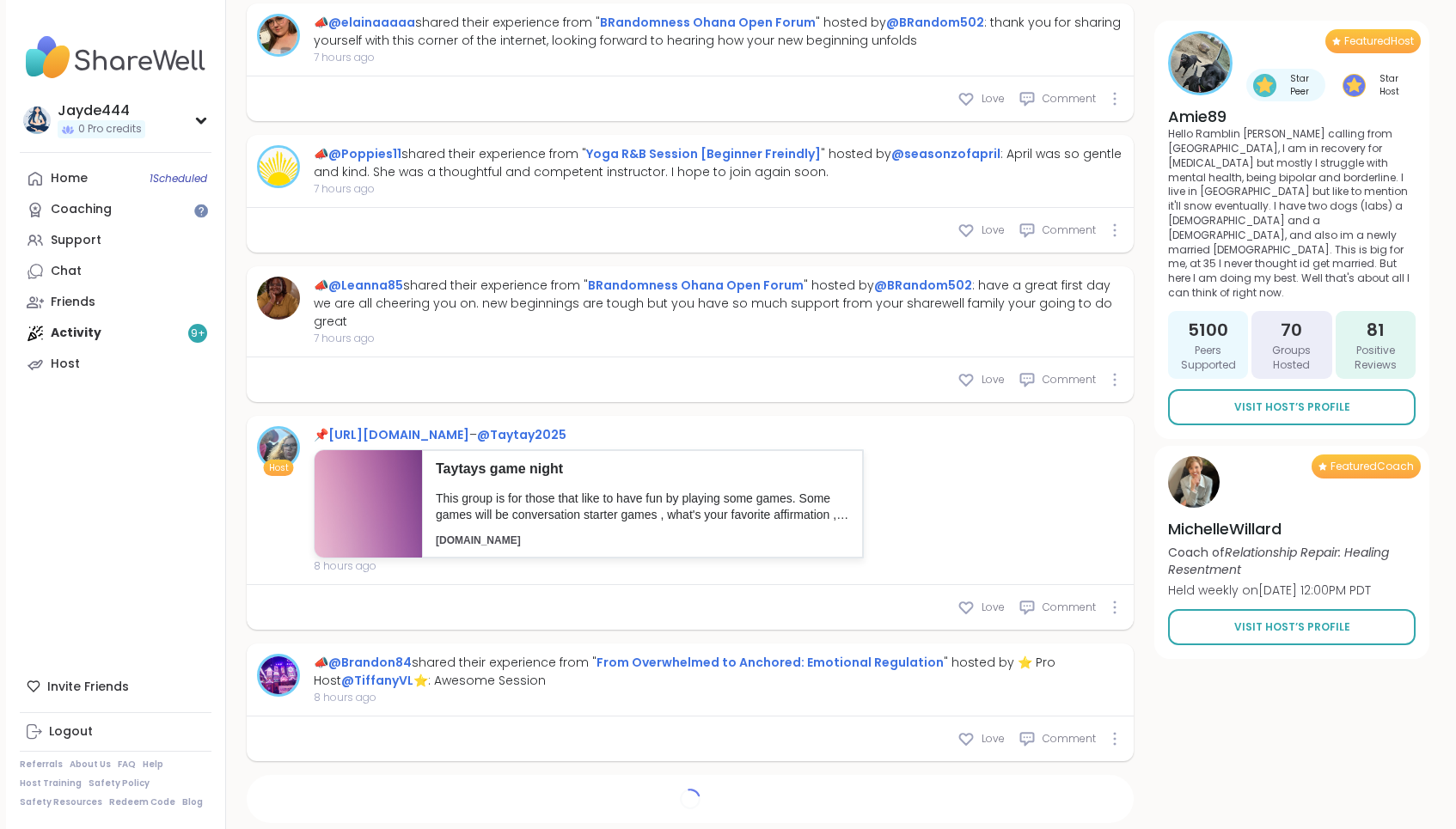
scroll to position [5695, 0]
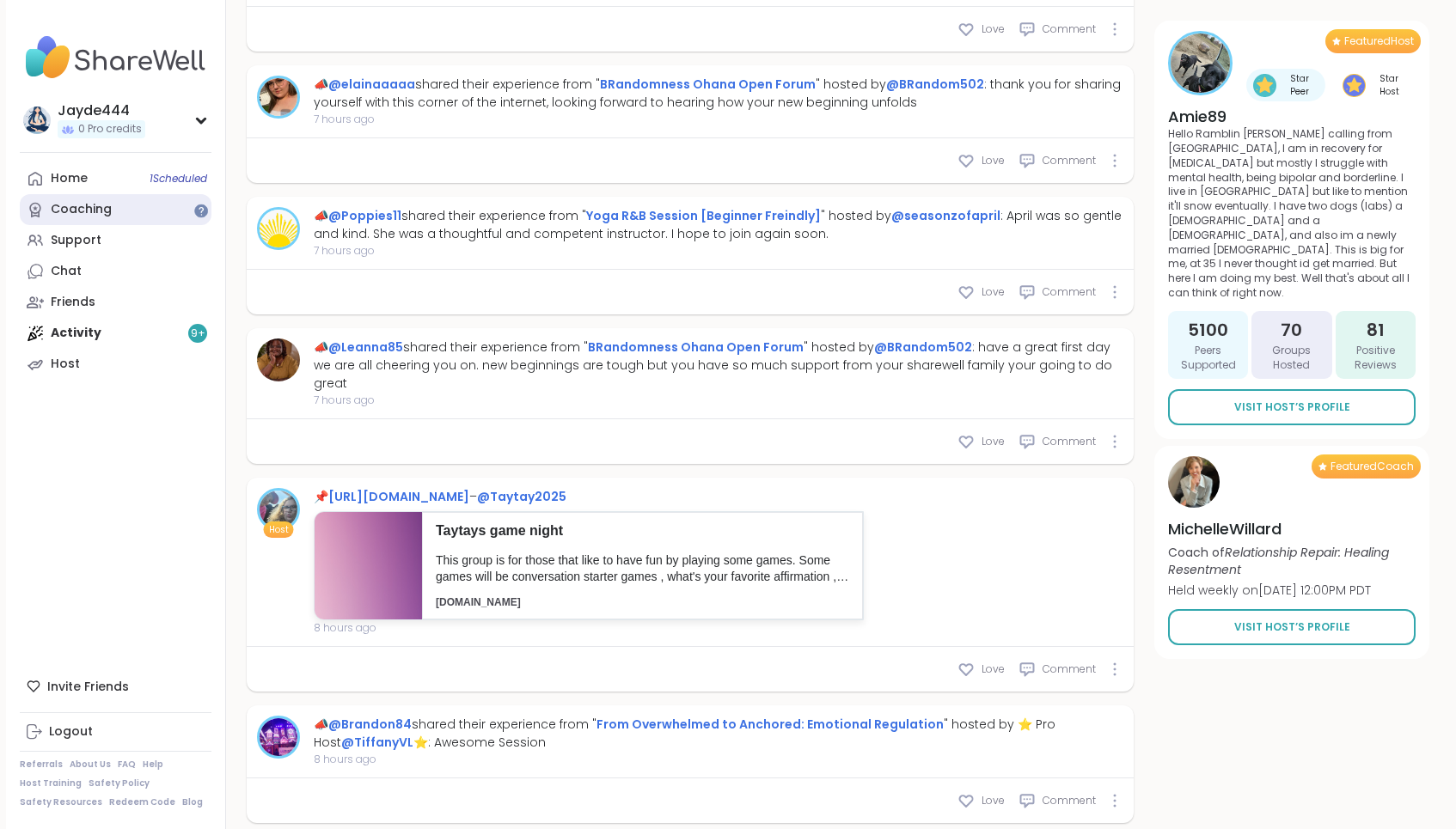
click at [97, 214] on div "Coaching" at bounding box center [81, 210] width 61 height 17
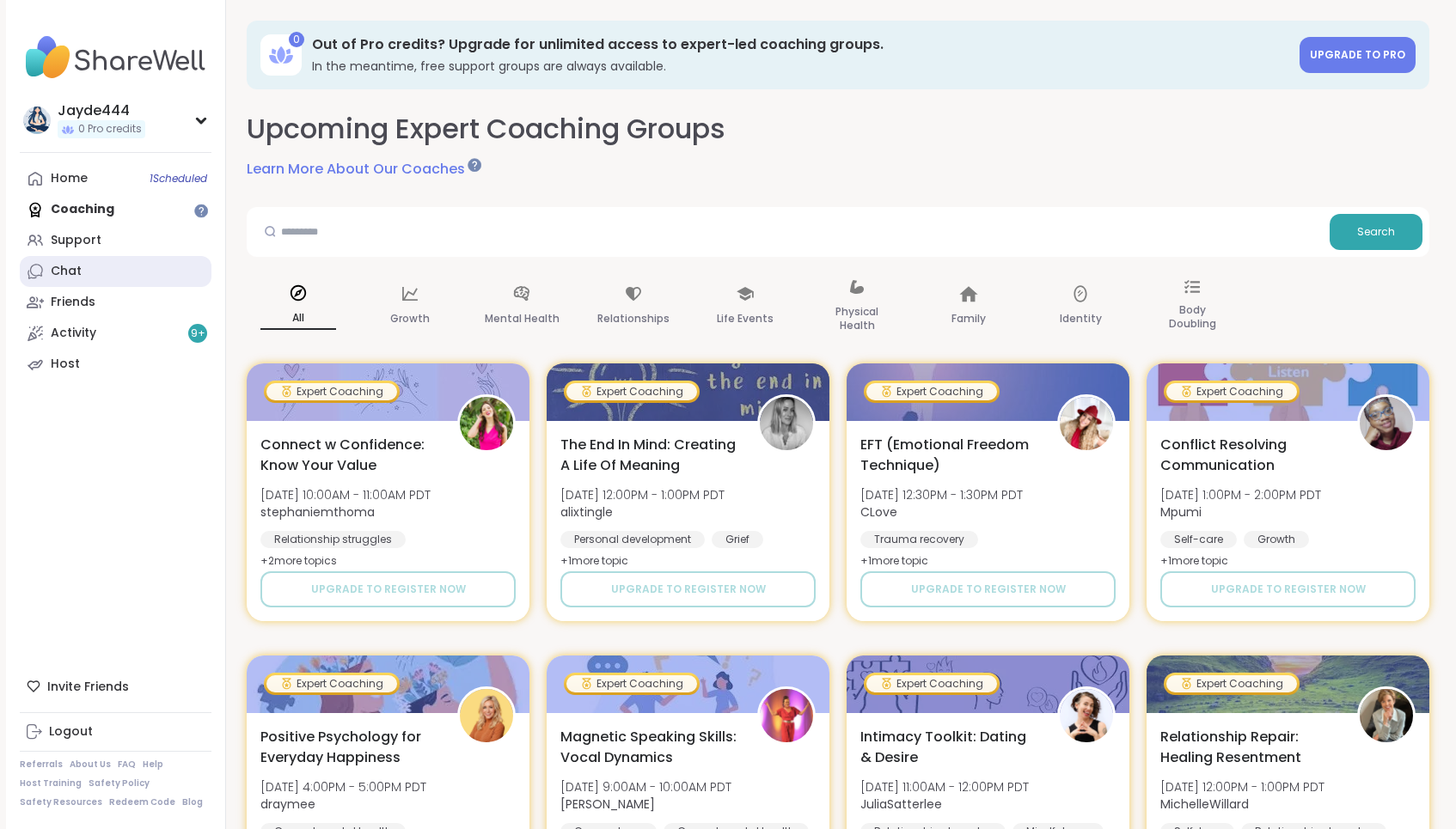
click at [92, 277] on link "Chat" at bounding box center [115, 272] width 191 height 31
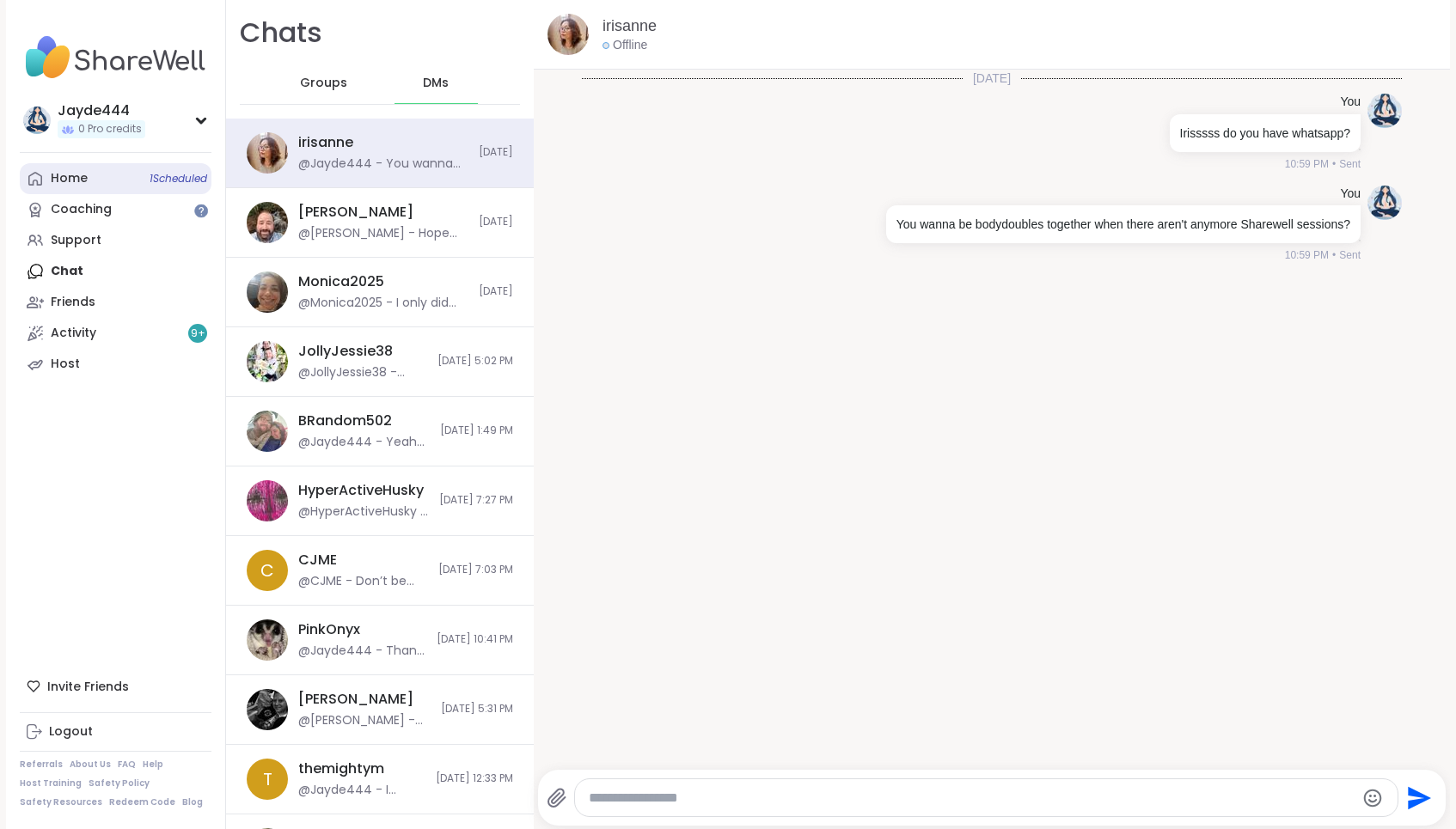
click at [89, 177] on link "Home 1 Scheduled" at bounding box center [115, 178] width 191 height 31
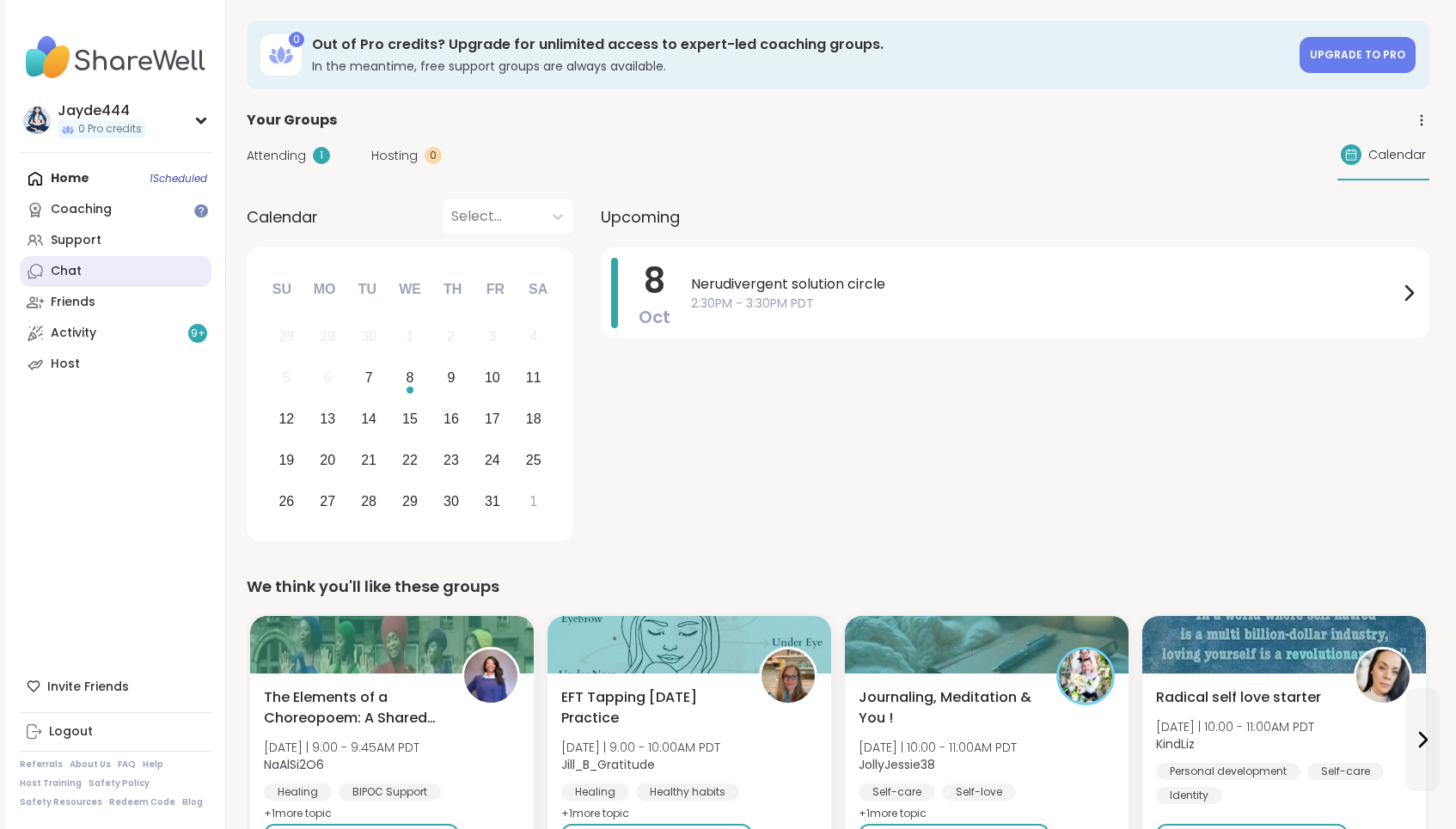
click at [97, 264] on link "Chat" at bounding box center [115, 272] width 191 height 31
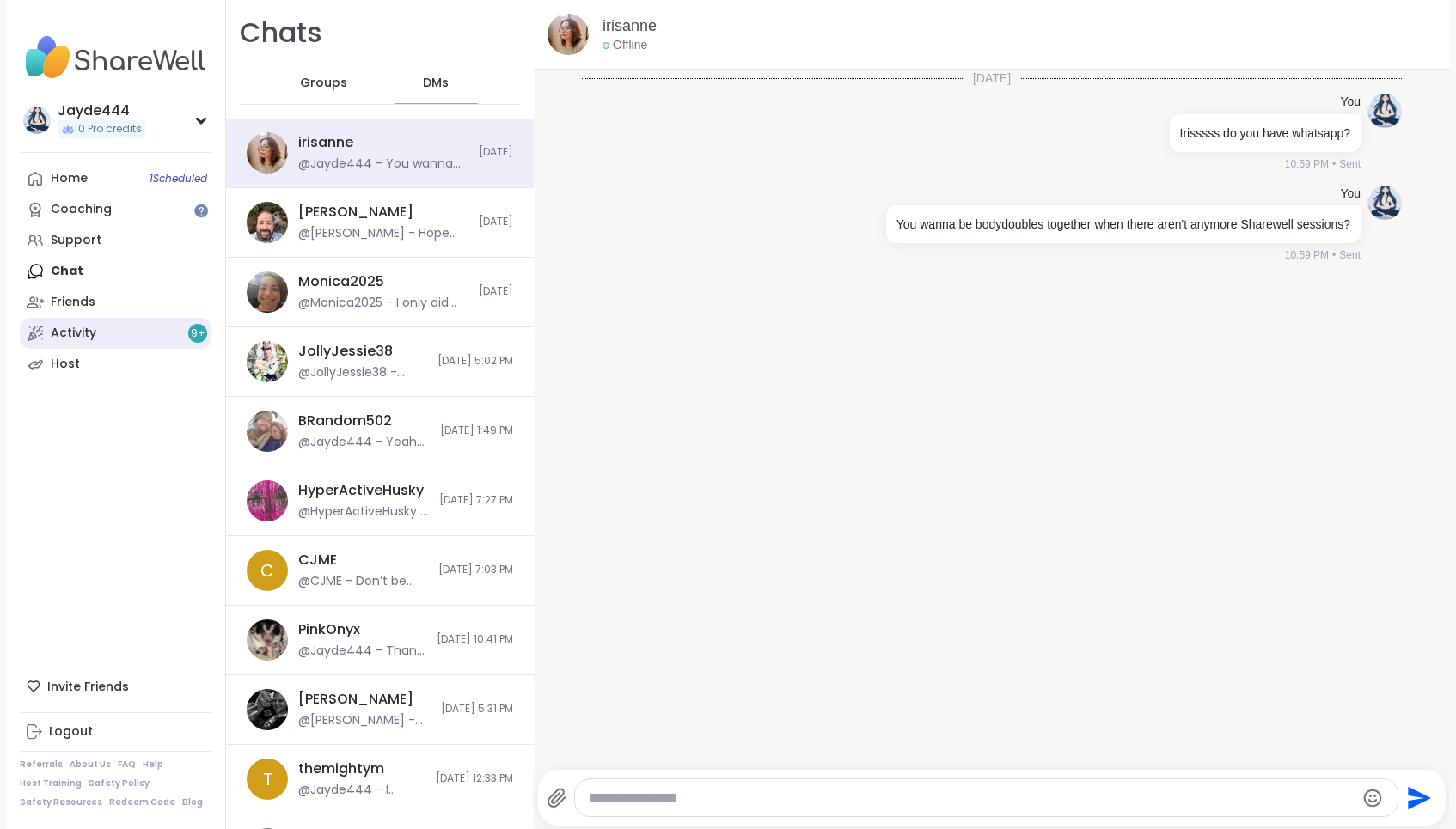
click at [134, 333] on link "Activity 9 +" at bounding box center [115, 334] width 191 height 31
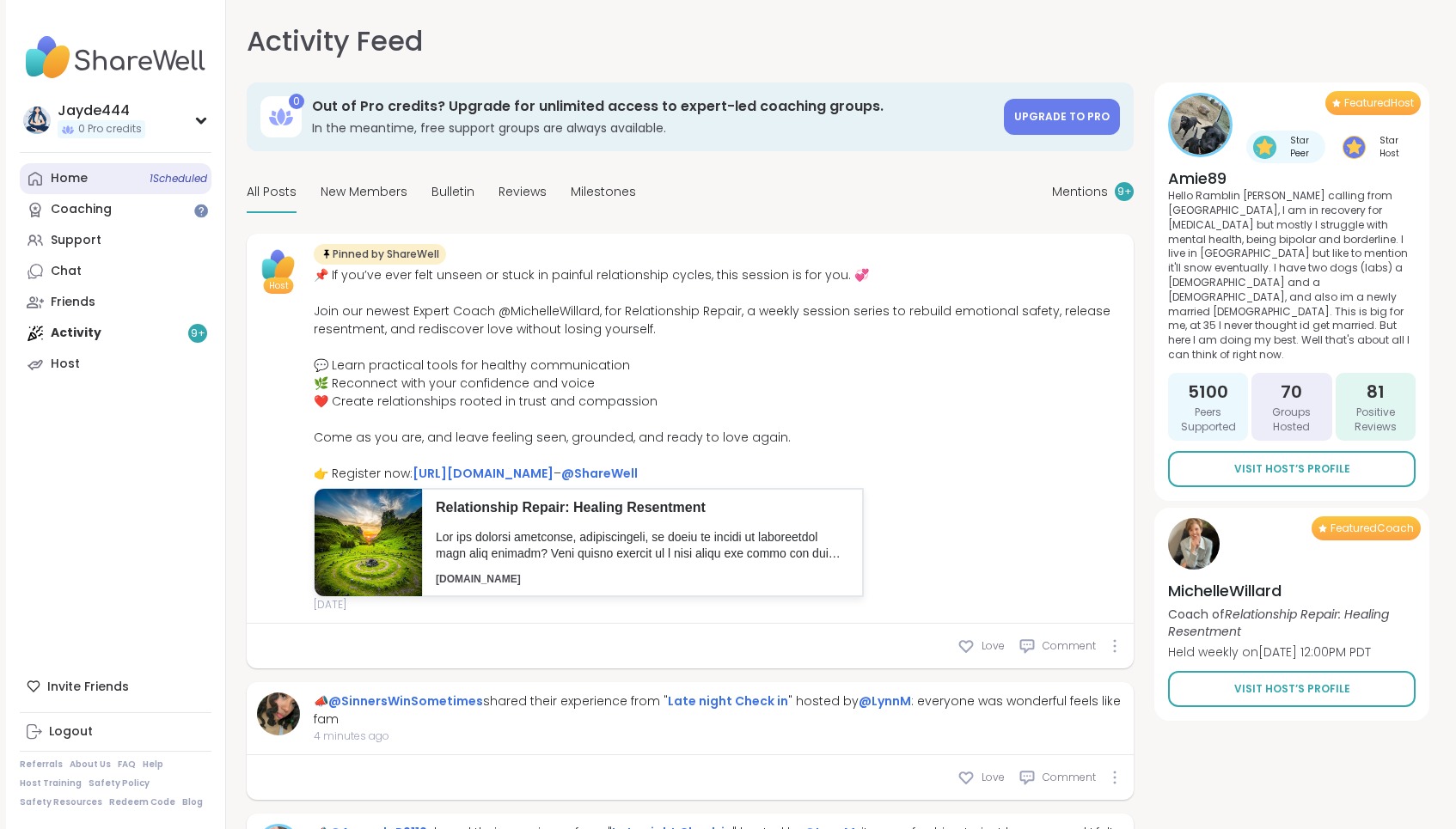
click at [69, 178] on div "Home 1 Scheduled" at bounding box center [69, 178] width 37 height 17
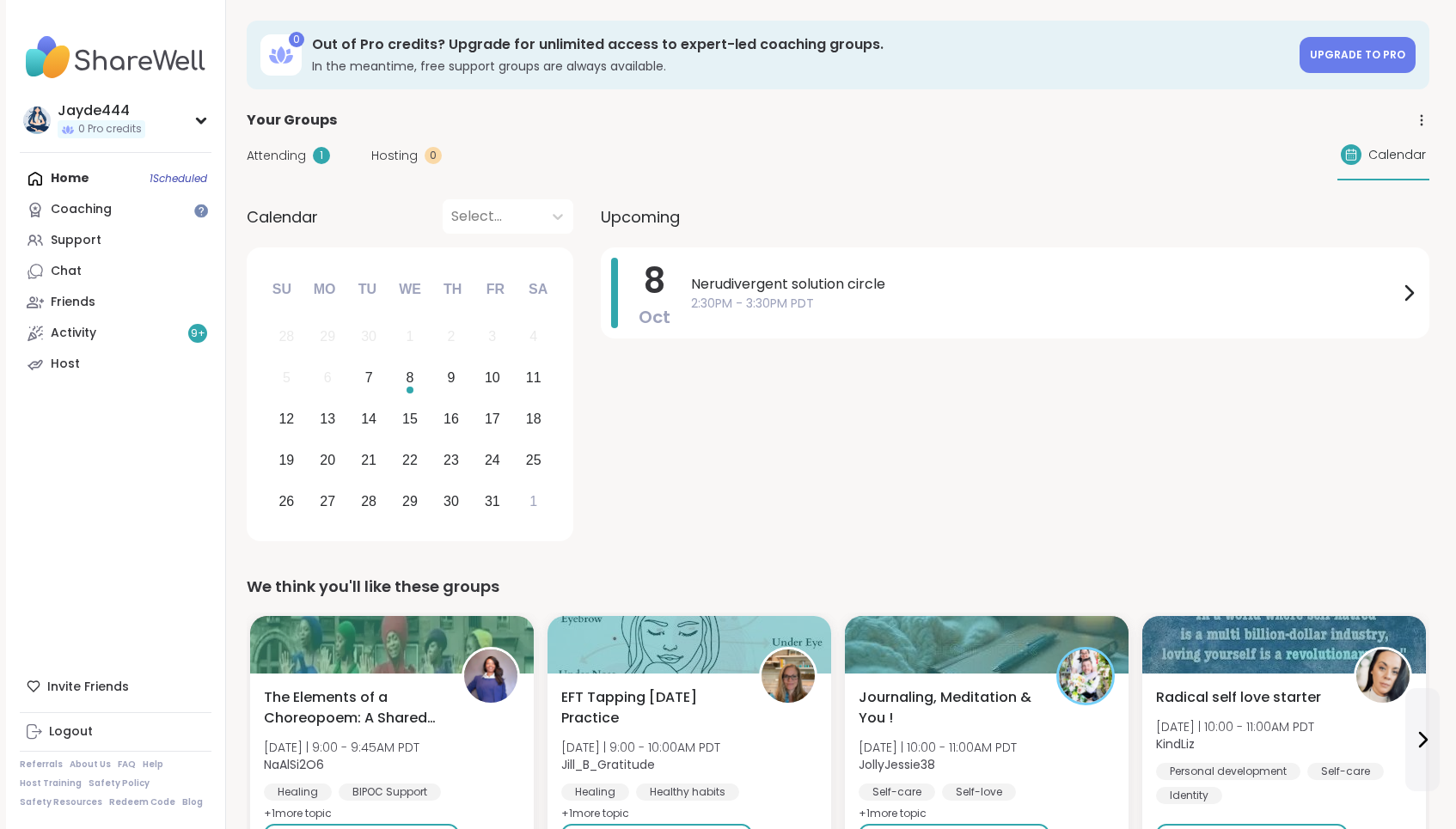
click at [636, 439] on div "[DATE] Nerudivergent solution circle 2:30PM - 3:30PM PDT" at bounding box center [1015, 398] width 828 height 300
